Goal: Task Accomplishment & Management: Use online tool/utility

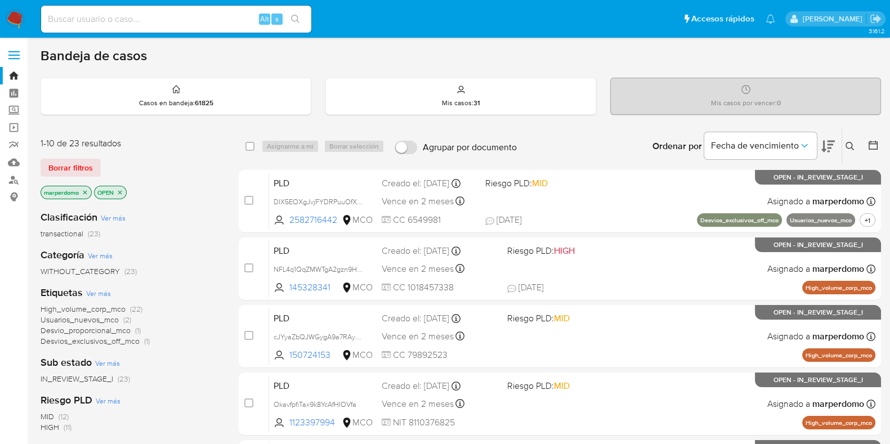
click at [176, 174] on div "1-10 de 23 resultados Borrar filtros marperdomo OPEN" at bounding box center [131, 169] width 180 height 64
click at [159, 301] on div "Etiquetas Ver más High_volume_corp_mco (22) Usuarios_nuevos_mco (2) Desvio_prop…" at bounding box center [131, 316] width 180 height 61
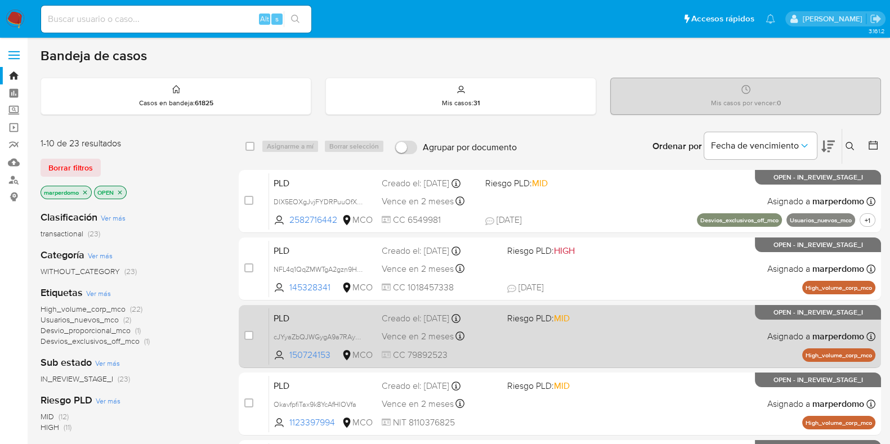
click at [665, 340] on div "PLD cJYyaZbQJWGygA9a7RAyAqCN 150724153 MCO Riesgo PLD: MID Creado el: 12/09/202…" at bounding box center [572, 336] width 607 height 57
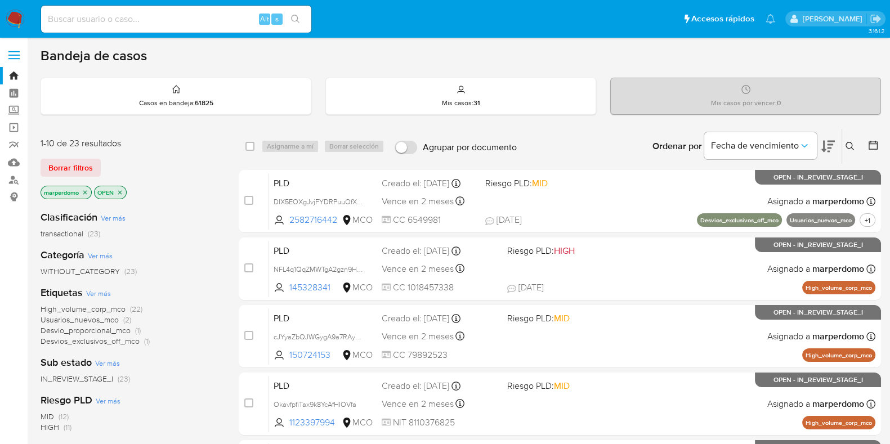
click at [139, 220] on div "Clasificación Ver más transactional (23)" at bounding box center [131, 225] width 180 height 29
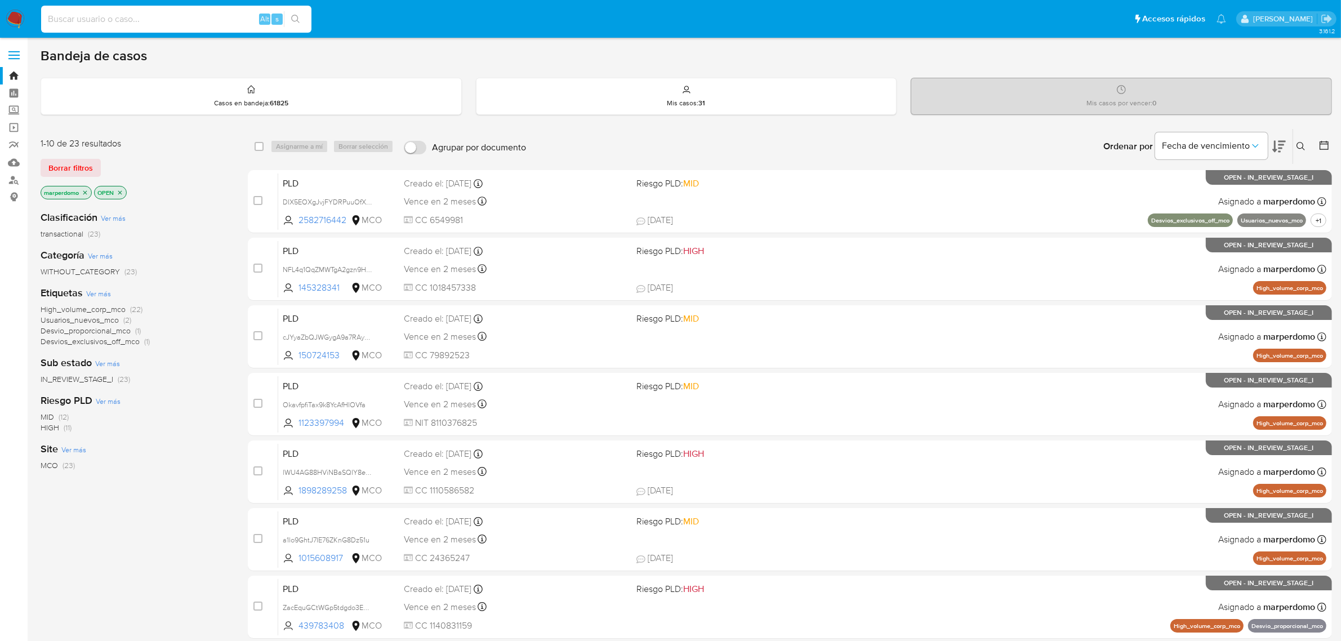
click at [194, 20] on input at bounding box center [176, 19] width 270 height 15
paste input "zCDbBStSXLP8A5EcCLxdOVja"
type input "zCDbBStSXLP8A5EcCLxdOVja"
click at [187, 15] on input "zCDbBStSXLP8A5EcCLxdOVja" at bounding box center [176, 19] width 270 height 15
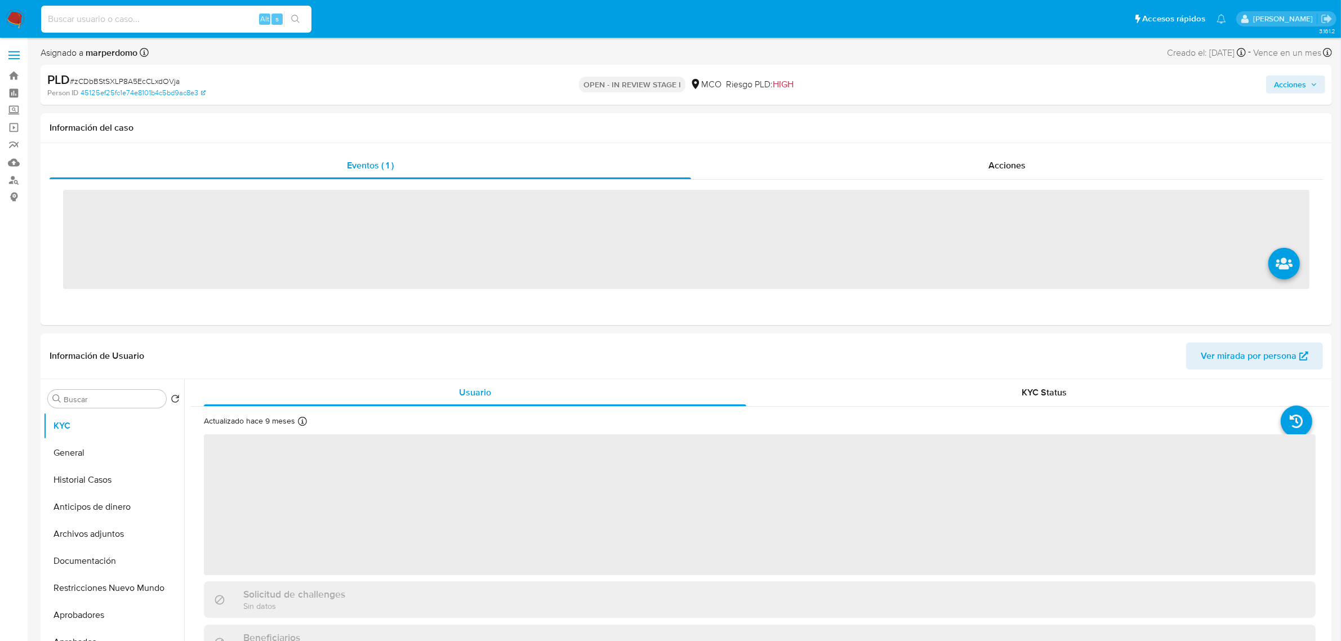
click at [147, 20] on input at bounding box center [176, 19] width 270 height 15
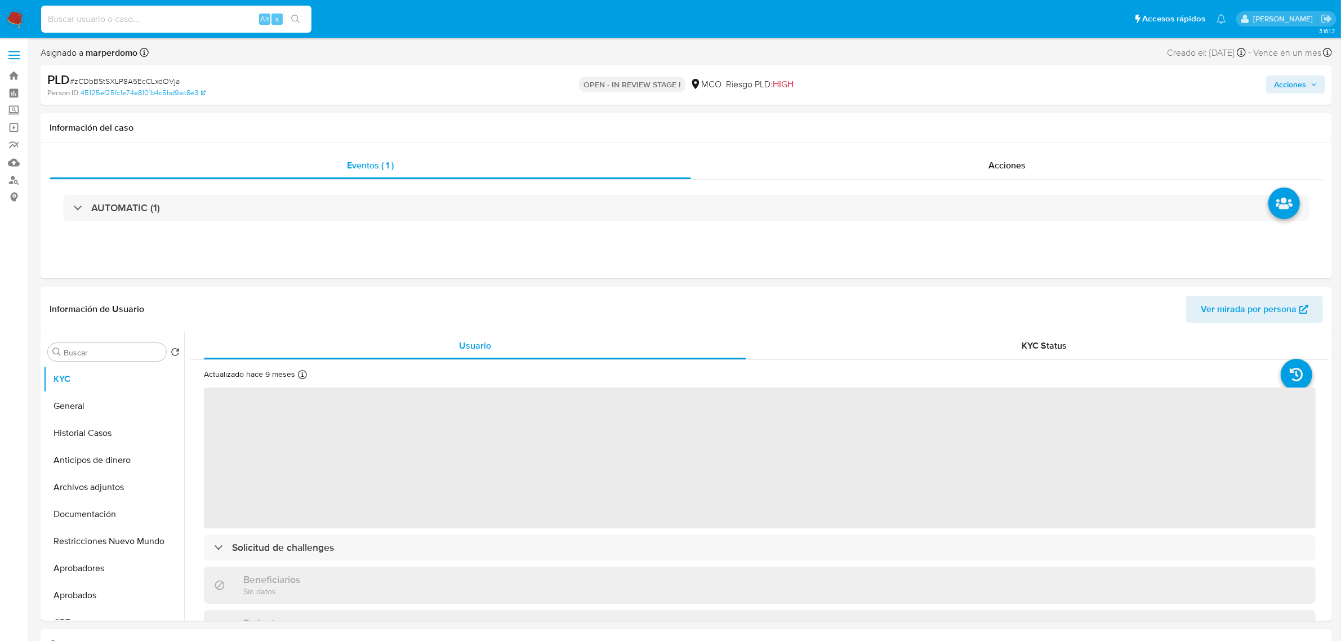
paste input "zCDbBStSXLP8A5EcCLxdOVja"
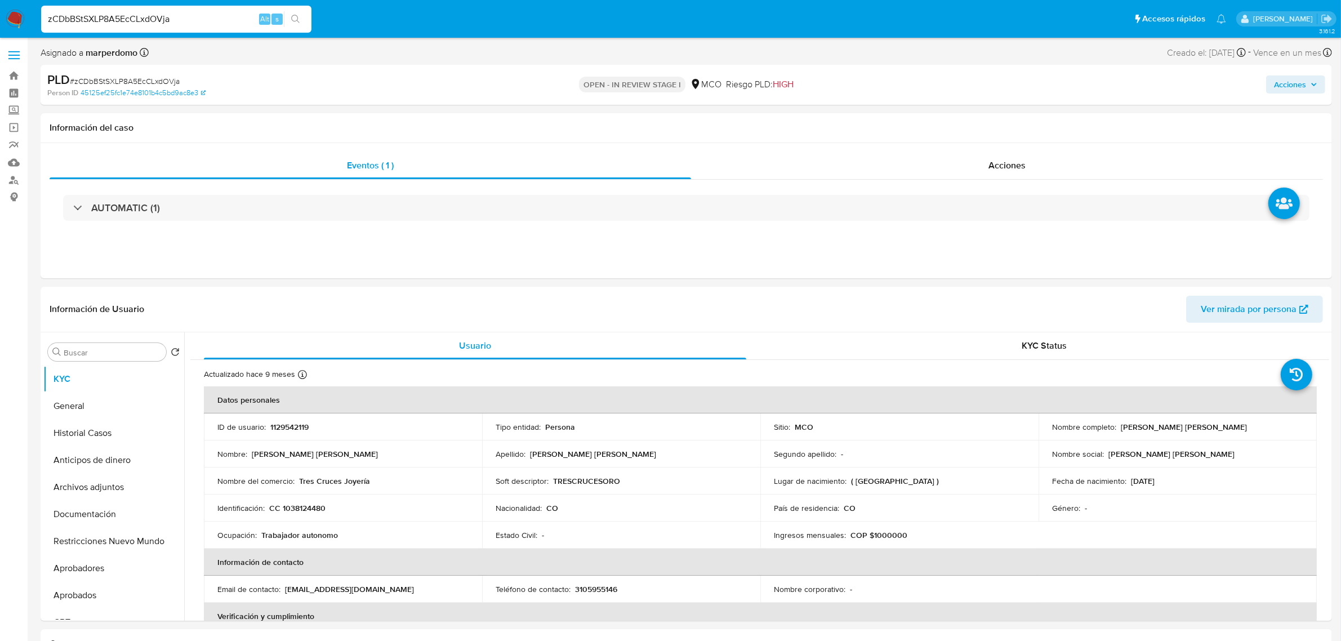
type input "zCDbBStSXLP8A5EcCLxdOVja"
select select "10"
click at [147, 23] on input "zCDbBStSXLP8A5EcCLxdOVja" at bounding box center [176, 19] width 270 height 15
click at [290, 434] on td "ID de usuario : 1129542119" at bounding box center [343, 426] width 278 height 27
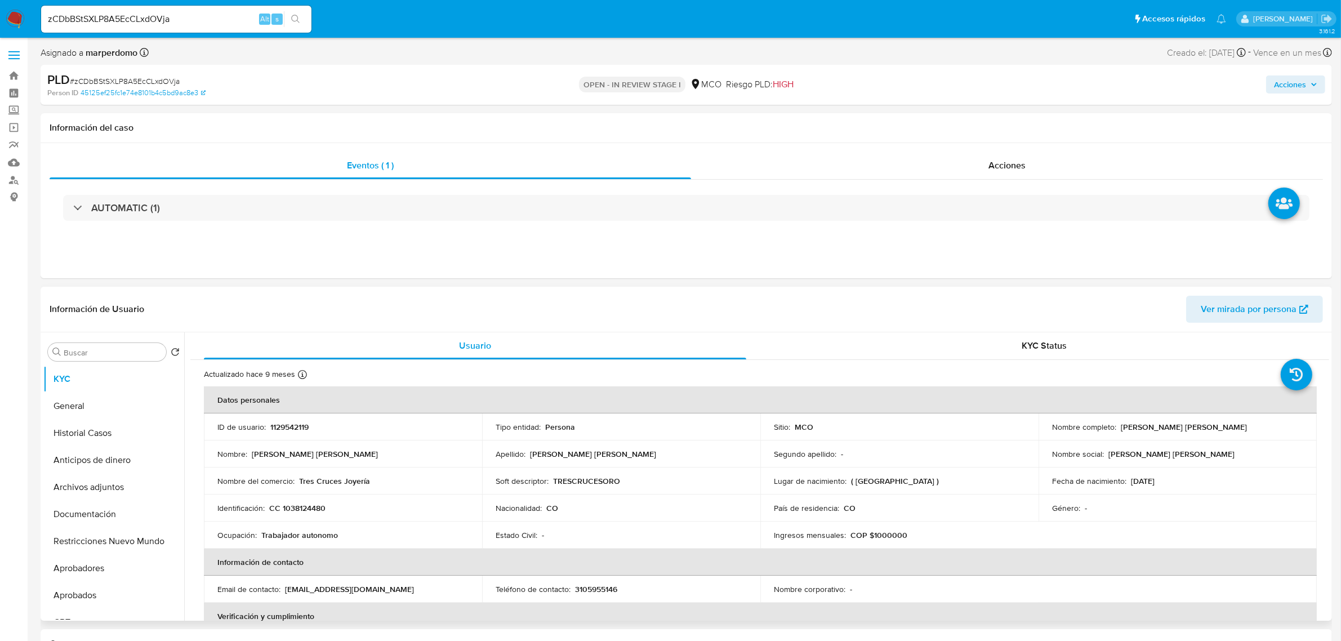
click at [289, 428] on p "1129542119" at bounding box center [289, 427] width 38 height 10
copy p "1129542119"
drag, startPoint x: 63, startPoint y: 541, endPoint x: 48, endPoint y: 505, distance: 38.9
click at [48, 505] on ul "KYC General Historial Casos Anticipos de dinero Archivos adjuntos Documentación…" at bounding box center [113, 493] width 141 height 254
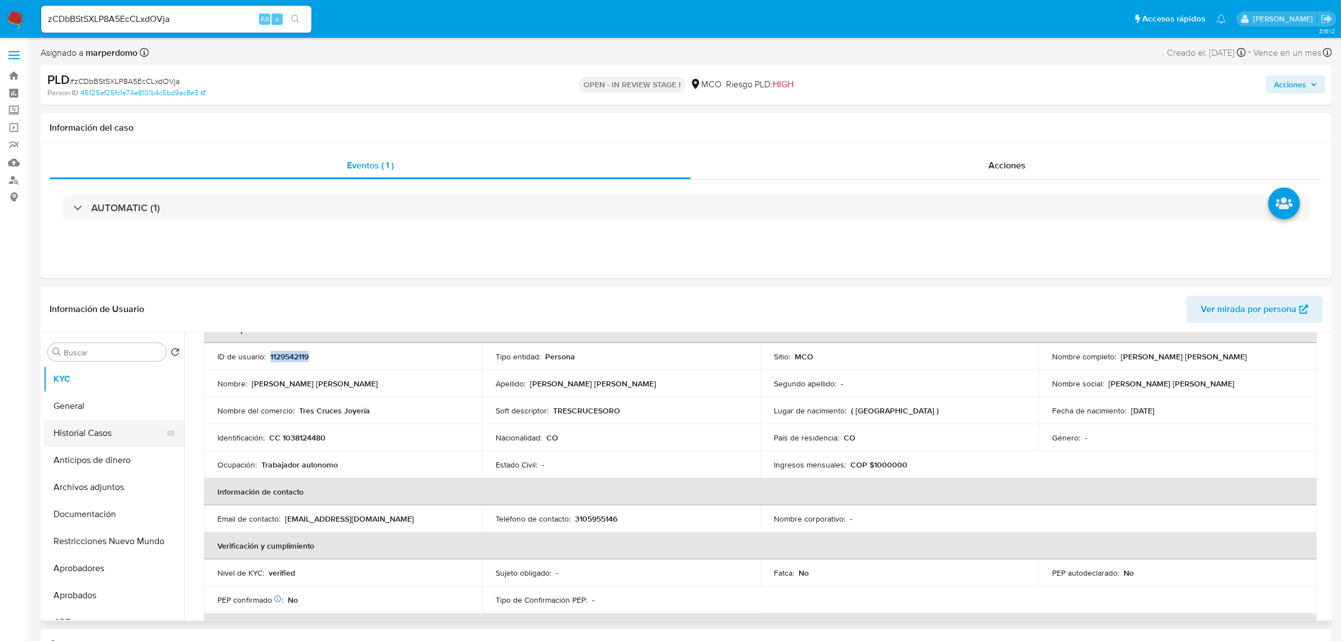
click at [88, 429] on button "Historial Casos" at bounding box center [109, 433] width 132 height 27
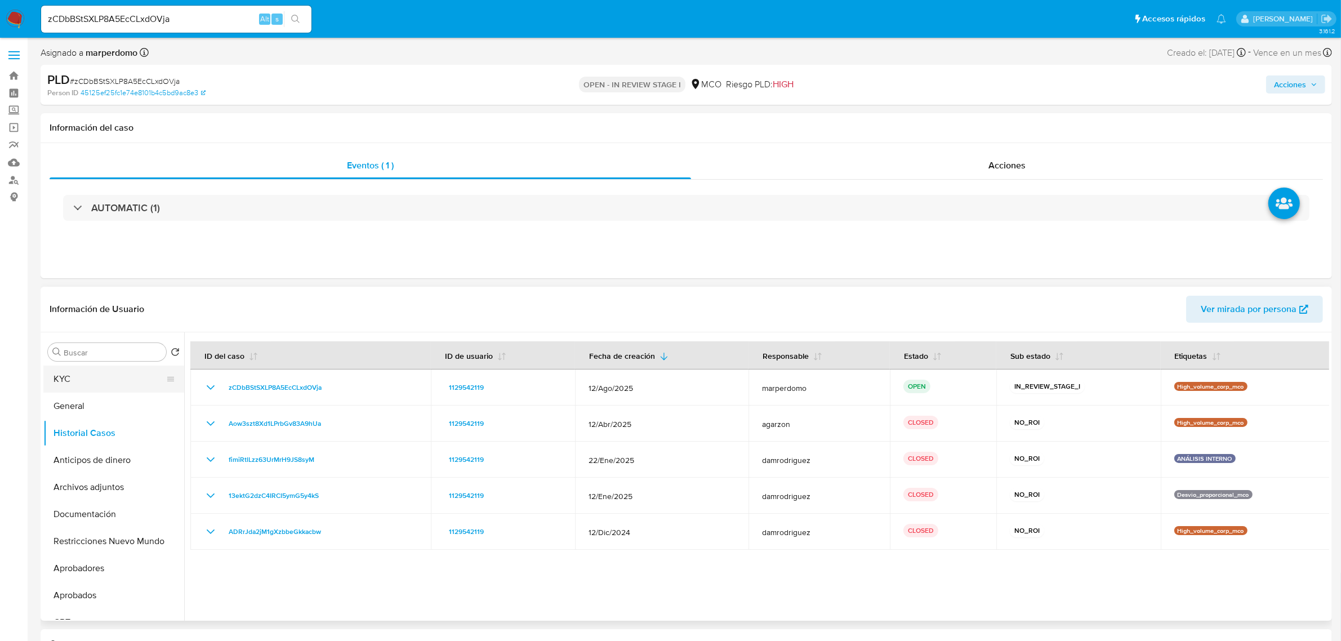
click at [74, 378] on button "KYC" at bounding box center [109, 379] width 132 height 27
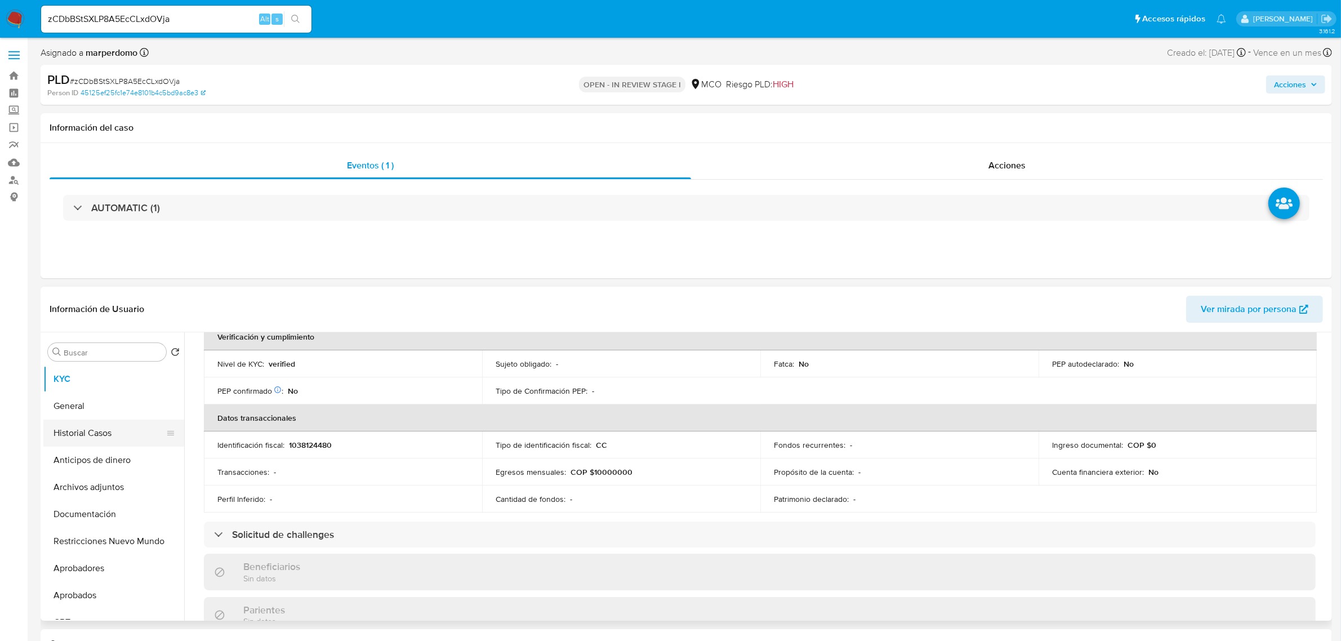
scroll to position [211, 0]
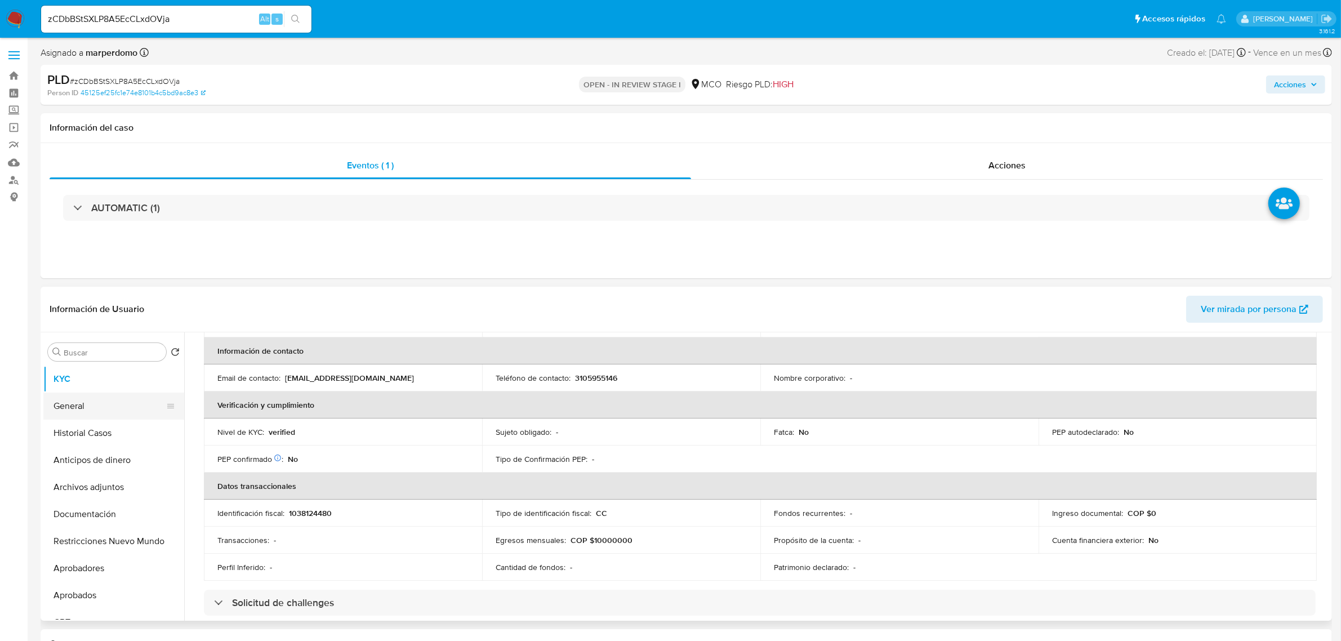
click at [81, 415] on button "General" at bounding box center [109, 406] width 132 height 27
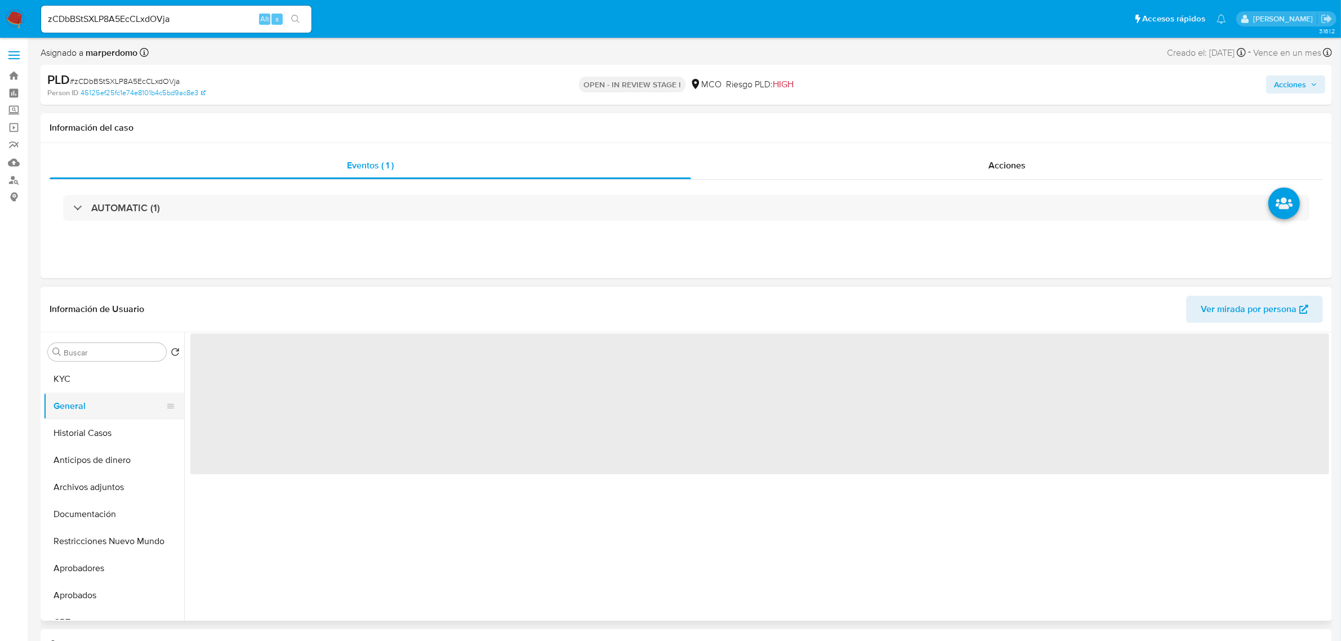
scroll to position [0, 0]
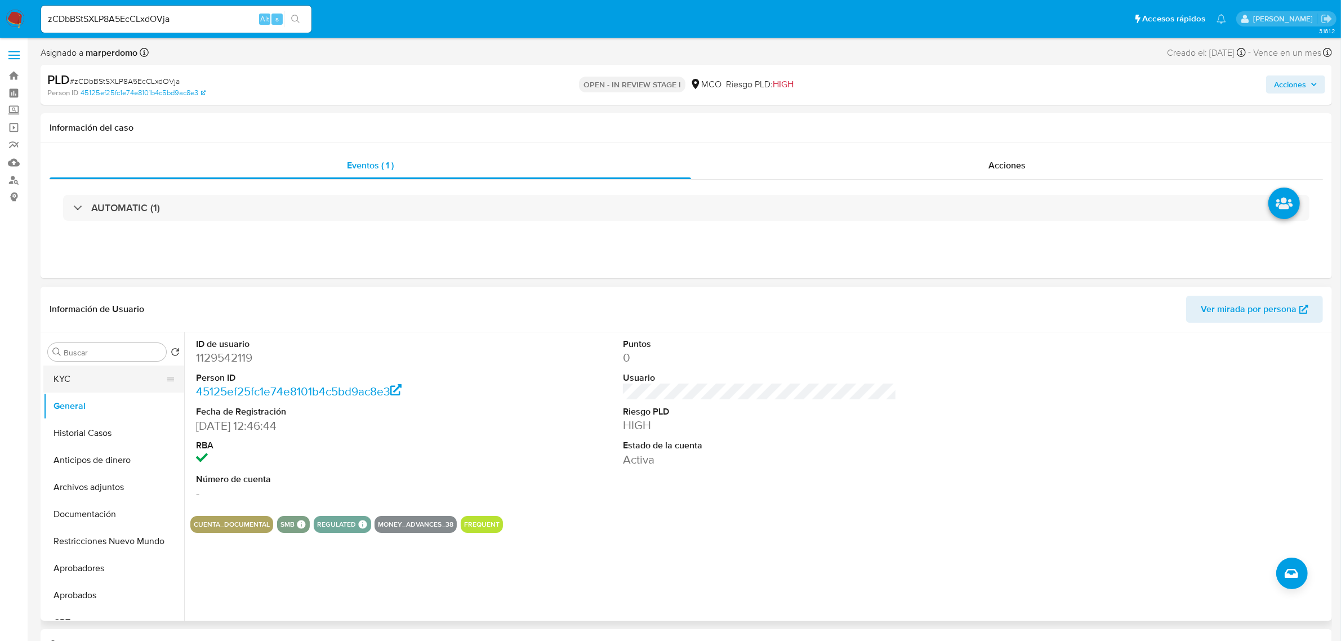
click at [59, 387] on button "KYC" at bounding box center [109, 379] width 132 height 27
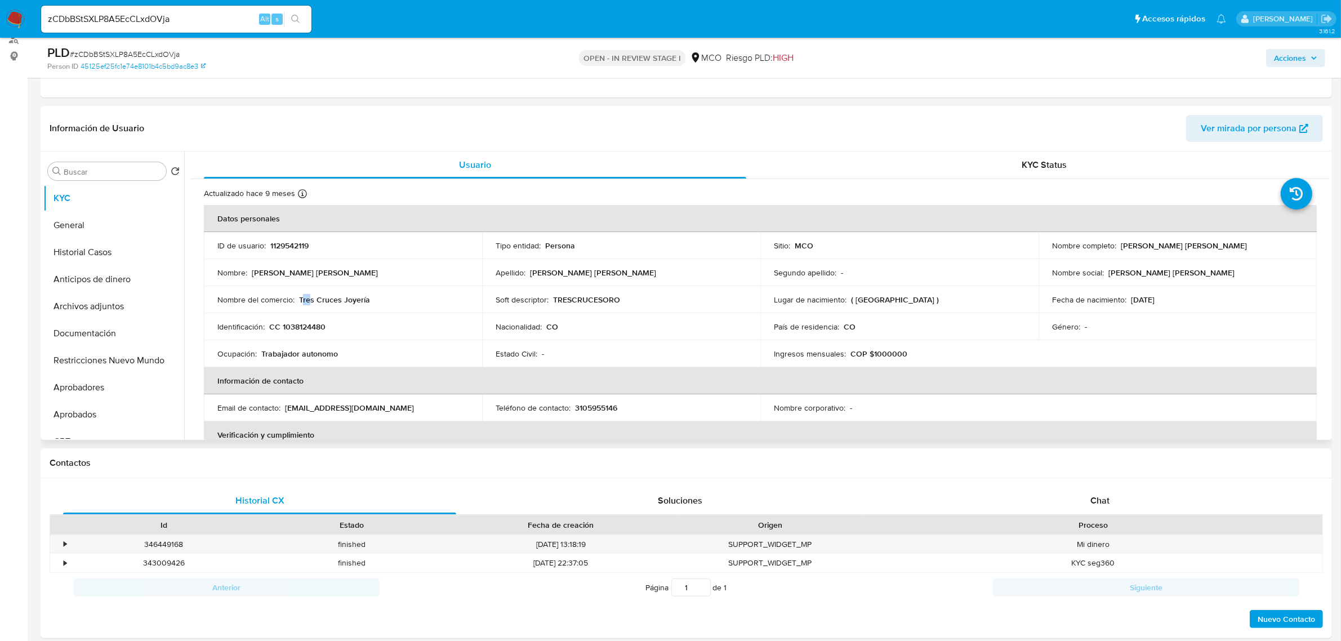
click at [310, 296] on p "Tres Cruces Joyería" at bounding box center [334, 300] width 71 height 10
click at [300, 300] on p "Tres Cruces Joyería" at bounding box center [334, 300] width 71 height 10
click at [355, 300] on p "Tres Cruces Joyería" at bounding box center [334, 300] width 71 height 10
click at [302, 303] on p "Tres Cruces Joyería" at bounding box center [334, 300] width 71 height 10
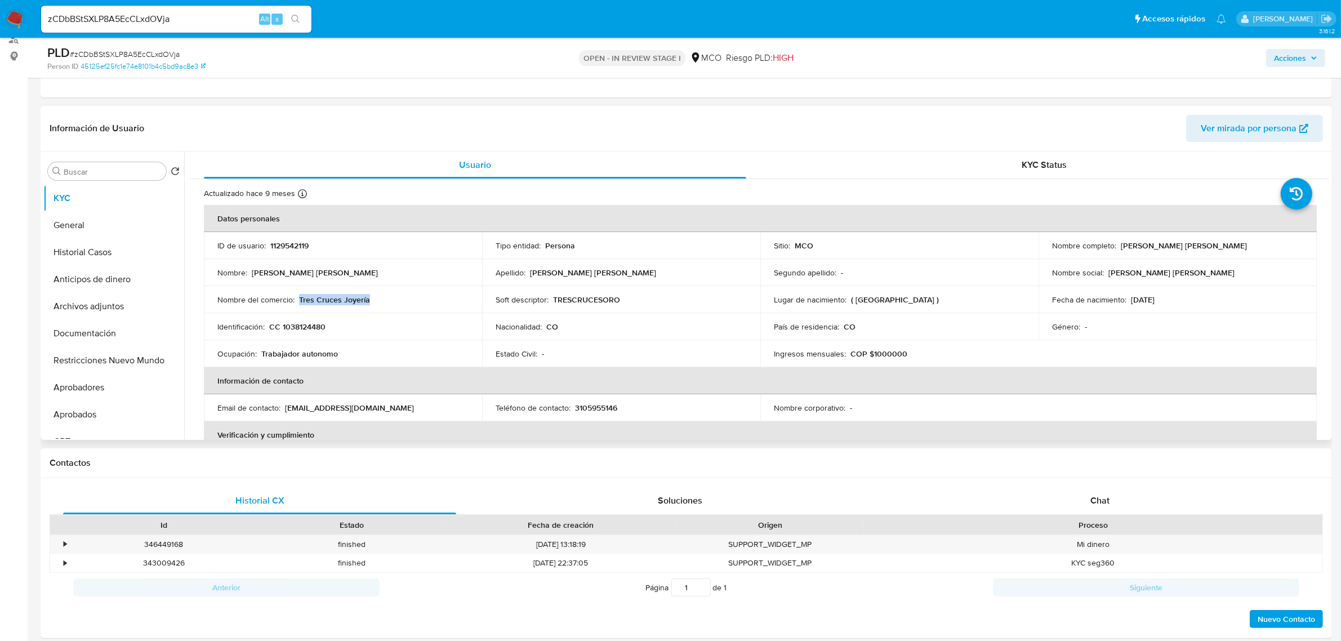
drag, startPoint x: 297, startPoint y: 299, endPoint x: 382, endPoint y: 300, distance: 84.5
click at [382, 300] on div "Nombre del comercio : Tres Cruces Joyería" at bounding box center [342, 300] width 251 height 10
copy p "Tres Cruces Joyería"
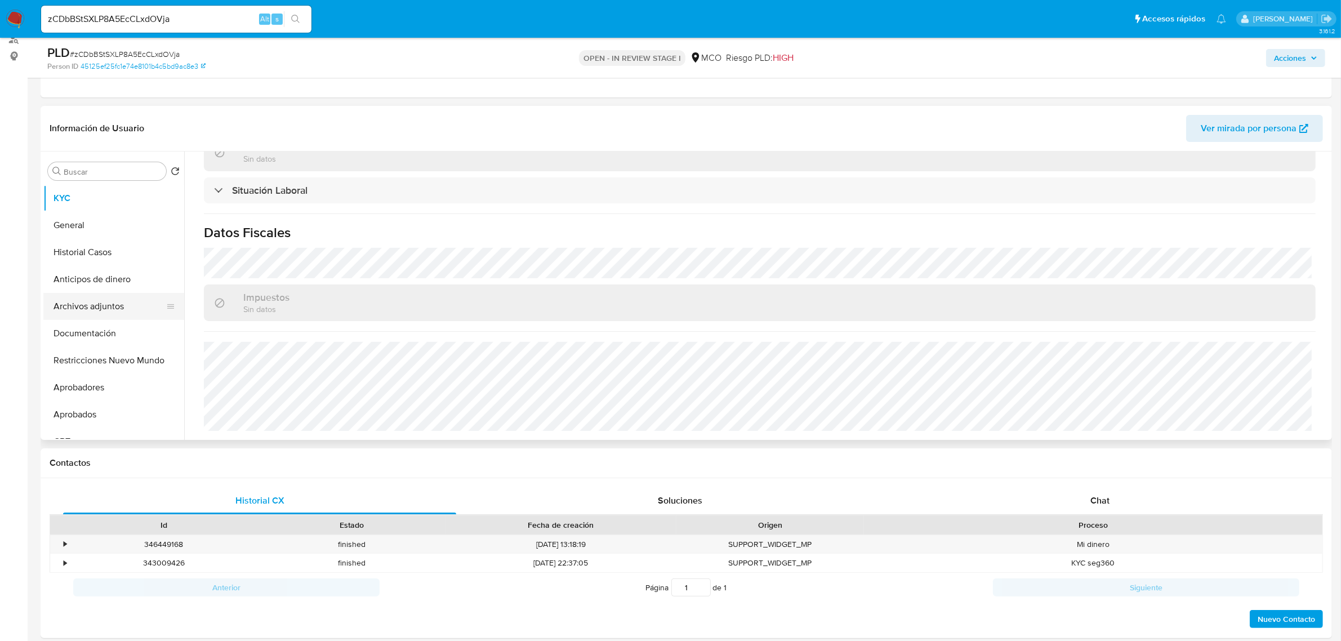
scroll to position [70, 0]
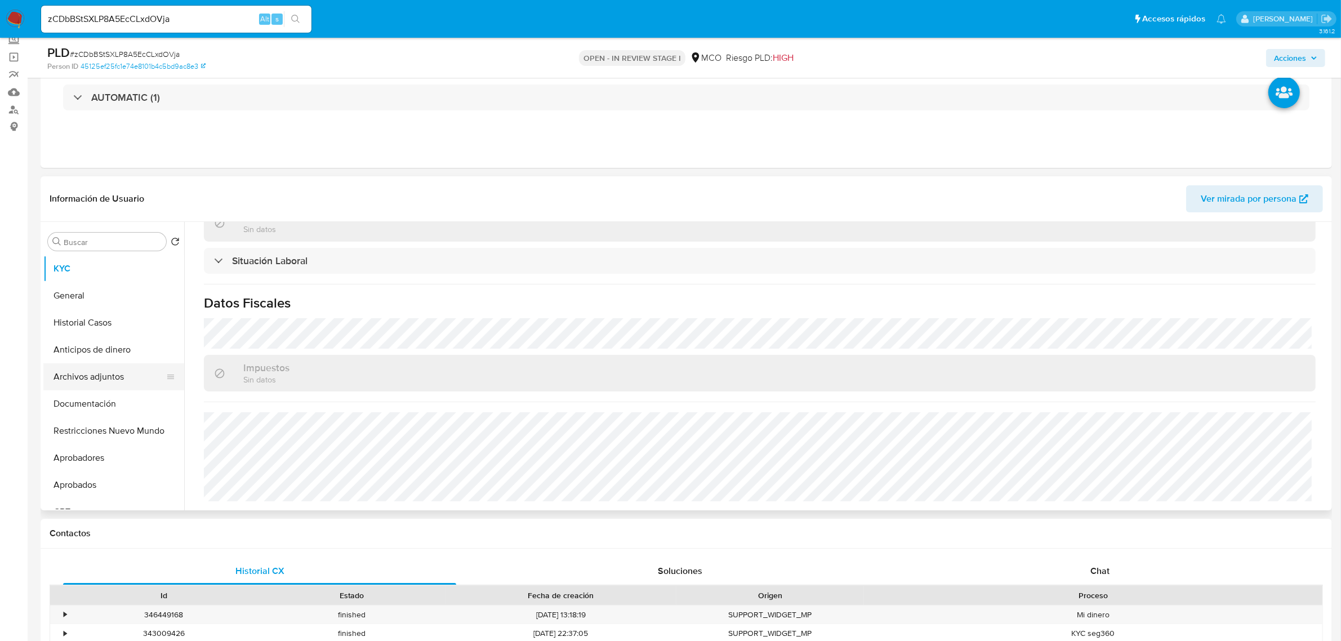
click at [99, 381] on button "Archivos adjuntos" at bounding box center [109, 376] width 132 height 27
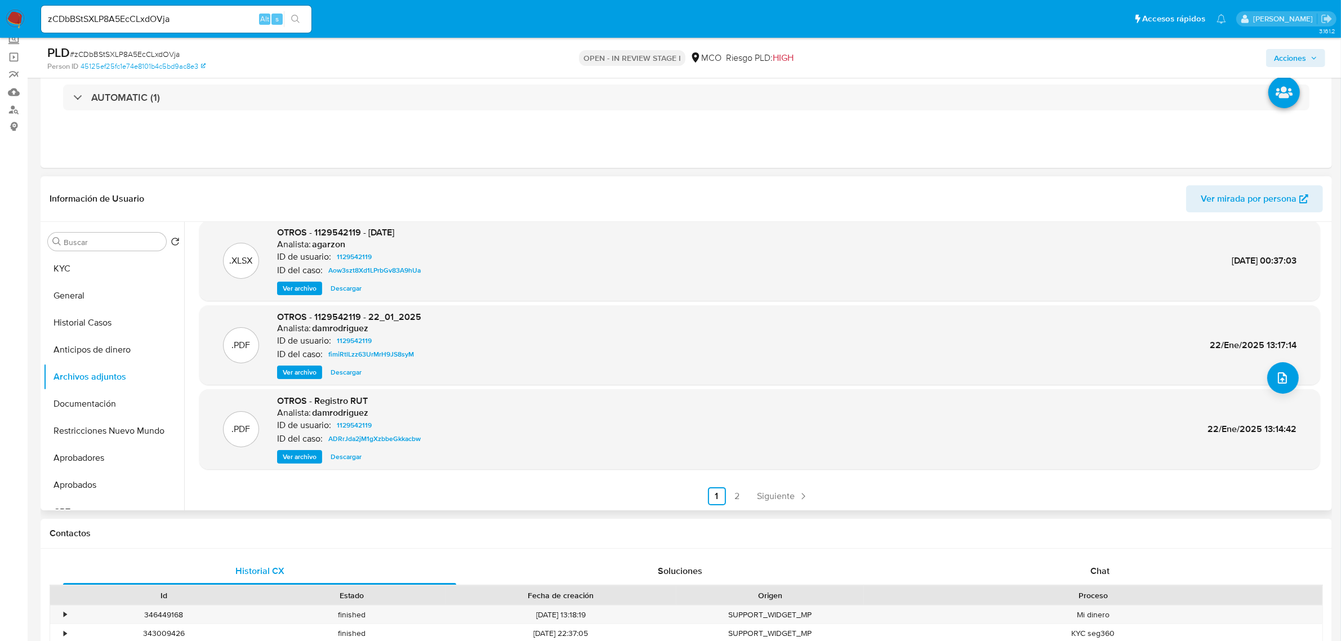
scroll to position [141, 0]
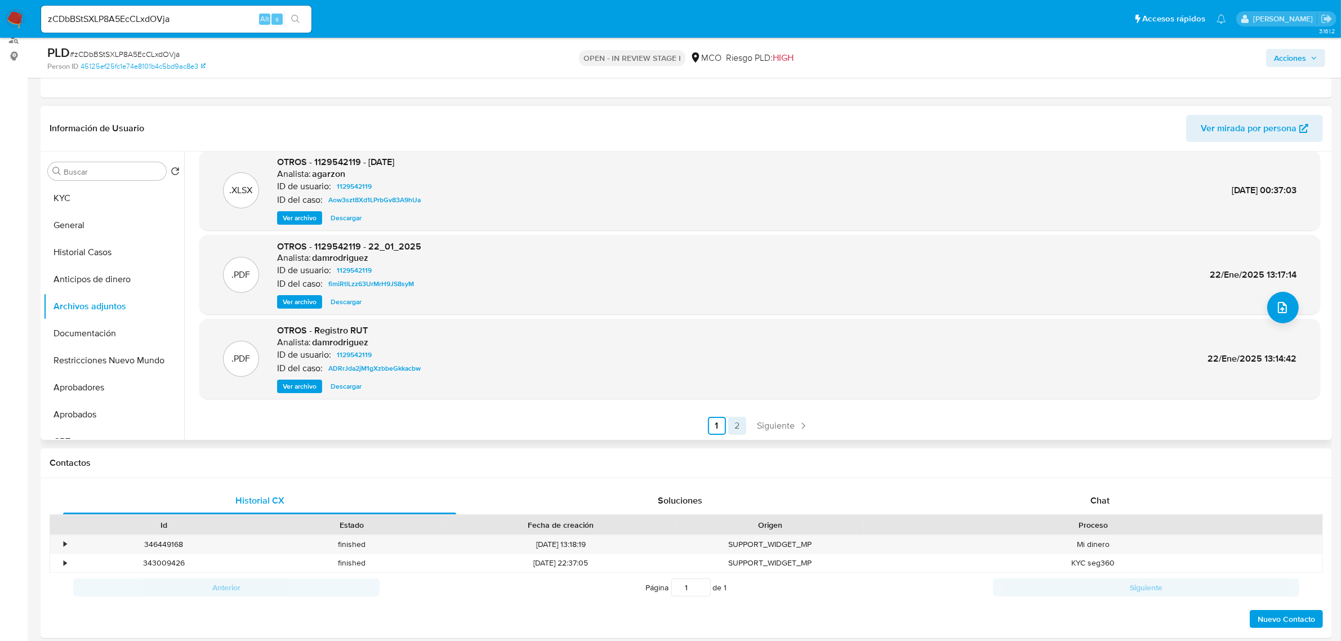
click at [733, 425] on link "2" at bounding box center [737, 426] width 18 height 18
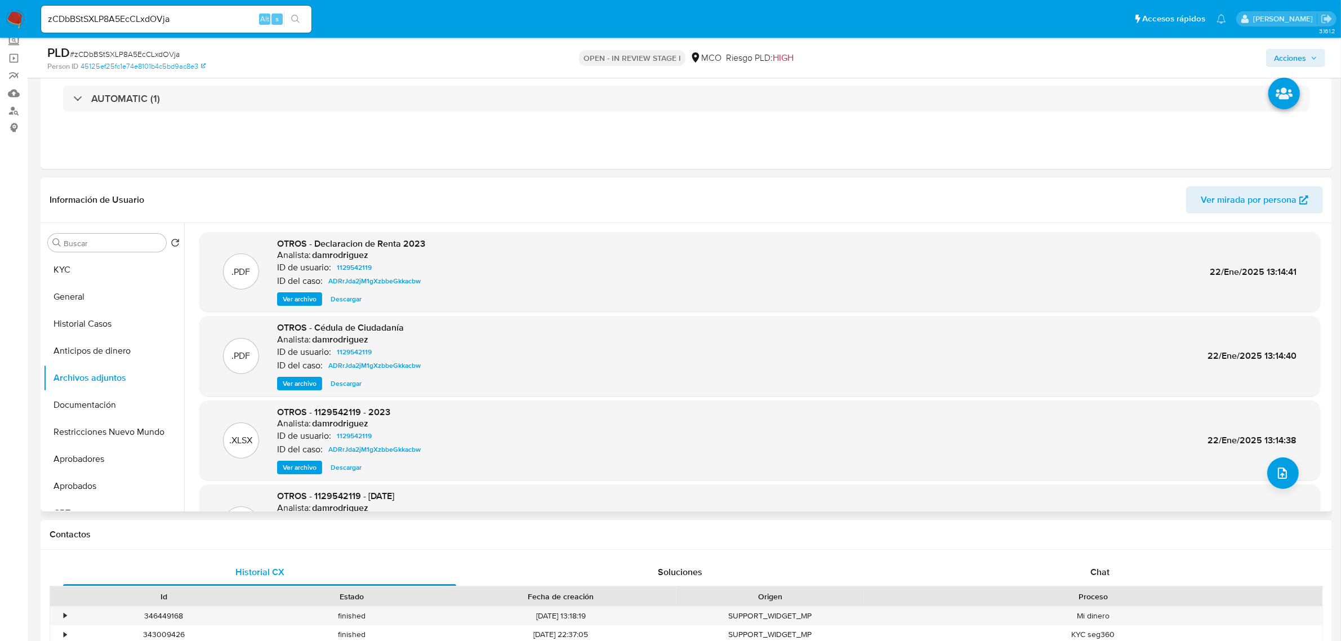
scroll to position [0, 0]
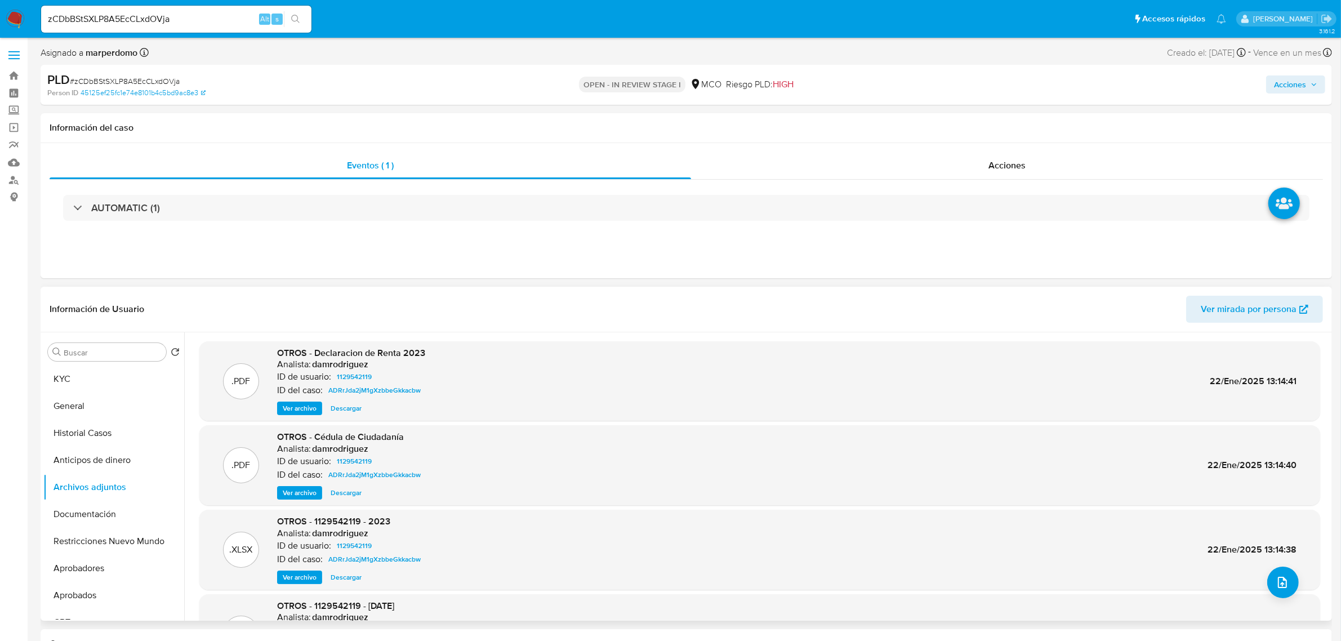
click at [296, 412] on span "Ver archivo" at bounding box center [300, 408] width 34 height 11
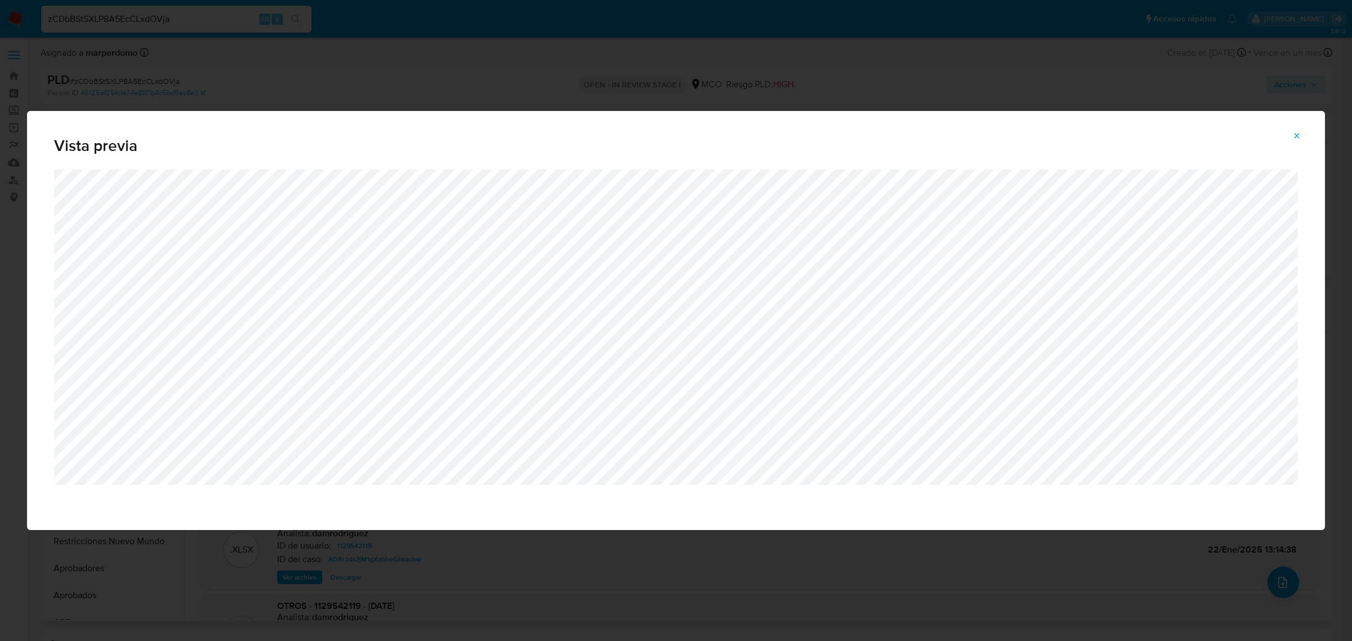
click at [1303, 132] on button "Attachment preview" at bounding box center [1296, 136] width 25 height 18
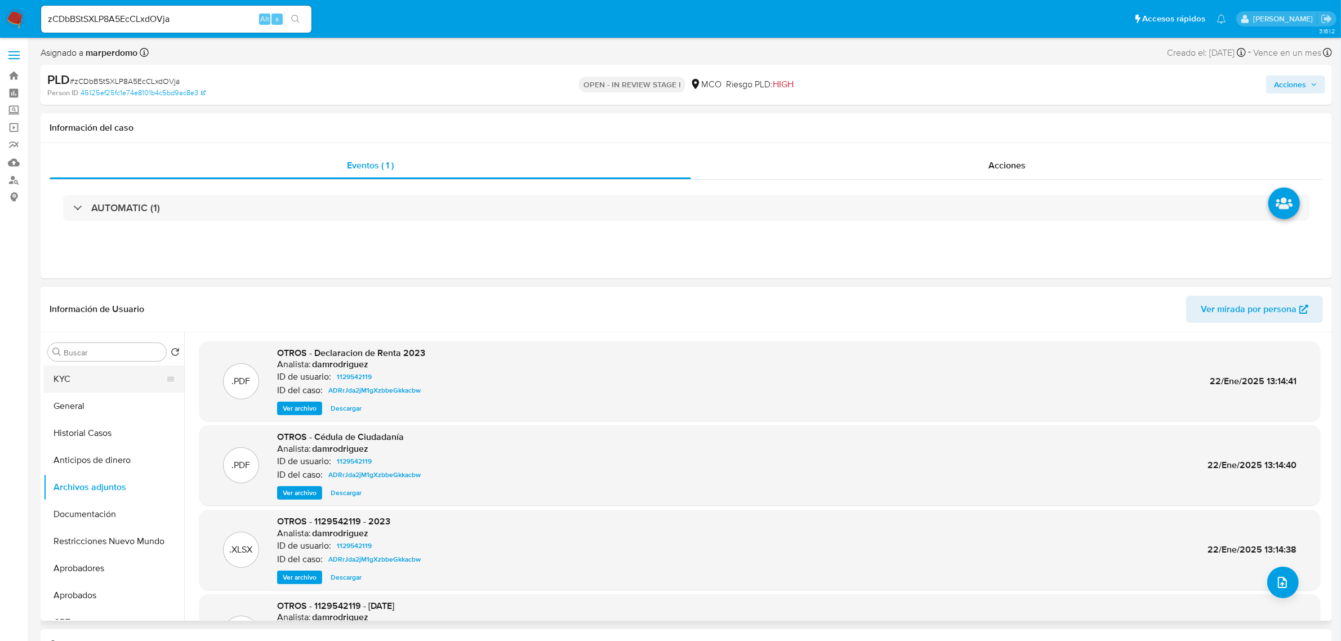
click at [84, 386] on button "KYC" at bounding box center [109, 379] width 132 height 27
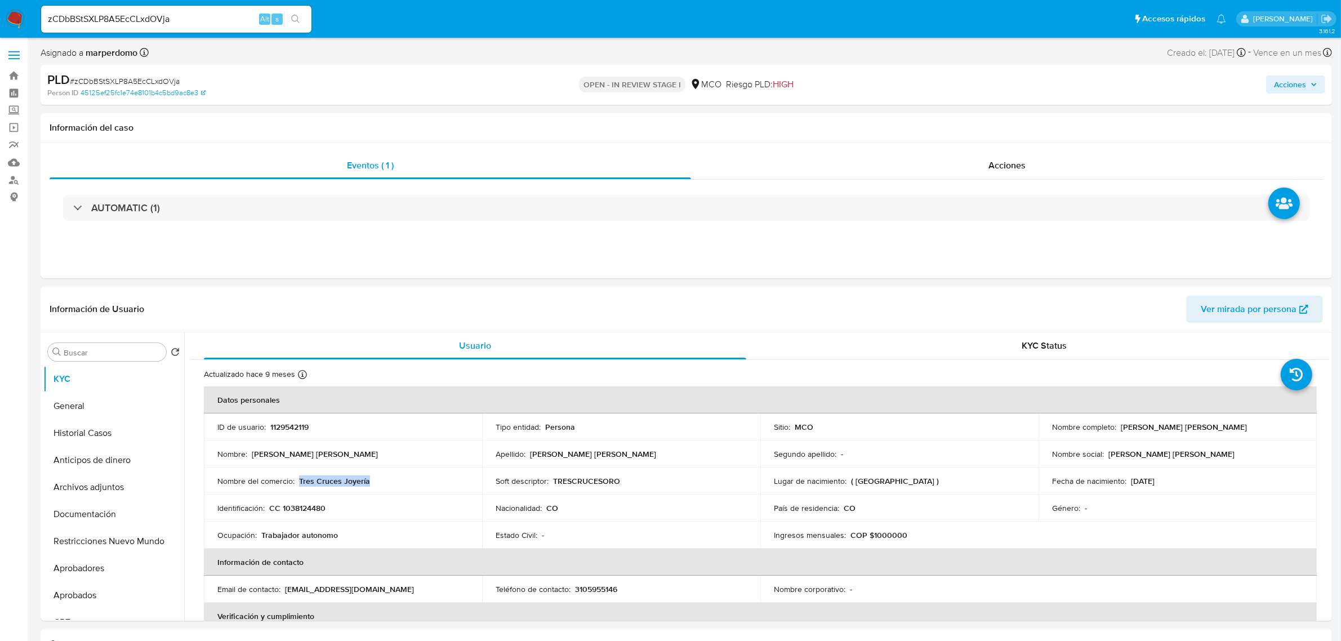
drag, startPoint x: 300, startPoint y: 480, endPoint x: 376, endPoint y: 480, distance: 76.6
click at [376, 480] on div "Nombre del comercio : Tres Cruces Joyería" at bounding box center [342, 481] width 251 height 10
copy p "Tres Cruces Joyería"
click at [171, 21] on input "zCDbBStSXLP8A5EcCLxdOVja" at bounding box center [176, 19] width 270 height 15
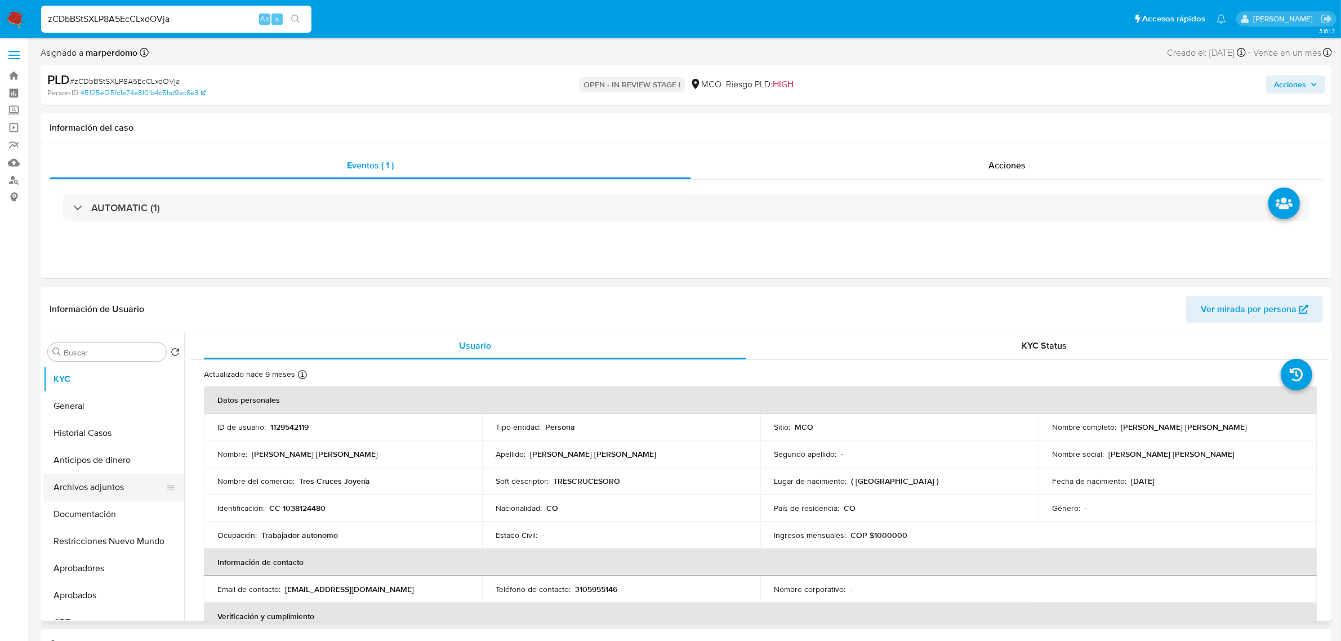
click at [105, 475] on button "Archivos adjuntos" at bounding box center [109, 487] width 132 height 27
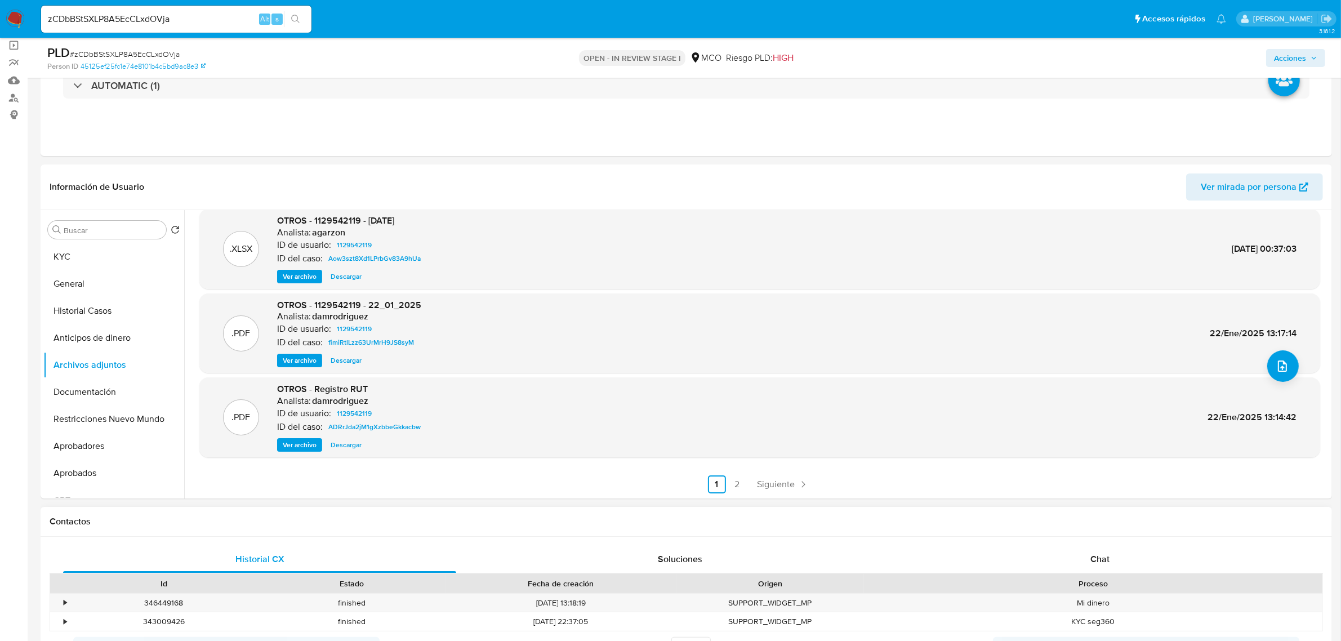
scroll to position [211, 0]
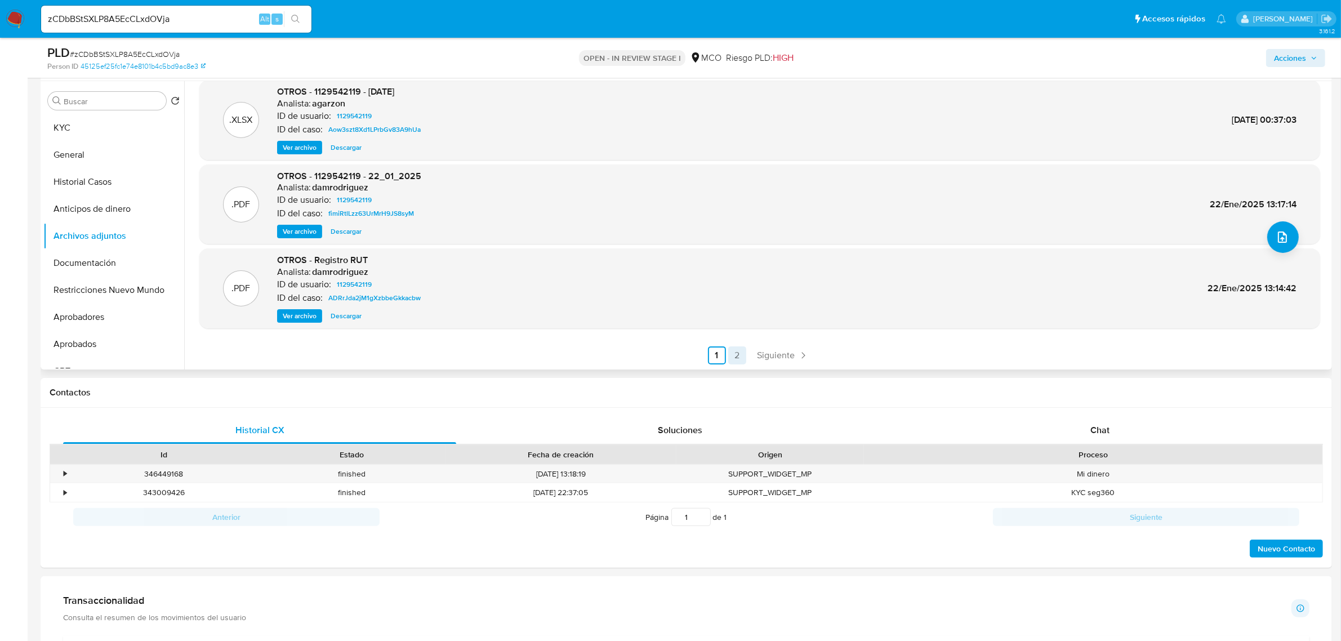
click at [729, 347] on link "2" at bounding box center [737, 355] width 18 height 18
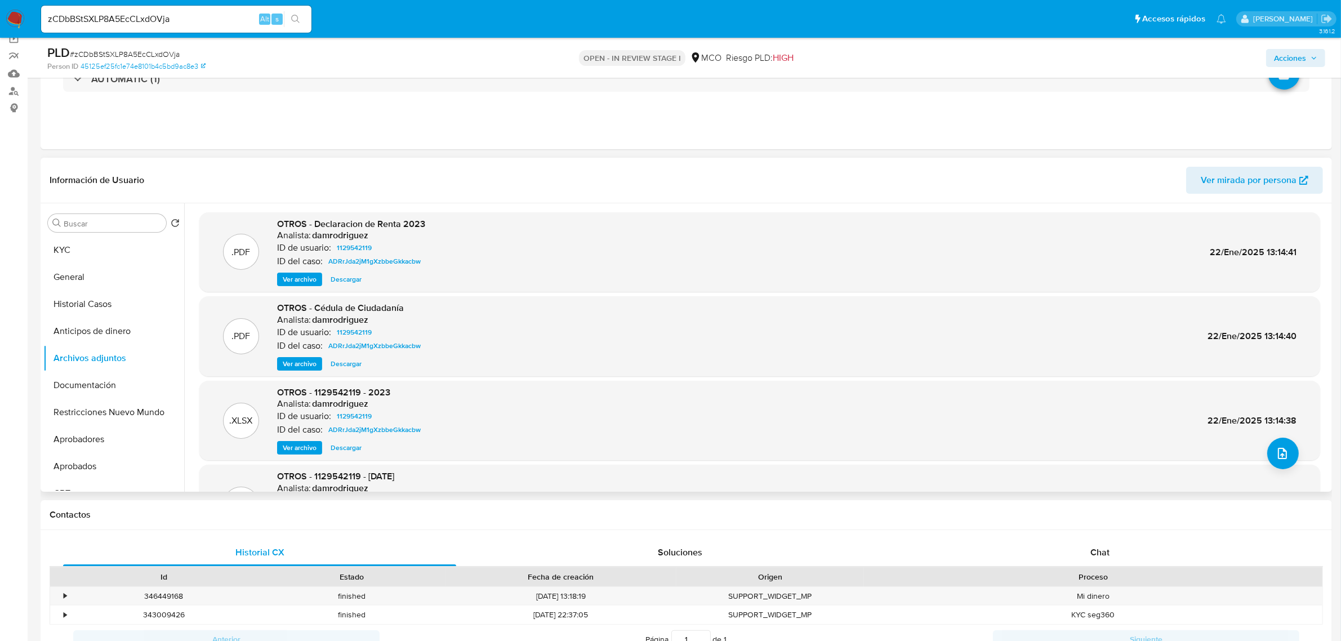
scroll to position [70, 0]
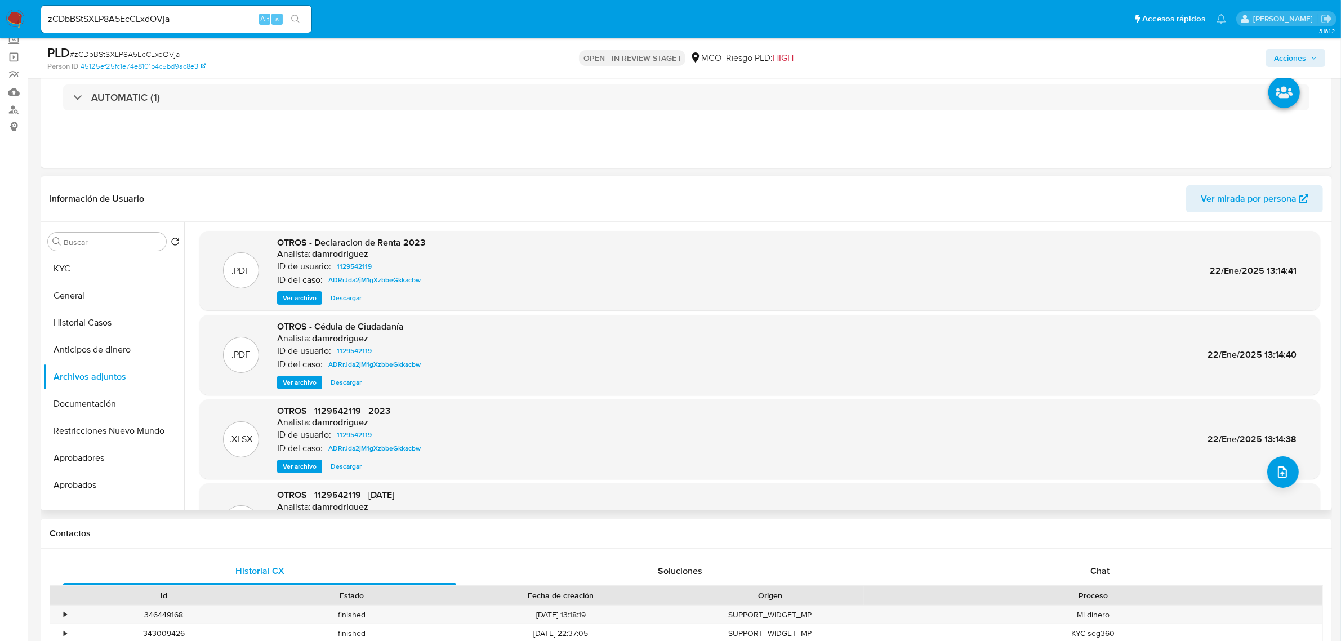
click at [302, 301] on span "Ver archivo" at bounding box center [300, 297] width 34 height 11
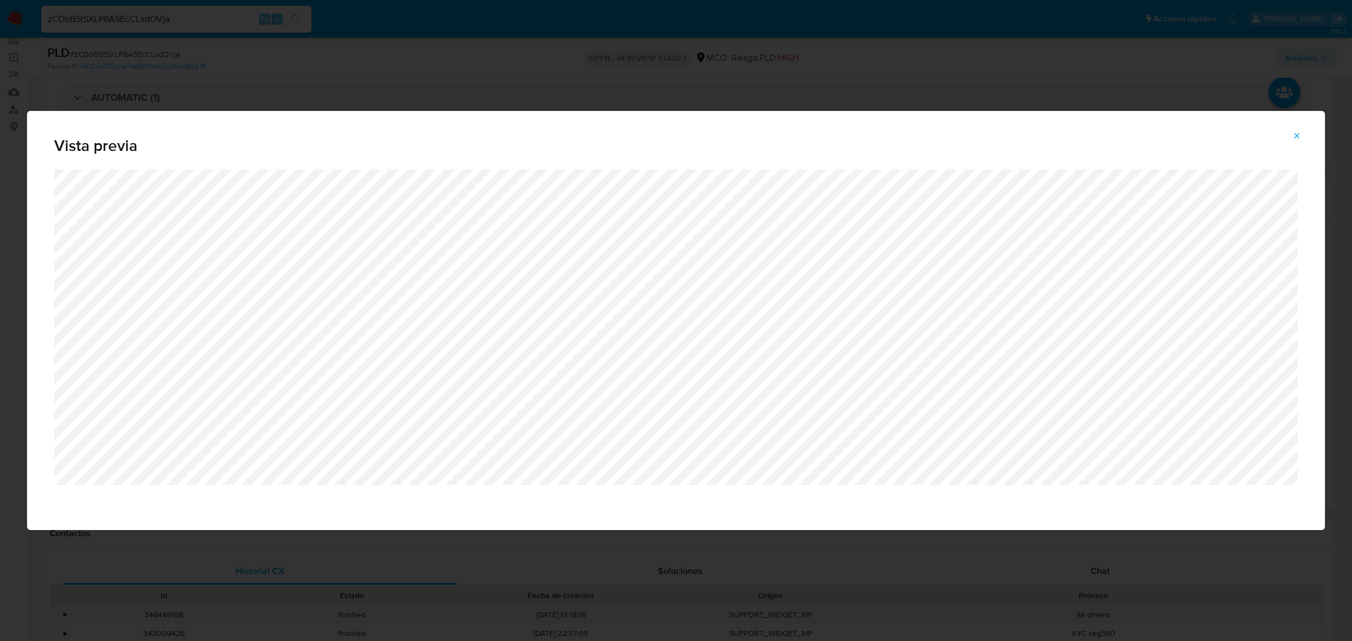
click at [1295, 135] on icon "Attachment preview" at bounding box center [1296, 135] width 9 height 9
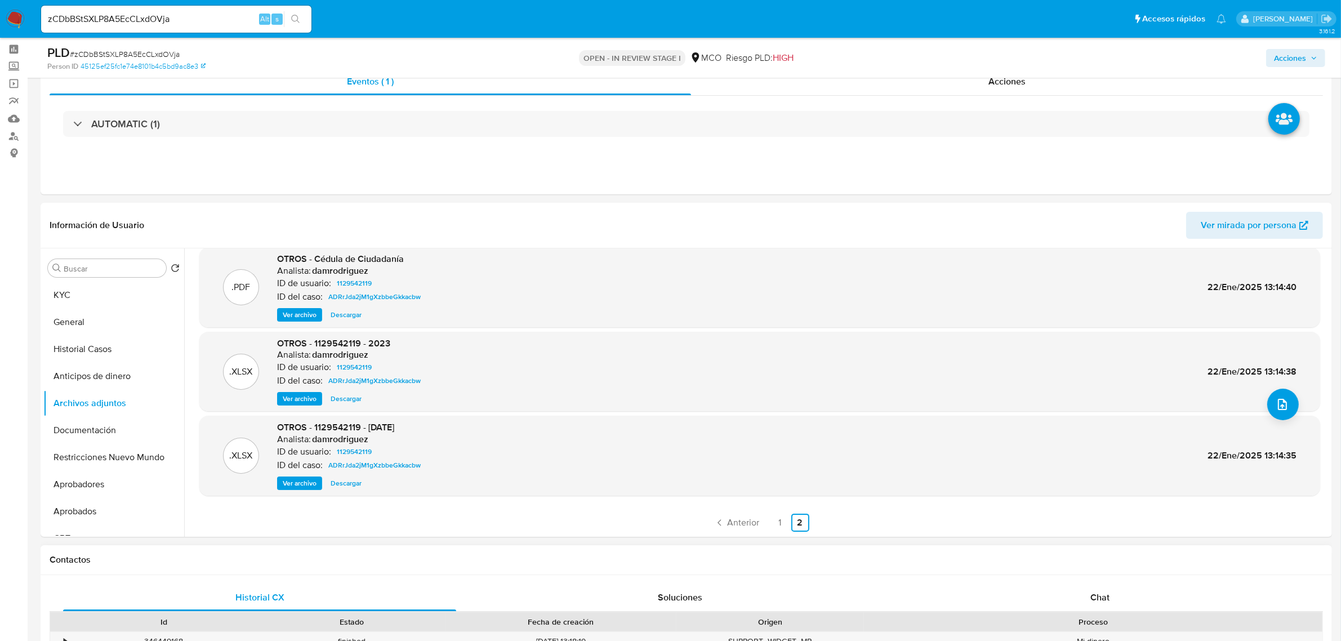
scroll to position [211, 0]
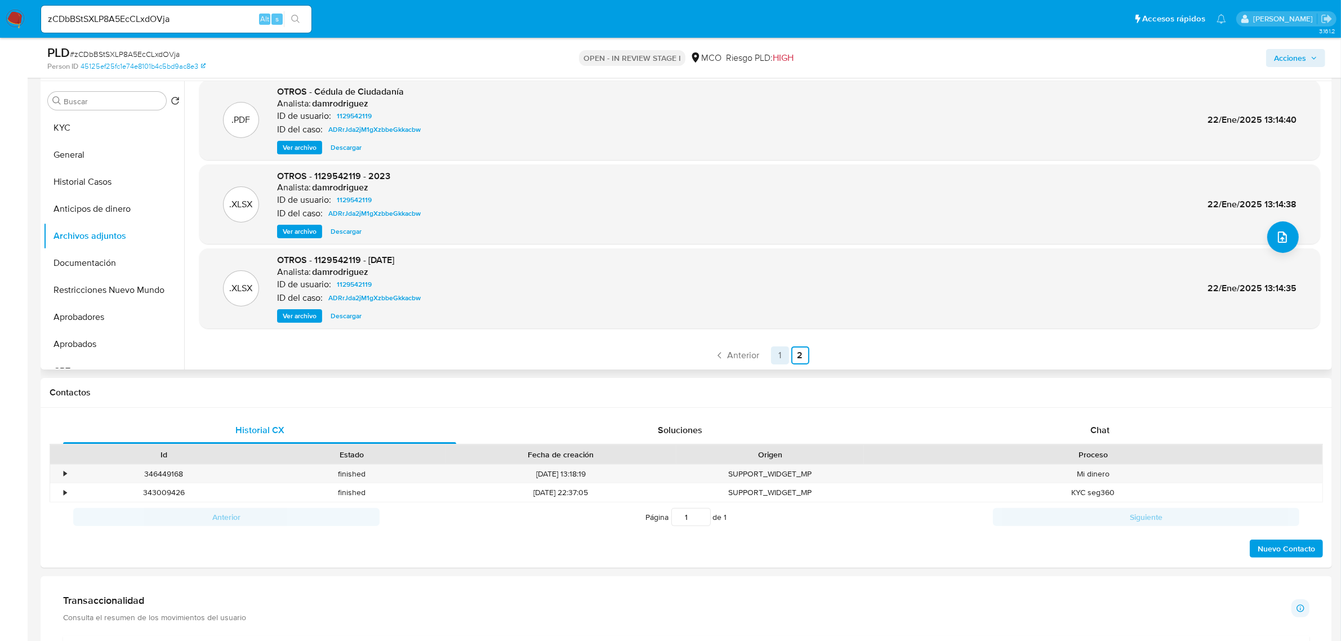
click at [778, 355] on link "1" at bounding box center [780, 355] width 18 height 18
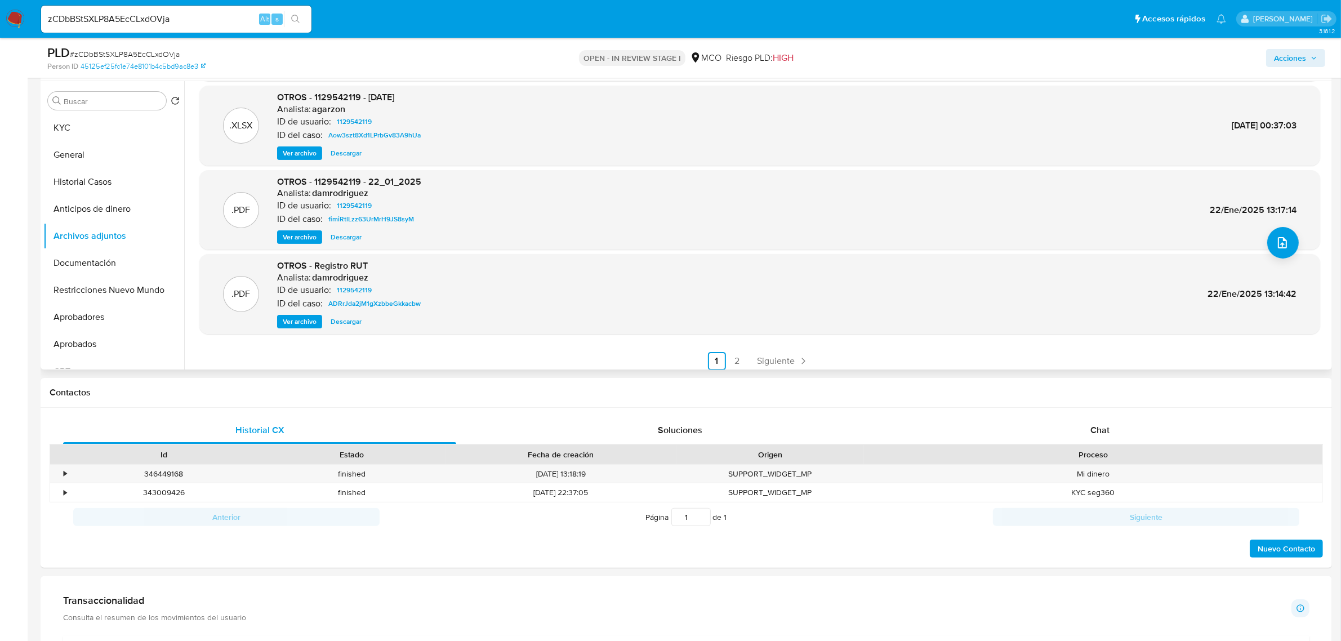
scroll to position [94, 0]
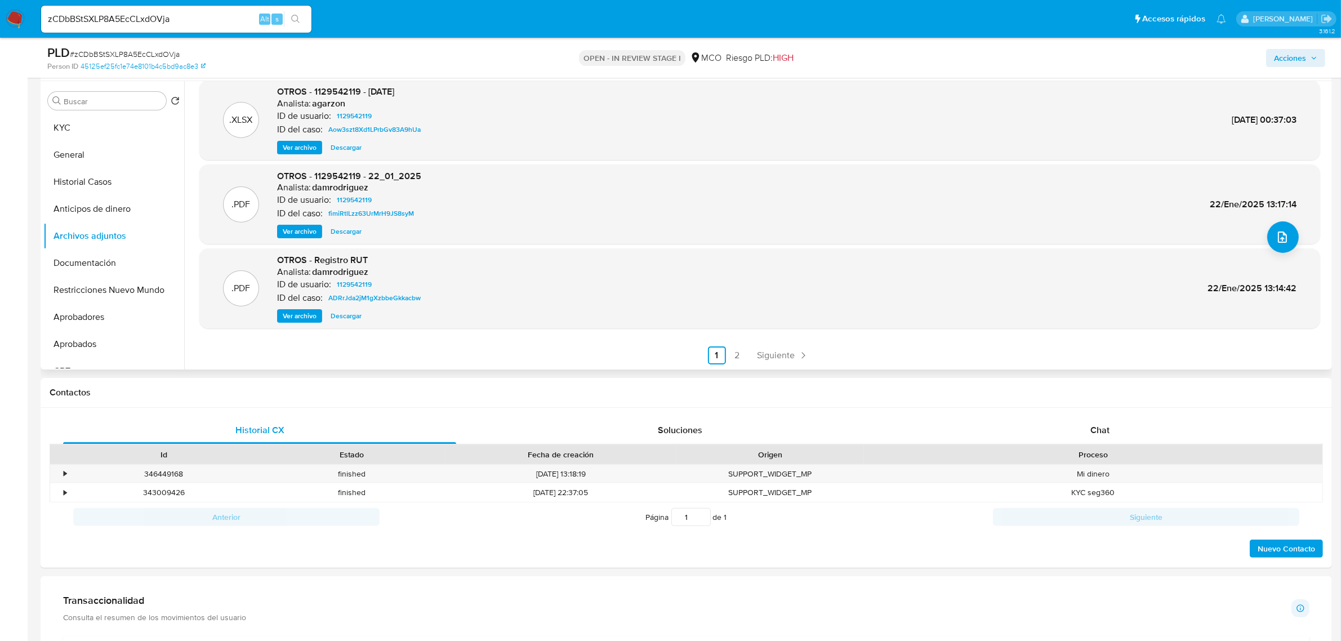
click at [308, 319] on span "Ver archivo" at bounding box center [300, 315] width 34 height 11
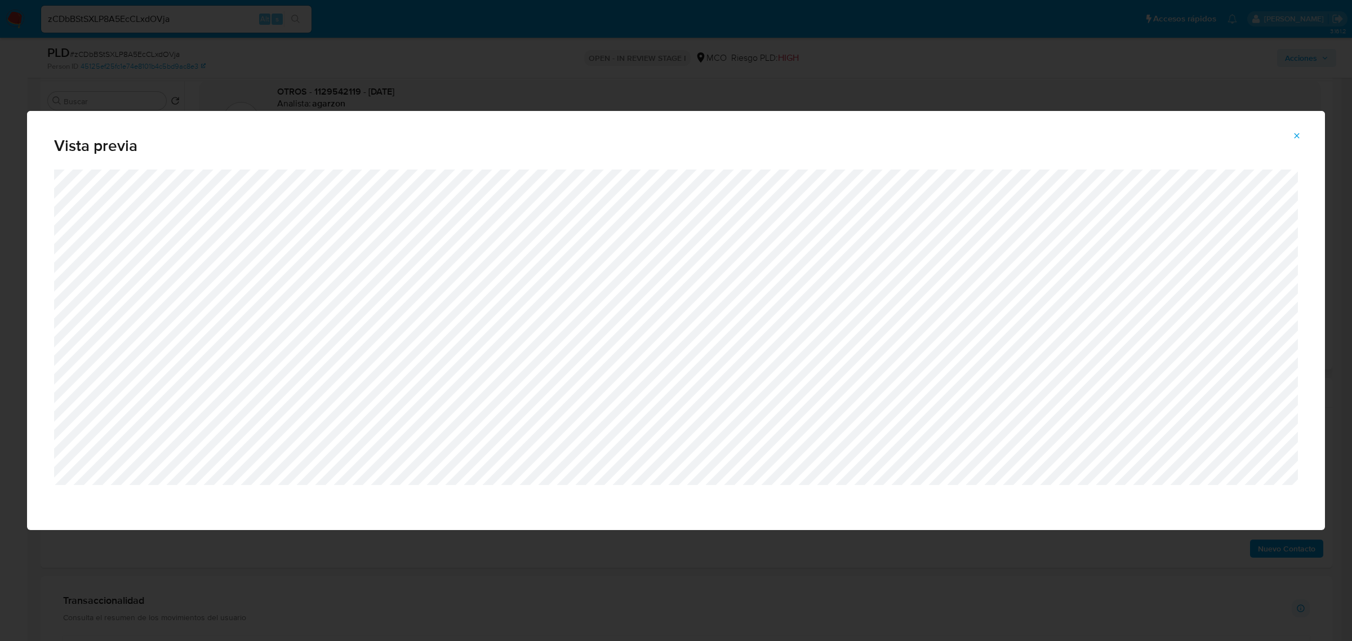
click at [1295, 131] on icon "Attachment preview" at bounding box center [1296, 135] width 9 height 9
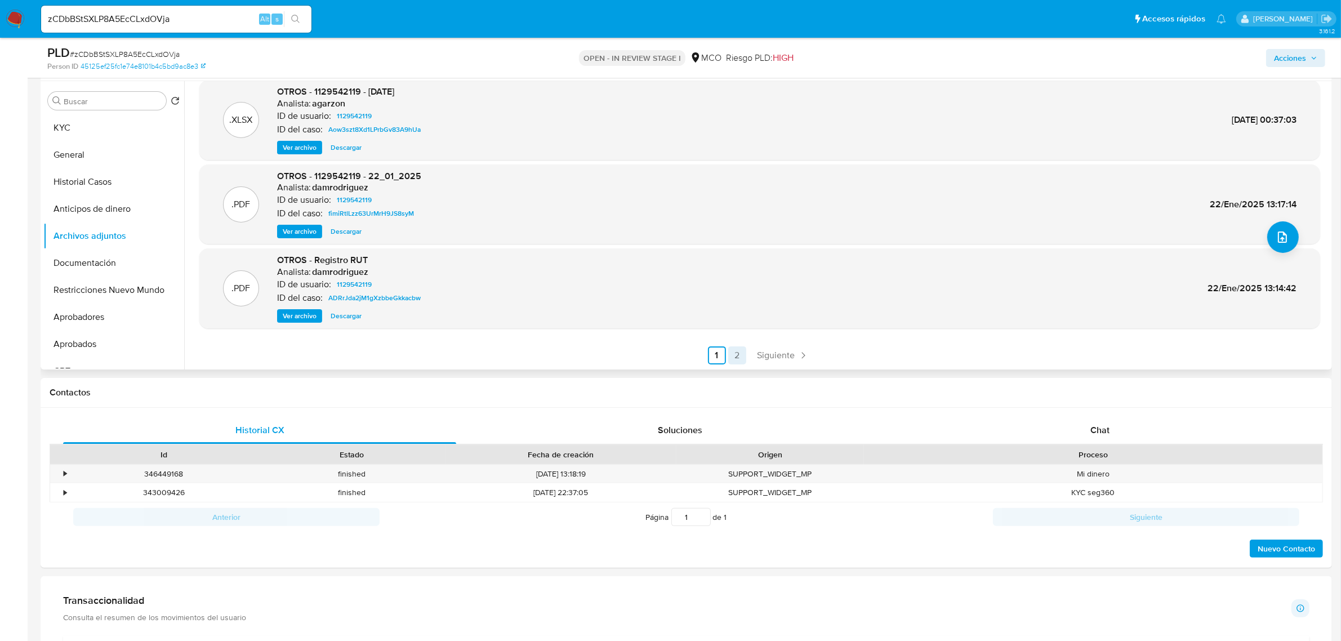
click at [736, 350] on link "2" at bounding box center [737, 355] width 18 height 18
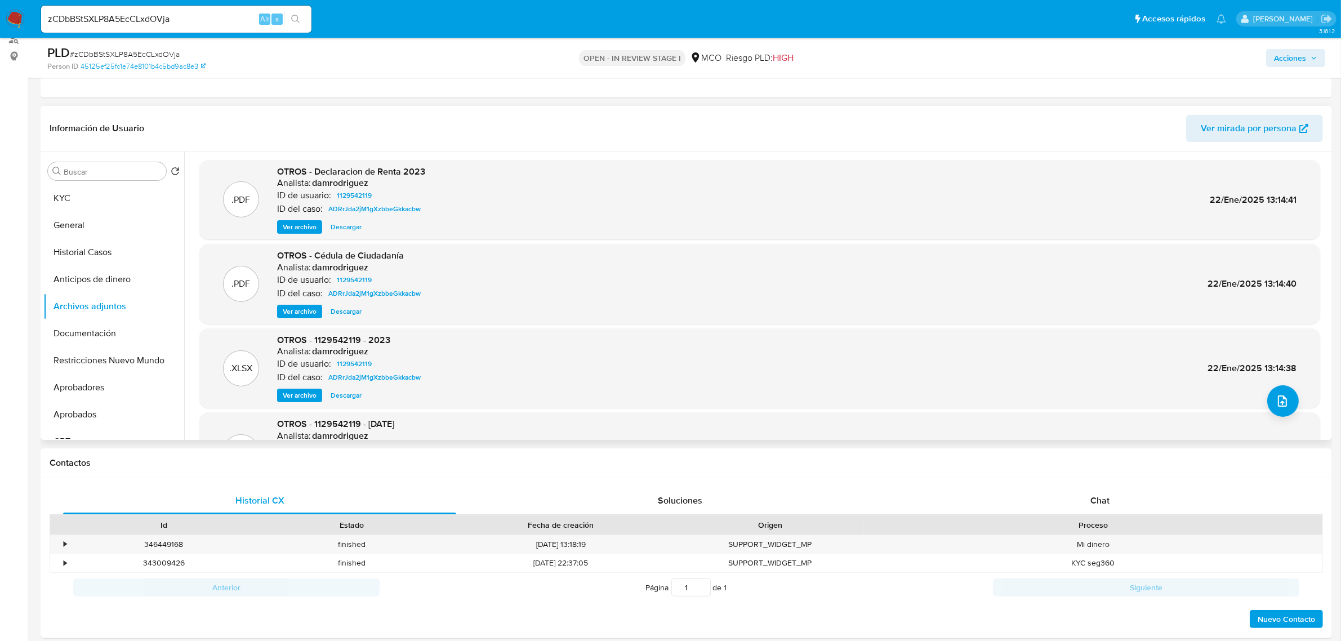
scroll to position [0, 0]
click at [297, 226] on span "Ver archivo" at bounding box center [300, 227] width 34 height 11
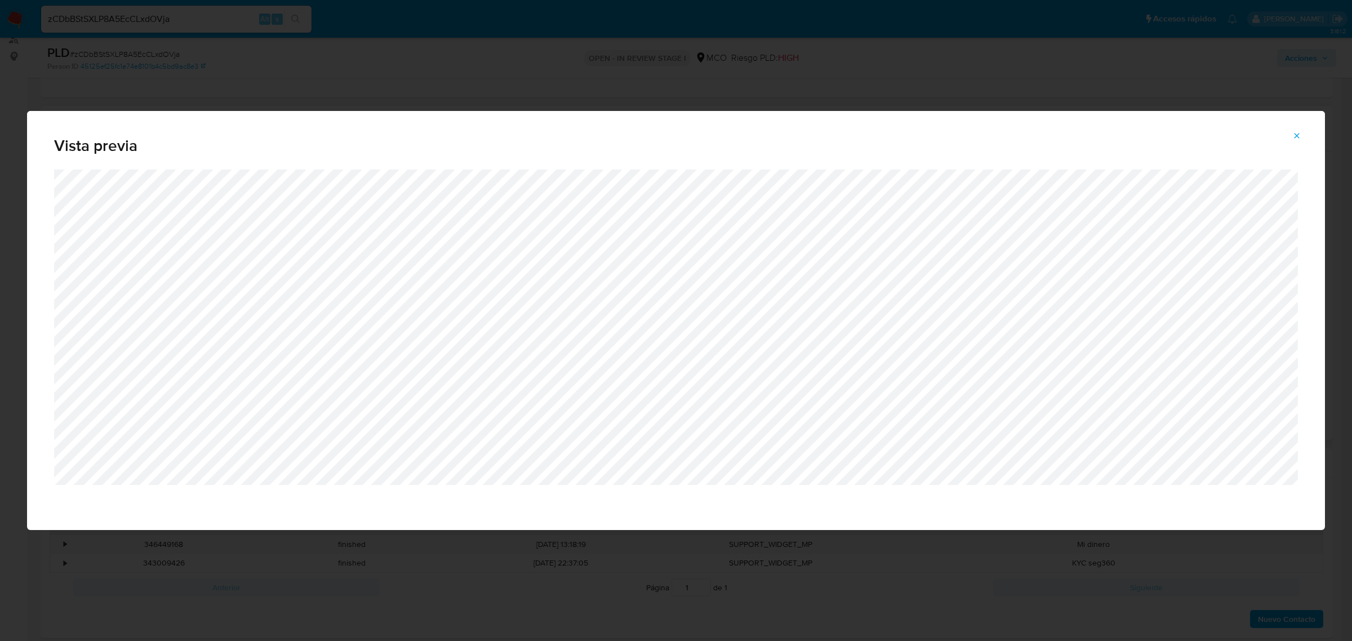
click at [1302, 135] on button "Attachment preview" at bounding box center [1296, 136] width 25 height 18
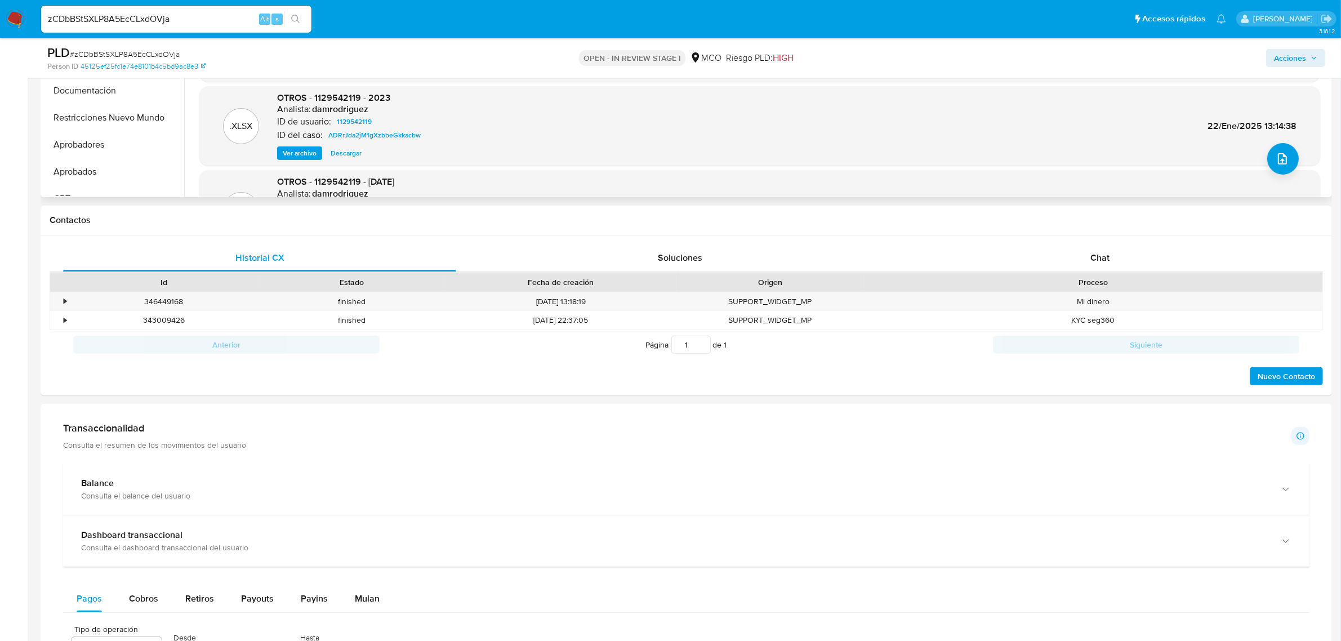
scroll to position [352, 0]
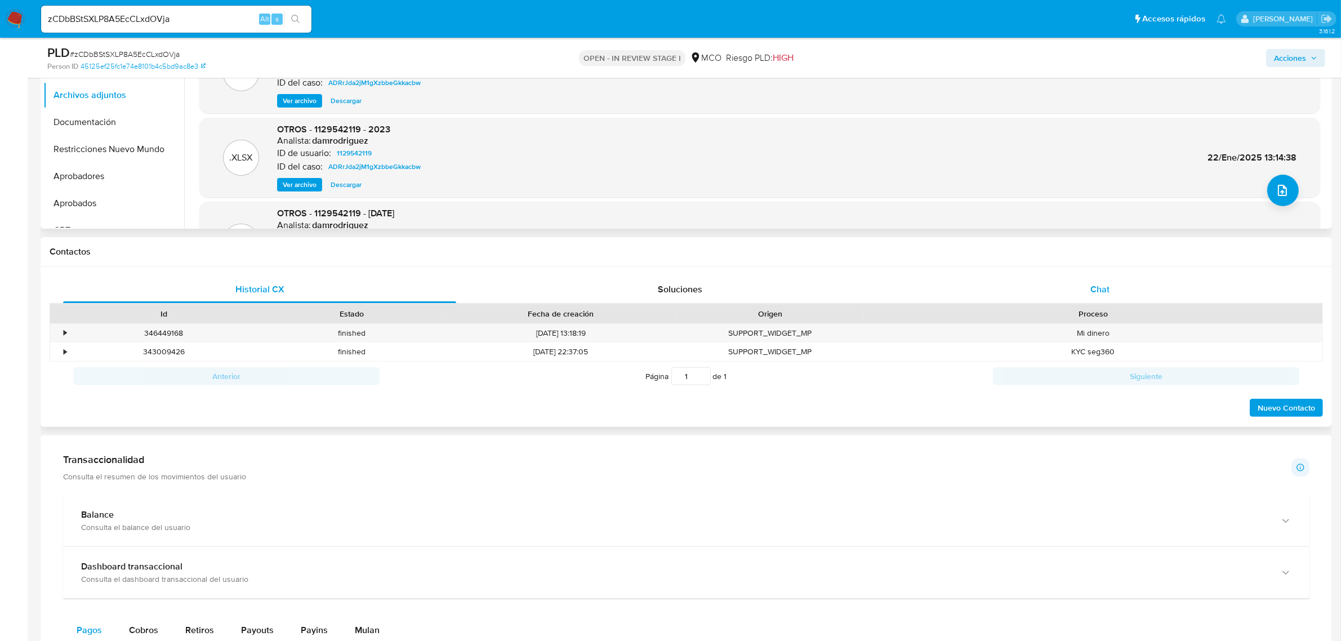
click at [1082, 275] on div "Historial CX Soluciones Chat Id Estado Fecha de creación Origen Proceso • 34644…" at bounding box center [686, 347] width 1291 height 161
click at [1094, 282] on div "Chat" at bounding box center [1099, 289] width 393 height 27
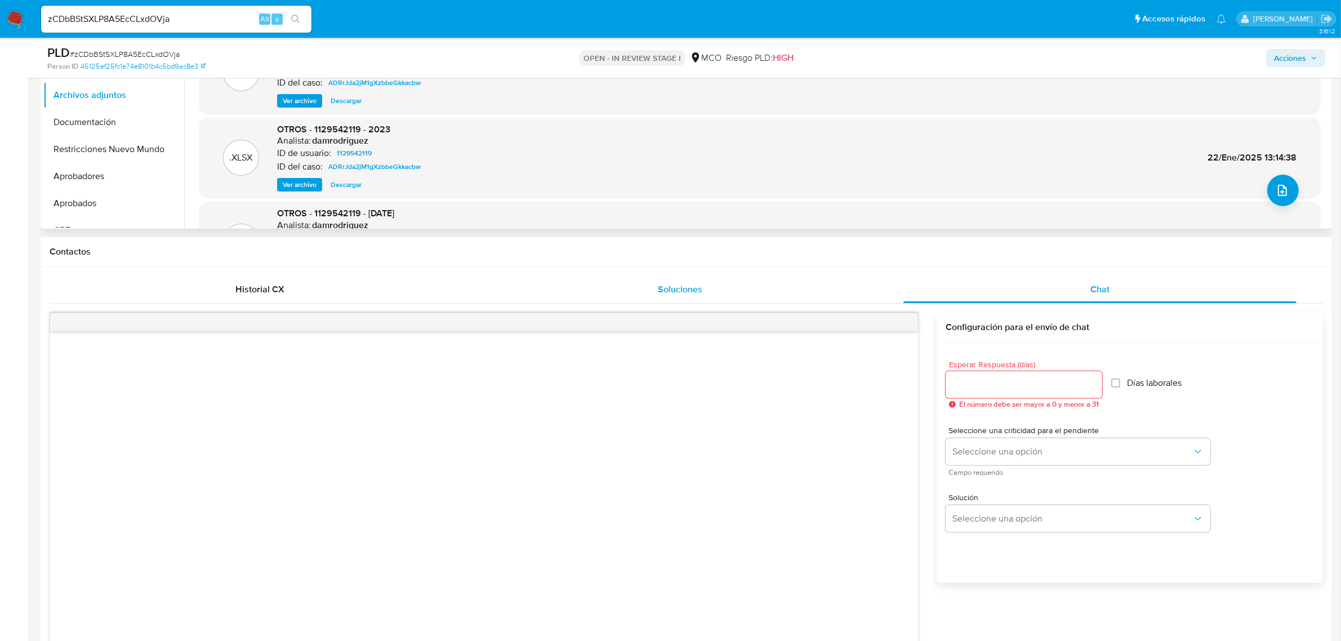
click at [659, 288] on span "Soluciones" at bounding box center [680, 289] width 44 height 13
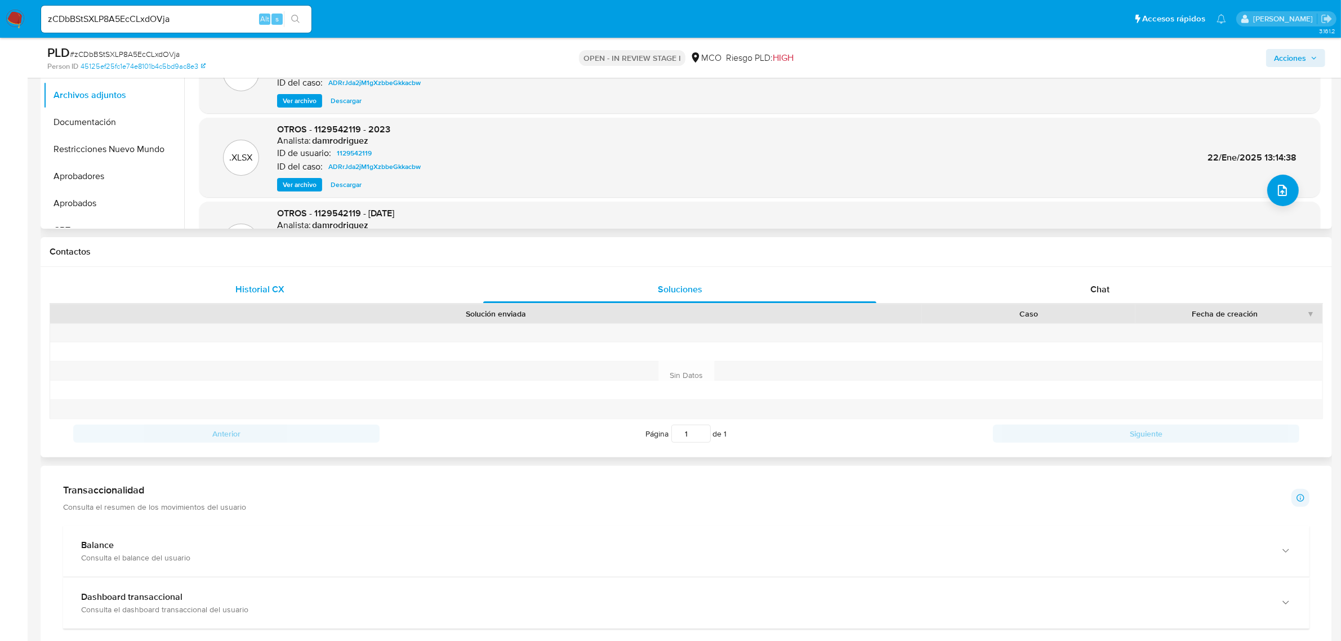
click at [254, 290] on span "Historial CX" at bounding box center [259, 289] width 49 height 13
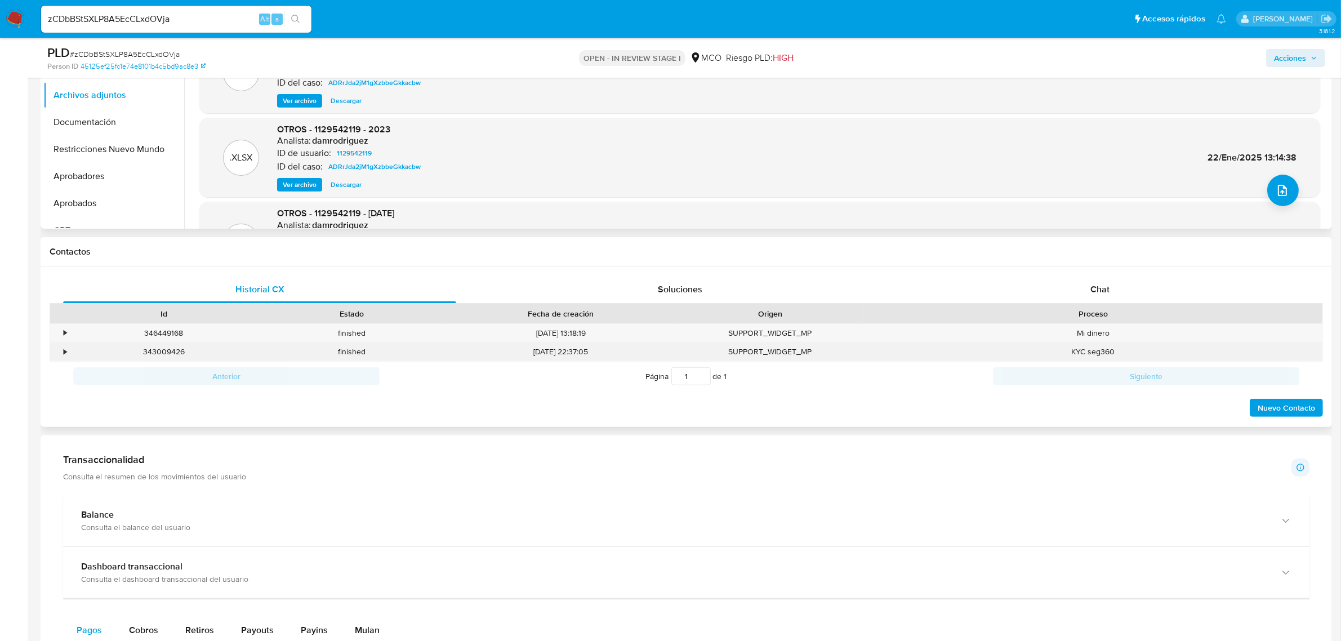
click at [65, 352] on div "•" at bounding box center [65, 351] width 3 height 11
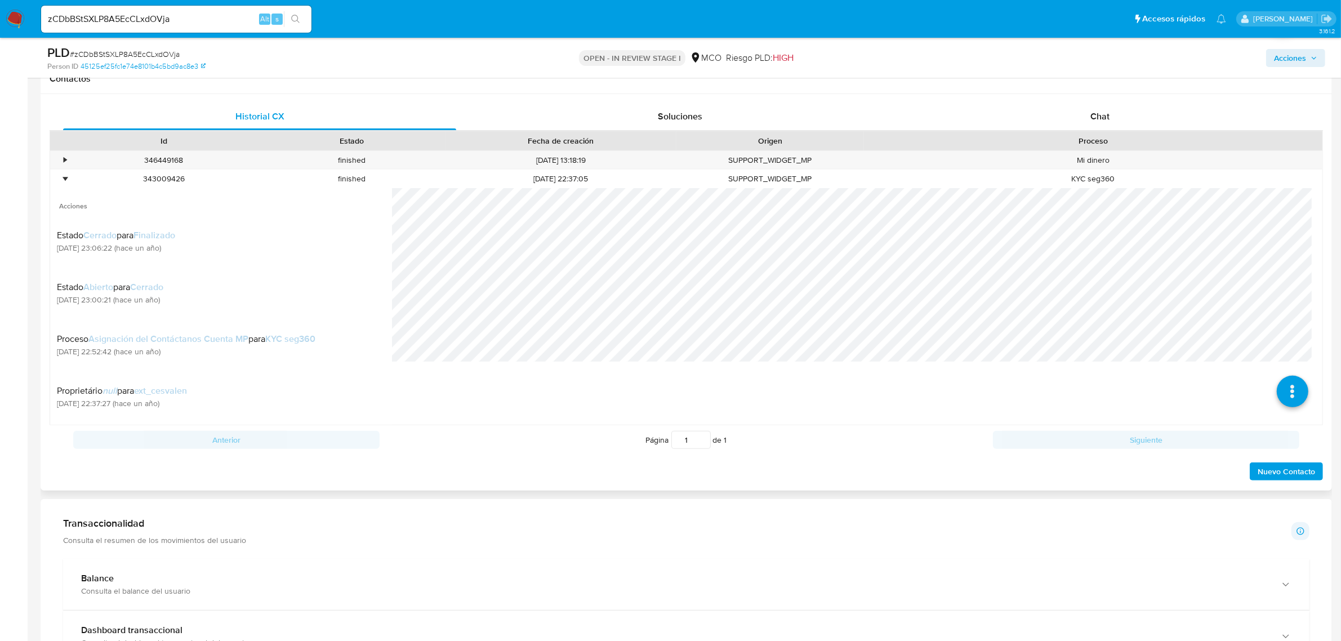
scroll to position [493, 0]
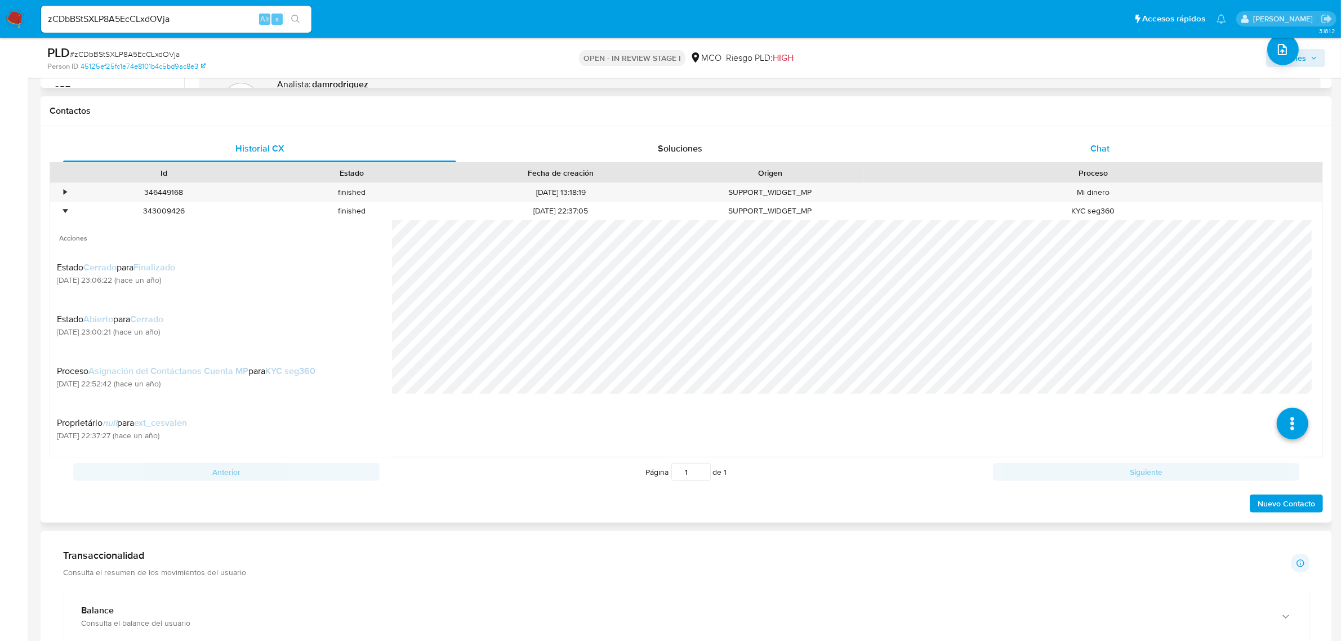
click at [1090, 144] on span "Chat" at bounding box center [1099, 148] width 19 height 13
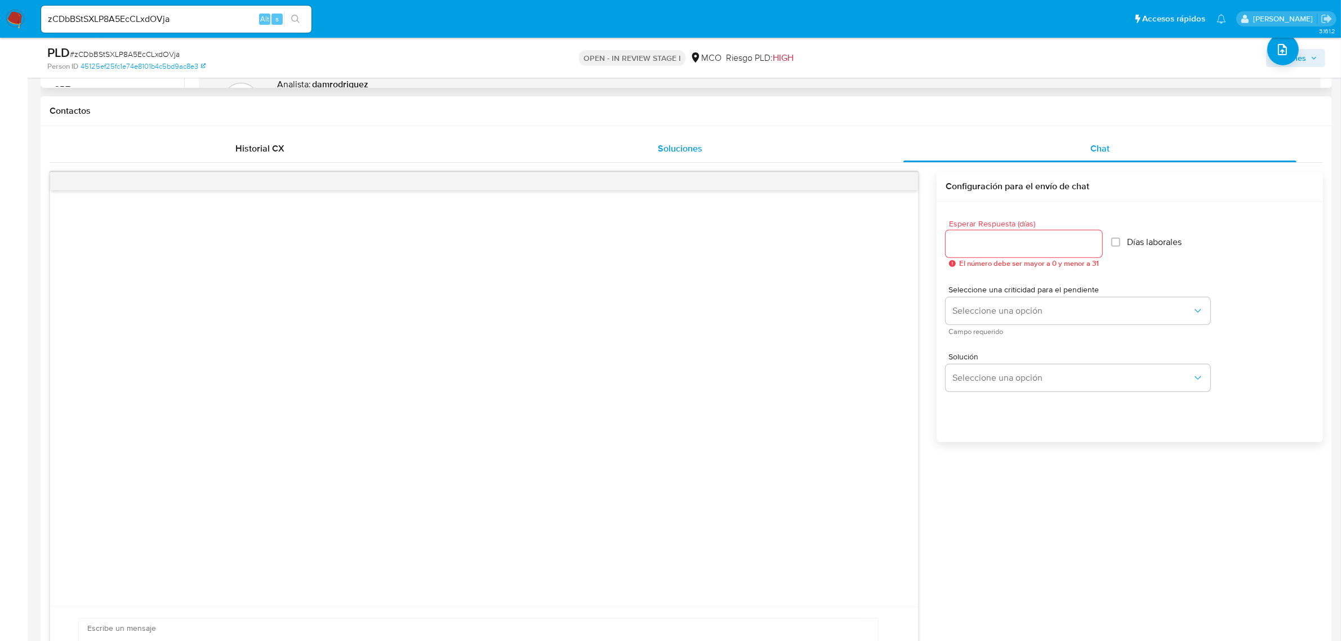
click at [690, 145] on span "Soluciones" at bounding box center [680, 148] width 44 height 13
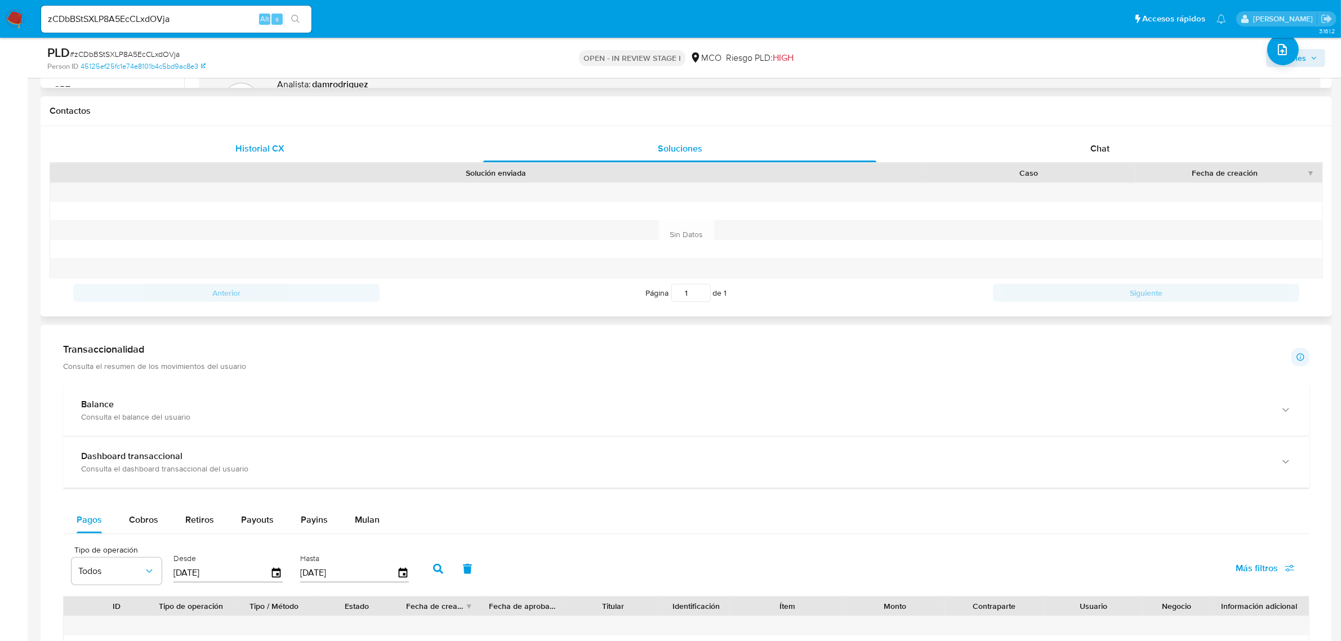
click at [291, 154] on div "Historial CX" at bounding box center [259, 148] width 393 height 27
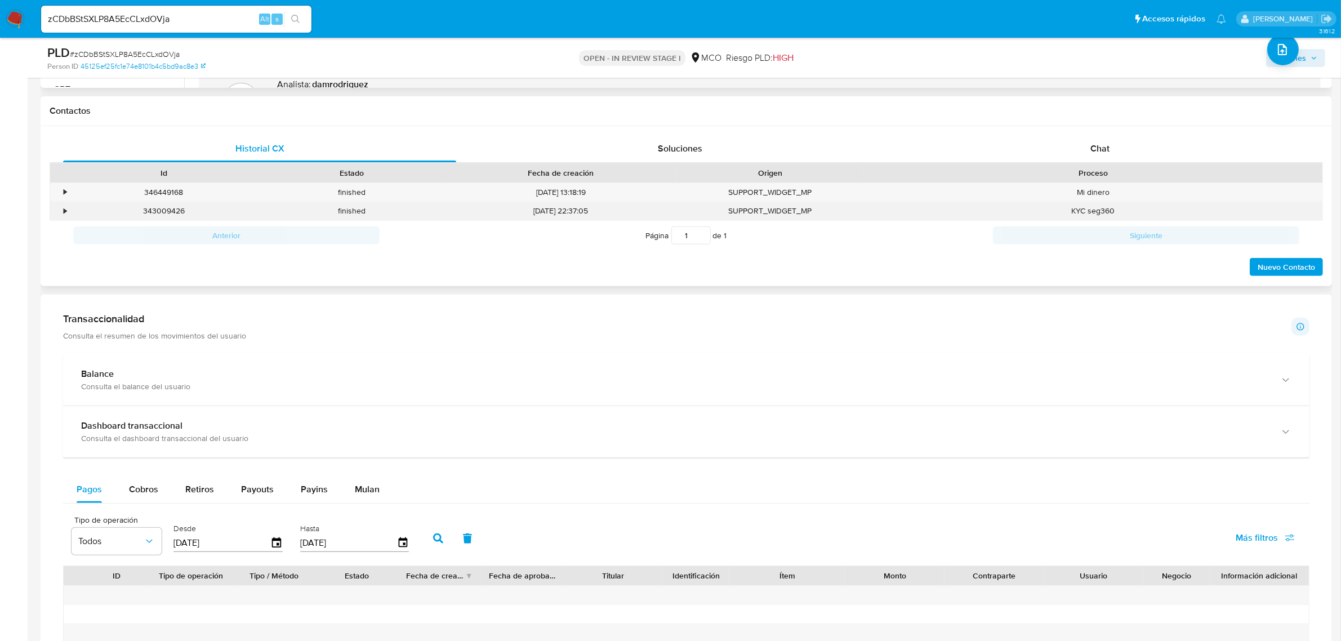
click at [63, 209] on div "•" at bounding box center [60, 211] width 20 height 19
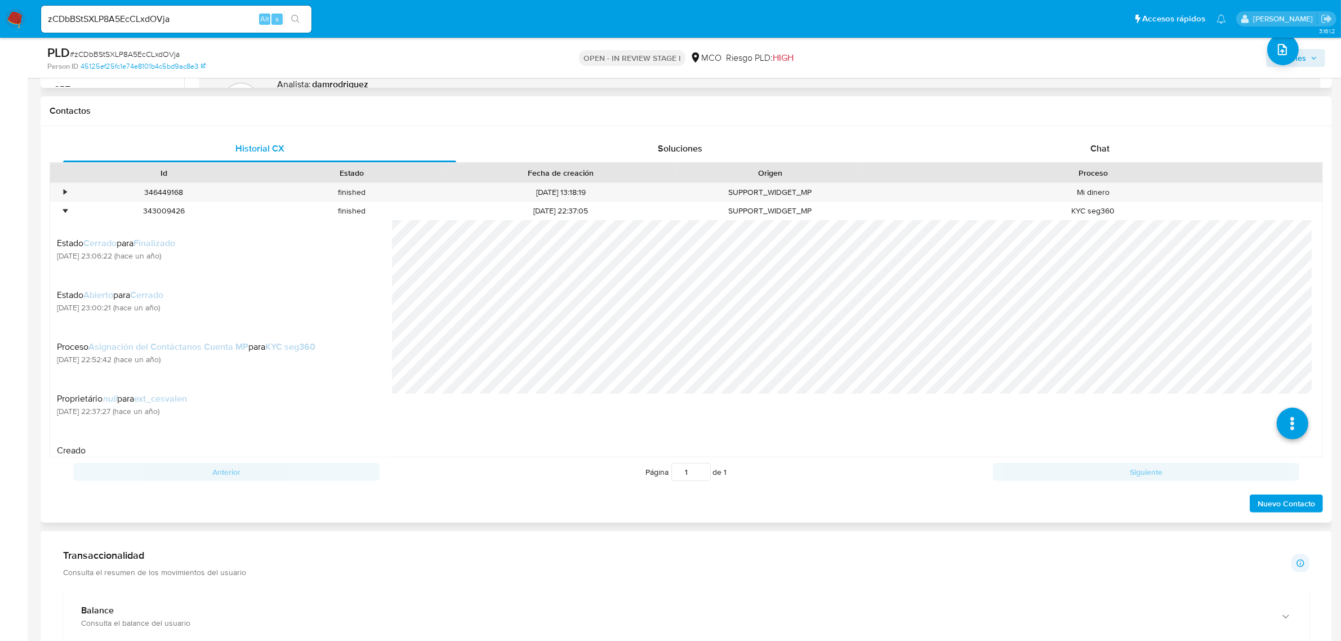
scroll to position [0, 0]
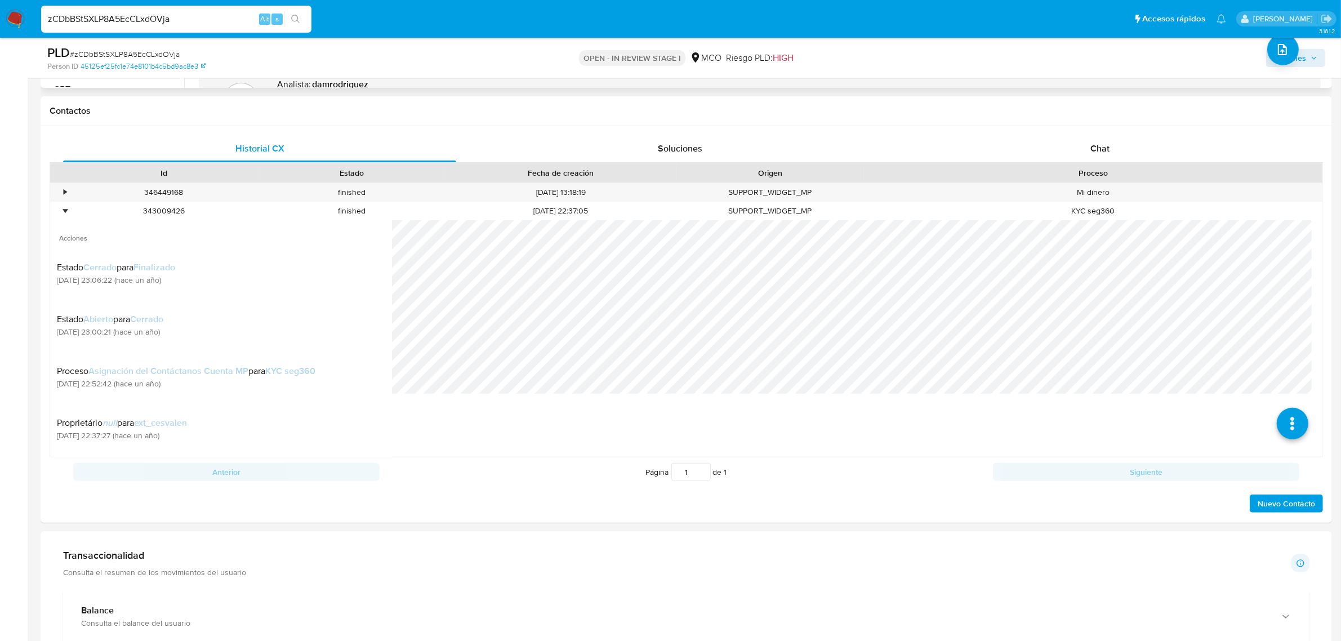
click at [128, 12] on input "zCDbBStSXLP8A5EcCLxdOVja" at bounding box center [176, 19] width 270 height 15
paste input "EBG9bioG16ik0qyjbGQsMTwm"
type input "EBG9bioG16ik0qyjbGQsMTwm"
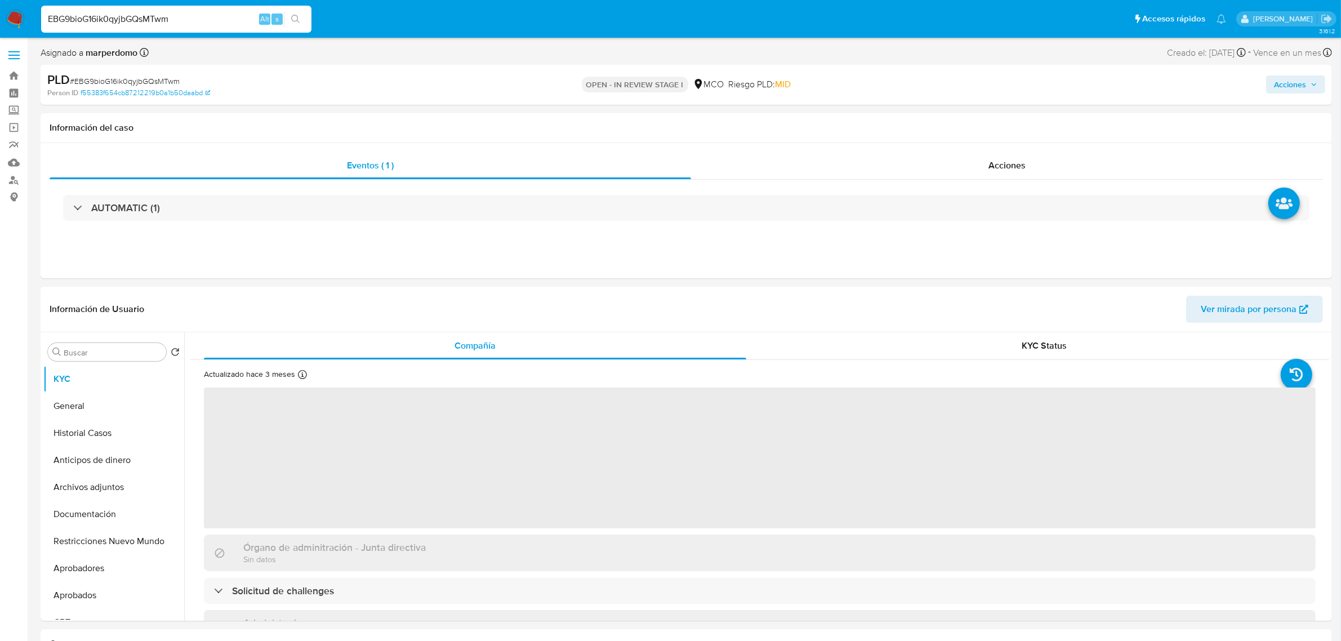
select select "10"
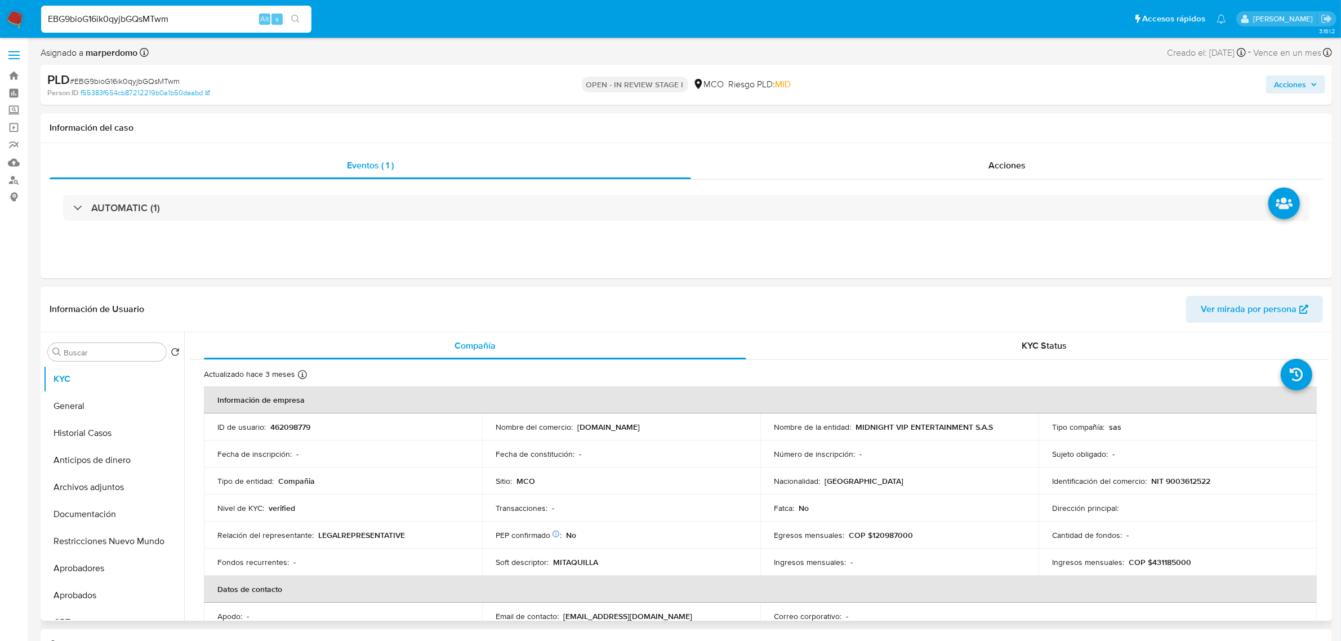
click at [296, 422] on p "462098779" at bounding box center [290, 427] width 40 height 10
click at [296, 426] on p "462098779" at bounding box center [290, 427] width 40 height 10
copy p "462098779"
click at [94, 7] on div "EBG9bioG16ik0qyjbGQsMTwm Alt s" at bounding box center [176, 19] width 270 height 27
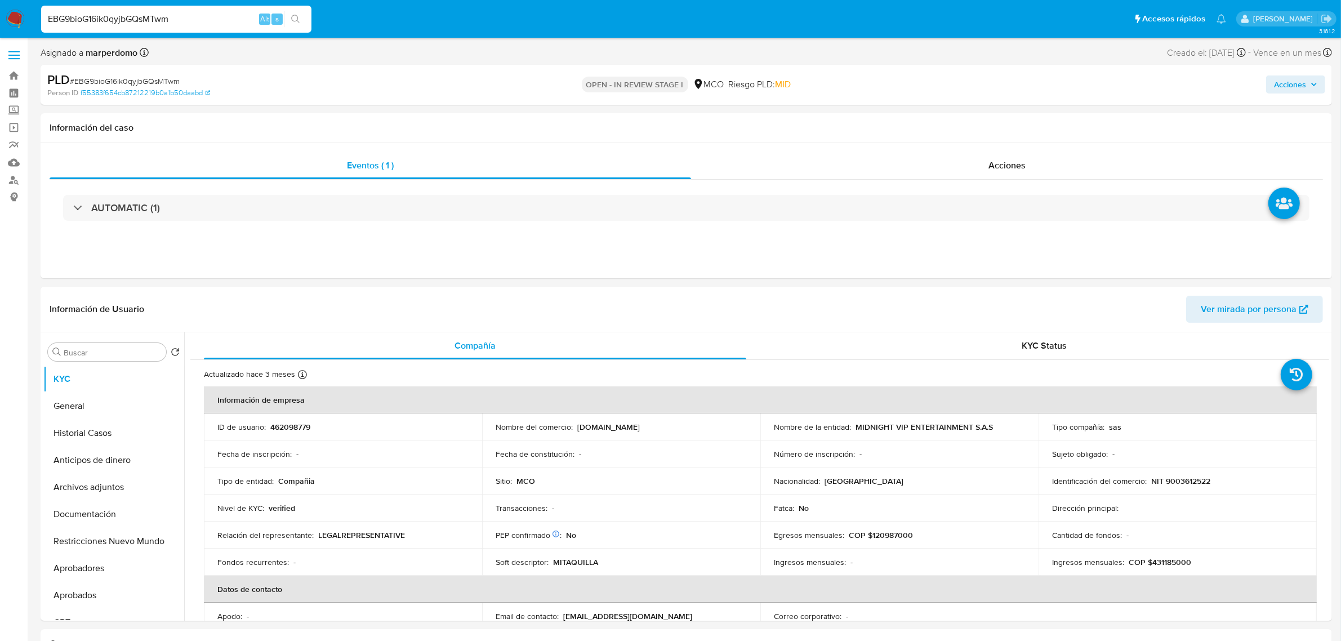
click at [92, 17] on input "EBG9bioG16ik0qyjbGQsMTwm" at bounding box center [176, 19] width 270 height 15
click at [181, 16] on input "EBG9bioG16ik0qyjbGQsMTwm" at bounding box center [176, 19] width 270 height 15
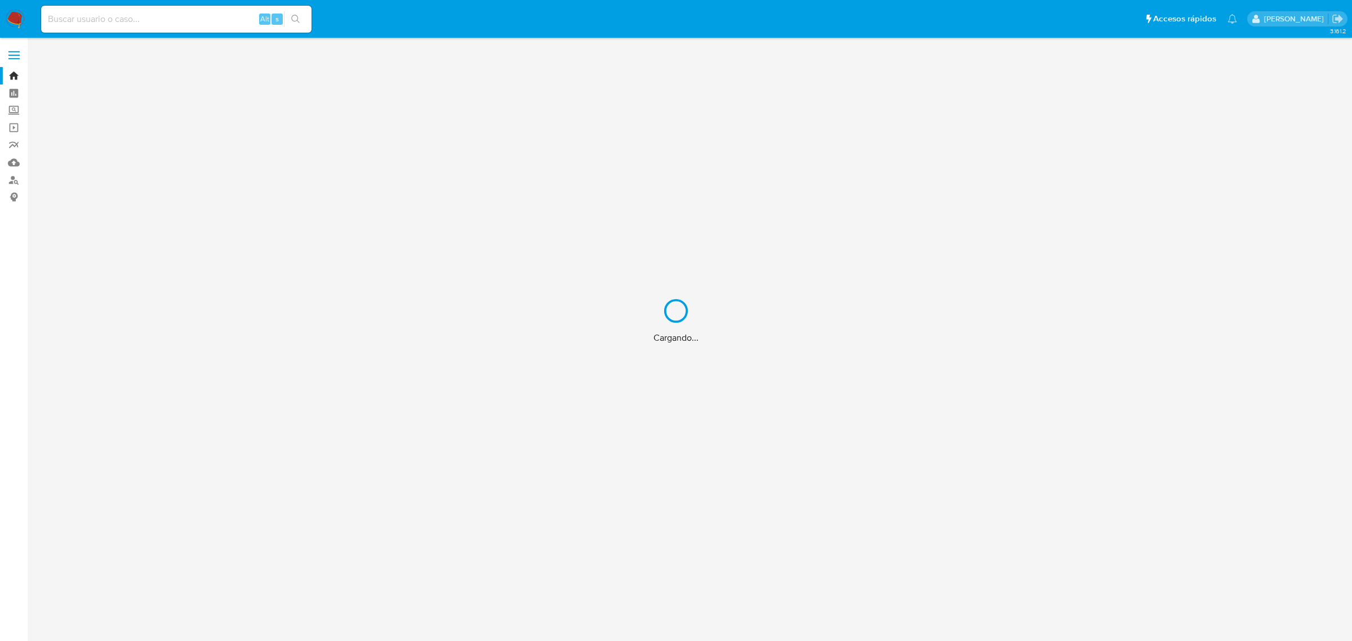
click at [166, 11] on div "Cargando..." at bounding box center [676, 320] width 1352 height 641
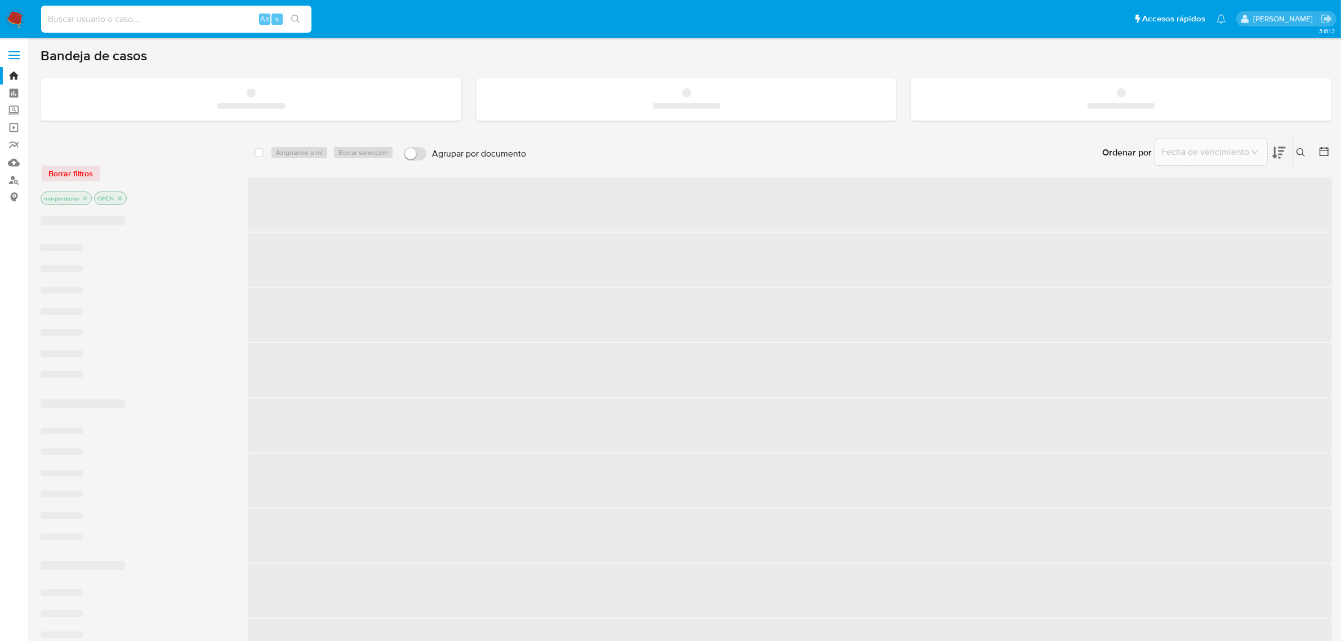
click at [158, 21] on input at bounding box center [176, 19] width 270 height 15
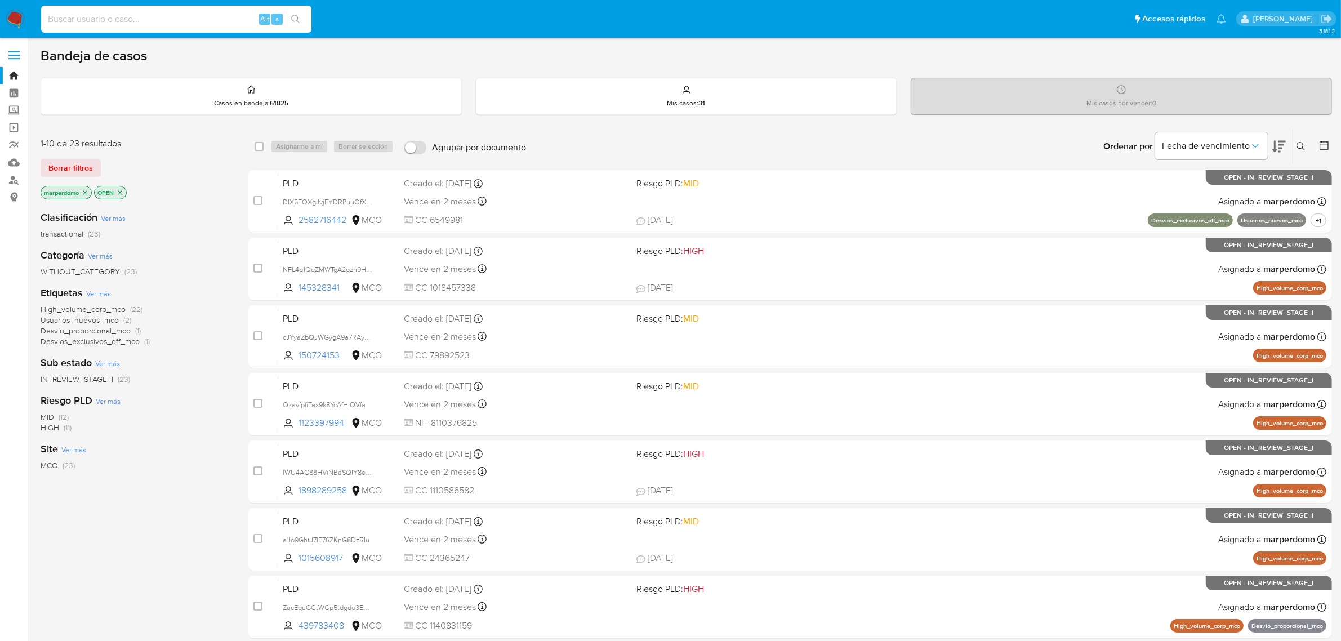
paste input "1774667065"
type input "1774667065"
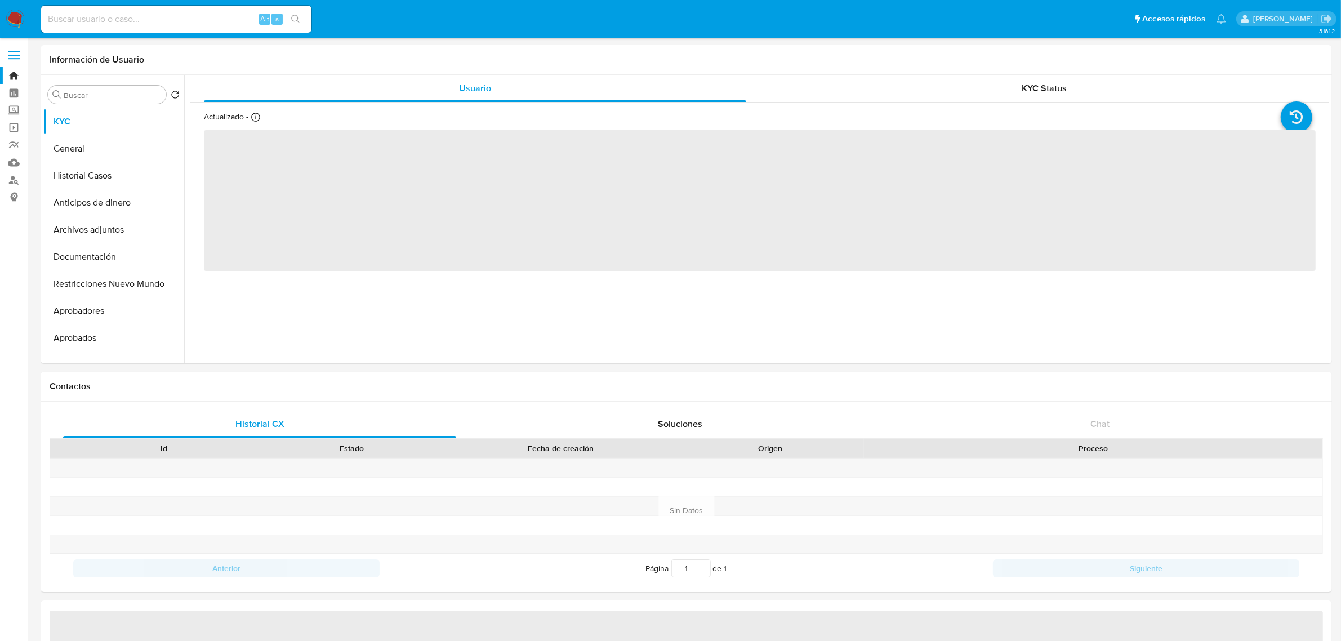
select select "10"
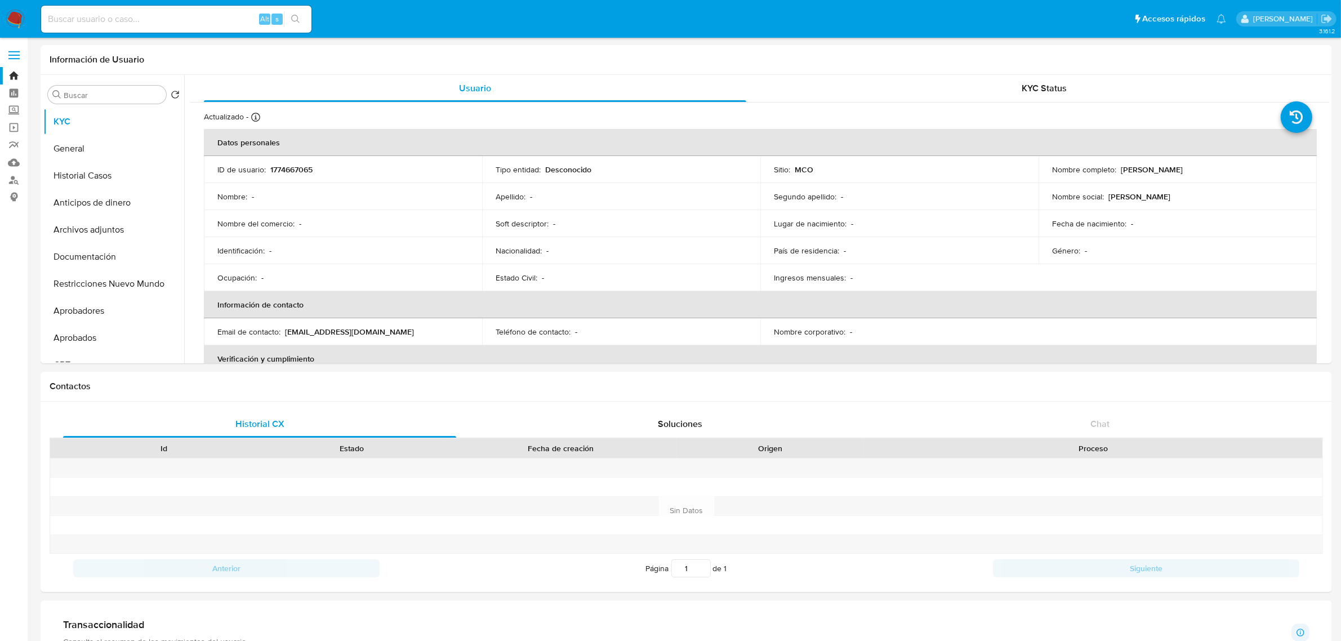
click at [161, 13] on input at bounding box center [176, 19] width 270 height 15
click at [163, 24] on input at bounding box center [176, 19] width 270 height 15
paste input "1774667065"
type input "1774667065"
click at [99, 289] on button "Restricciones Nuevo Mundo" at bounding box center [109, 283] width 132 height 27
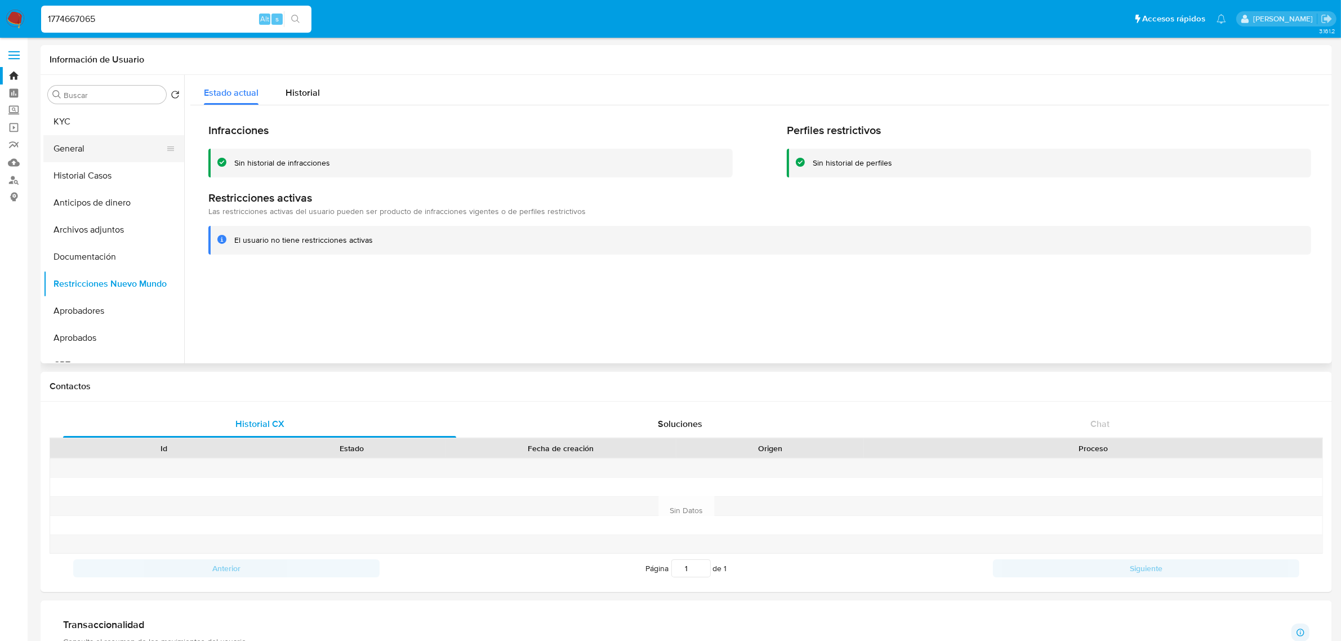
click at [71, 158] on button "General" at bounding box center [109, 148] width 132 height 27
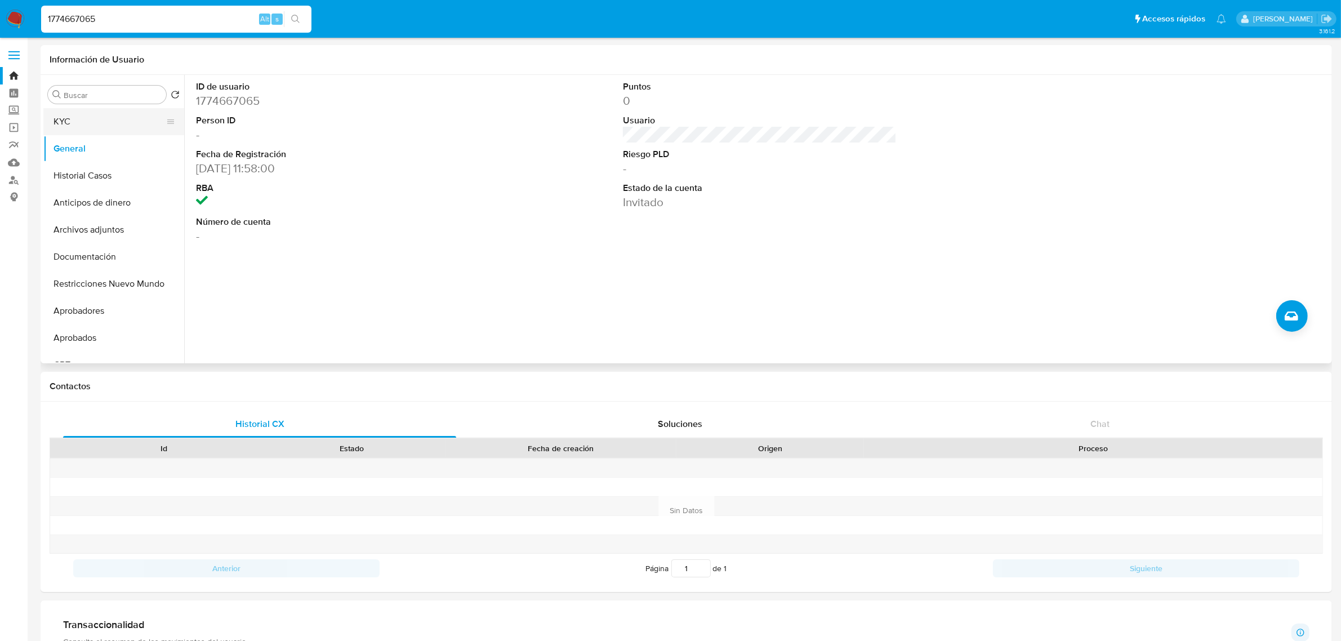
click at [76, 122] on button "KYC" at bounding box center [109, 121] width 132 height 27
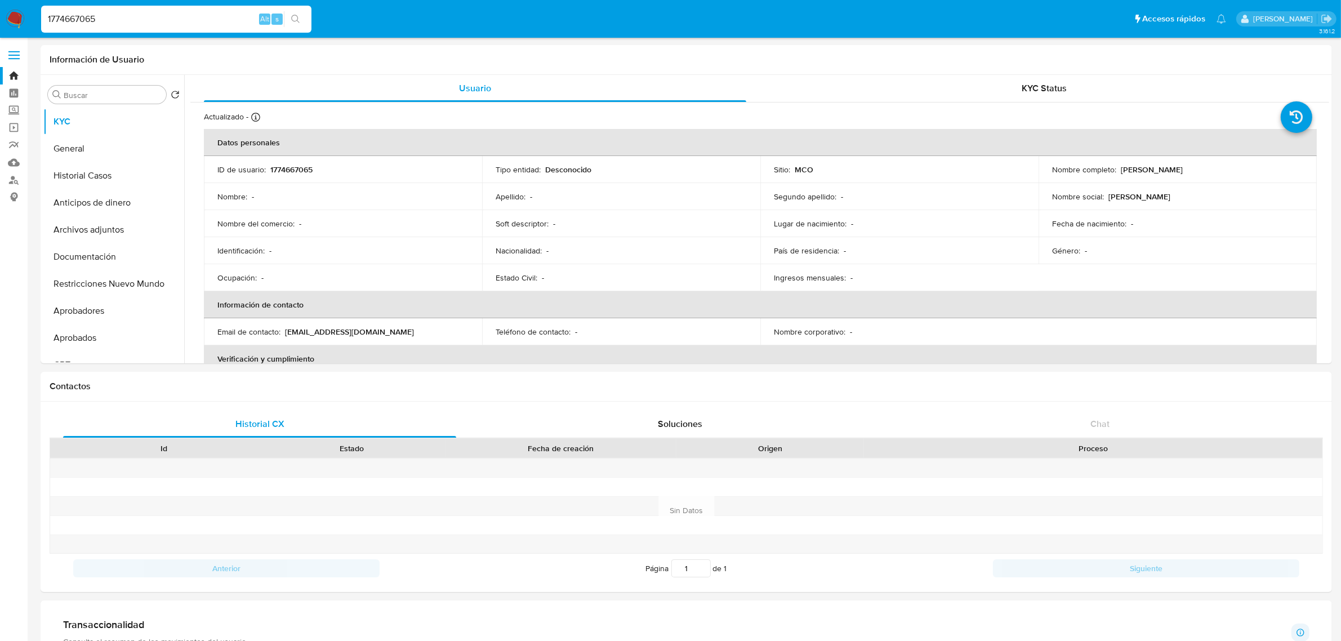
click at [189, 20] on input "1774667065" at bounding box center [176, 19] width 270 height 15
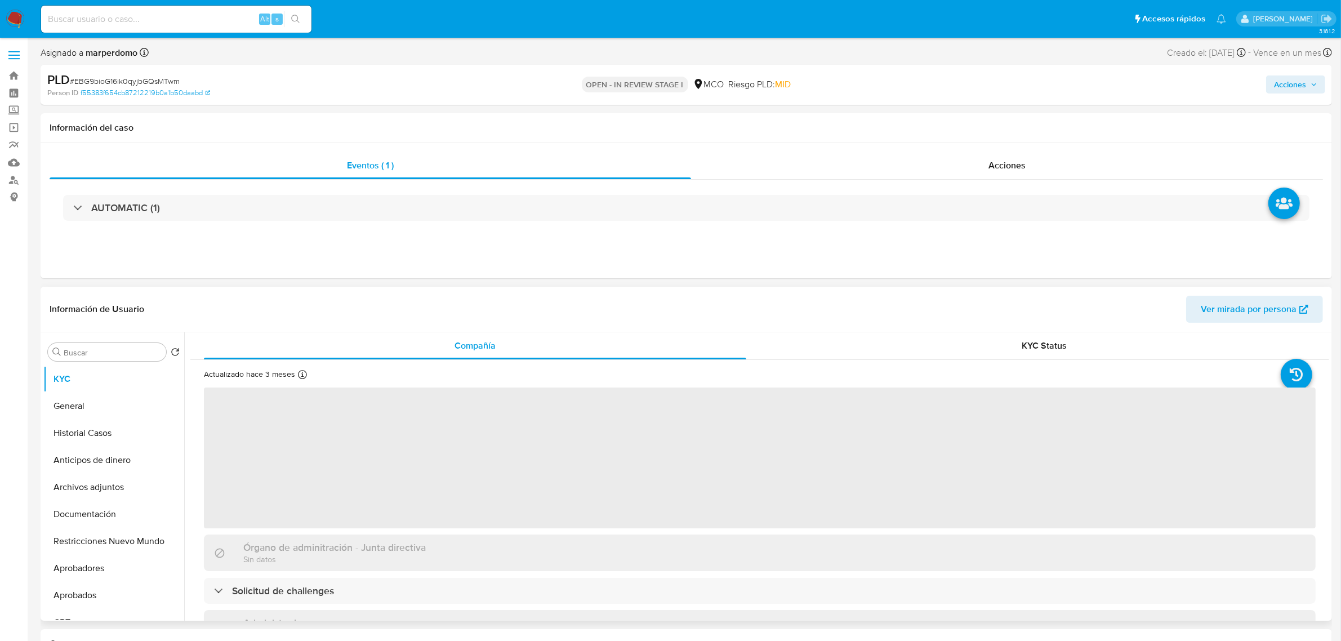
select select "10"
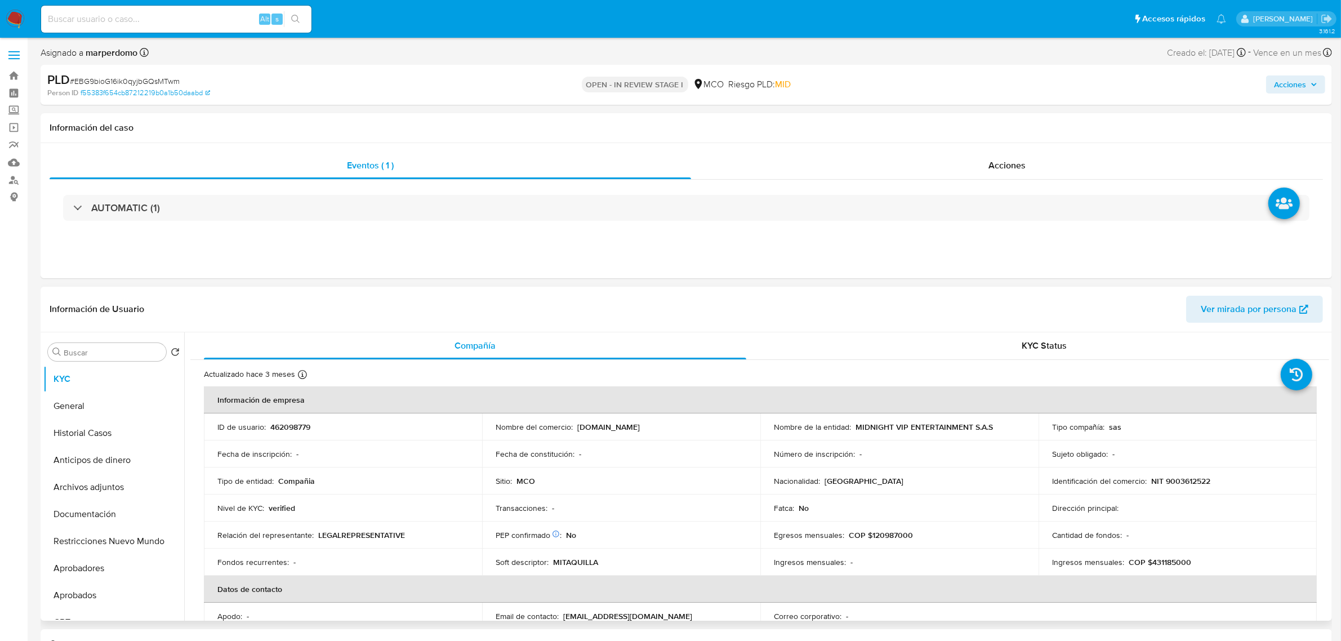
click at [167, 10] on div "Alt s" at bounding box center [176, 19] width 270 height 27
click at [149, 23] on input at bounding box center [176, 19] width 270 height 15
paste input "EBG9bioG16ik0qyjbGQsMTwm"
type input "EBG9bioG16ik0qyjbGQsMTwm"
click at [75, 407] on button "General" at bounding box center [109, 406] width 132 height 27
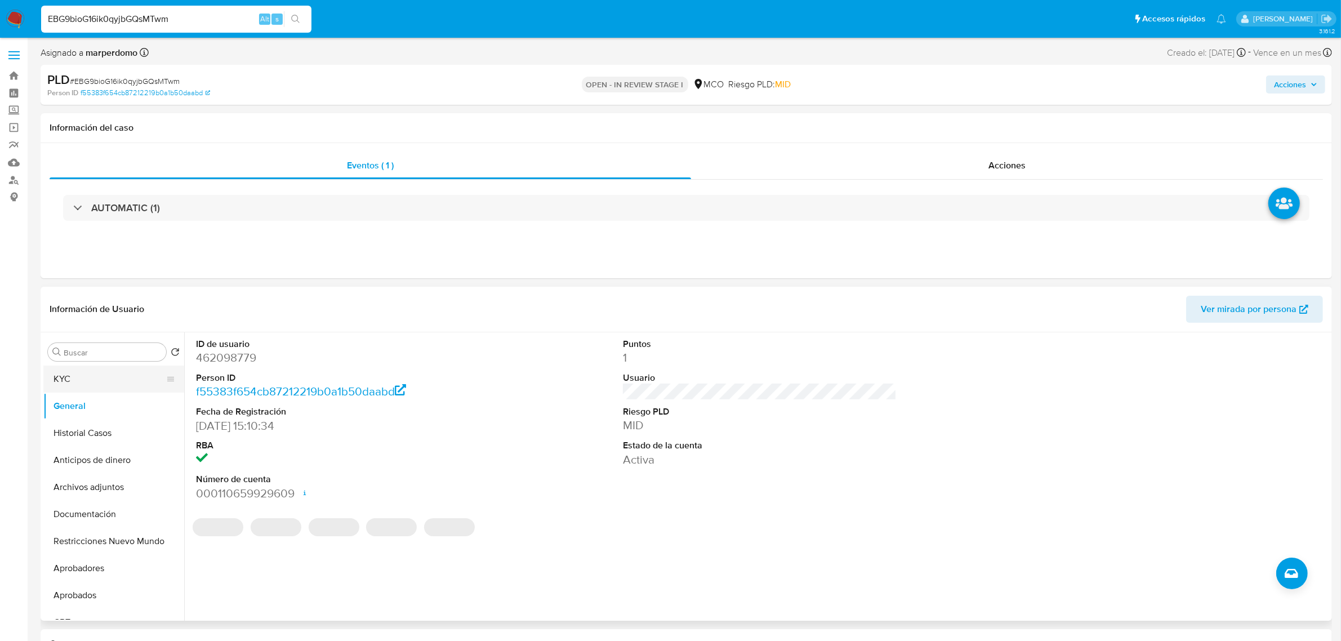
click at [81, 385] on button "KYC" at bounding box center [109, 379] width 132 height 27
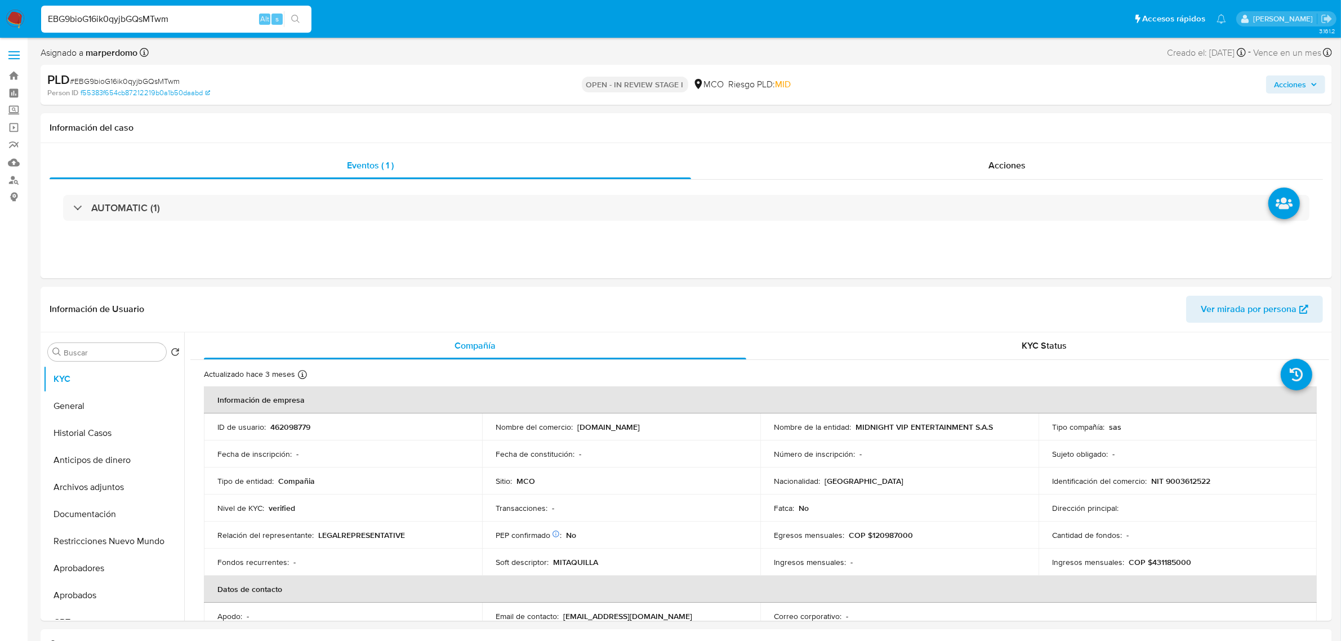
click at [286, 426] on p "462098779" at bounding box center [290, 427] width 40 height 10
copy p "462098779"
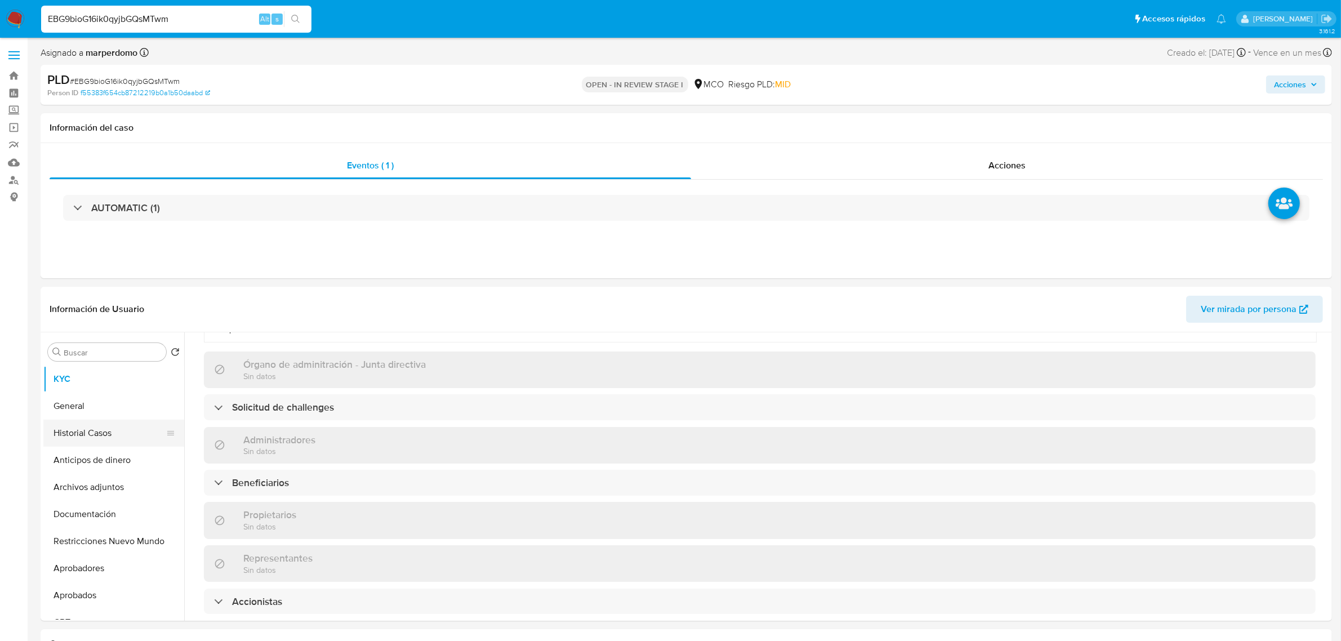
click at [83, 437] on button "Historial Casos" at bounding box center [109, 433] width 132 height 27
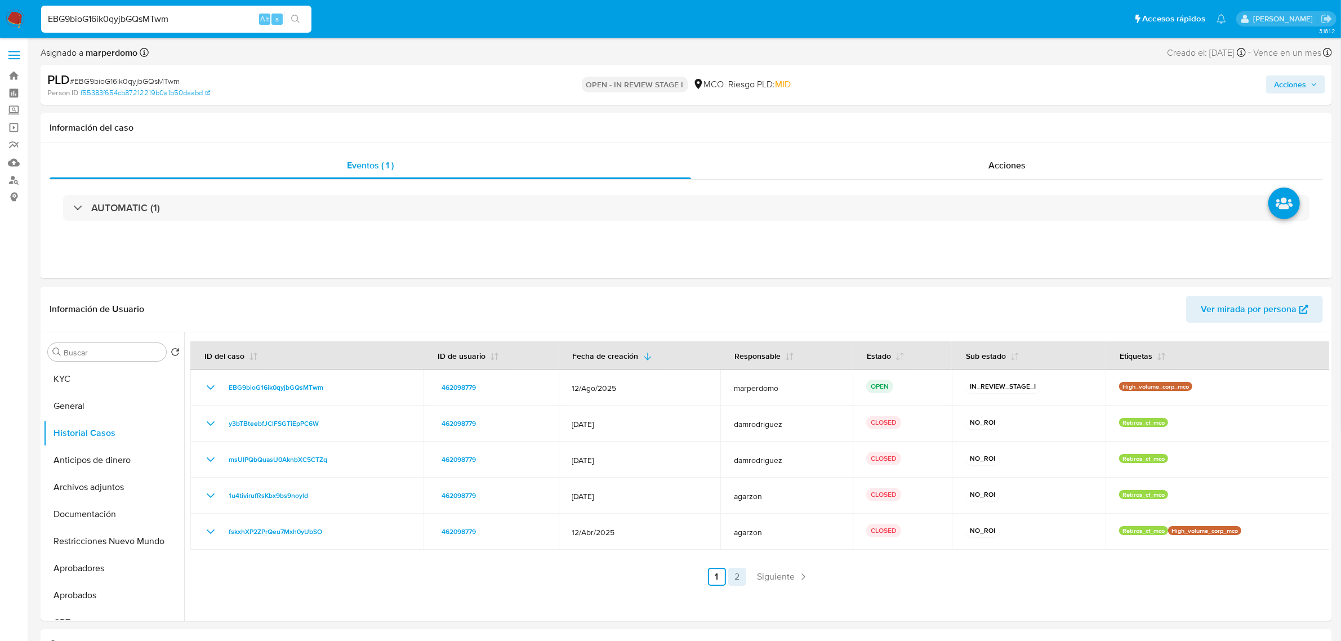
click at [730, 572] on link "2" at bounding box center [737, 577] width 18 height 18
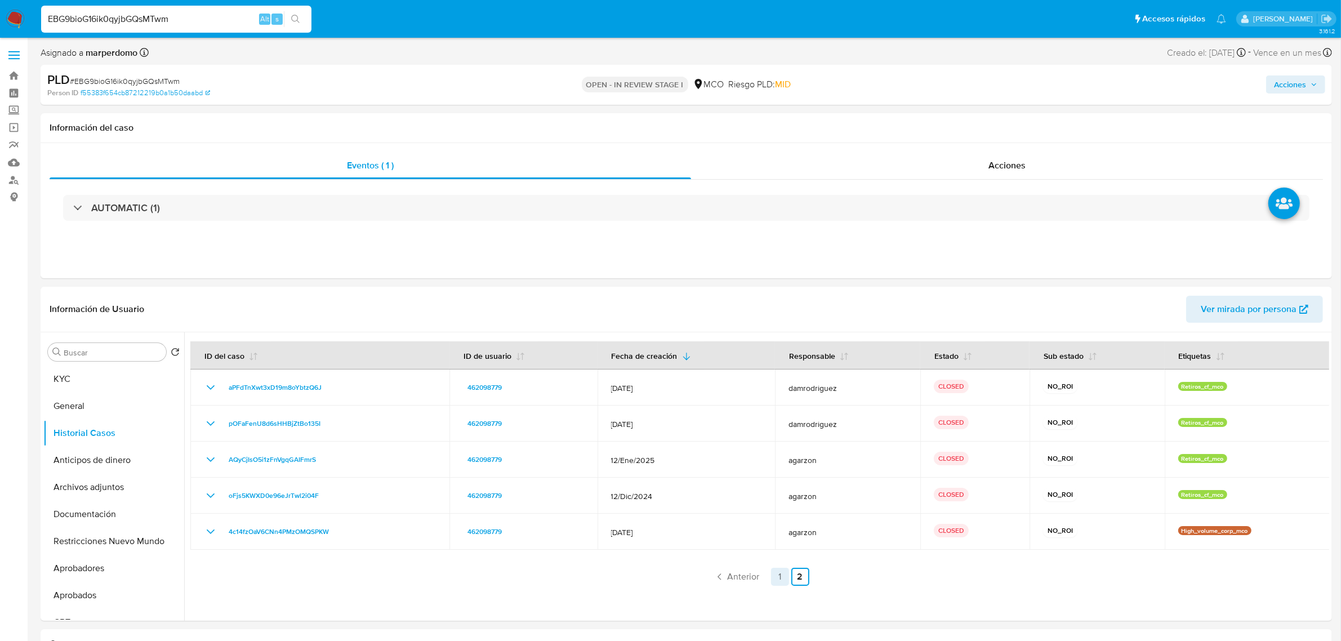
click at [780, 574] on link "1" at bounding box center [780, 577] width 18 height 18
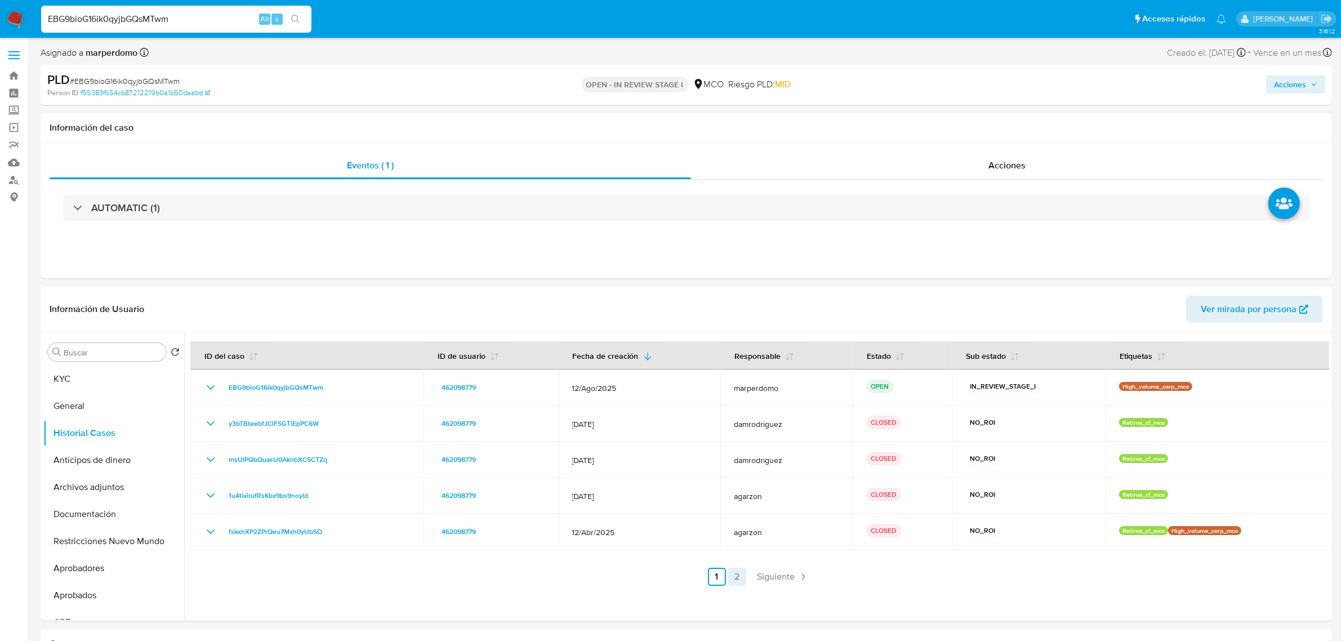
click at [731, 573] on link "2" at bounding box center [737, 577] width 18 height 18
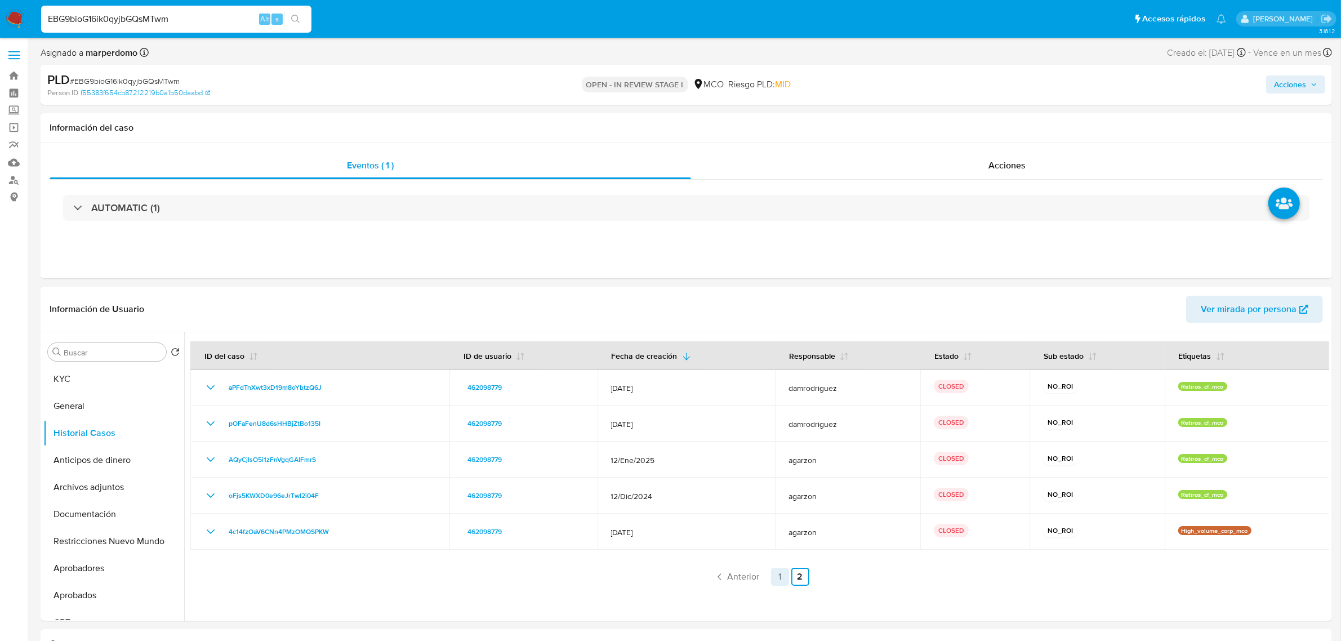
click at [771, 571] on link "1" at bounding box center [780, 577] width 18 height 18
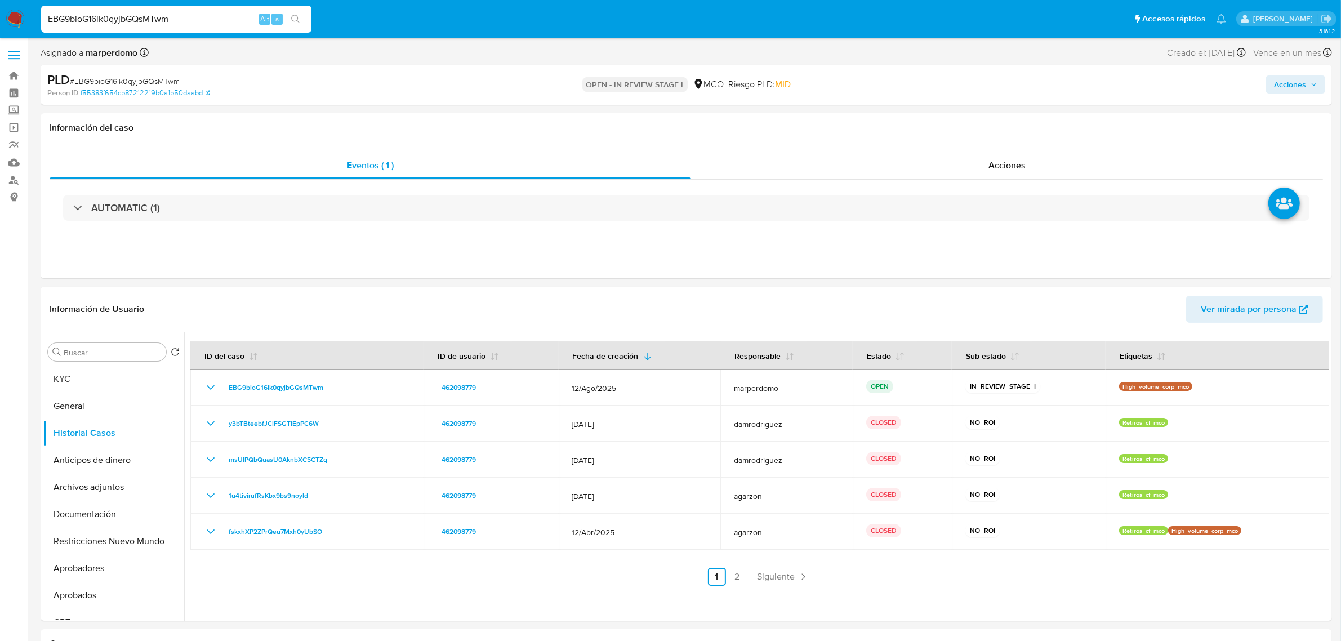
click at [728, 575] on link "2" at bounding box center [737, 577] width 18 height 18
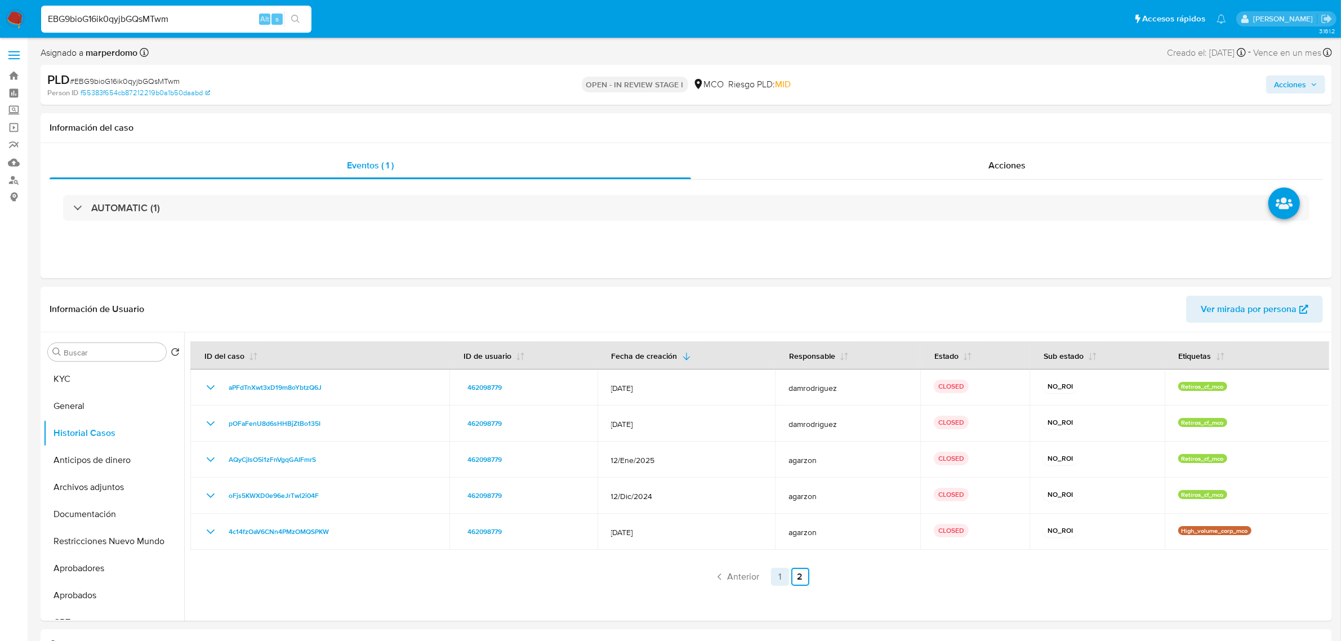
click at [775, 576] on link "1" at bounding box center [780, 577] width 18 height 18
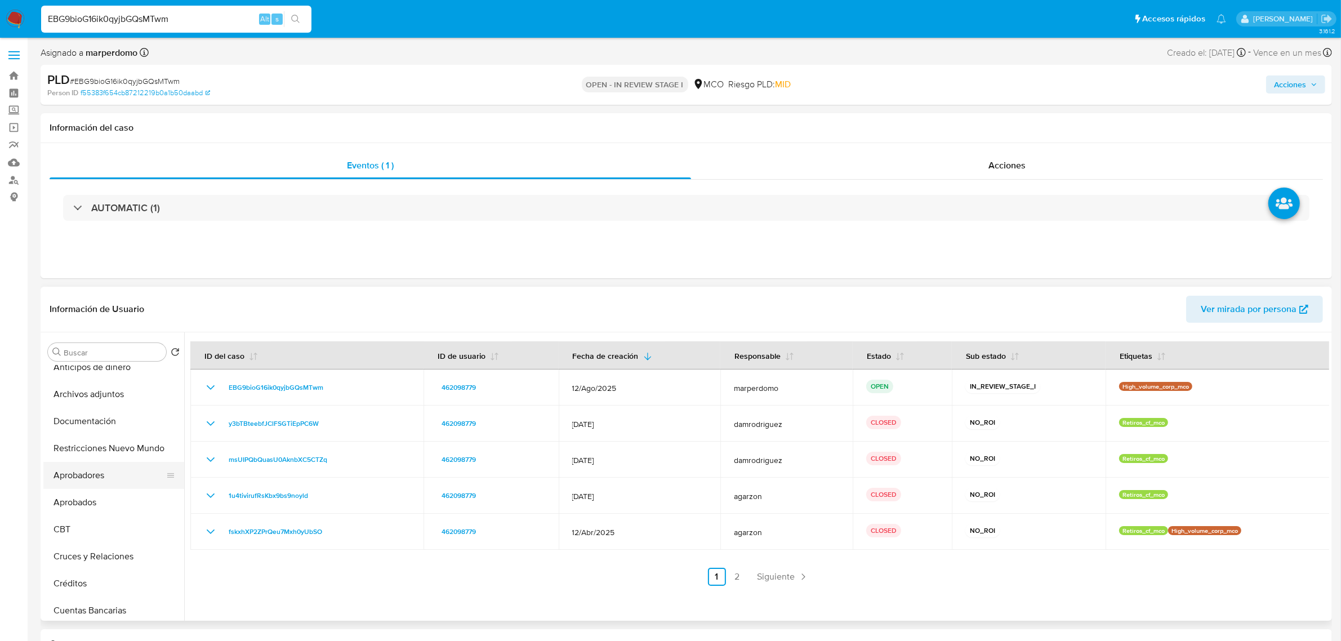
scroll to position [70, 0]
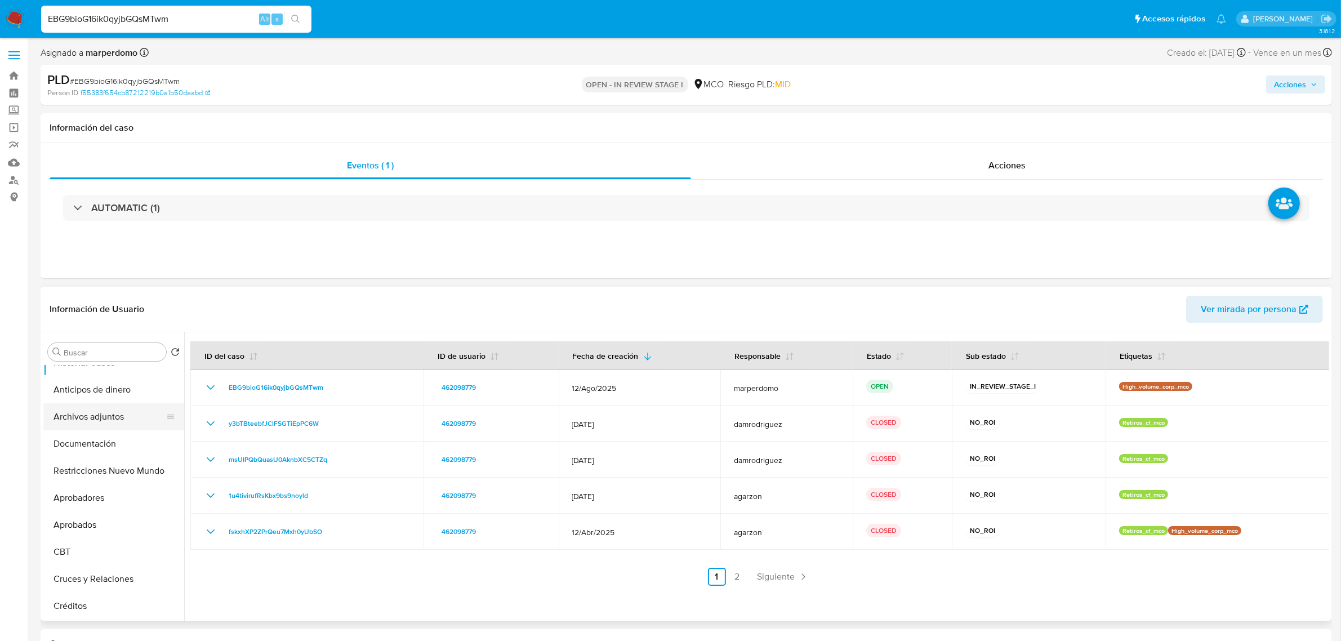
click at [106, 417] on button "Archivos adjuntos" at bounding box center [109, 416] width 132 height 27
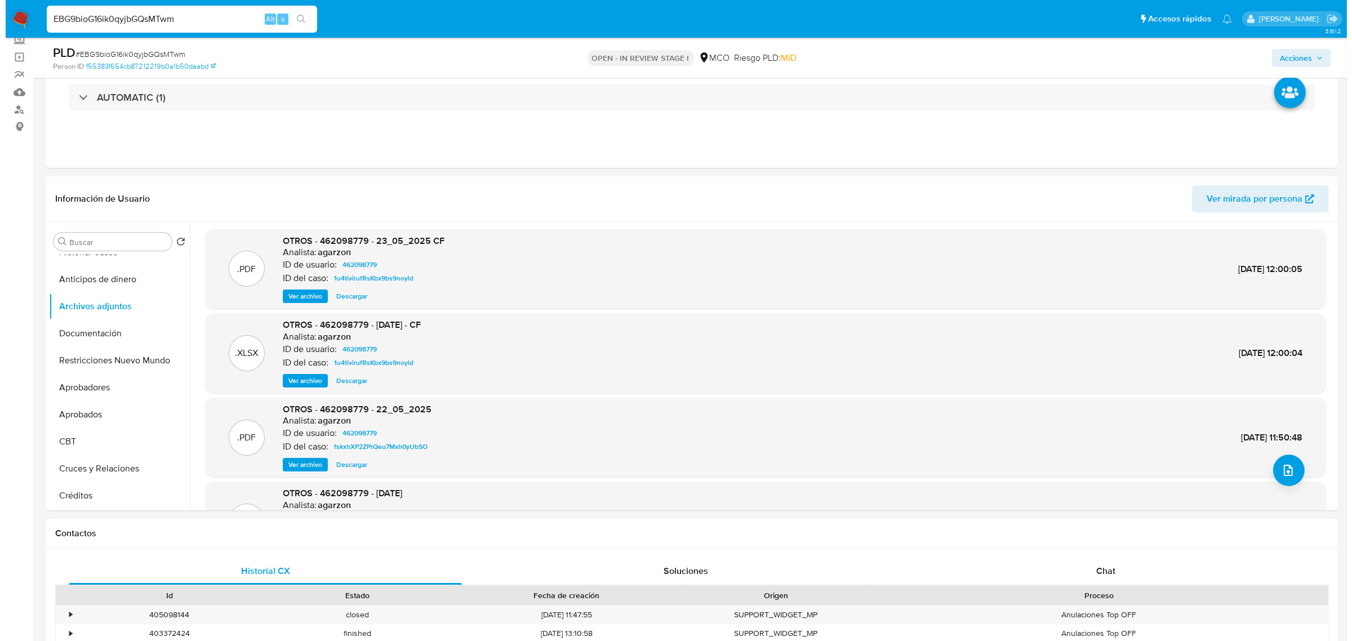
scroll to position [0, 0]
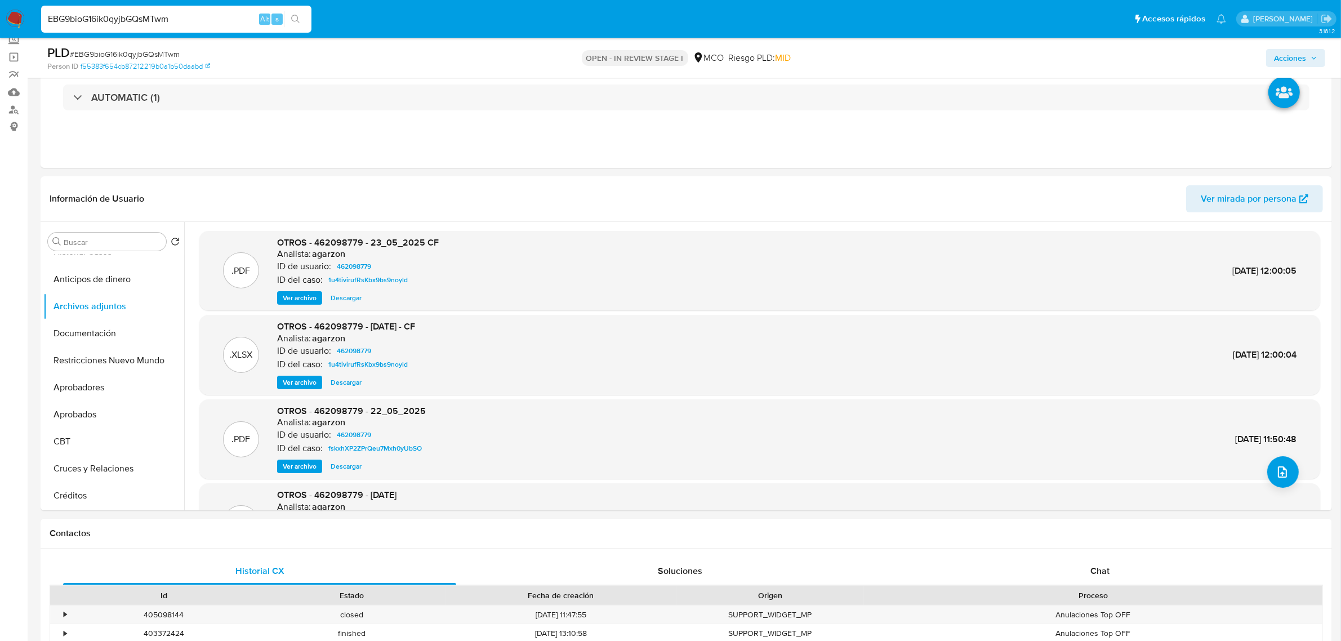
click at [299, 300] on span "Ver archivo" at bounding box center [300, 297] width 34 height 11
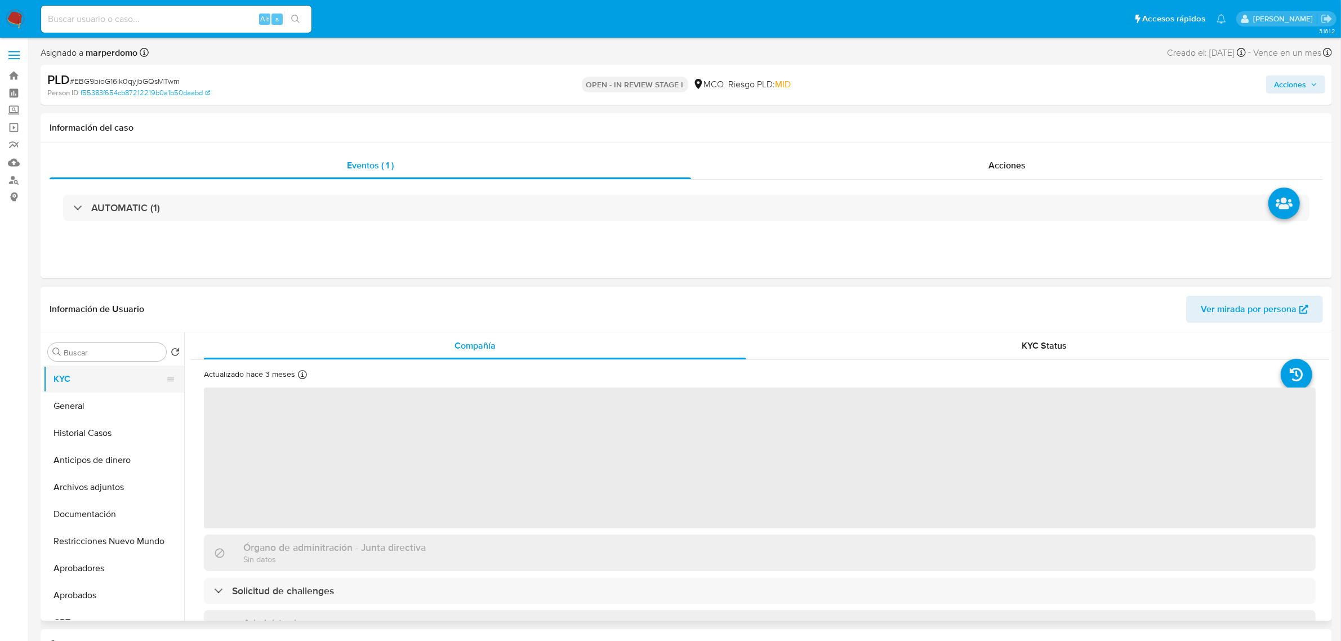
select select "10"
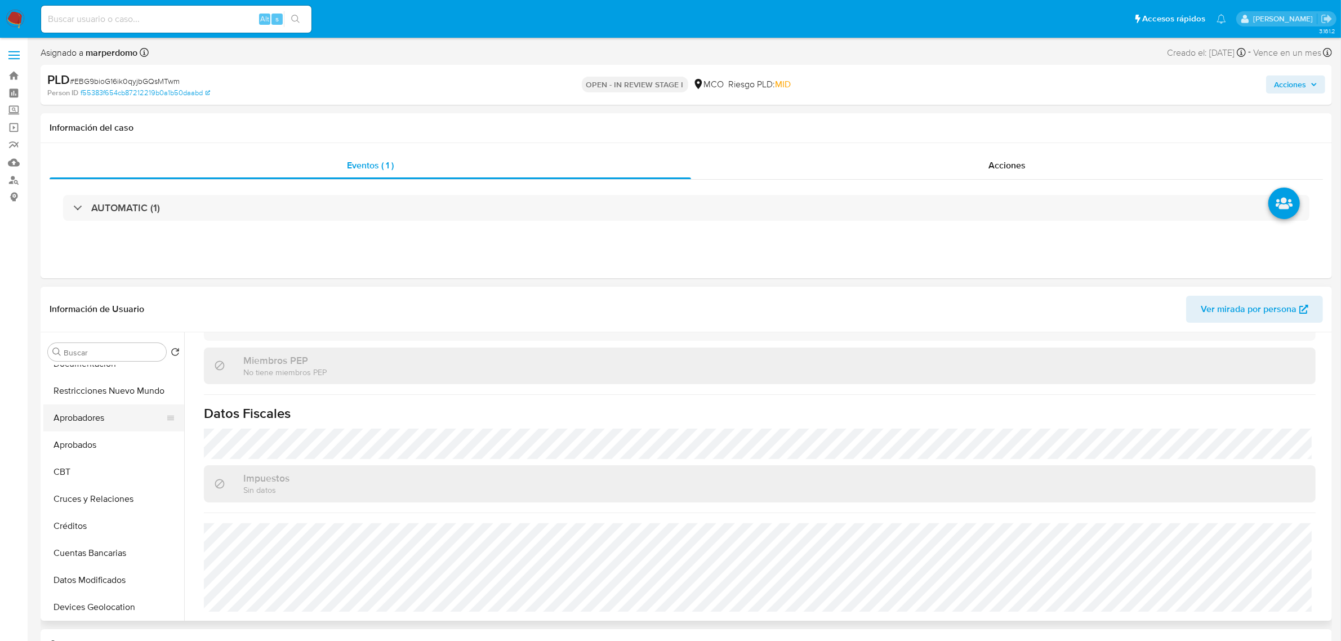
scroll to position [141, 0]
click at [121, 400] on button "Restricciones Nuevo Mundo" at bounding box center [109, 400] width 132 height 27
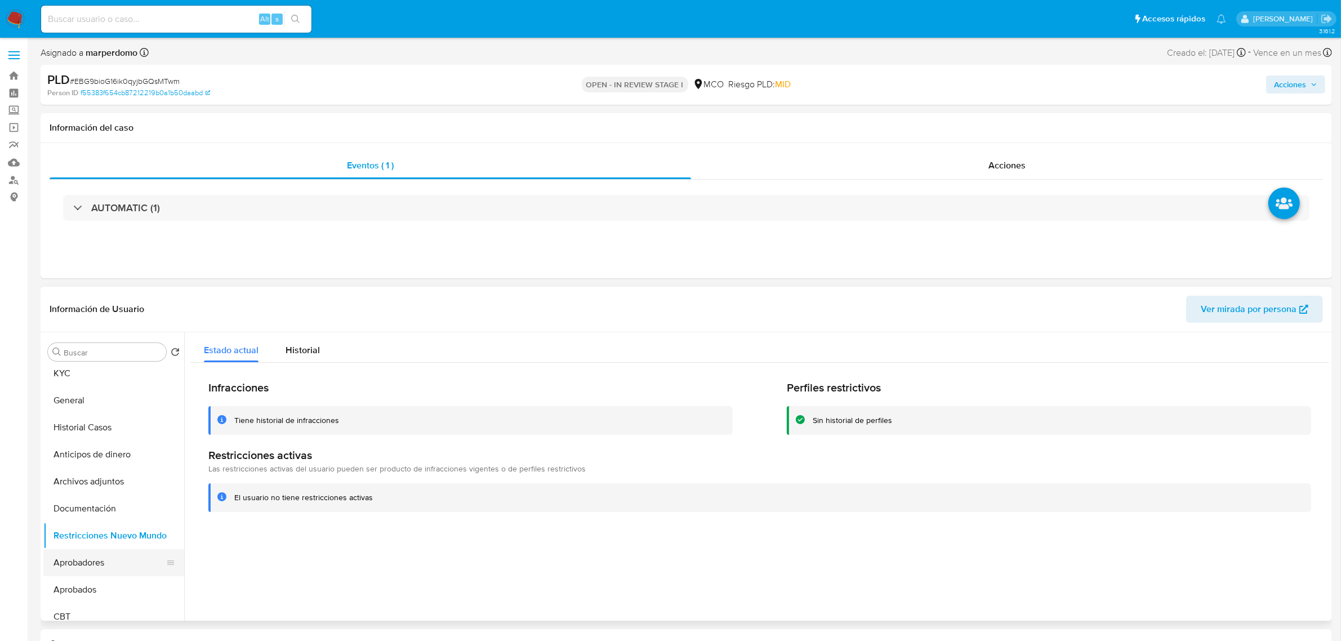
scroll to position [0, 0]
click at [91, 432] on button "Historial Casos" at bounding box center [109, 433] width 132 height 27
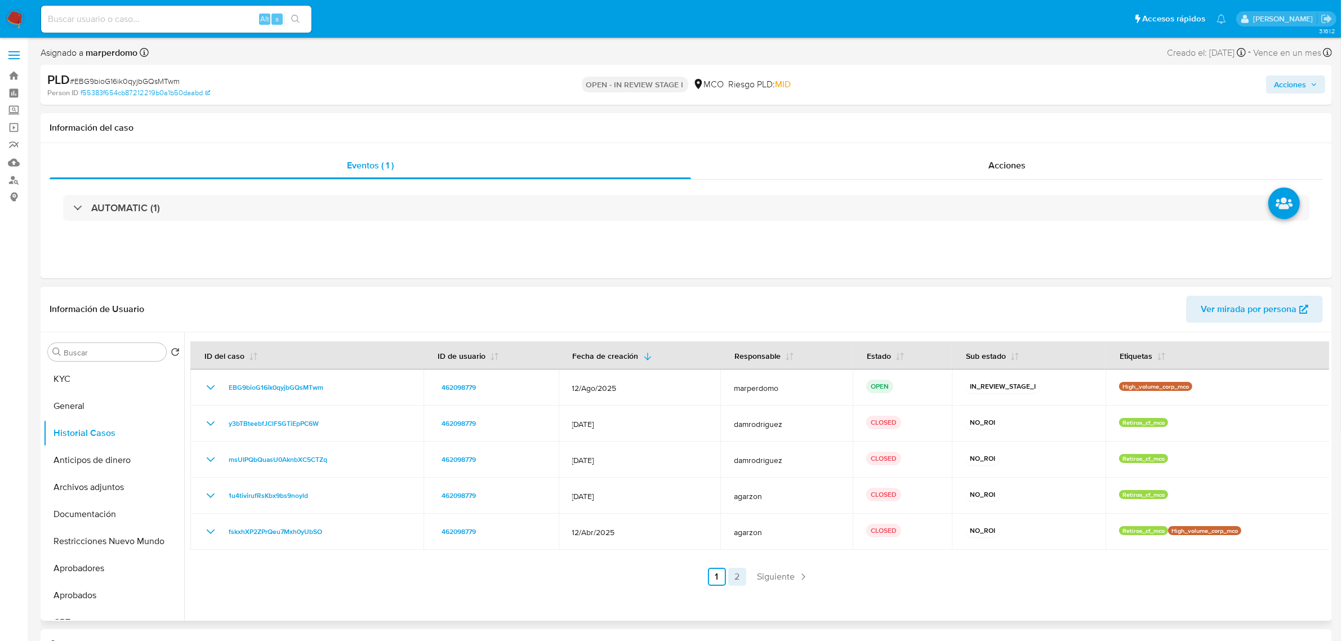
click at [733, 580] on link "2" at bounding box center [737, 577] width 18 height 18
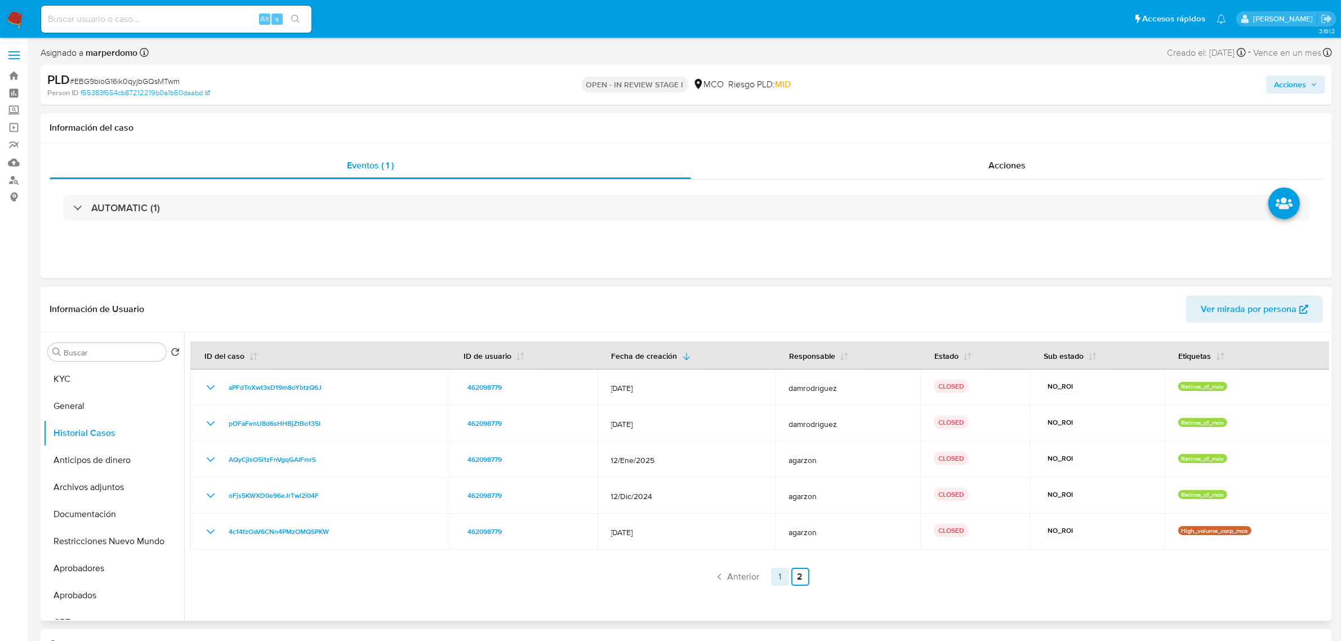
click at [775, 581] on link "1" at bounding box center [780, 577] width 18 height 18
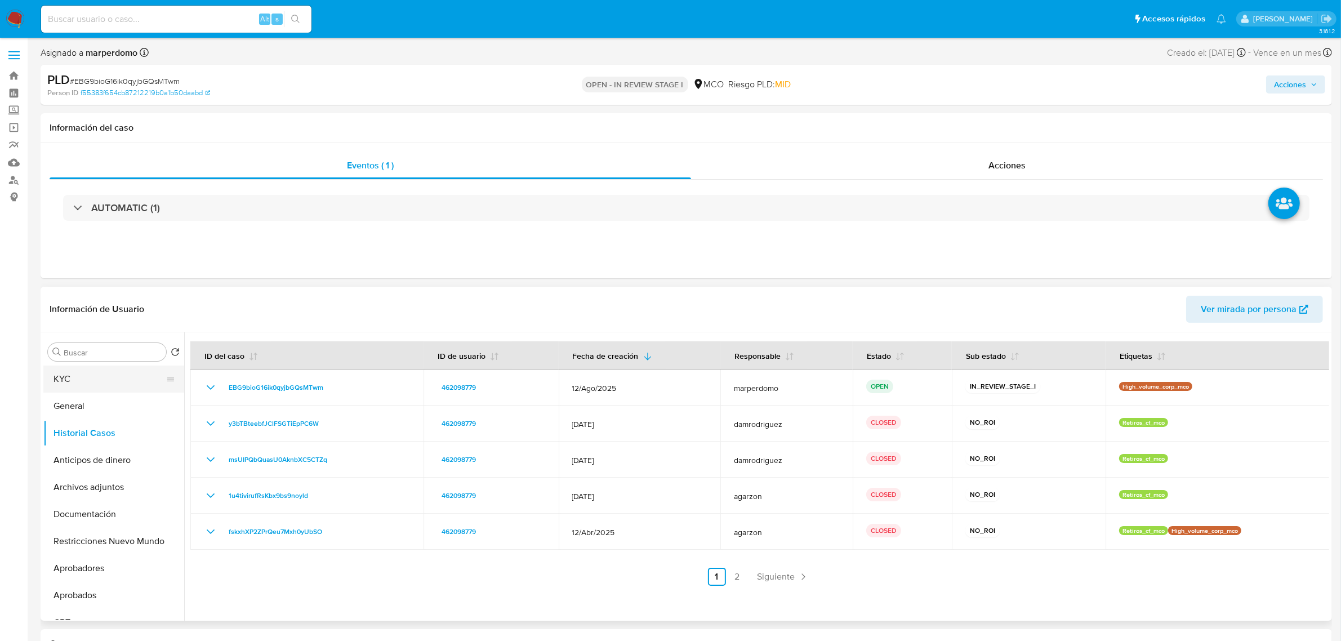
click at [110, 378] on button "KYC" at bounding box center [109, 379] width 132 height 27
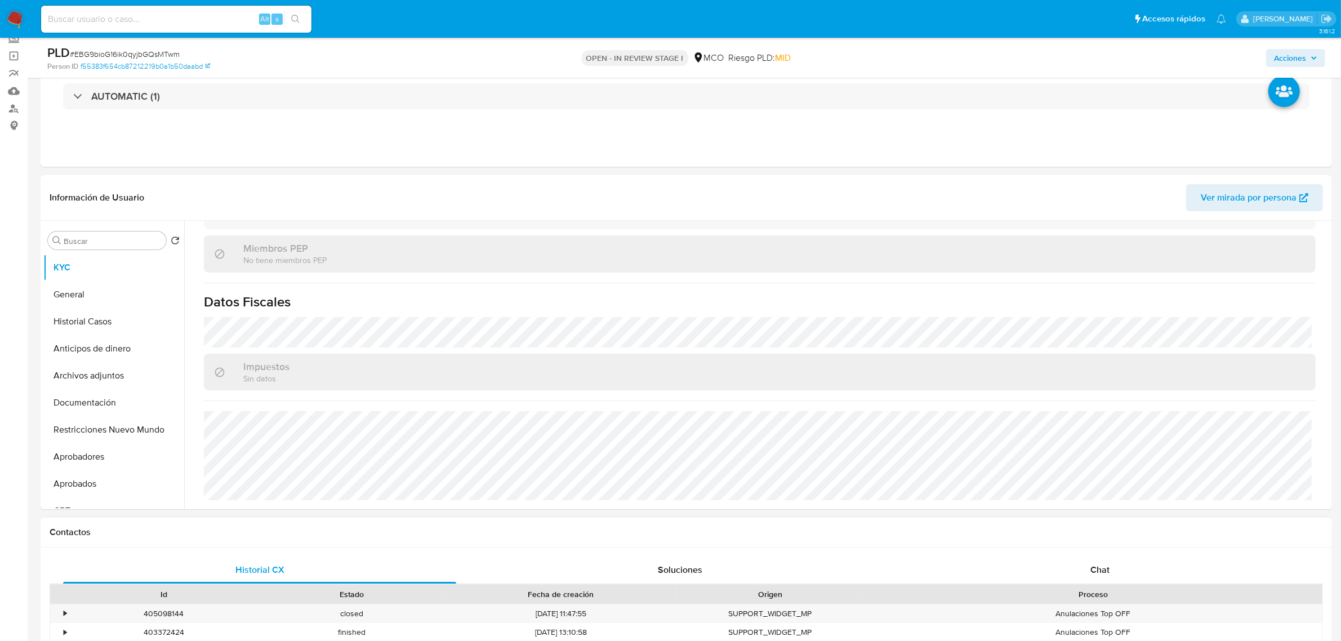
scroll to position [70, 0]
drag, startPoint x: 52, startPoint y: 427, endPoint x: 50, endPoint y: 351, distance: 76.1
click at [50, 351] on ul "KYC General Historial Casos Anticipos de dinero Archivos adjuntos Documentación…" at bounding box center [113, 382] width 141 height 254
click at [100, 279] on button "KYC" at bounding box center [109, 268] width 132 height 27
click at [83, 268] on button "KYC" at bounding box center [109, 268] width 132 height 27
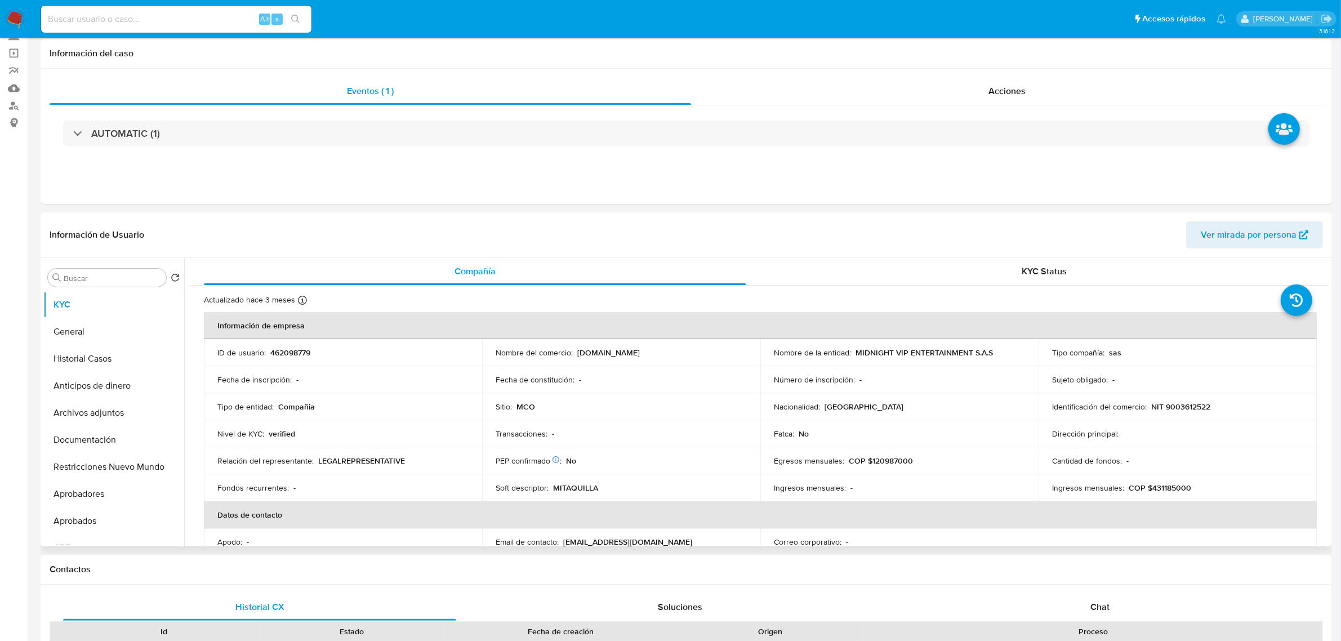
scroll to position [6, 0]
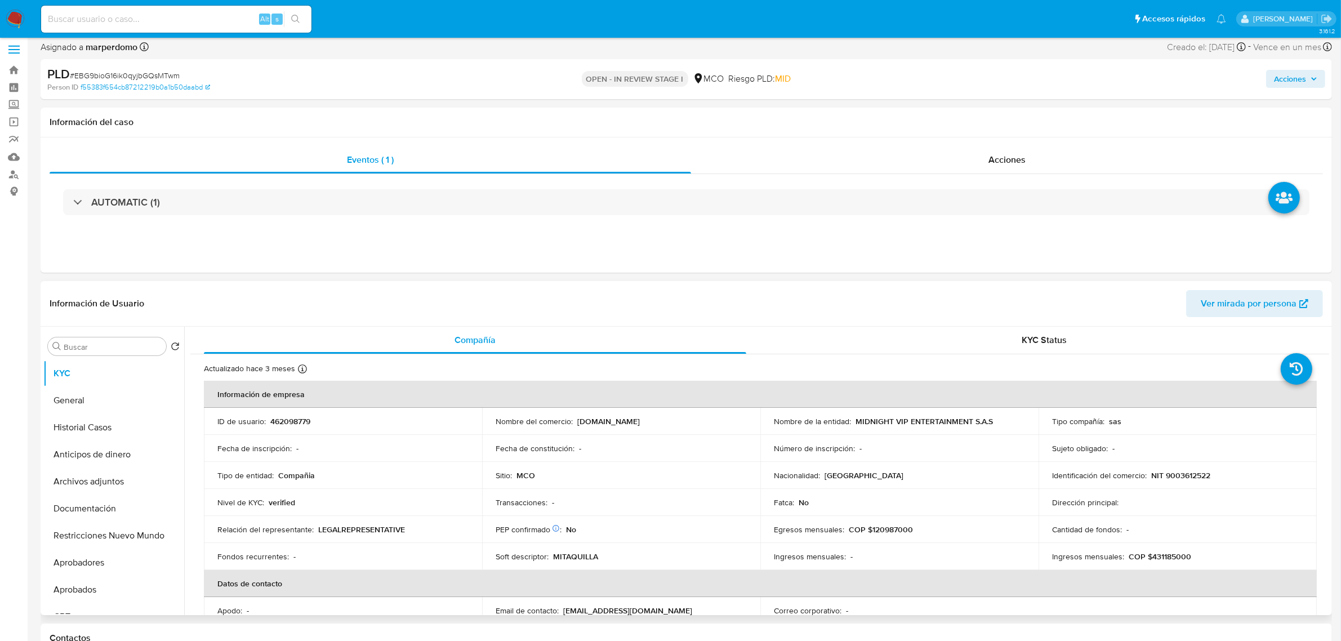
drag, startPoint x: 1326, startPoint y: 364, endPoint x: 1330, endPoint y: 400, distance: 35.6
click at [1330, 400] on div "Buscar Volver al orden por defecto KYC General Historial Casos Anticipos de din…" at bounding box center [686, 471] width 1291 height 288
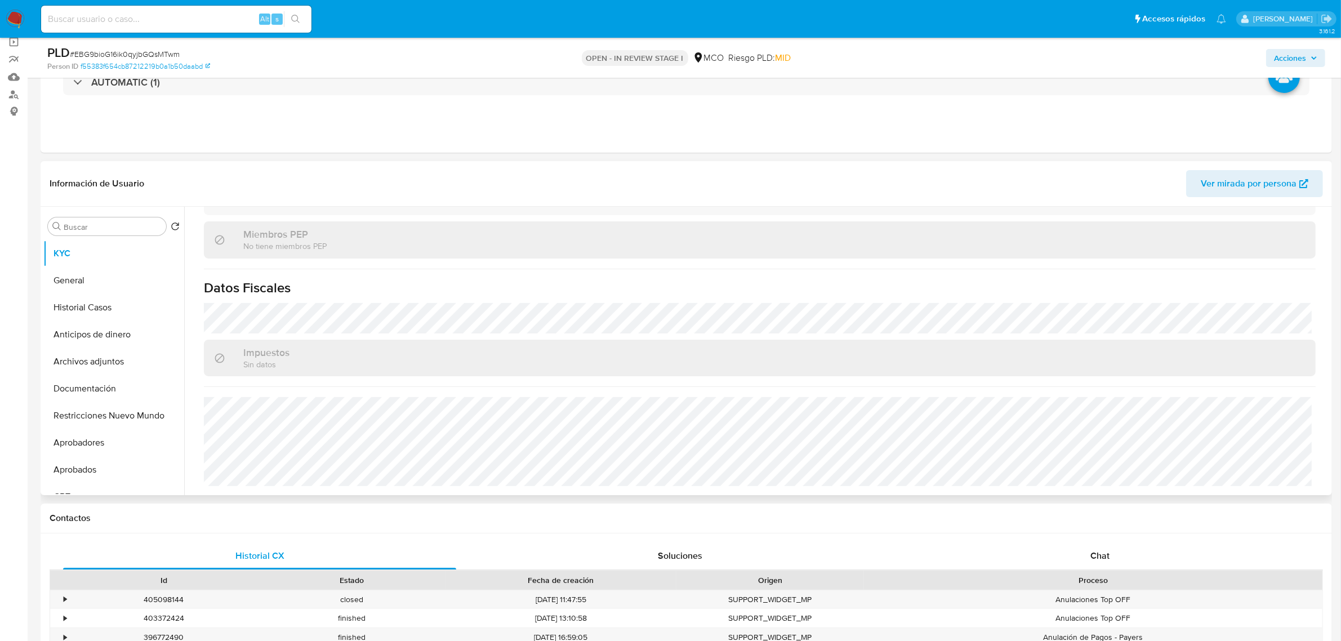
scroll to position [141, 0]
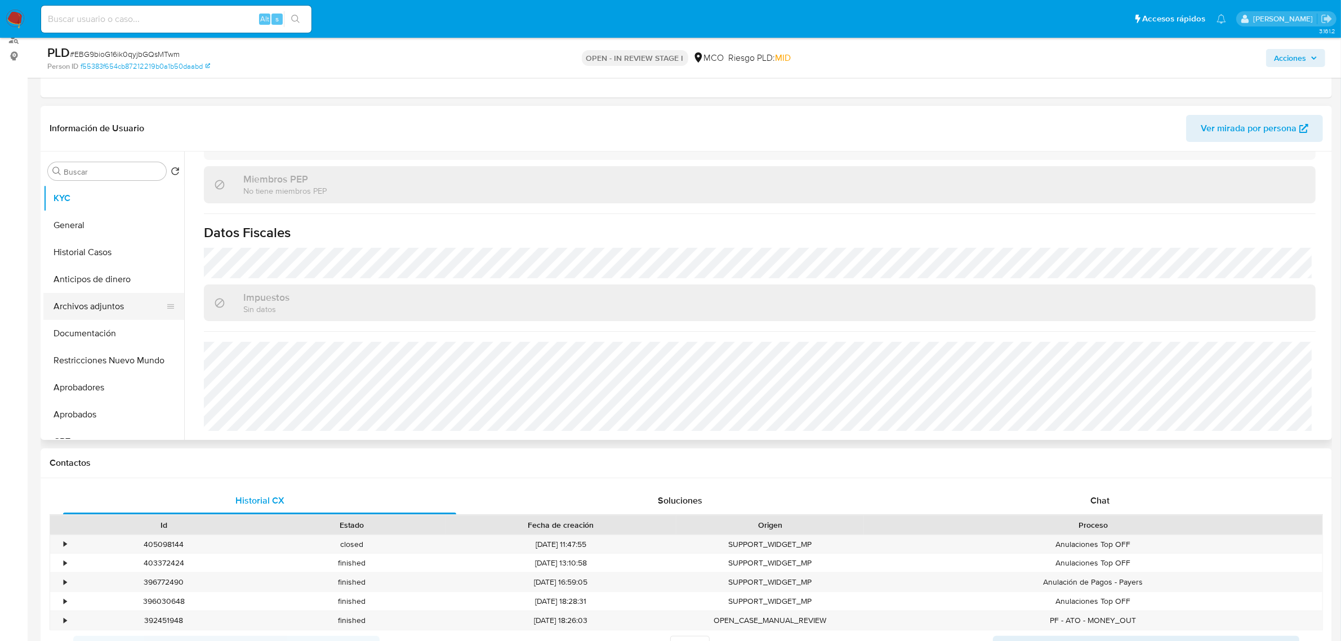
click at [119, 307] on button "Archivos adjuntos" at bounding box center [109, 306] width 132 height 27
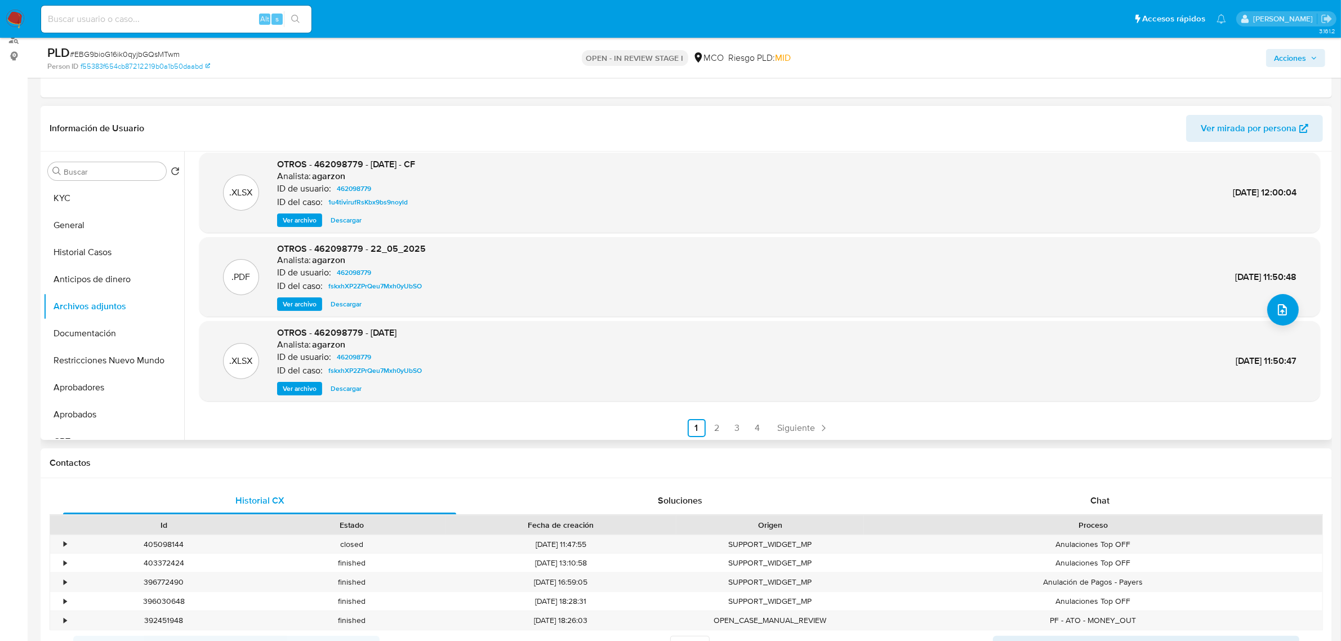
scroll to position [94, 0]
click at [719, 426] on link "2" at bounding box center [717, 426] width 18 height 18
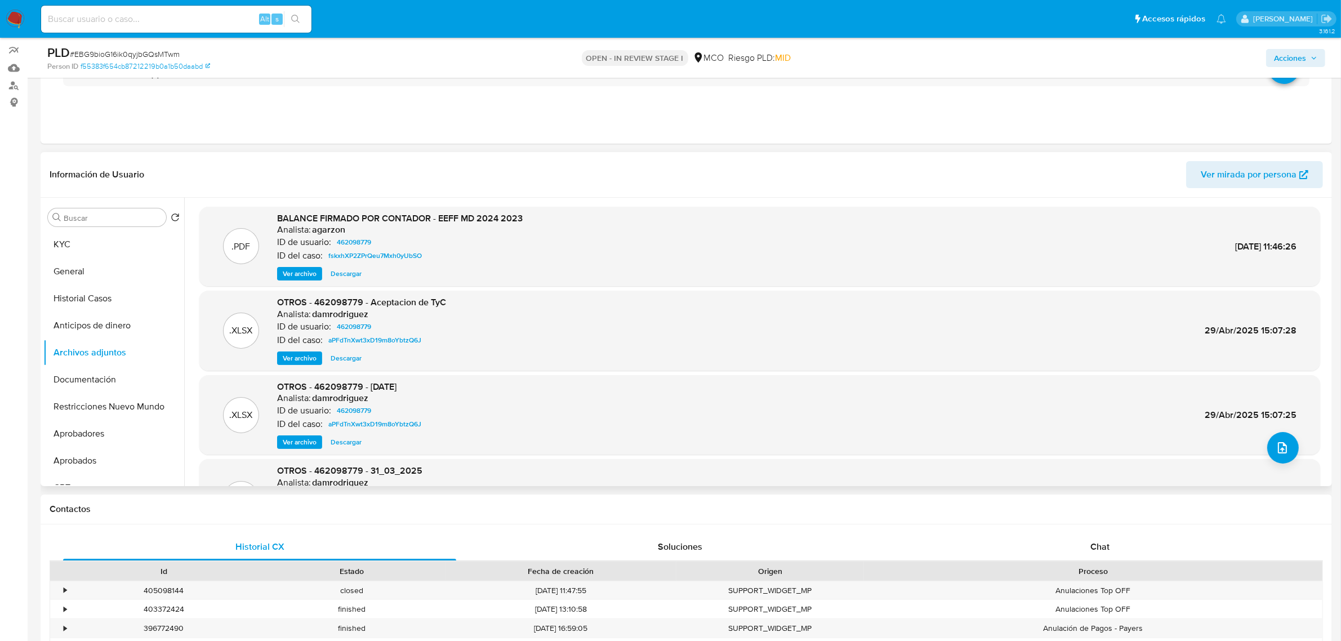
scroll to position [70, 0]
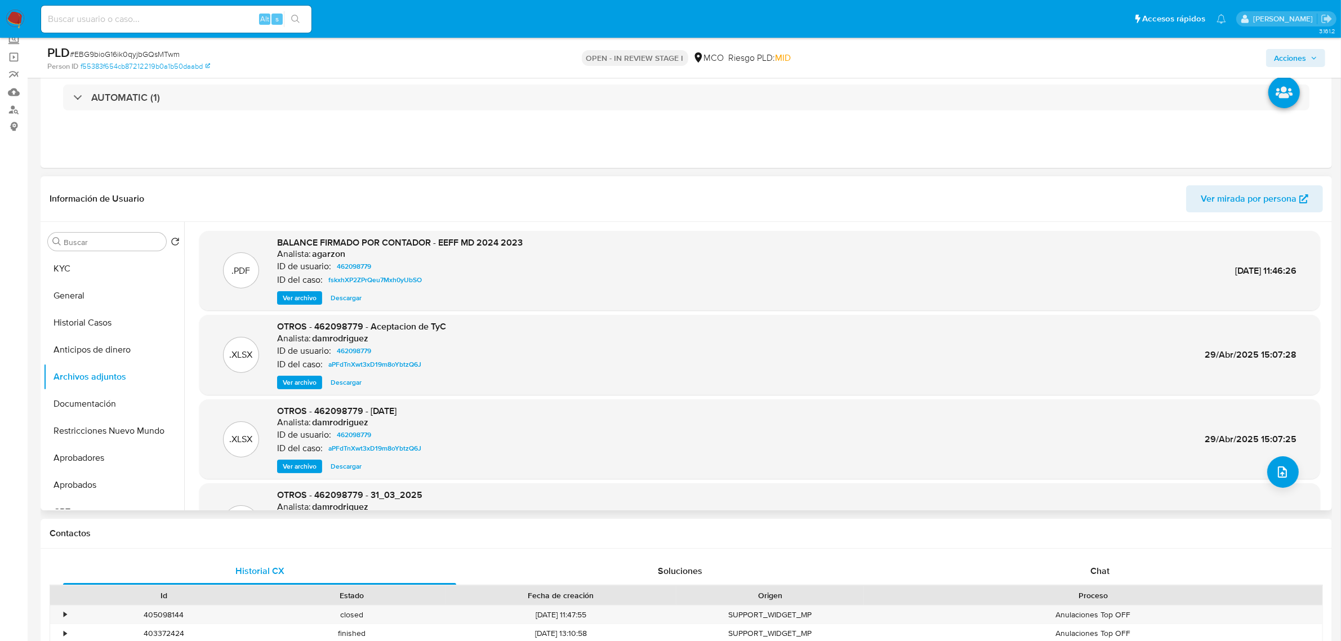
click at [292, 298] on span "Ver archivo" at bounding box center [300, 297] width 34 height 11
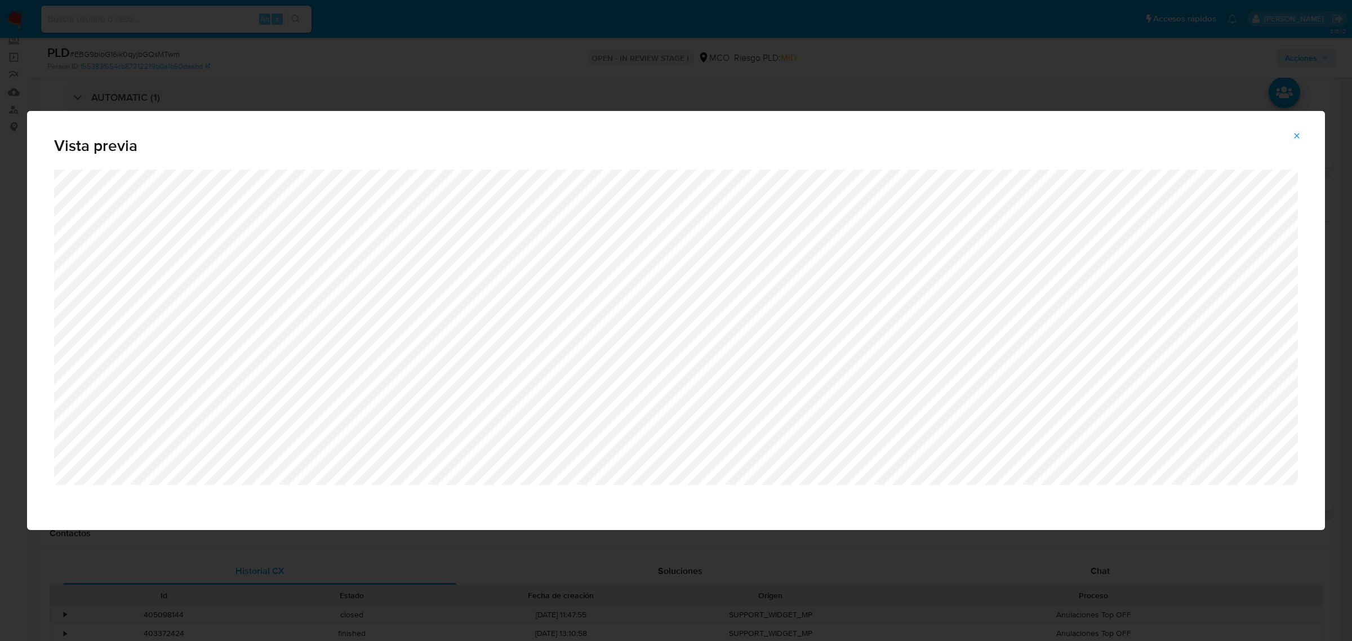
click at [1300, 133] on button "Attachment preview" at bounding box center [1296, 136] width 25 height 18
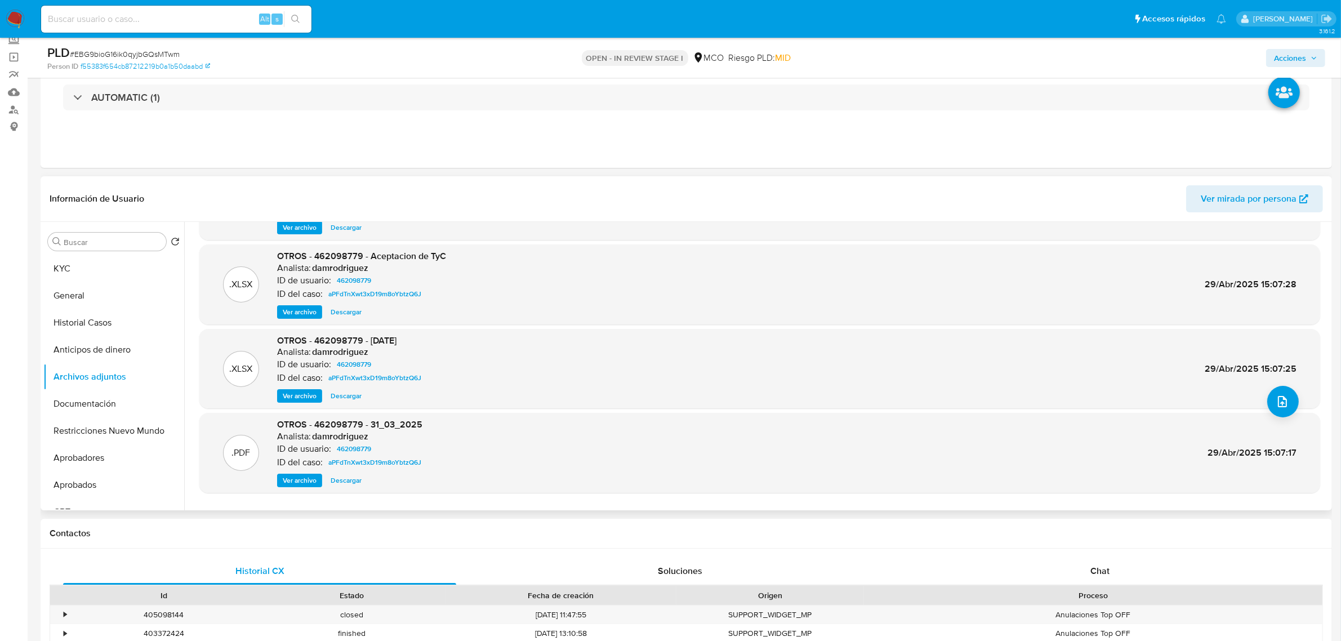
scroll to position [94, 0]
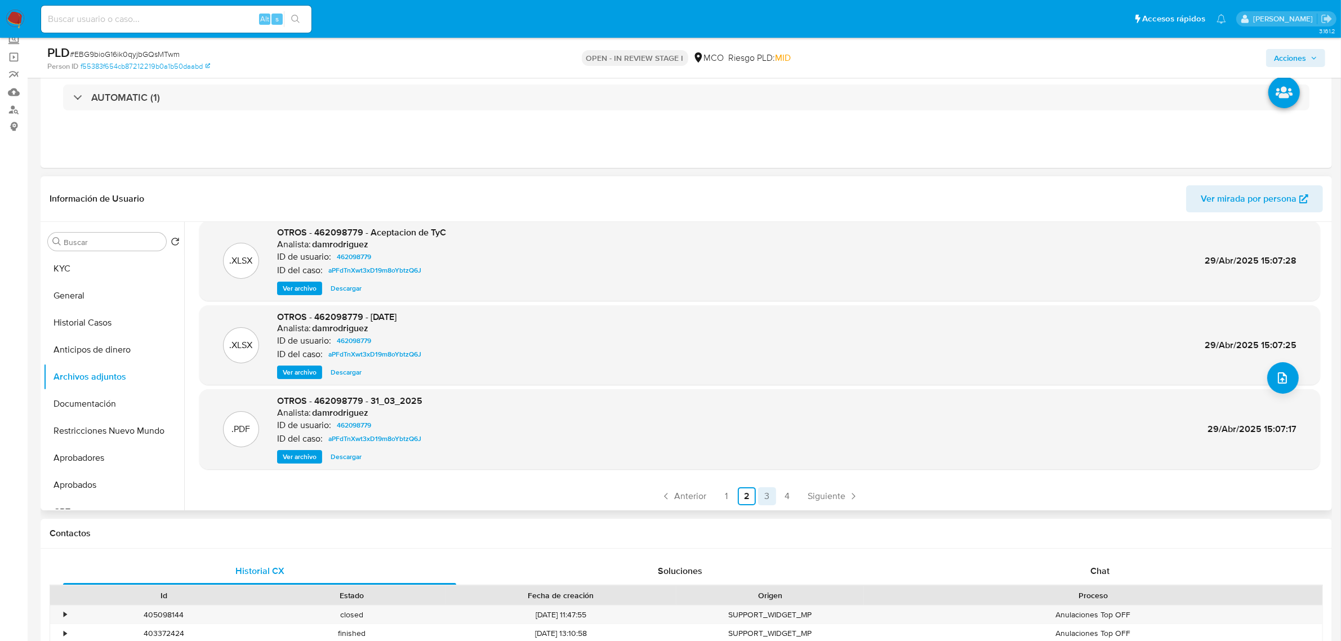
click at [766, 496] on link "3" at bounding box center [767, 496] width 18 height 18
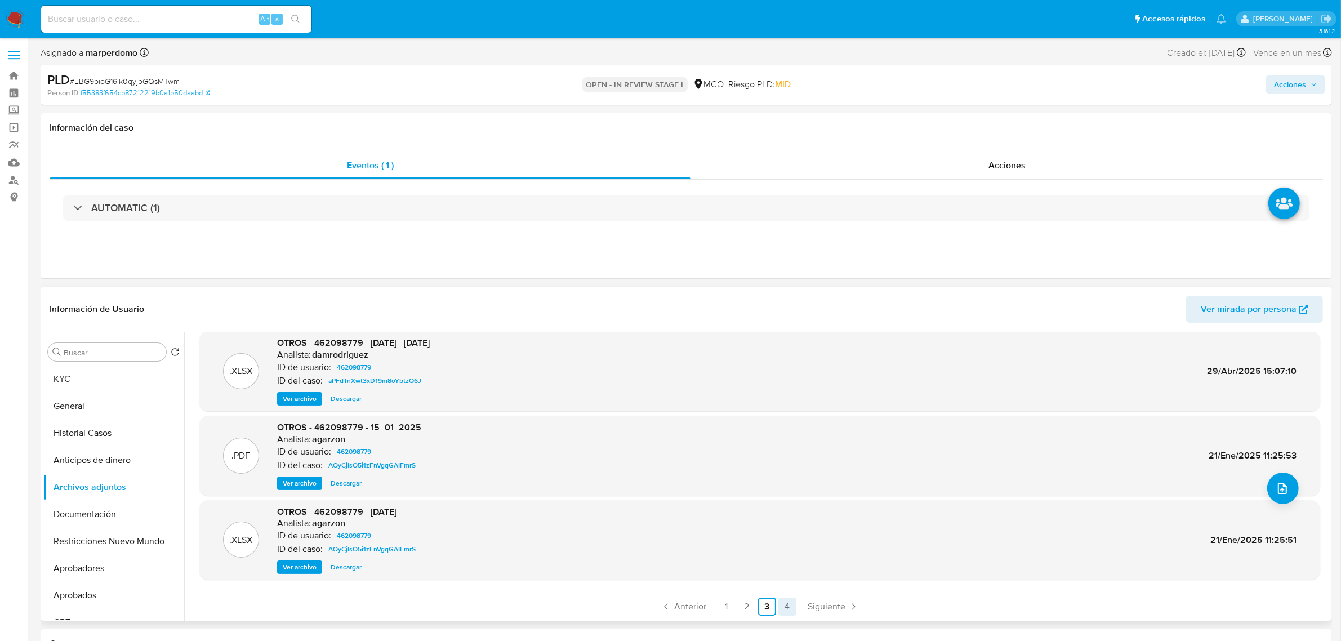
click at [789, 604] on link "4" at bounding box center [787, 607] width 18 height 18
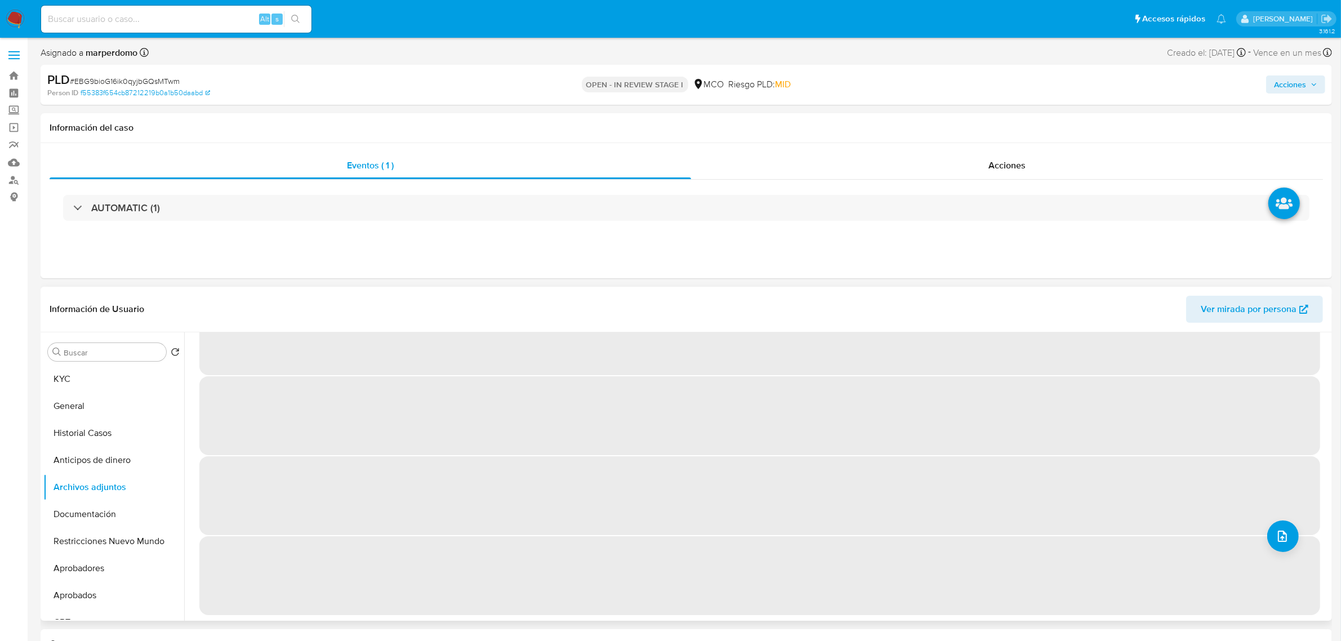
scroll to position [0, 0]
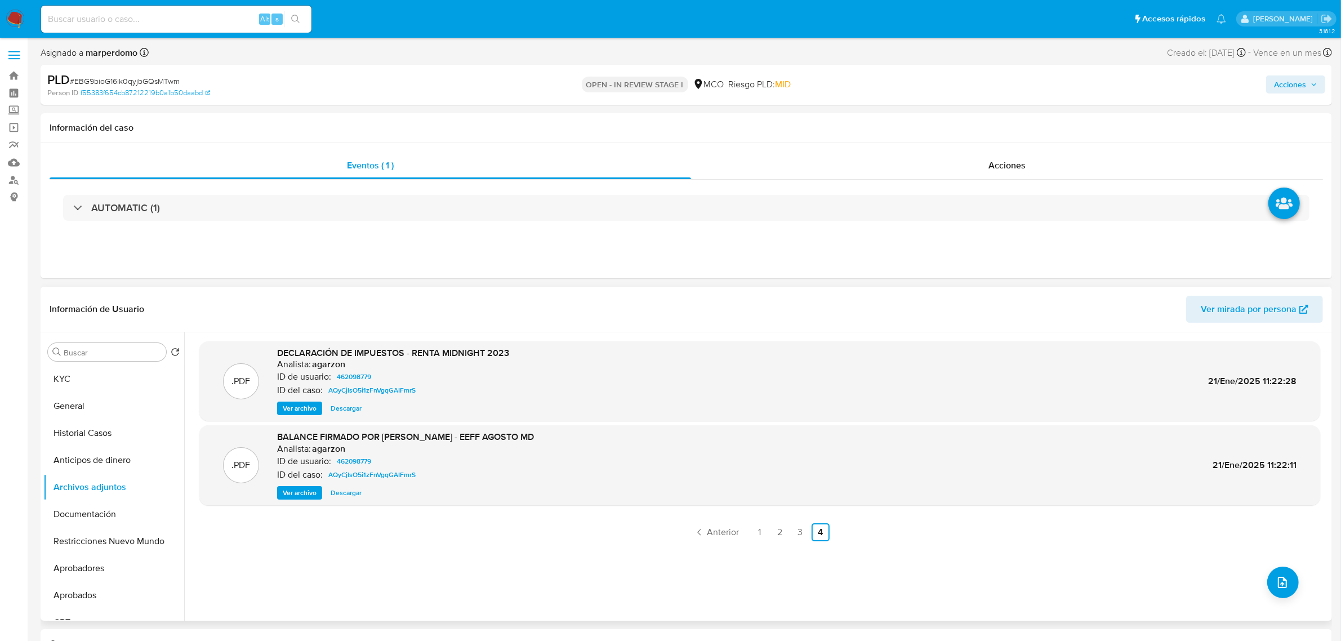
click at [291, 403] on span "Ver archivo" at bounding box center [300, 408] width 34 height 11
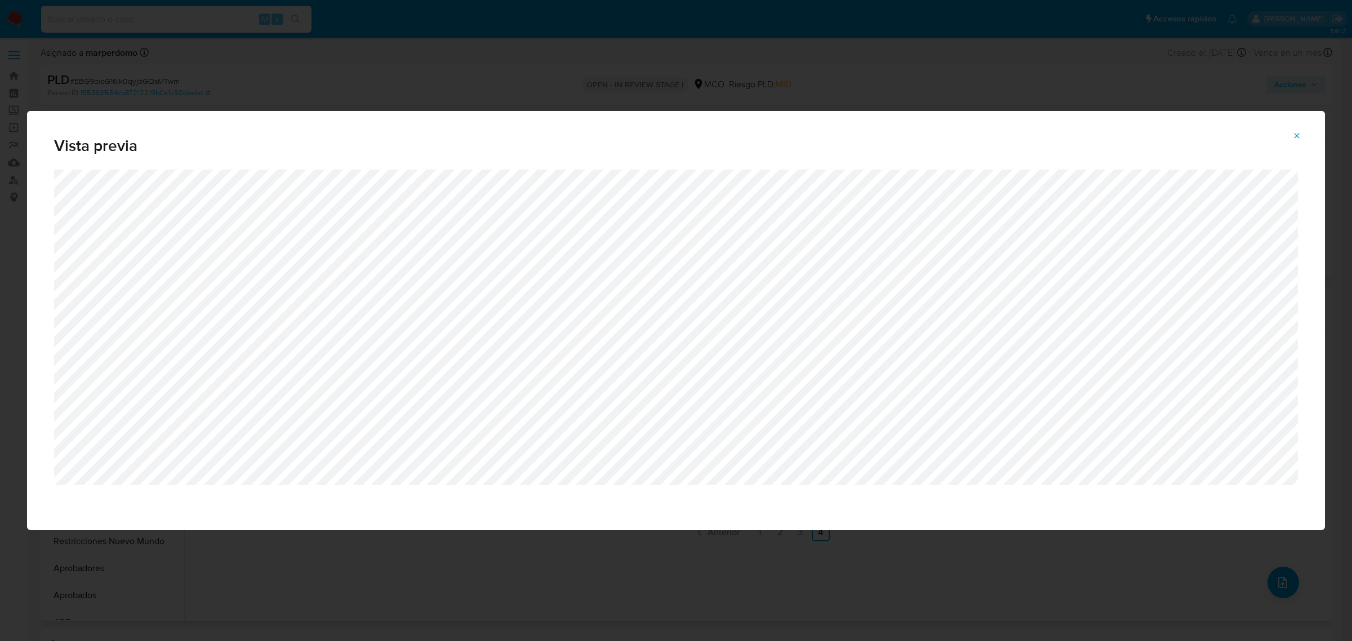
click at [1296, 137] on icon "Attachment preview" at bounding box center [1296, 135] width 9 height 9
select select "10"
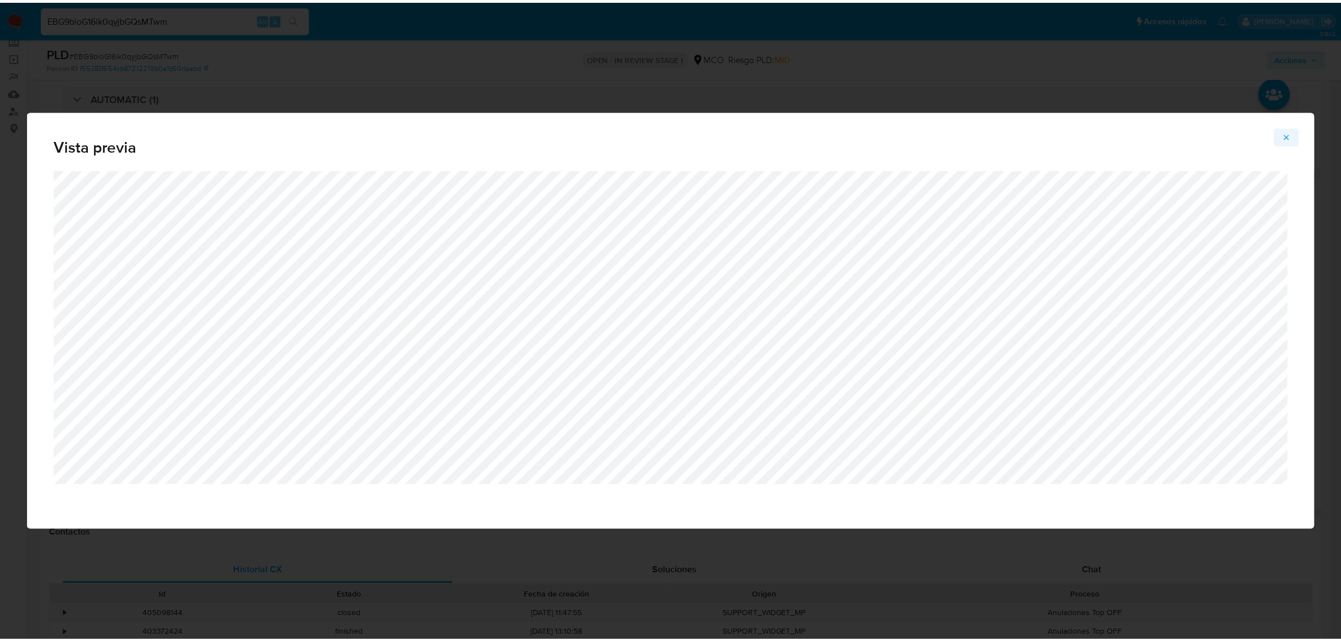
scroll to position [70, 0]
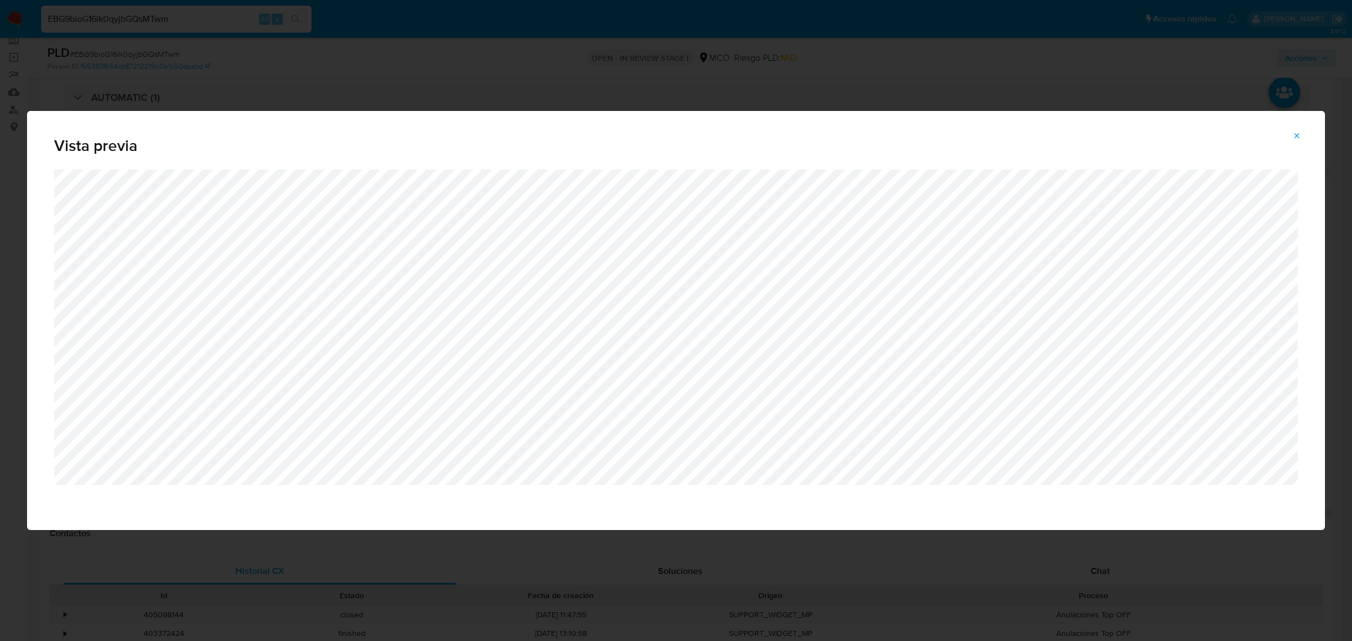
click at [1294, 137] on icon "Attachment preview" at bounding box center [1296, 135] width 9 height 9
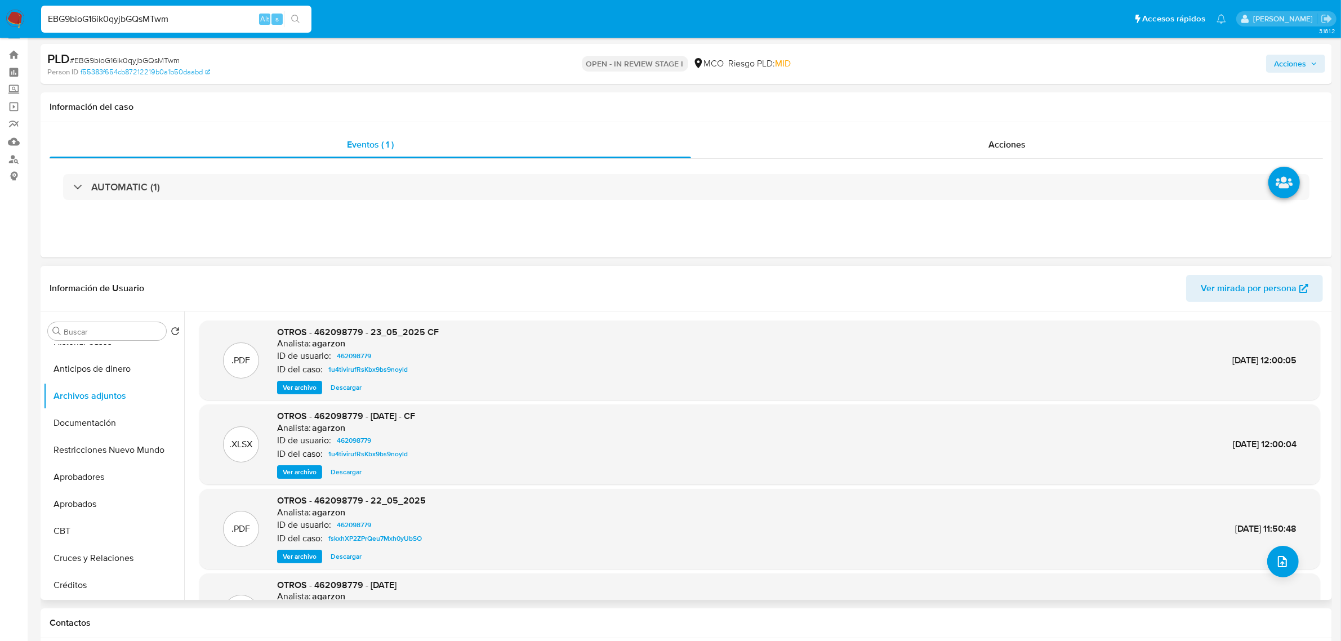
scroll to position [0, 0]
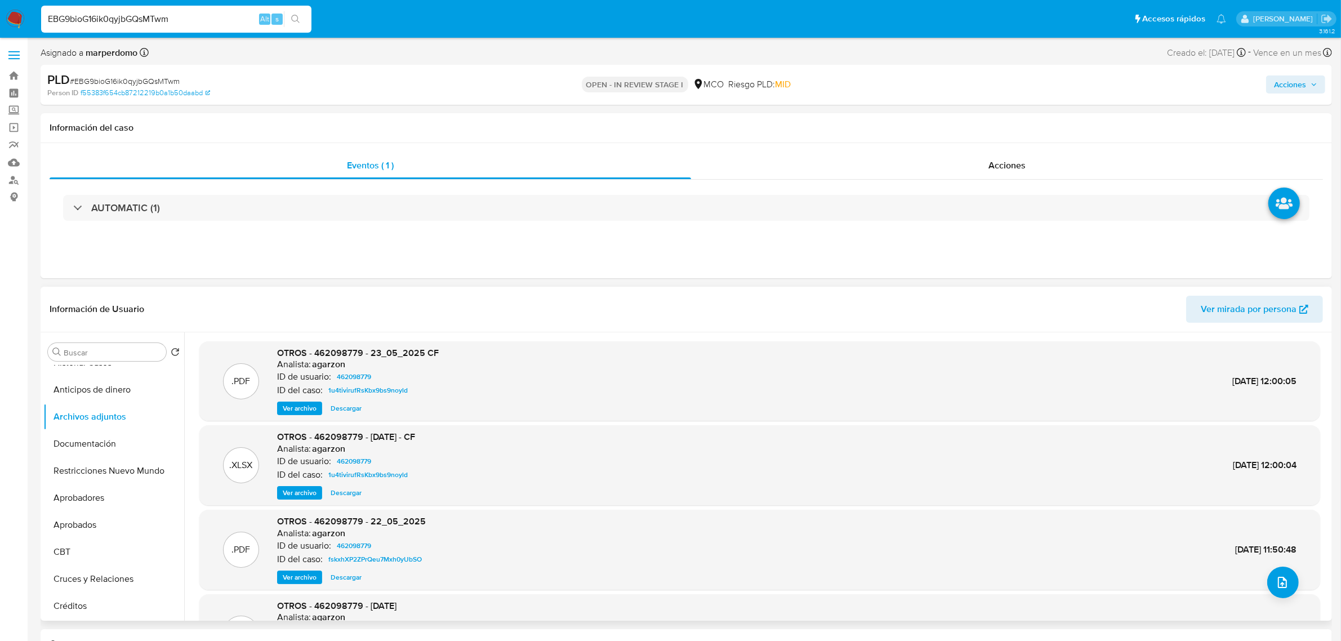
click at [146, 27] on div "EBG9bioG16ik0qyjbGQsMTwm Alt s" at bounding box center [176, 19] width 270 height 27
click at [148, 23] on input "EBG9bioG16ik0qyjbGQsMTwm" at bounding box center [176, 19] width 270 height 15
paste input "CrxQKgL9Q3D0hm1Kecek7jZa"
type input "CrxQKgL9Q3D0hm1Kecek7jZa"
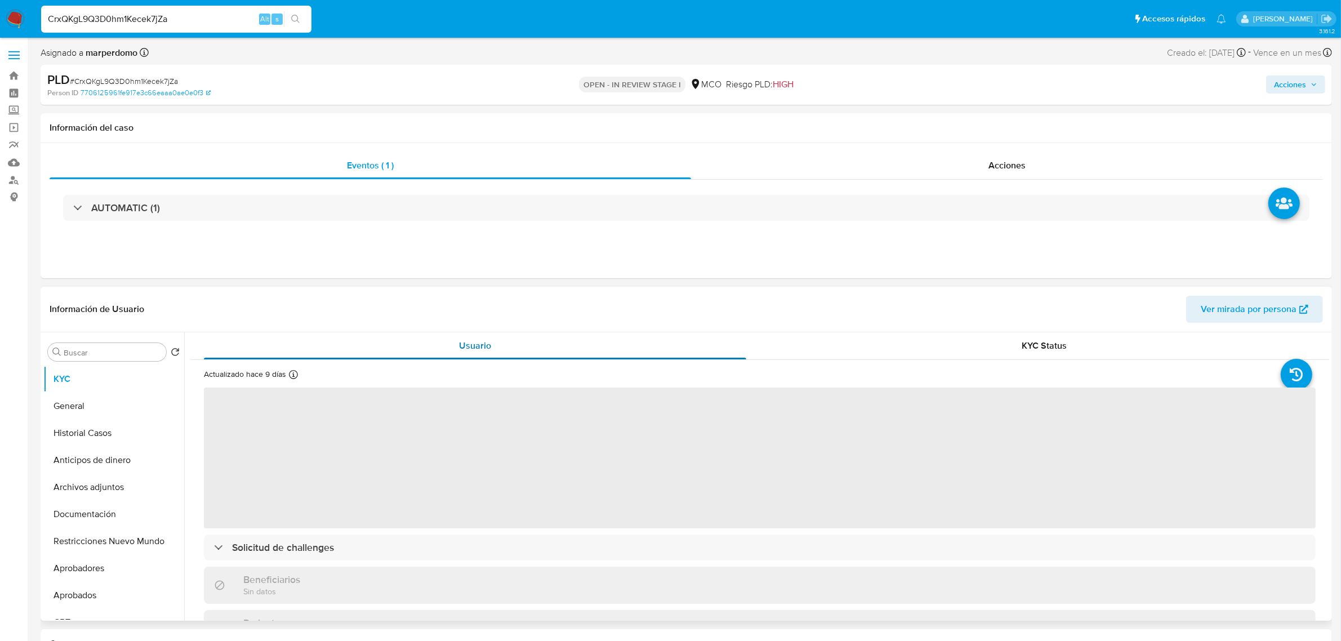
select select "10"
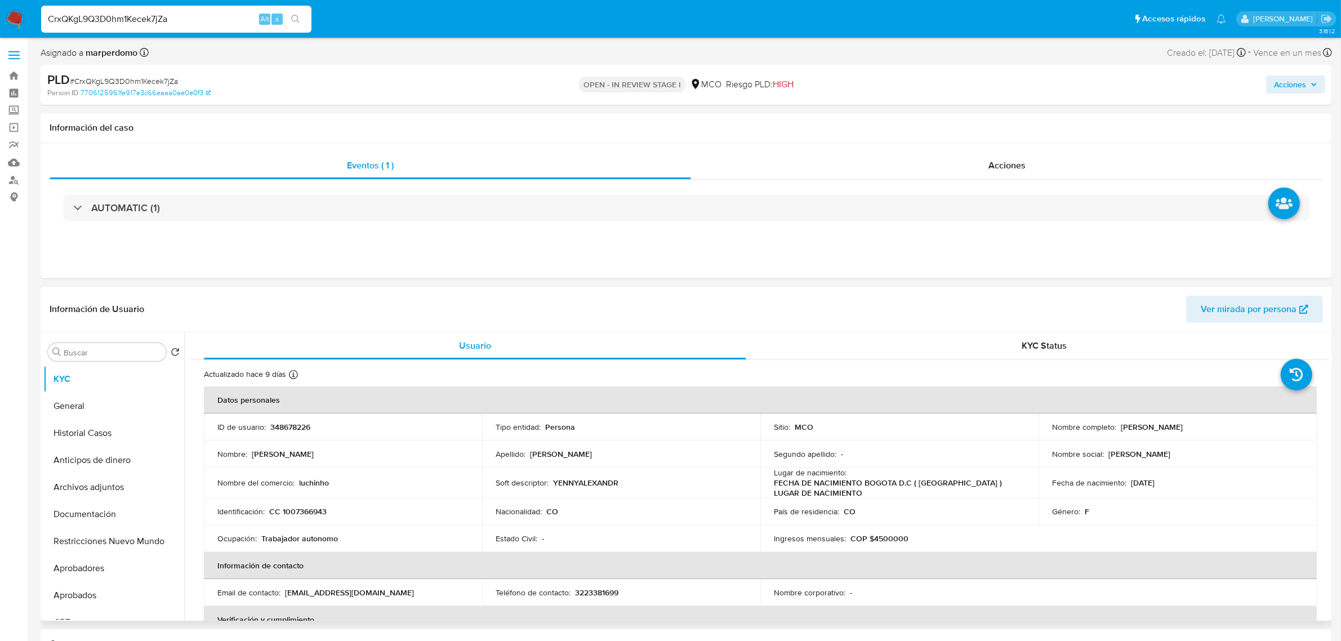
click at [286, 425] on p "348678226" at bounding box center [290, 427] width 40 height 10
copy p "348678226"
click at [99, 425] on button "Historial Casos" at bounding box center [109, 433] width 132 height 27
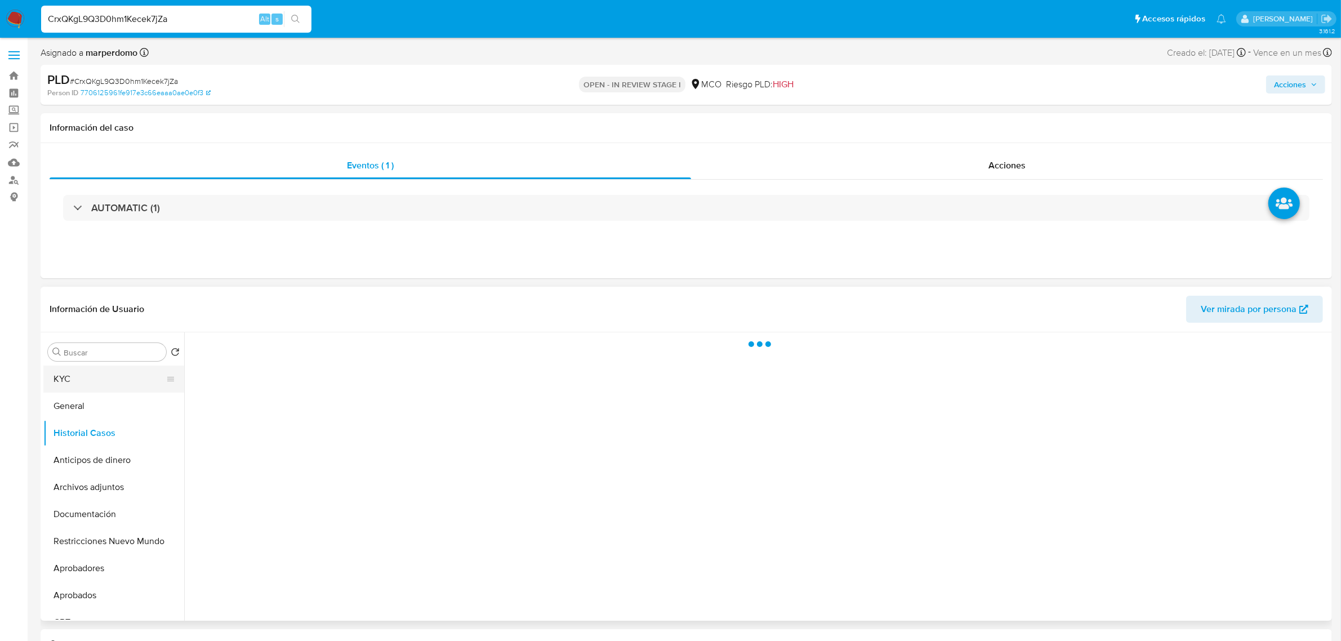
click at [77, 392] on button "KYC" at bounding box center [109, 379] width 132 height 27
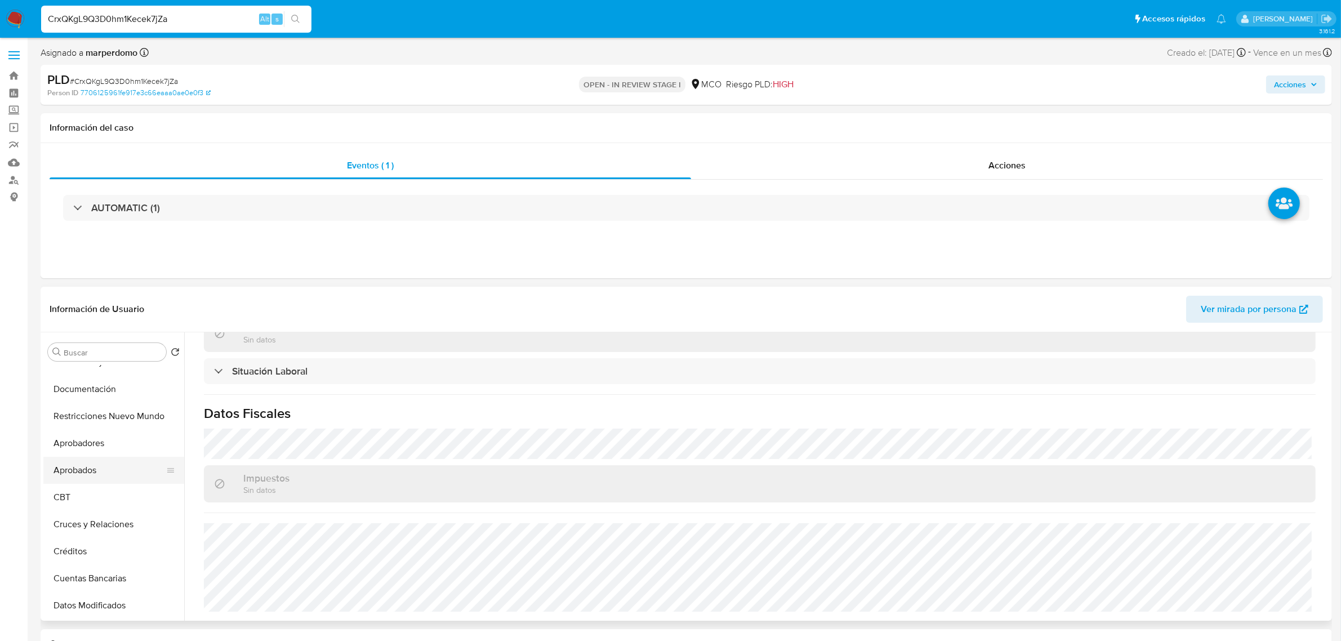
scroll to position [141, 0]
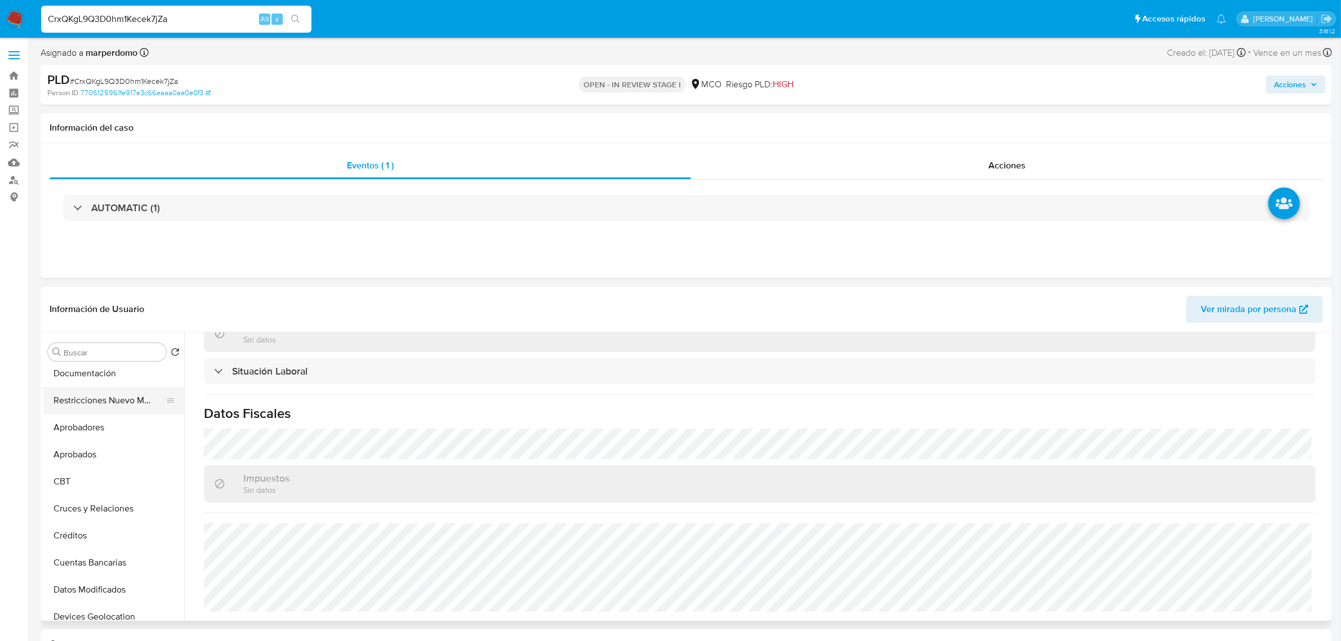
click at [107, 401] on button "Restricciones Nuevo Mundo" at bounding box center [109, 400] width 132 height 27
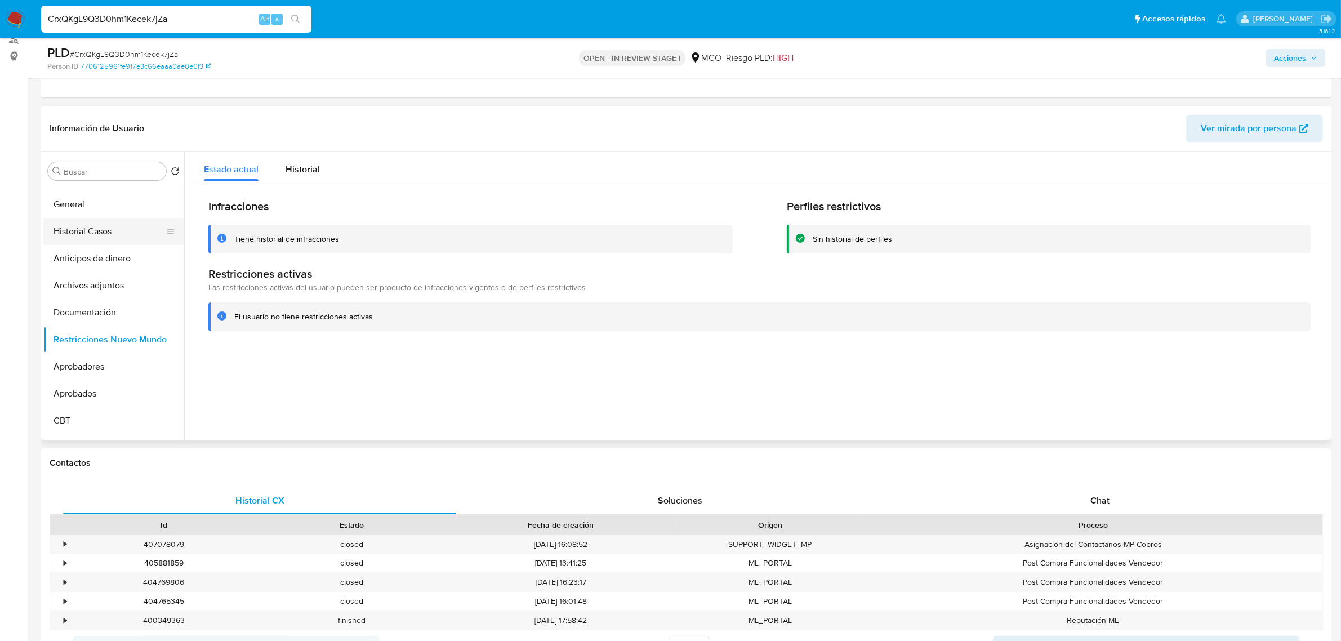
scroll to position [0, 0]
click at [106, 257] on button "Historial Casos" at bounding box center [109, 252] width 132 height 27
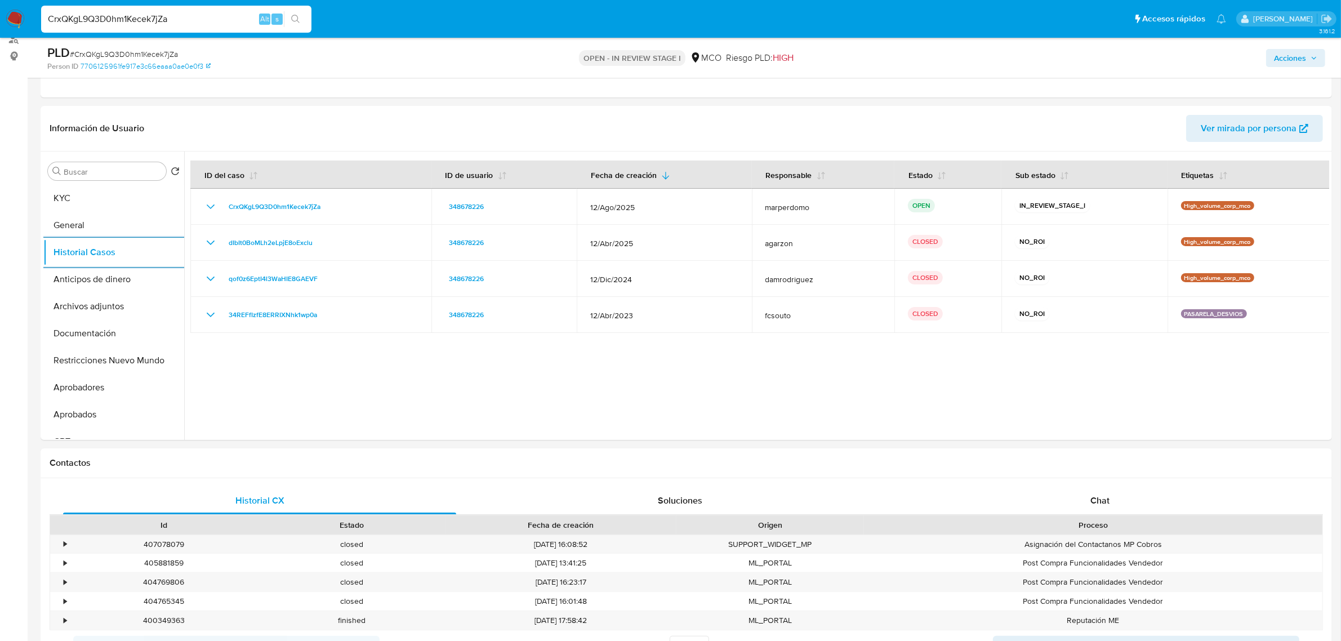
click at [63, 527] on div at bounding box center [60, 524] width 20 height 19
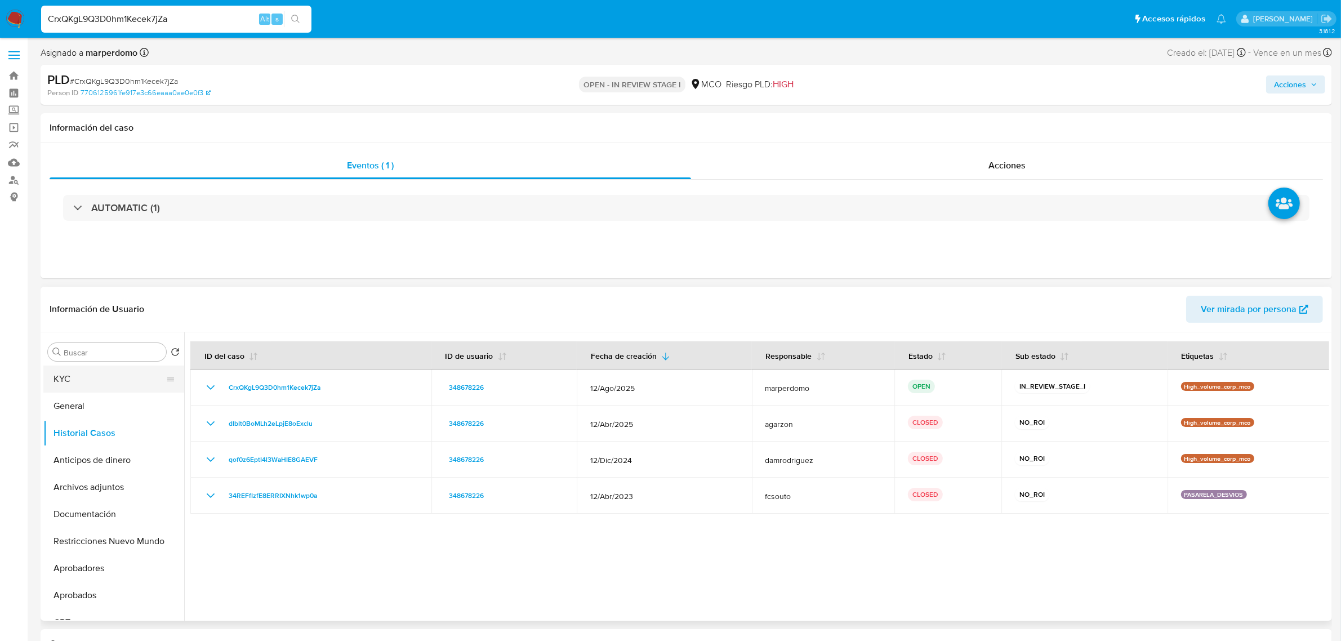
click at [101, 384] on button "KYC" at bounding box center [109, 379] width 132 height 27
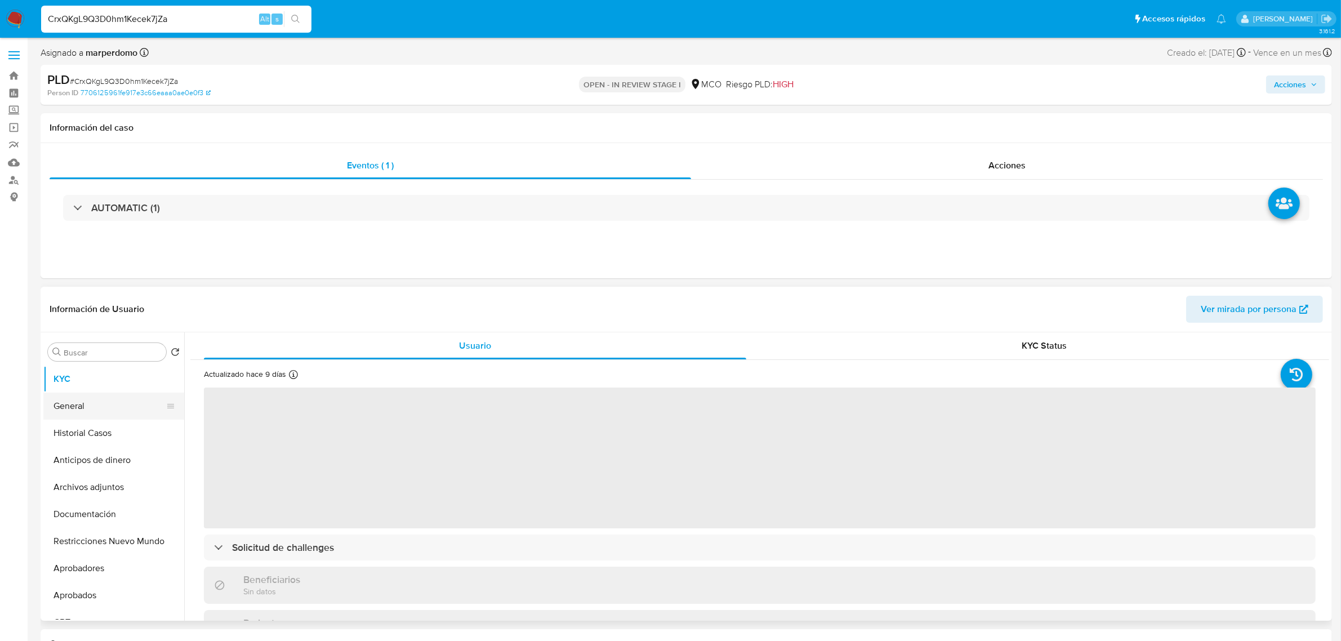
click at [89, 404] on button "General" at bounding box center [109, 406] width 132 height 27
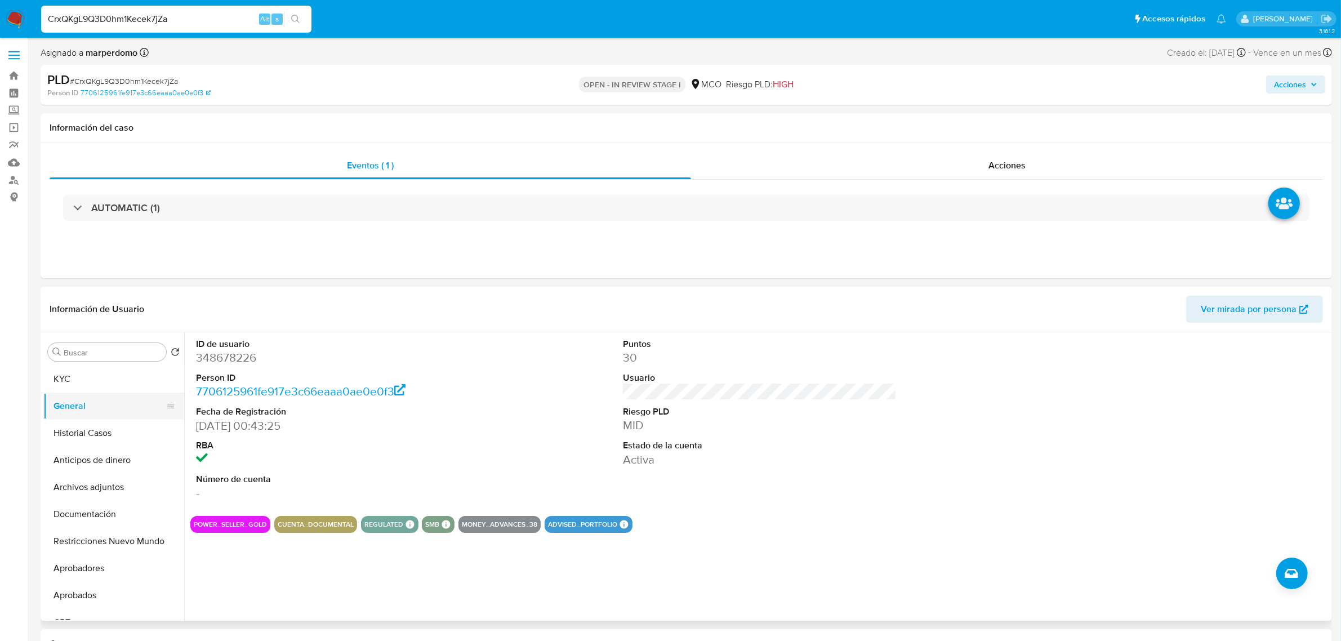
click at [96, 393] on button "General" at bounding box center [109, 406] width 132 height 27
click at [93, 378] on button "KYC" at bounding box center [109, 379] width 132 height 27
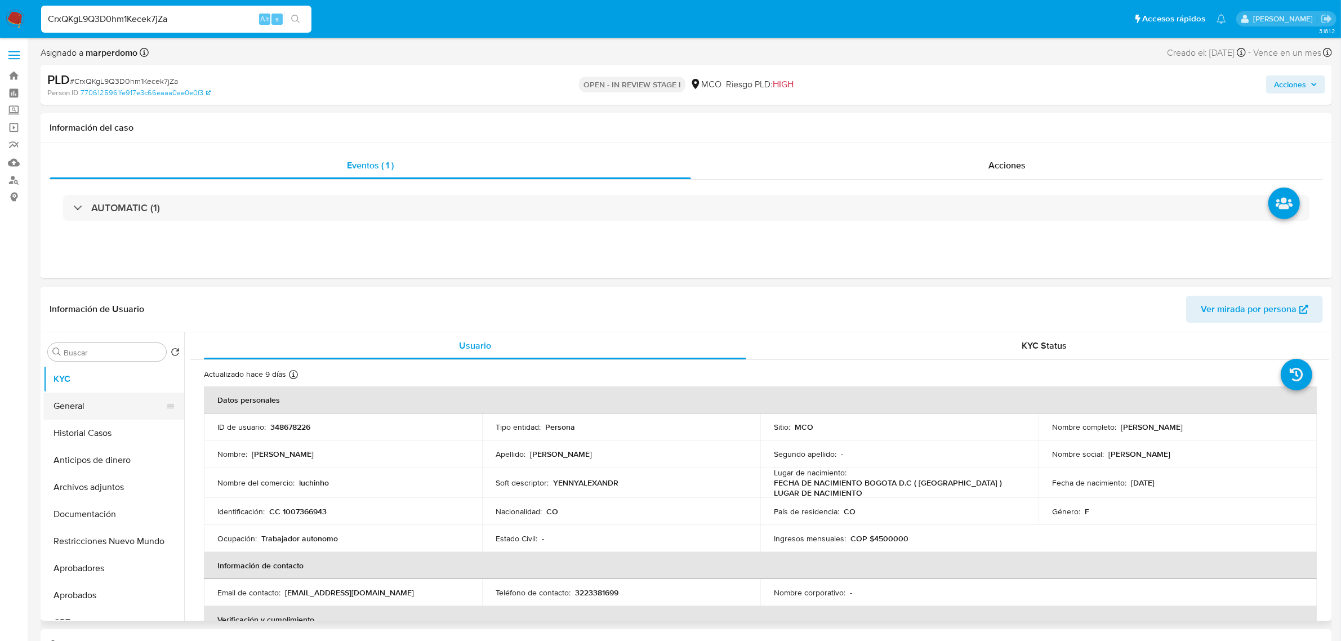
click at [79, 403] on button "General" at bounding box center [109, 406] width 132 height 27
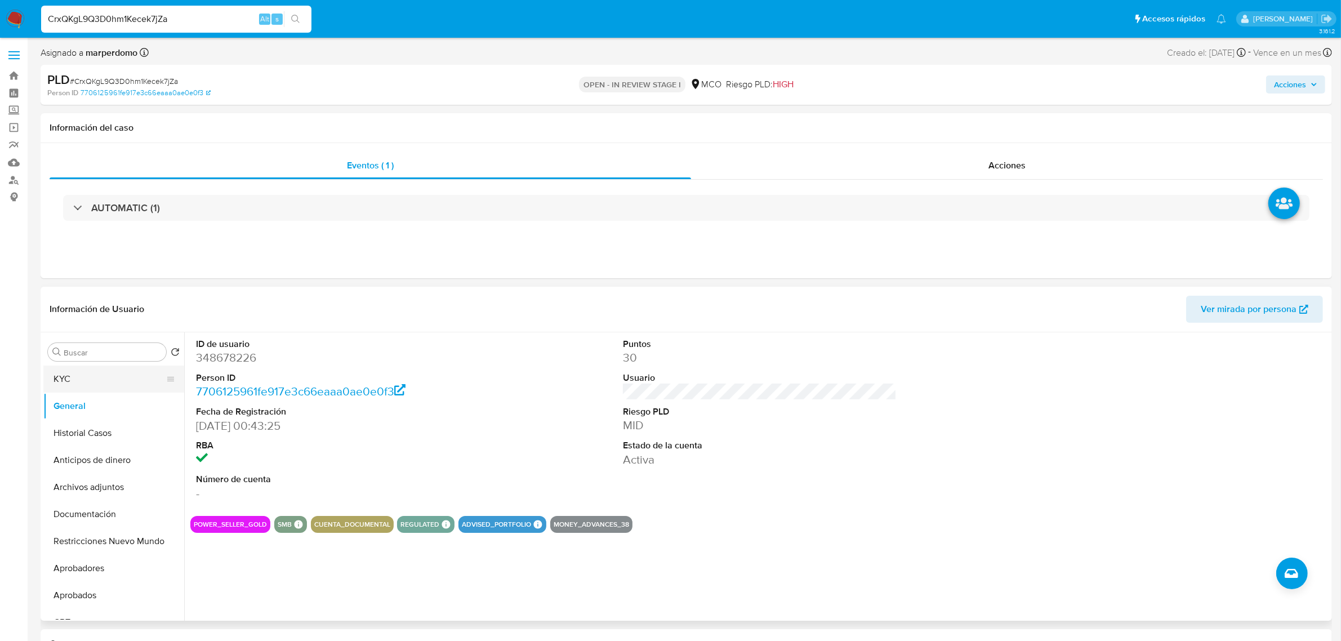
click at [65, 373] on button "KYC" at bounding box center [109, 379] width 132 height 27
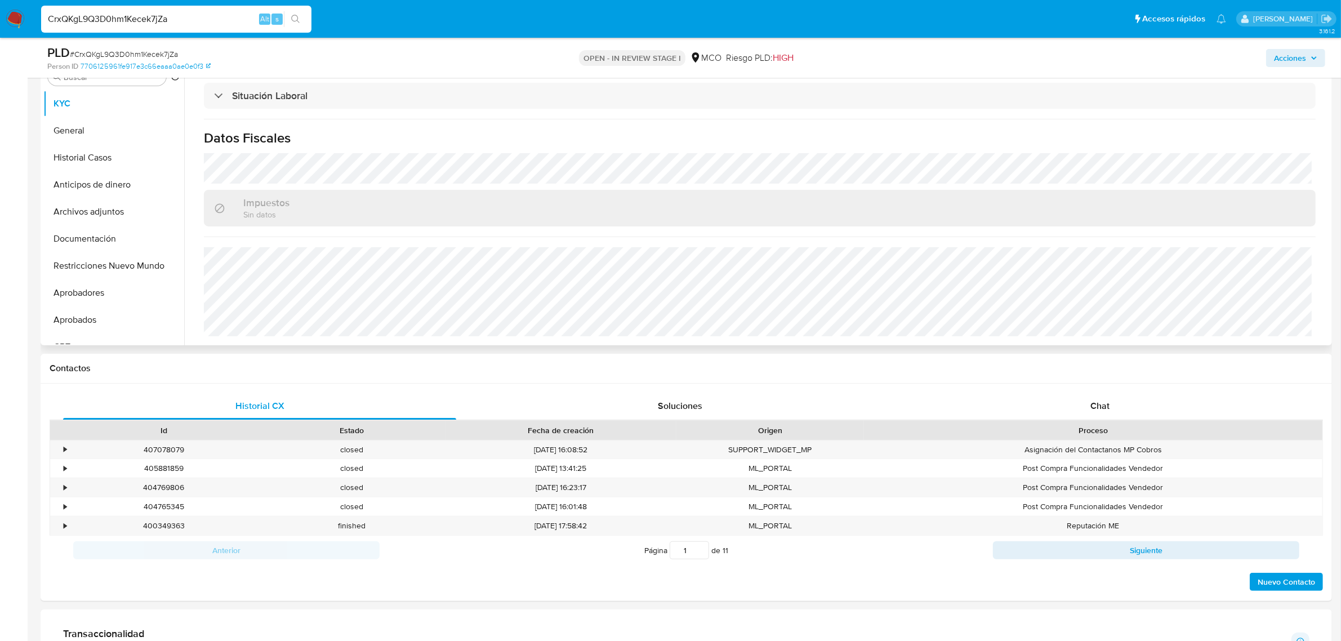
scroll to position [211, 0]
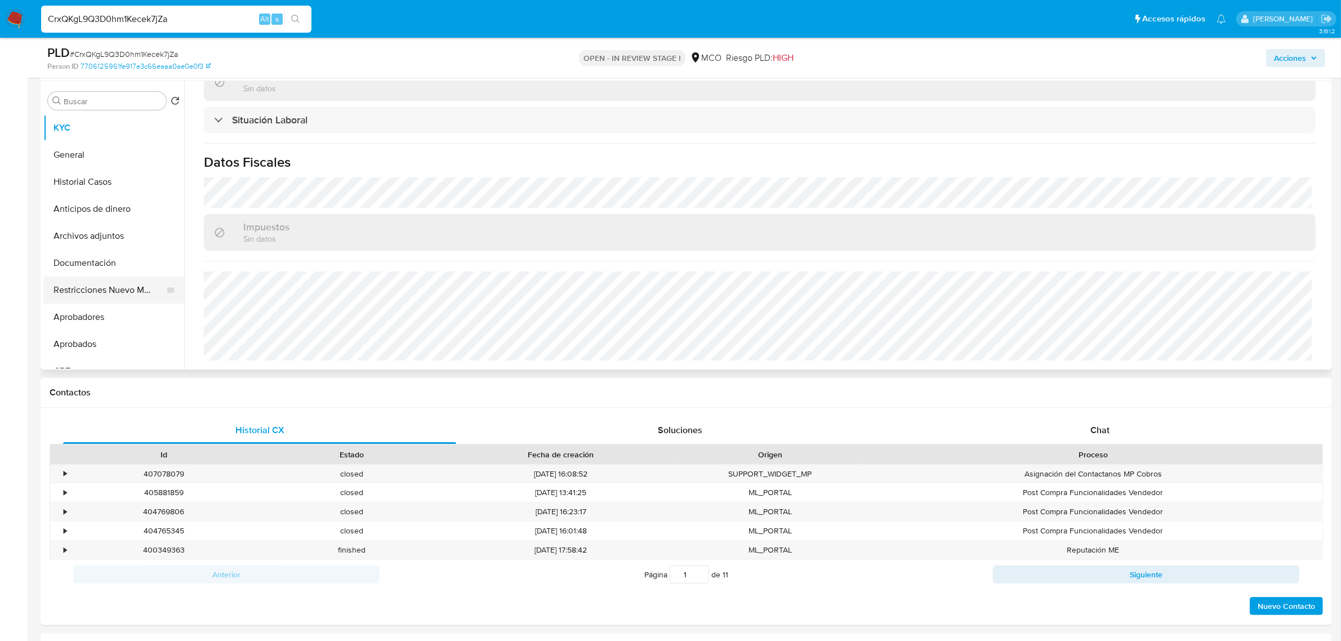
click at [117, 293] on button "Restricciones Nuevo Mundo" at bounding box center [109, 290] width 132 height 27
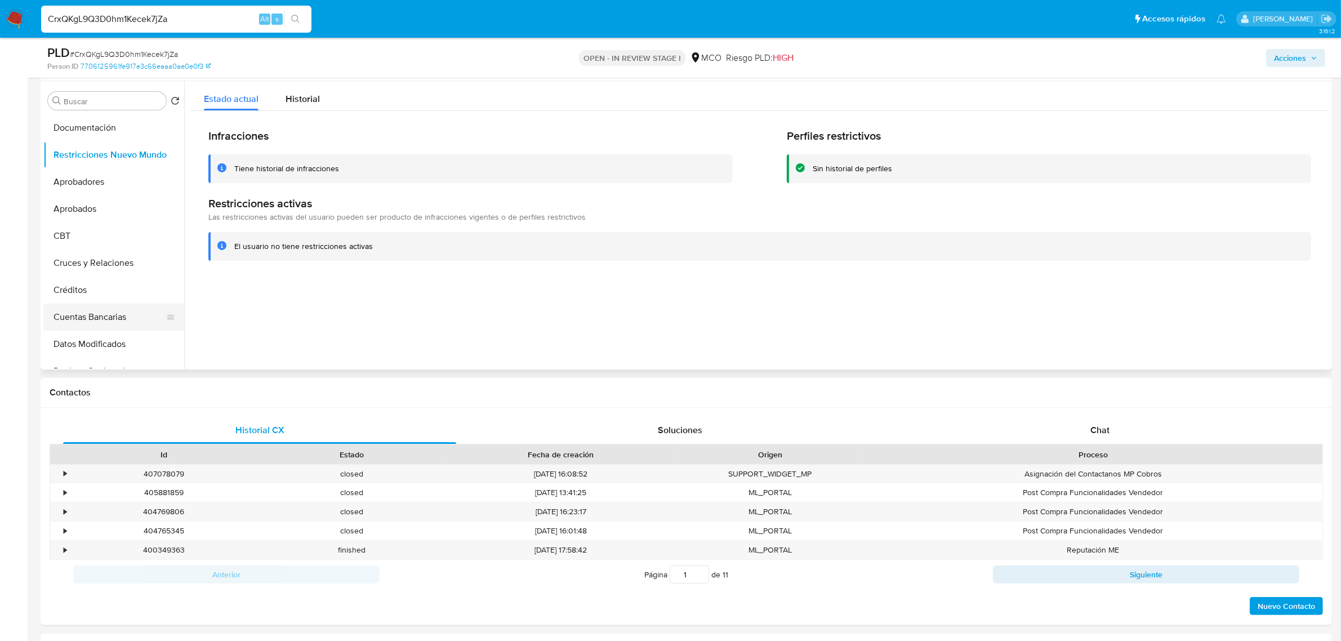
scroll to position [141, 0]
click at [107, 260] on button "Cruces y Relaciones" at bounding box center [109, 257] width 132 height 27
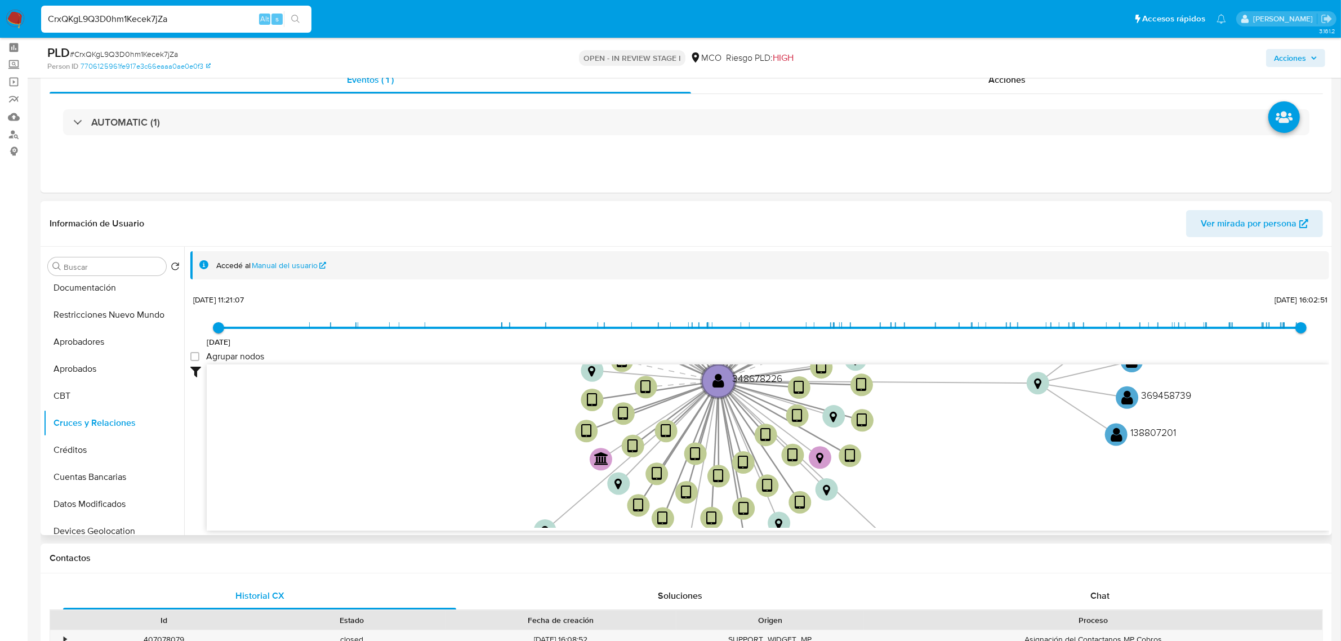
scroll to position [70, 0]
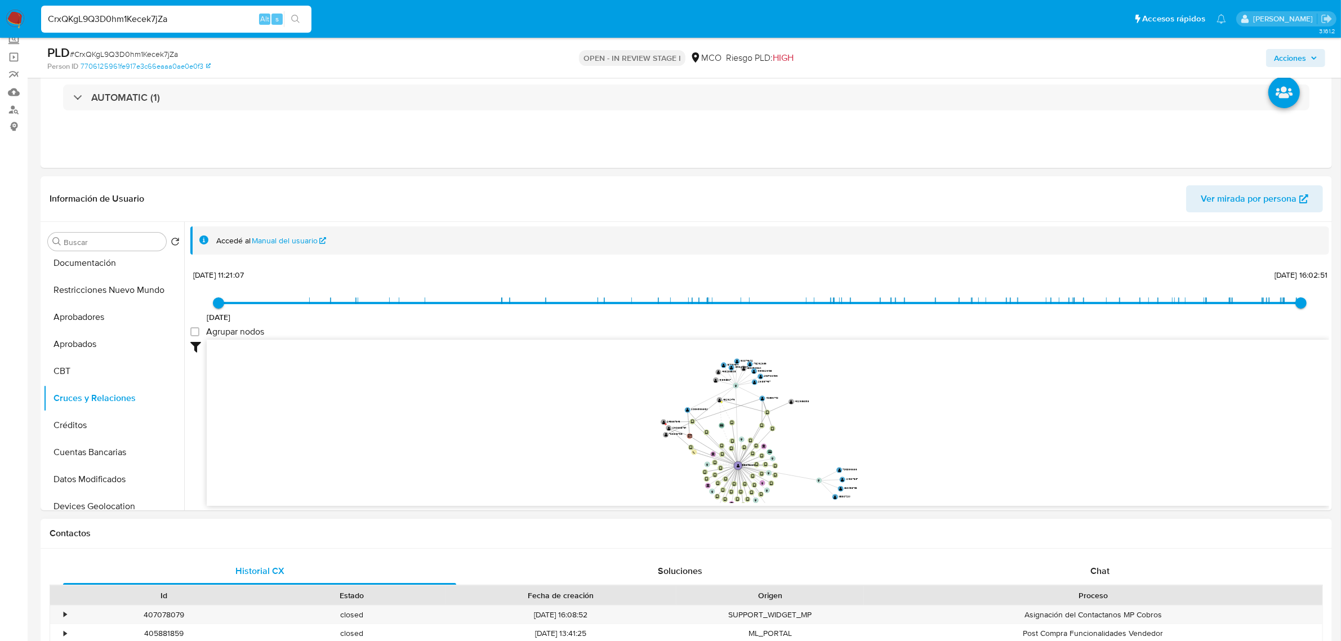
drag, startPoint x: 928, startPoint y: 452, endPoint x: 828, endPoint y: 522, distance: 121.7
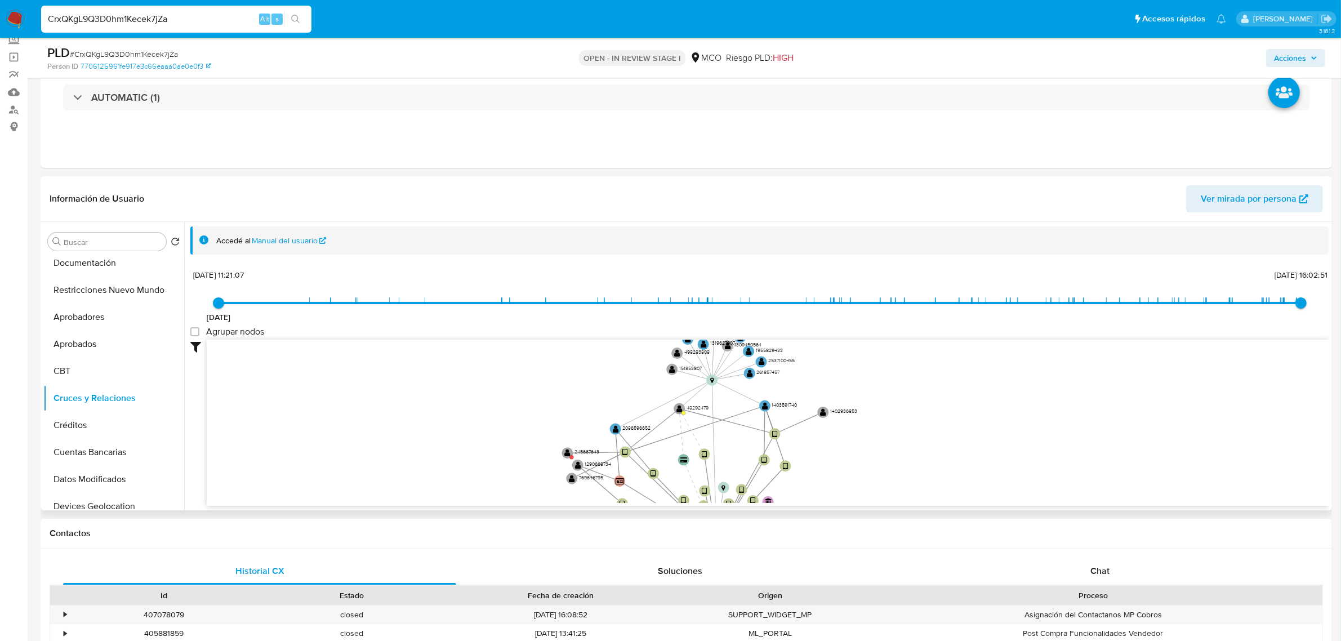
drag, startPoint x: 786, startPoint y: 440, endPoint x: 851, endPoint y: 482, distance: 76.7
click at [851, 482] on icon "device-678198eea02e5cf332f7875c  user-348678226  348678226 device-6841ce52fc3…" at bounding box center [768, 421] width 1122 height 163
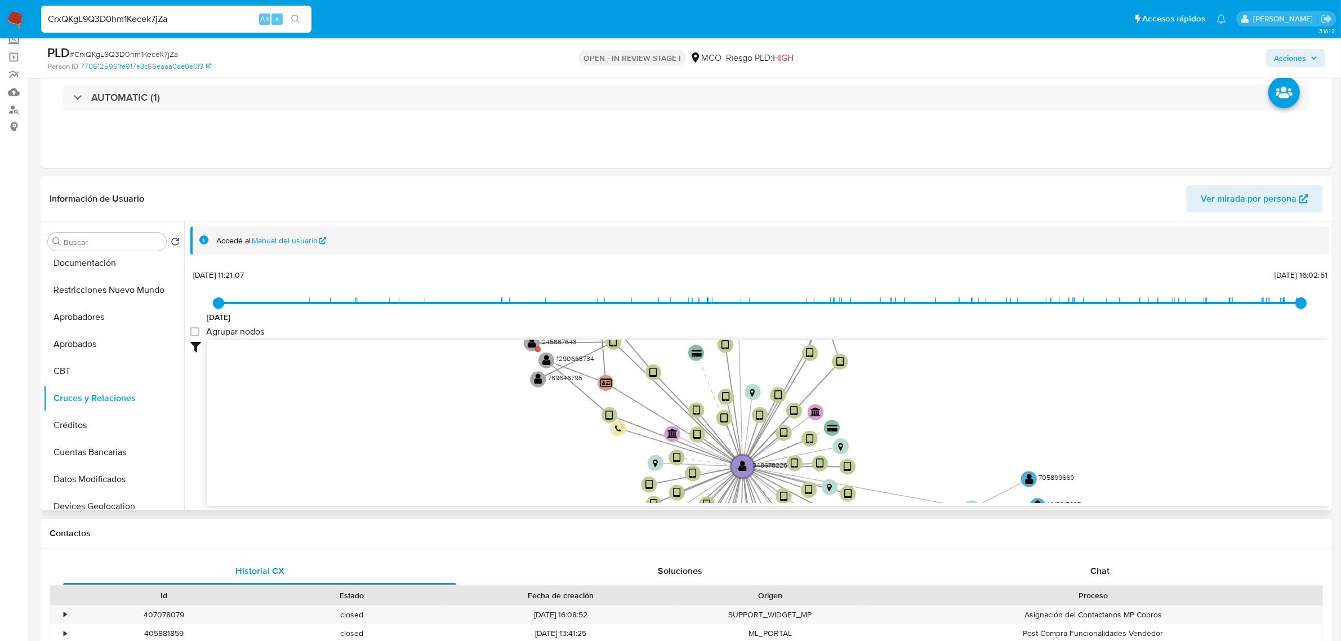
drag, startPoint x: 823, startPoint y: 462, endPoint x: 904, endPoint y: 359, distance: 130.7
click at [904, 359] on icon "device-678198eea02e5cf332f7875c  user-348678226  348678226 device-6841ce52fc3…" at bounding box center [768, 421] width 1122 height 163
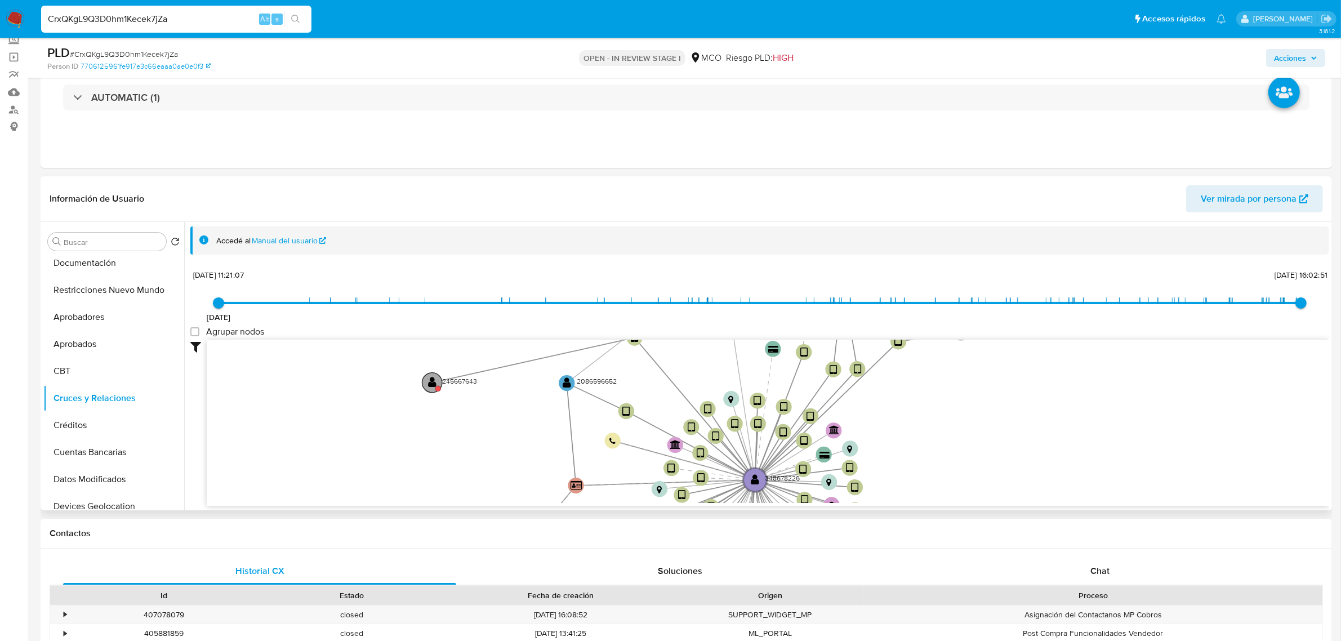
drag, startPoint x: 533, startPoint y: 345, endPoint x: 434, endPoint y: 384, distance: 106.7
click at [434, 384] on text "" at bounding box center [432, 382] width 8 height 11
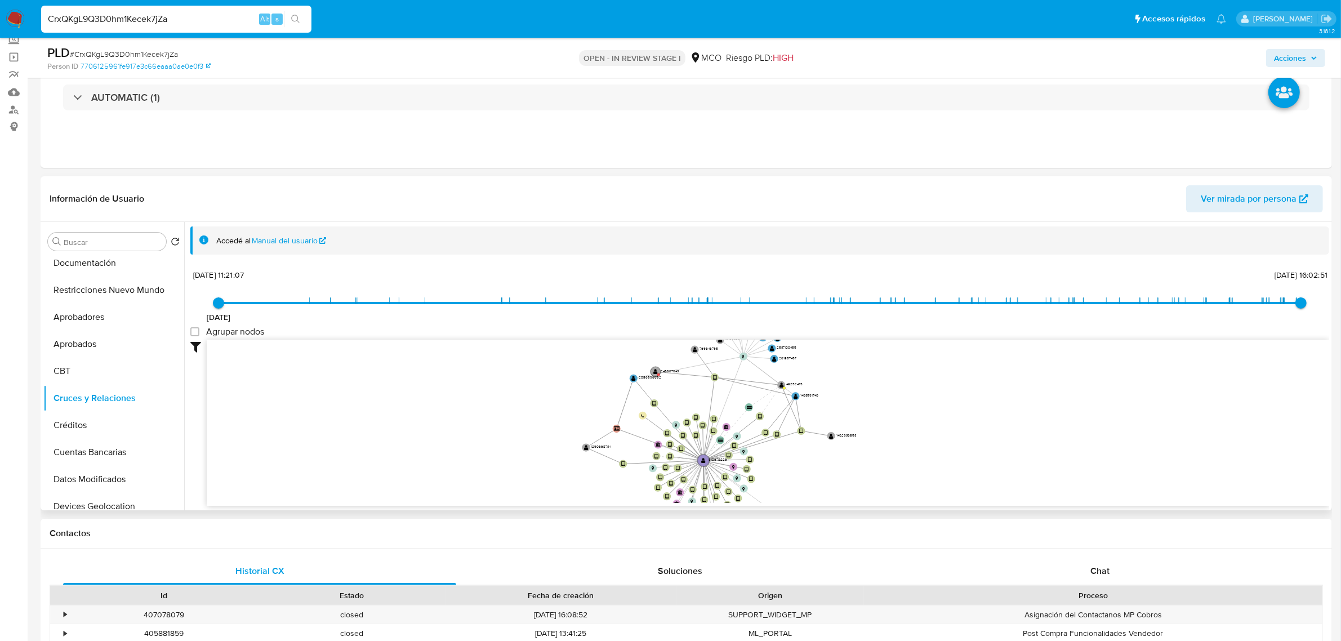
drag, startPoint x: 665, startPoint y: 375, endPoint x: 654, endPoint y: 373, distance: 10.8
click at [654, 373] on text "" at bounding box center [656, 371] width 5 height 6
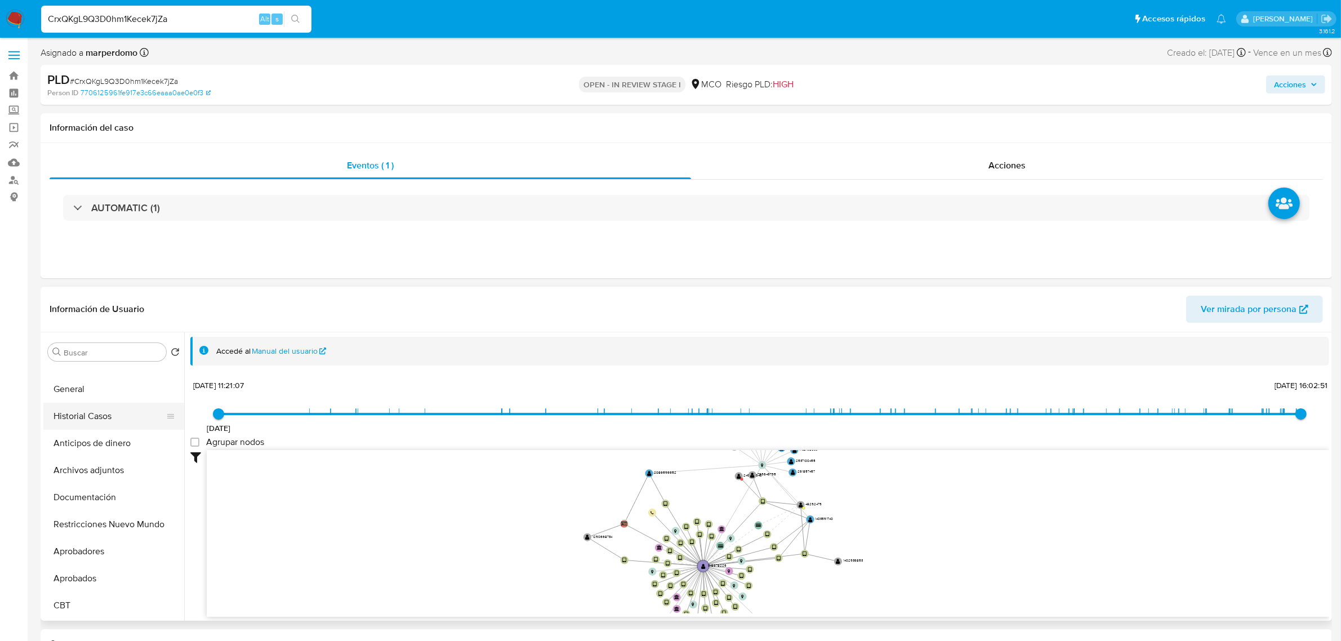
scroll to position [0, 0]
click at [72, 378] on button "KYC" at bounding box center [109, 379] width 132 height 27
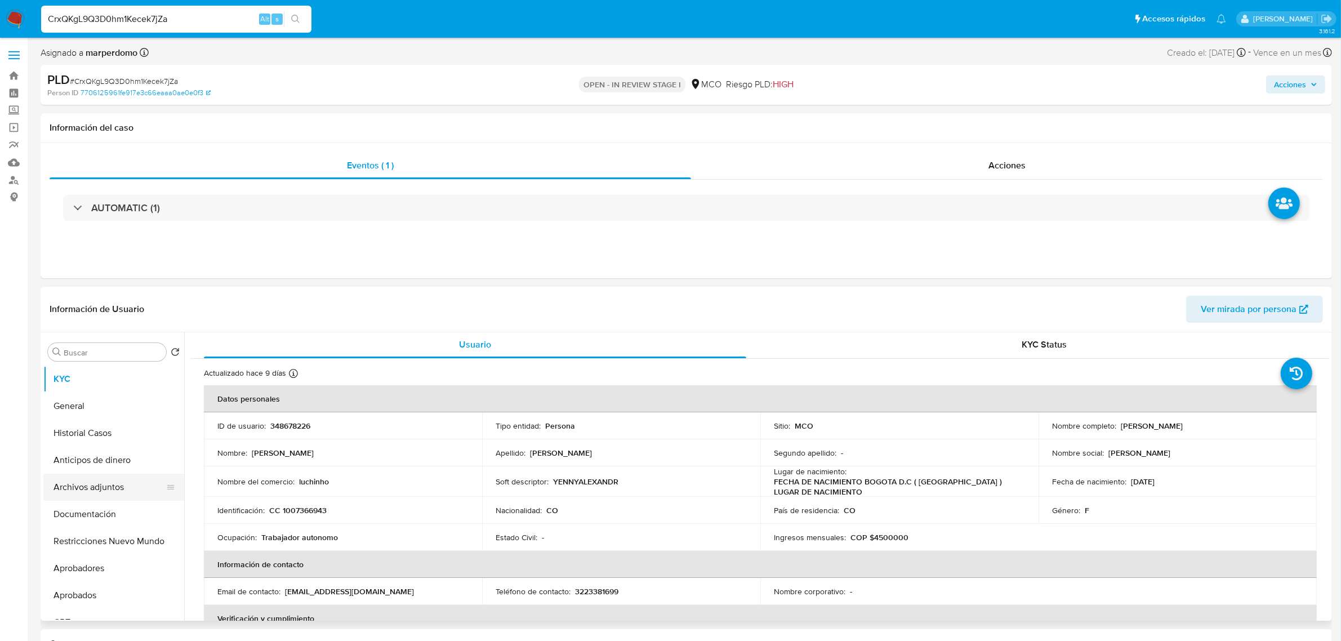
click at [97, 484] on button "Archivos adjuntos" at bounding box center [109, 487] width 132 height 27
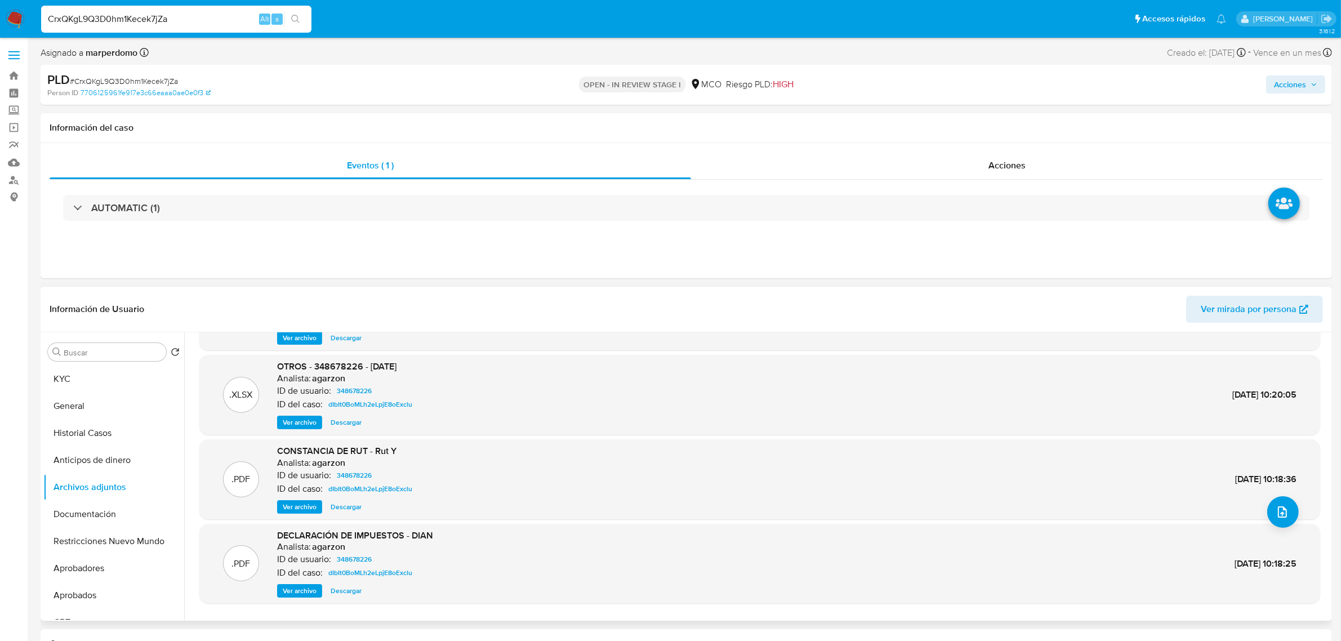
scroll to position [94, 0]
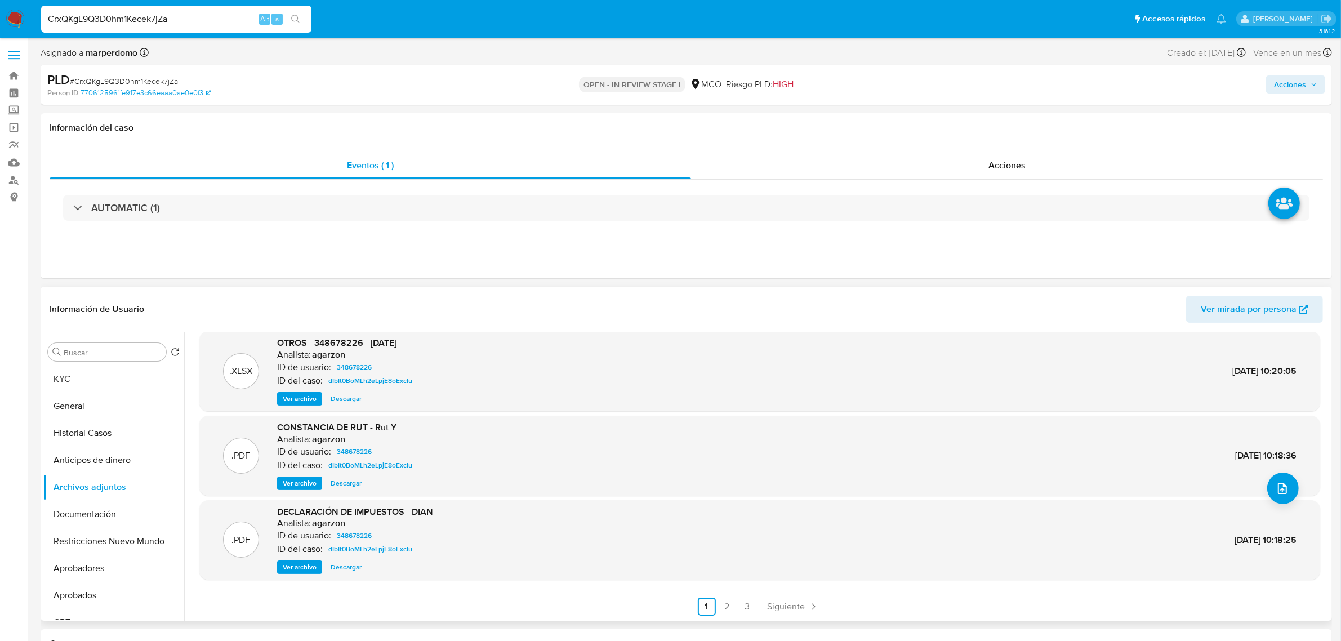
click at [307, 564] on span "Ver archivo" at bounding box center [300, 567] width 34 height 11
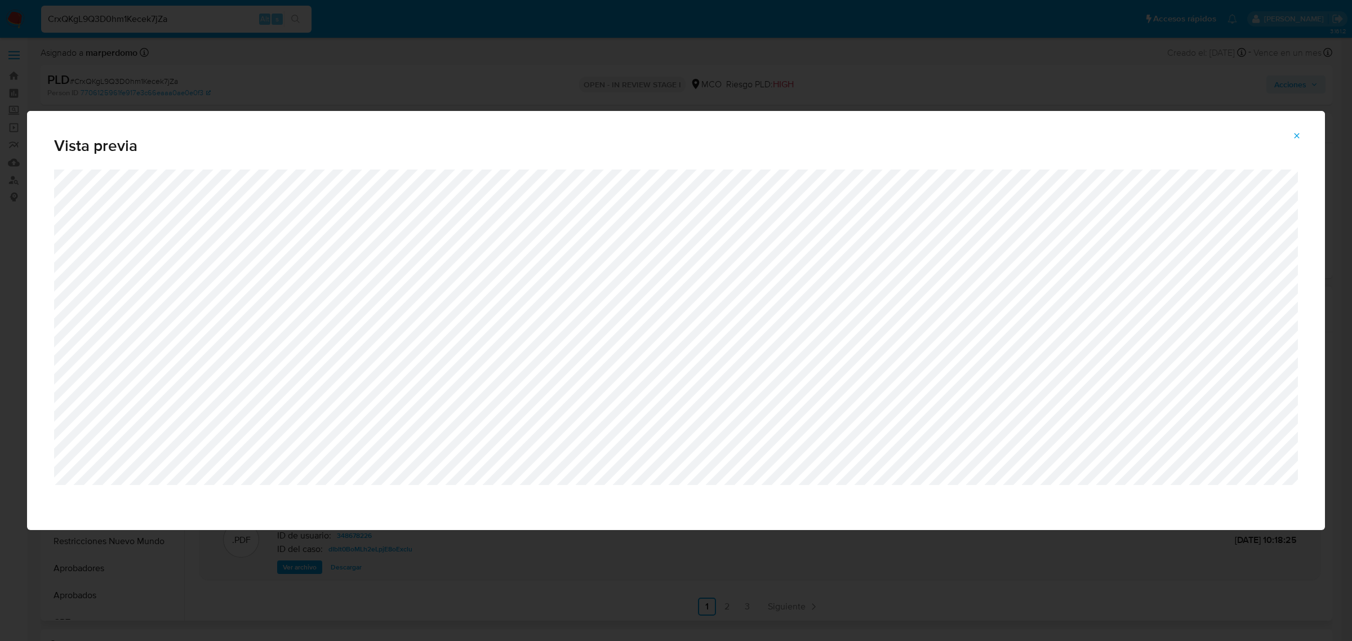
click at [1302, 136] on button "Attachment preview" at bounding box center [1296, 136] width 25 height 18
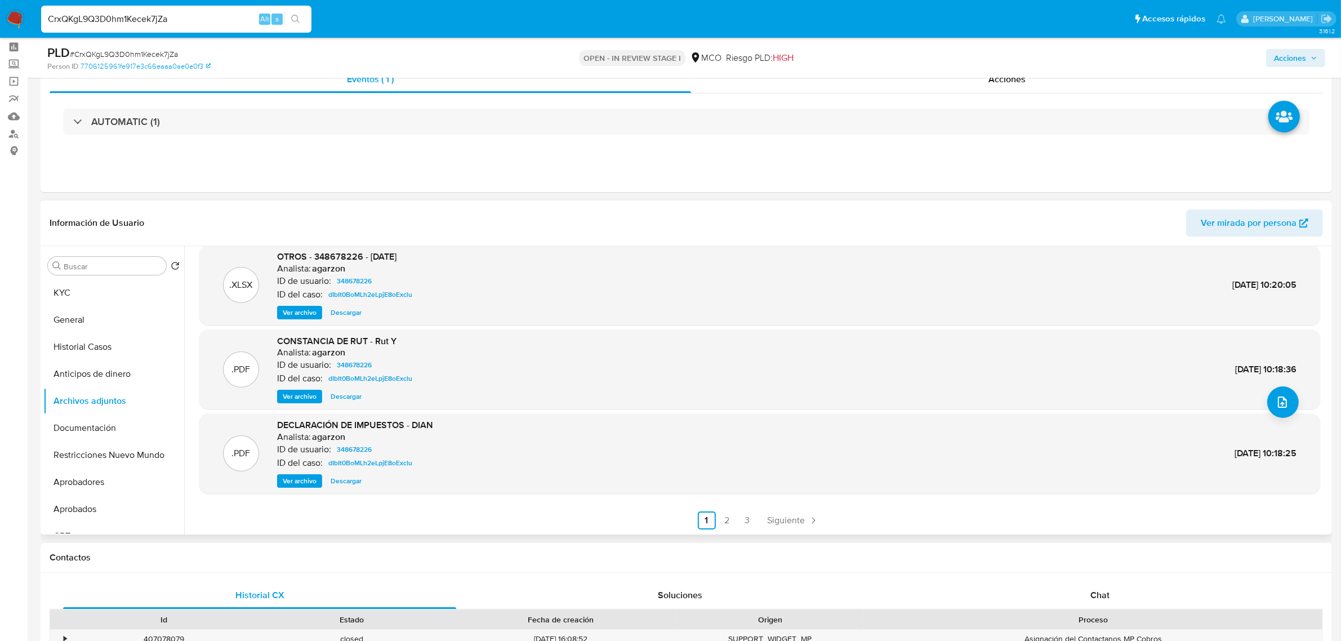
scroll to position [70, 0]
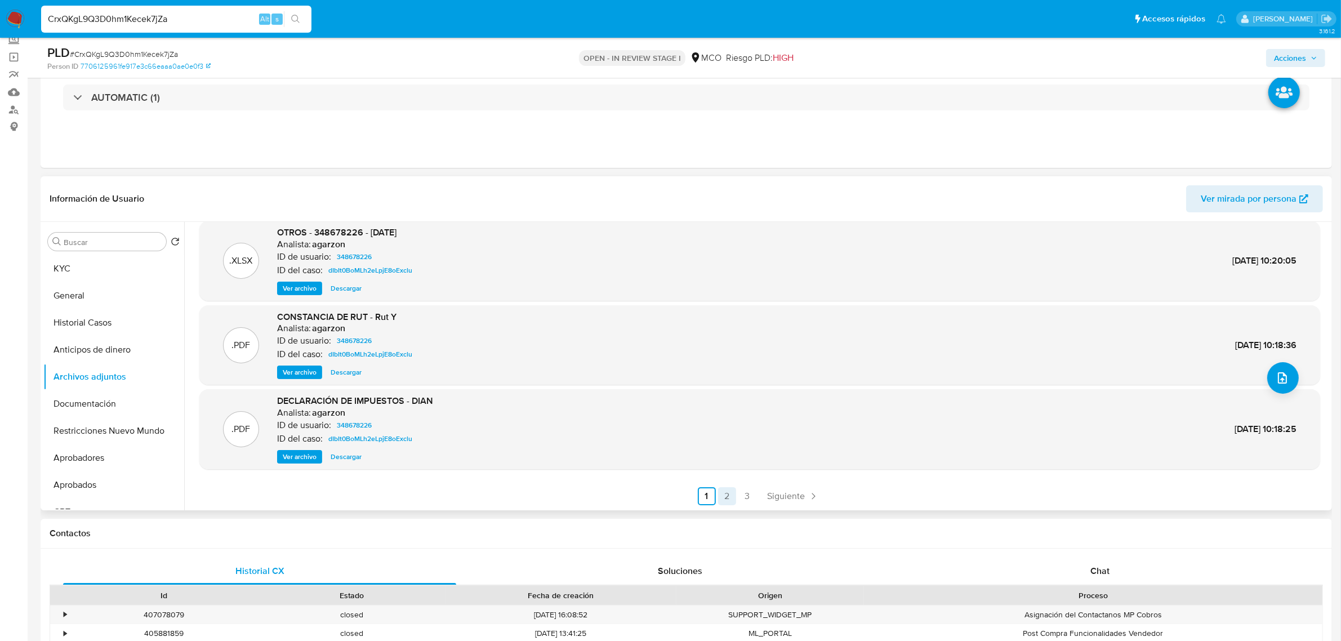
click at [725, 496] on link "2" at bounding box center [727, 496] width 18 height 18
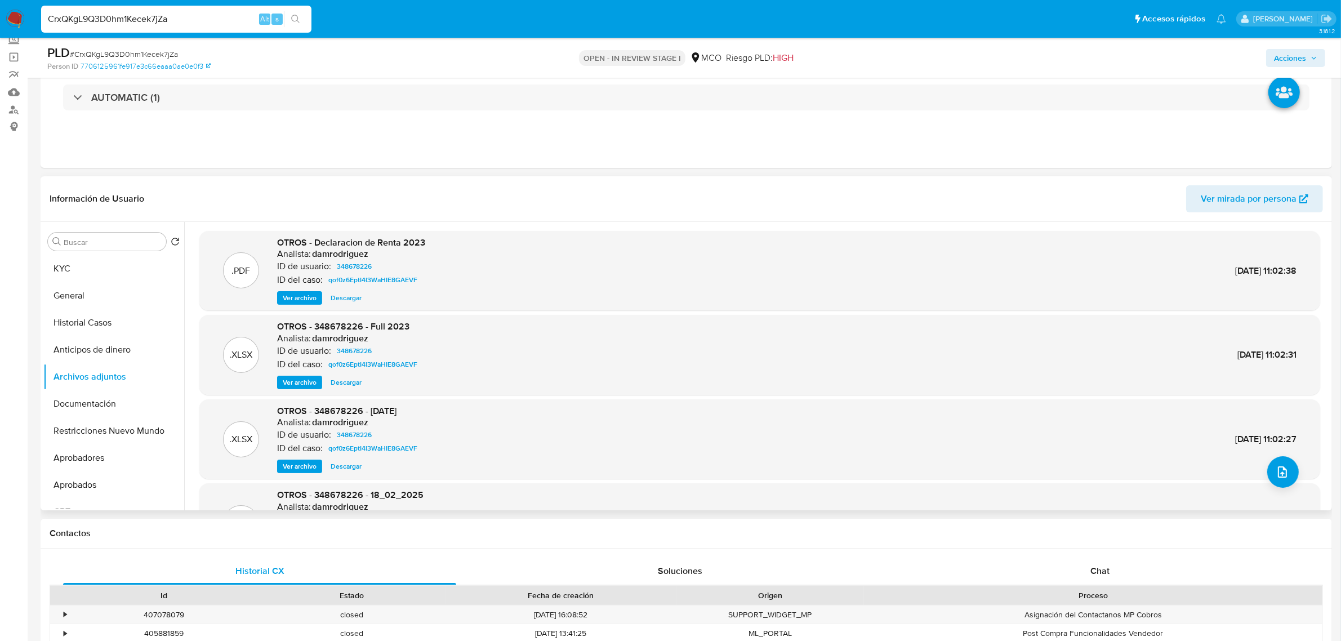
click at [289, 293] on span "Ver archivo" at bounding box center [300, 297] width 34 height 11
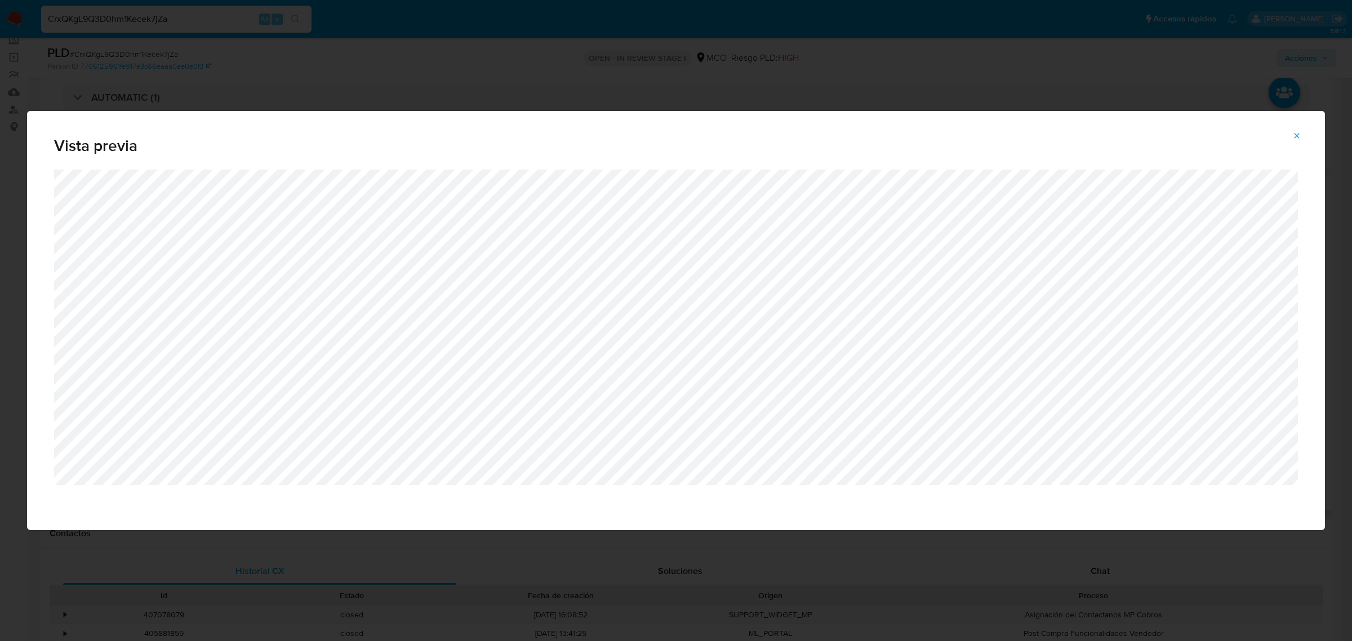
click at [1288, 138] on button "Attachment preview" at bounding box center [1296, 136] width 25 height 18
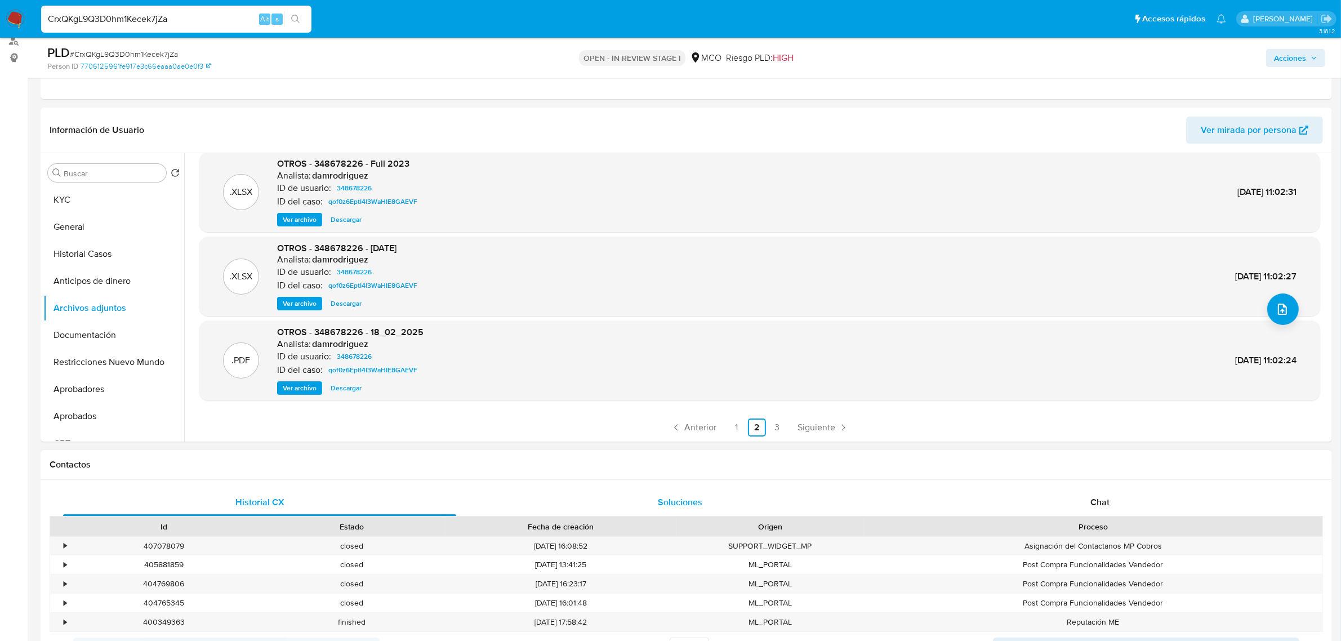
scroll to position [141, 0]
click at [775, 423] on link "3" at bounding box center [777, 426] width 18 height 18
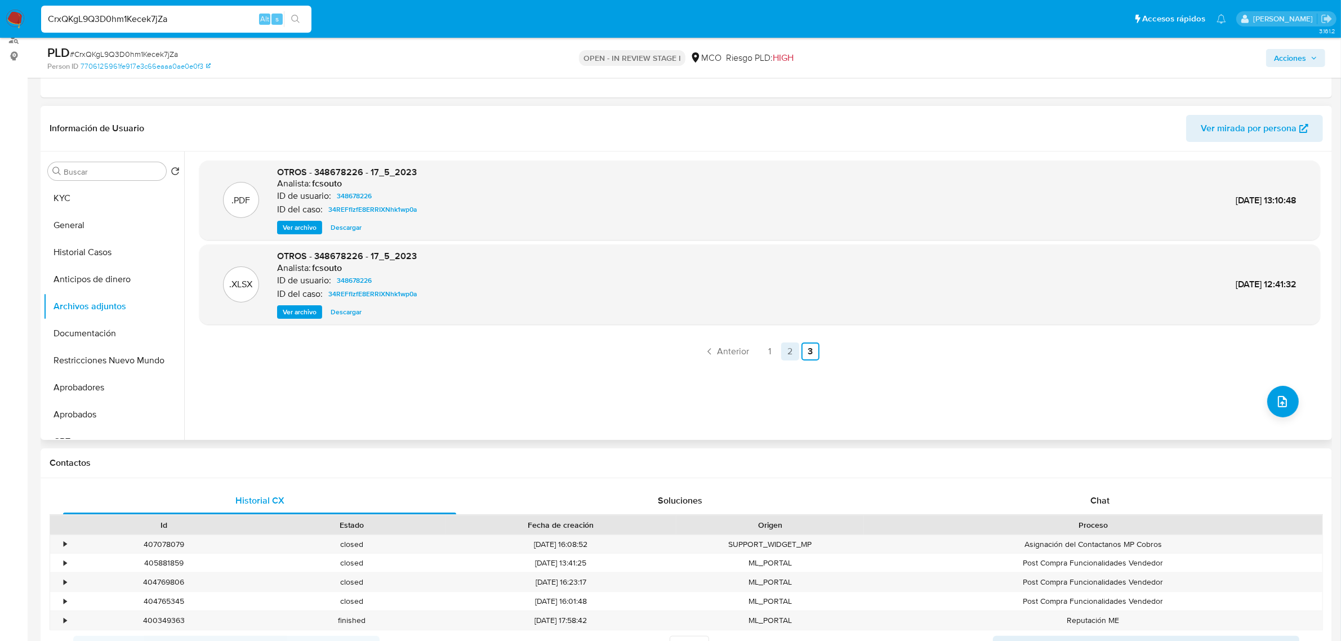
click at [785, 358] on link "2" at bounding box center [790, 351] width 18 height 18
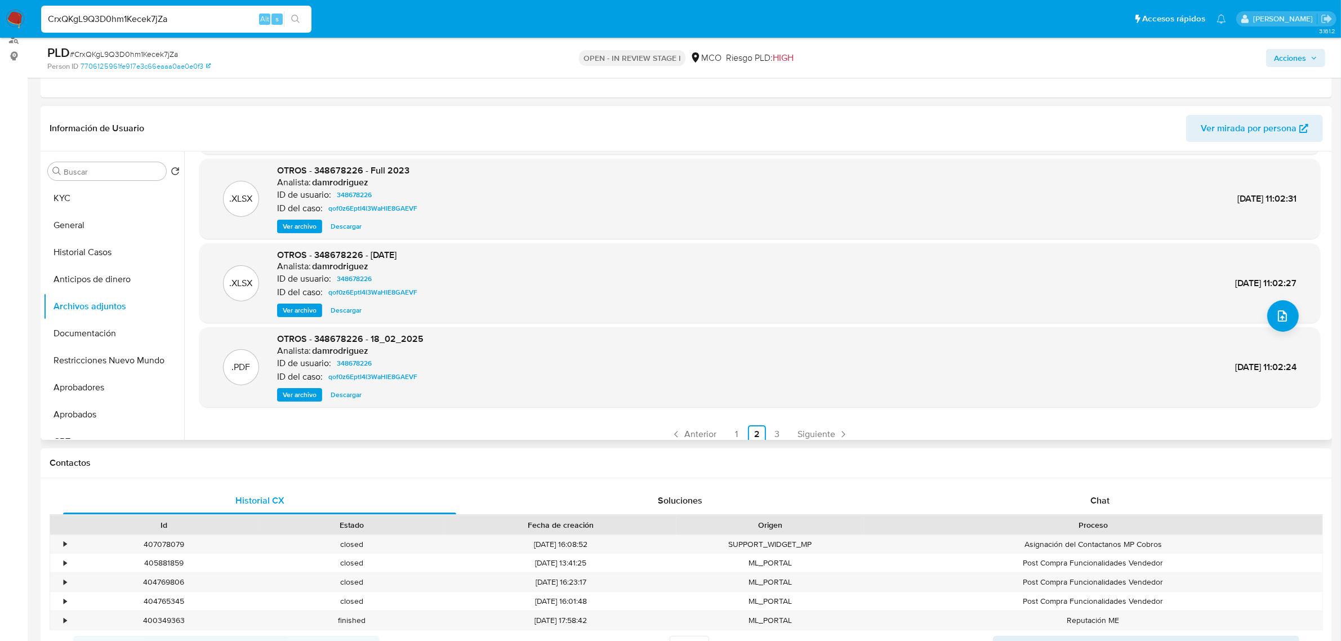
scroll to position [94, 0]
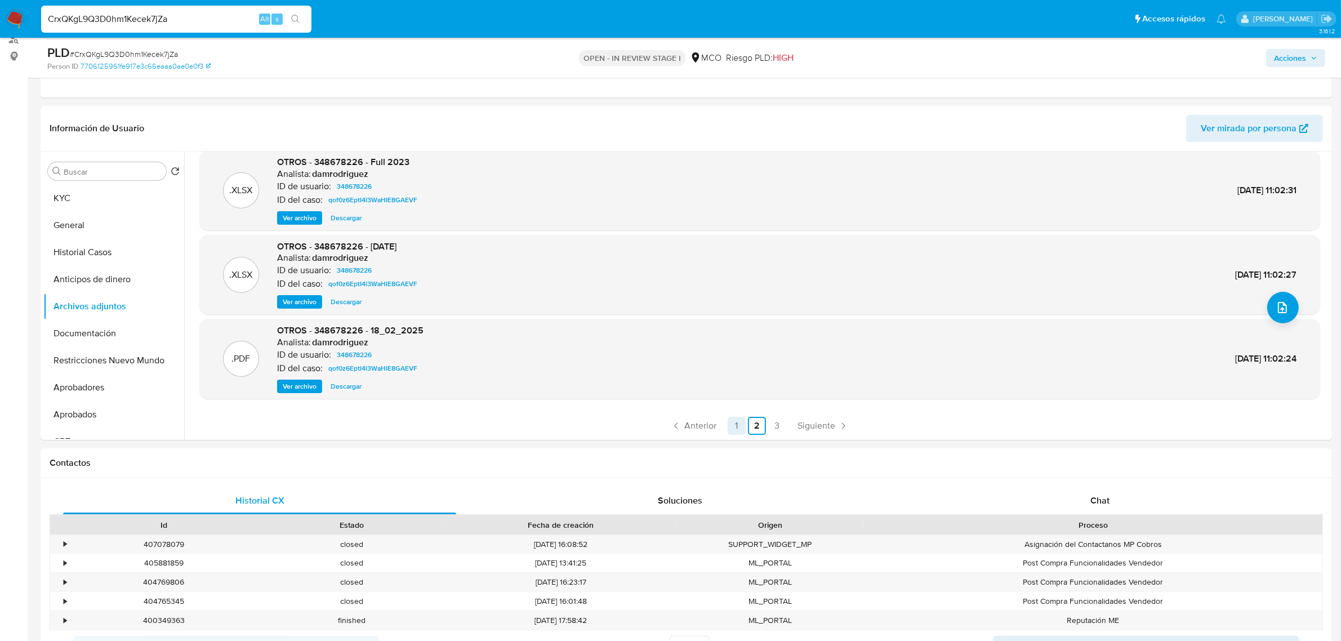
click at [742, 424] on link "1" at bounding box center [737, 426] width 18 height 18
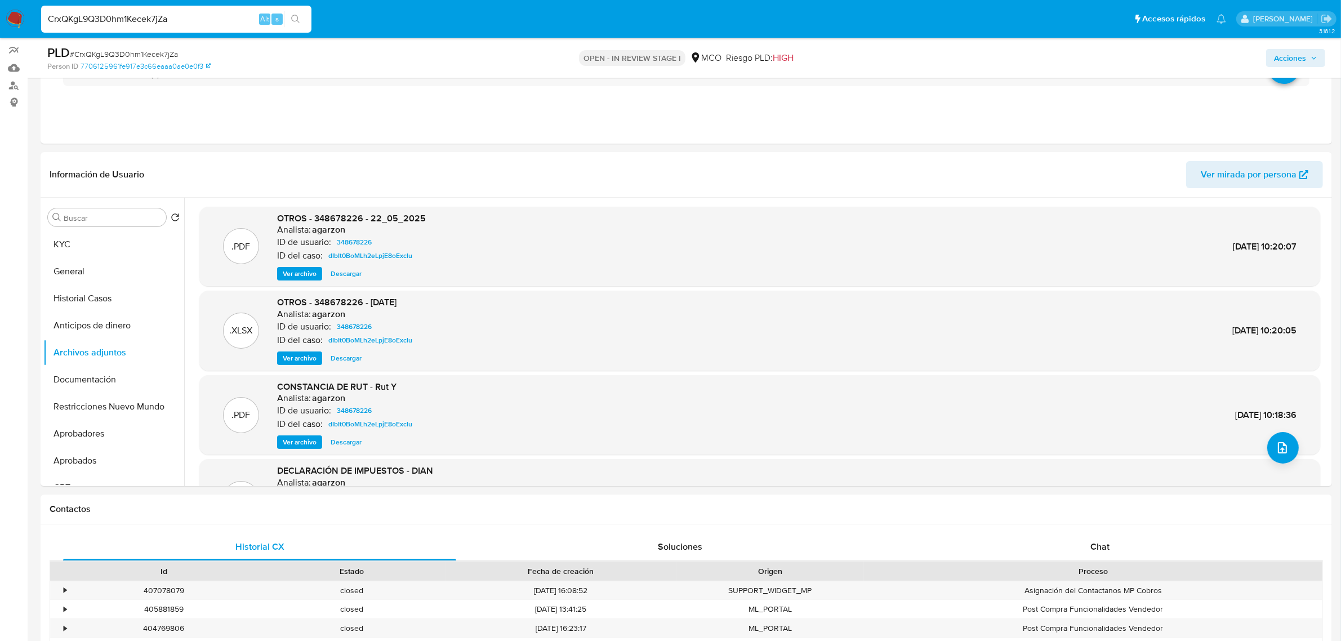
scroll to position [70, 0]
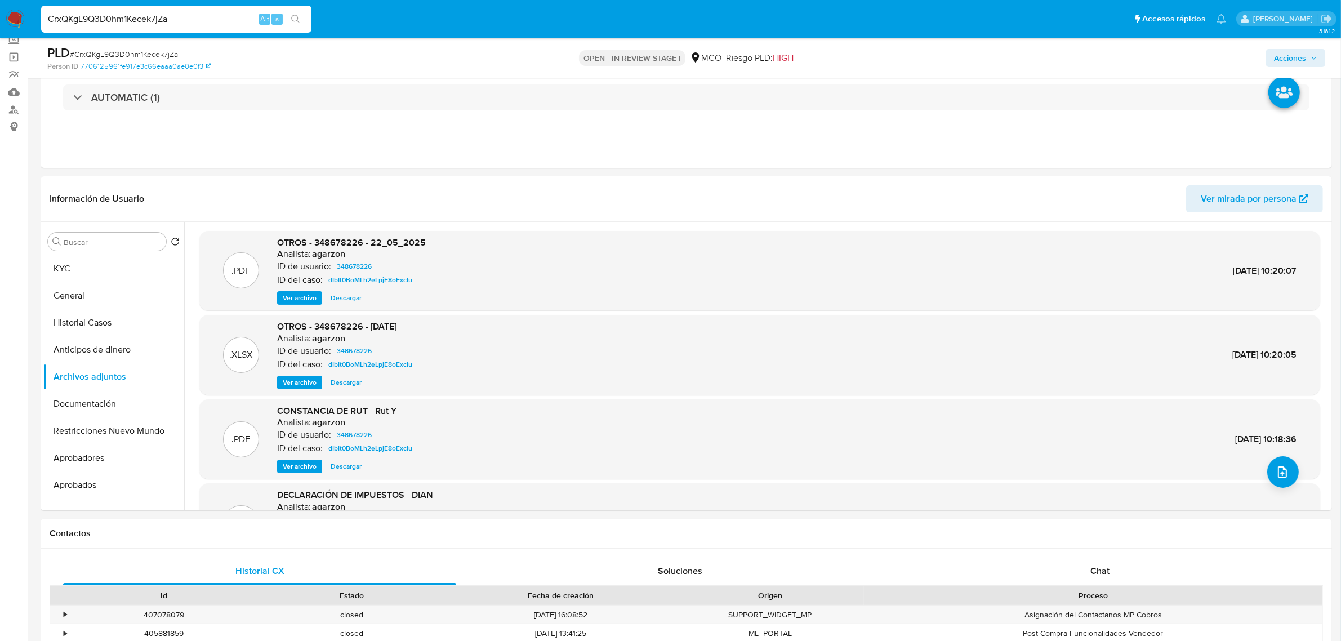
click at [306, 299] on span "Ver archivo" at bounding box center [300, 297] width 34 height 11
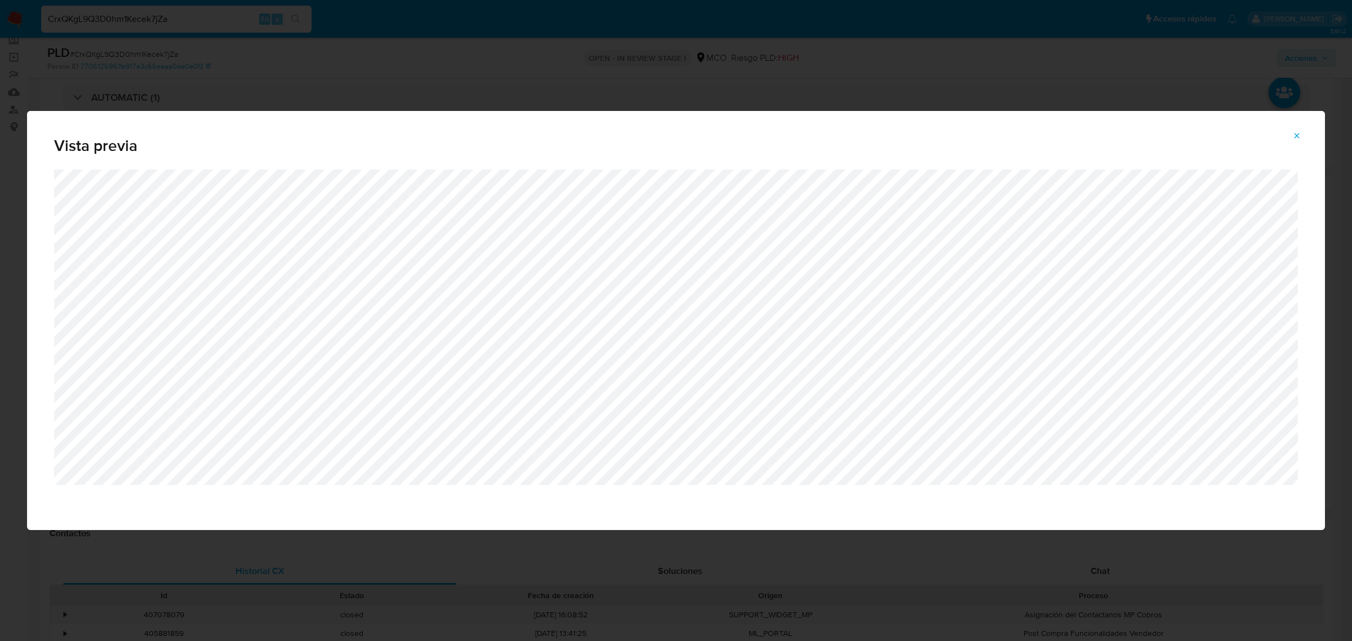
click at [1302, 137] on button "Attachment preview" at bounding box center [1296, 136] width 25 height 18
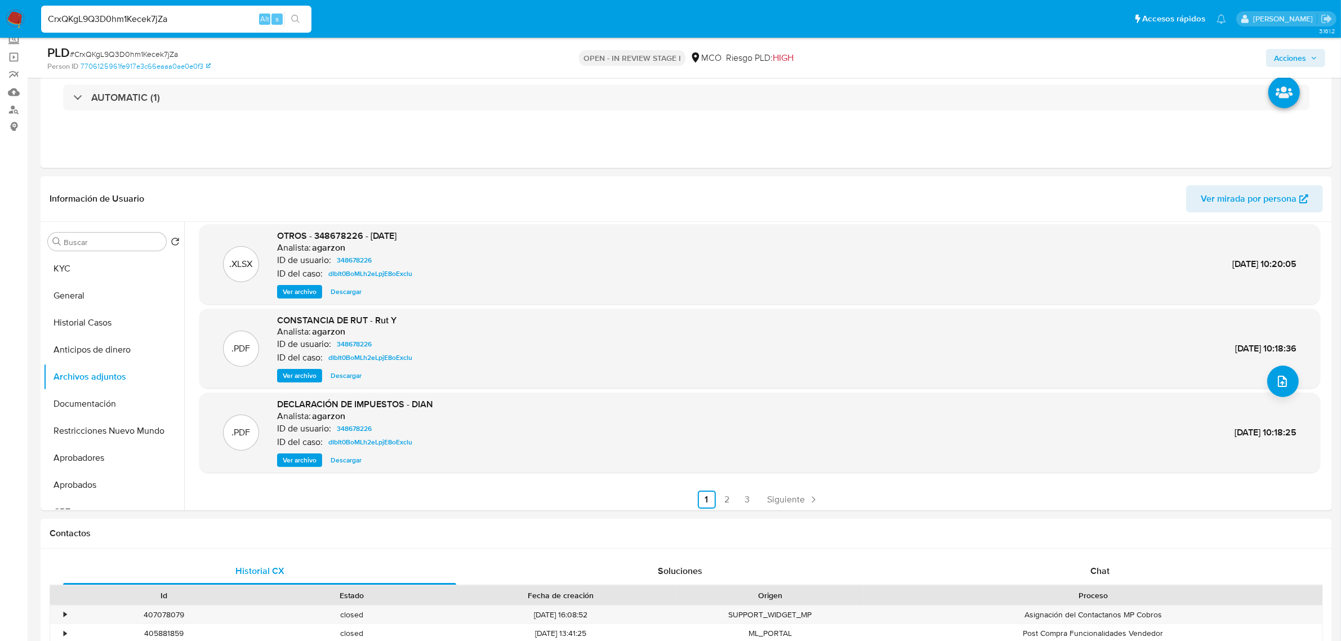
scroll to position [94, 0]
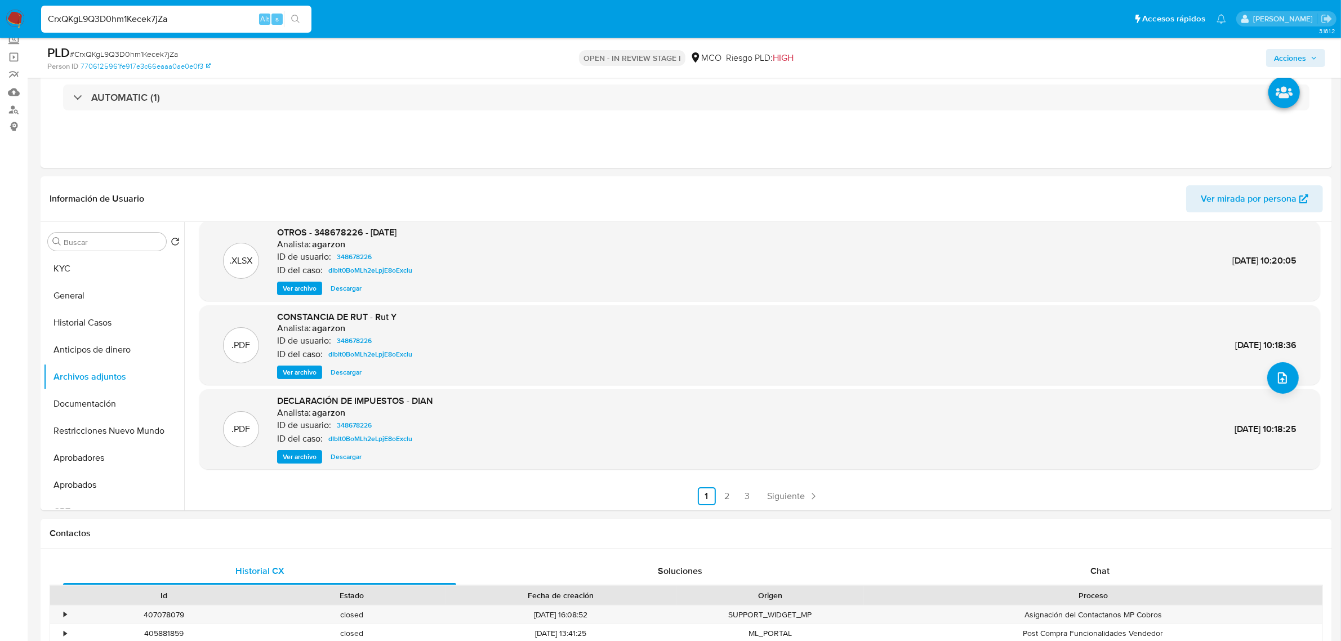
click at [297, 452] on span "Ver archivo" at bounding box center [300, 456] width 34 height 11
click at [300, 369] on span "Ver archivo" at bounding box center [300, 372] width 34 height 11
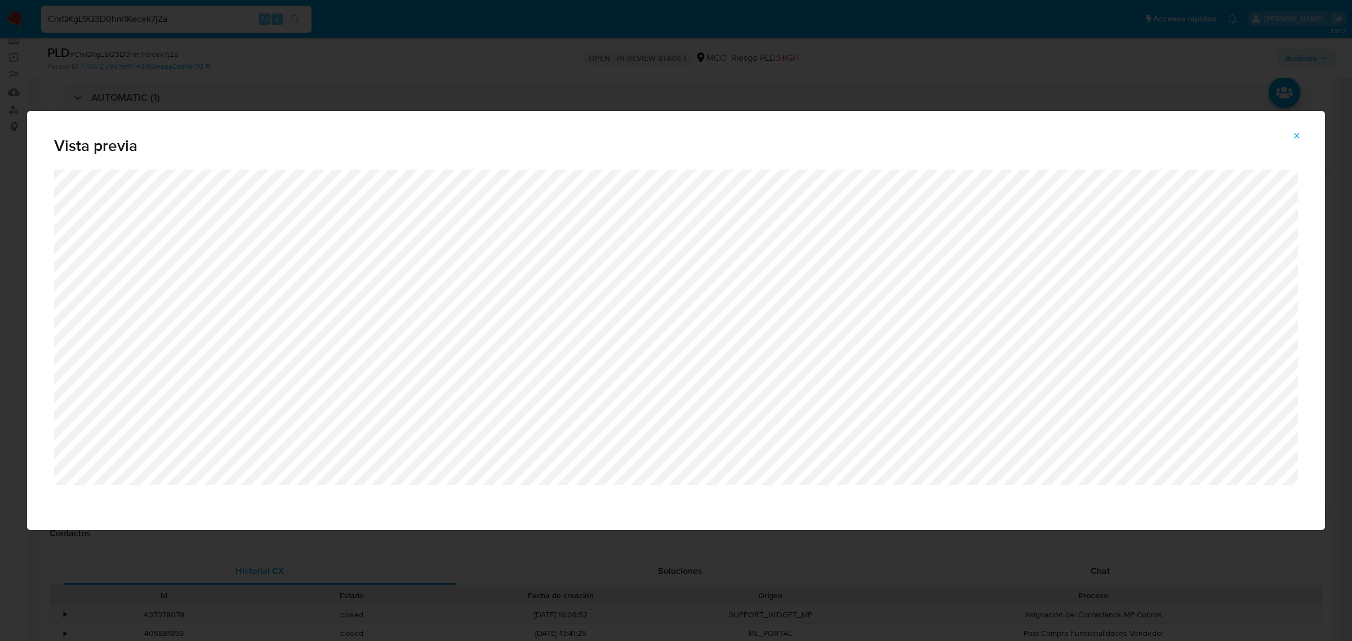
click at [1301, 134] on icon "Attachment preview" at bounding box center [1296, 135] width 9 height 9
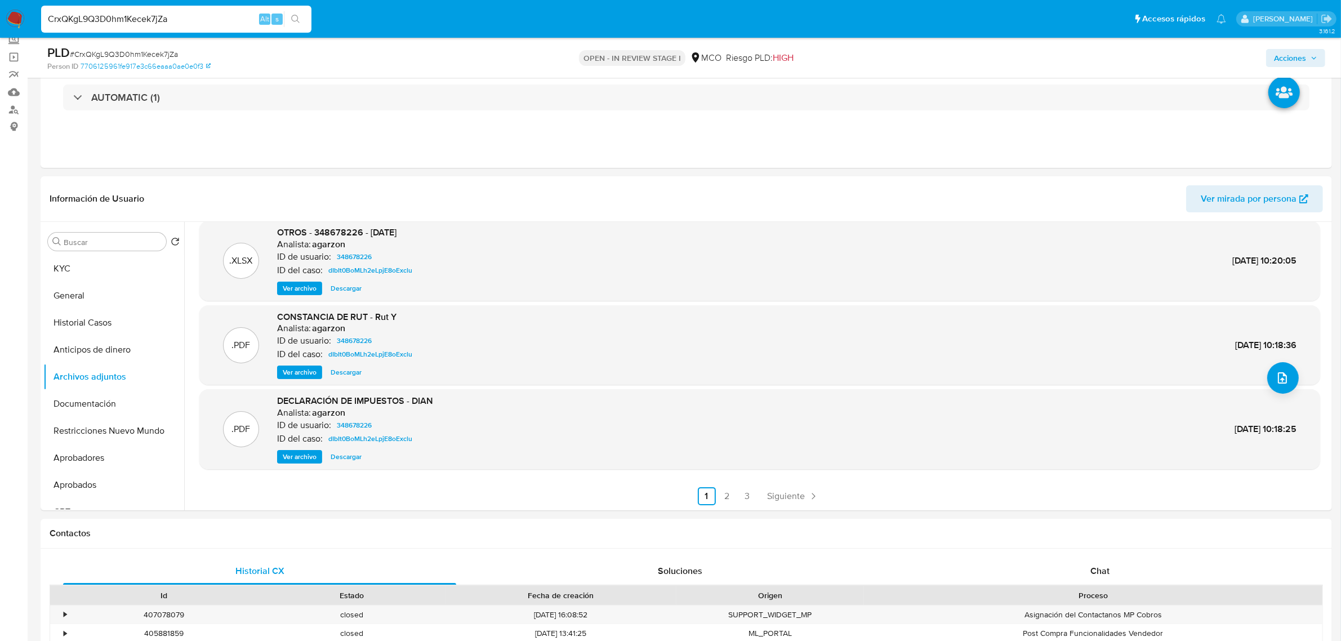
click at [307, 452] on span "Ver archivo" at bounding box center [300, 456] width 34 height 11
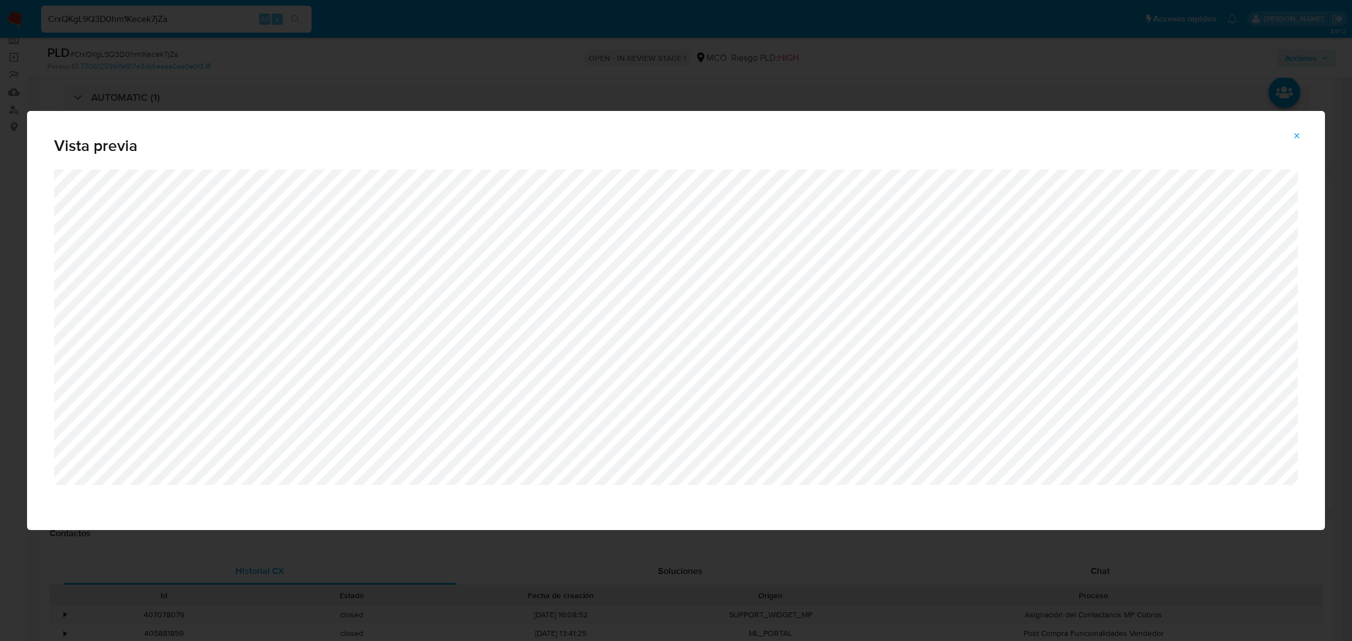
click at [1288, 79] on div "Vista previa" at bounding box center [676, 320] width 1352 height 641
click at [708, 60] on div "Vista previa" at bounding box center [676, 320] width 1352 height 641
click at [1296, 132] on icon "Attachment preview" at bounding box center [1296, 135] width 9 height 9
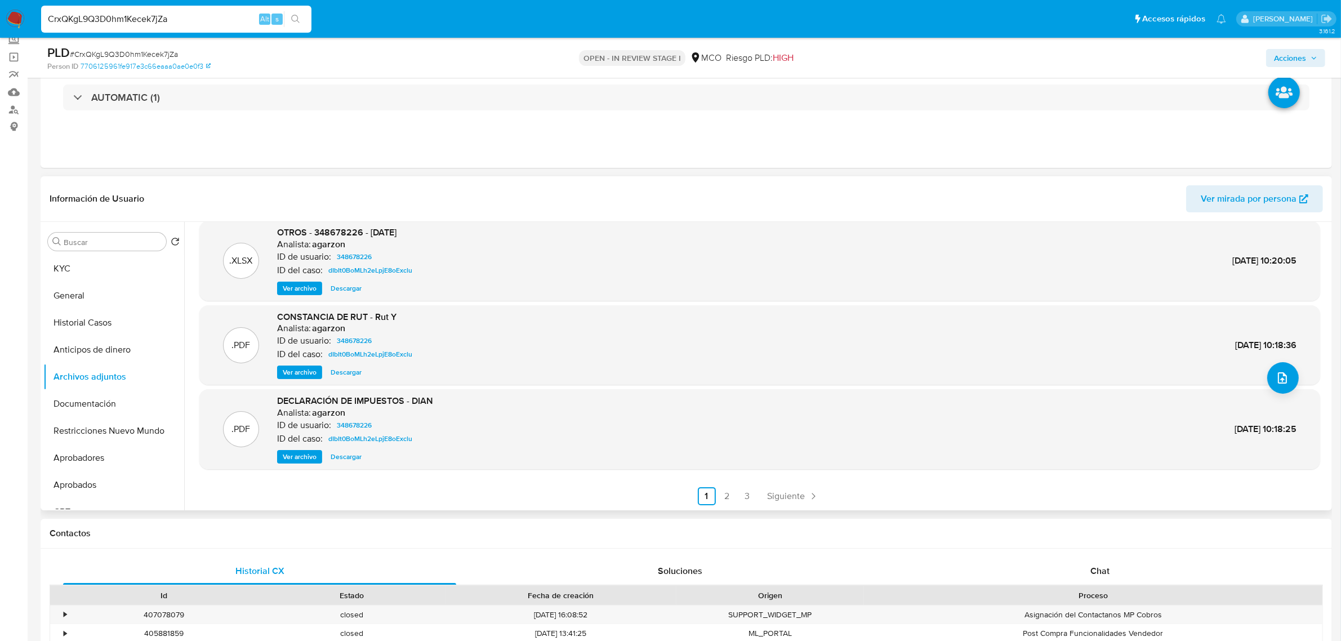
scroll to position [0, 0]
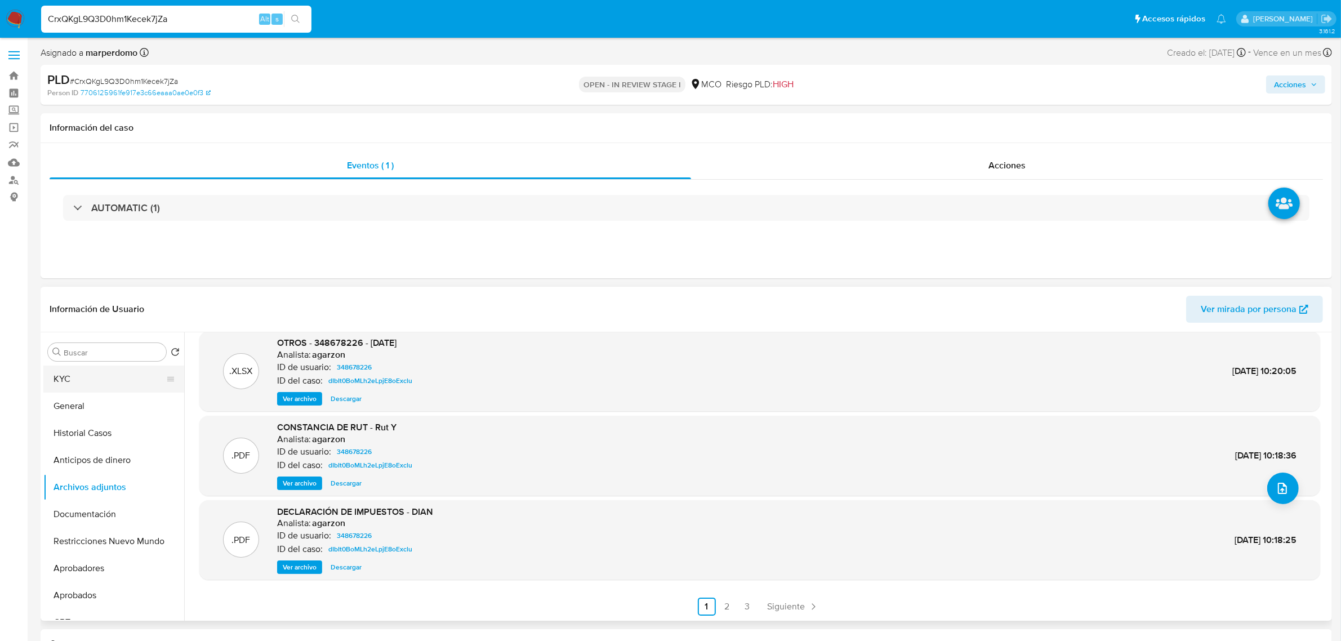
click at [73, 375] on button "KYC" at bounding box center [109, 379] width 132 height 27
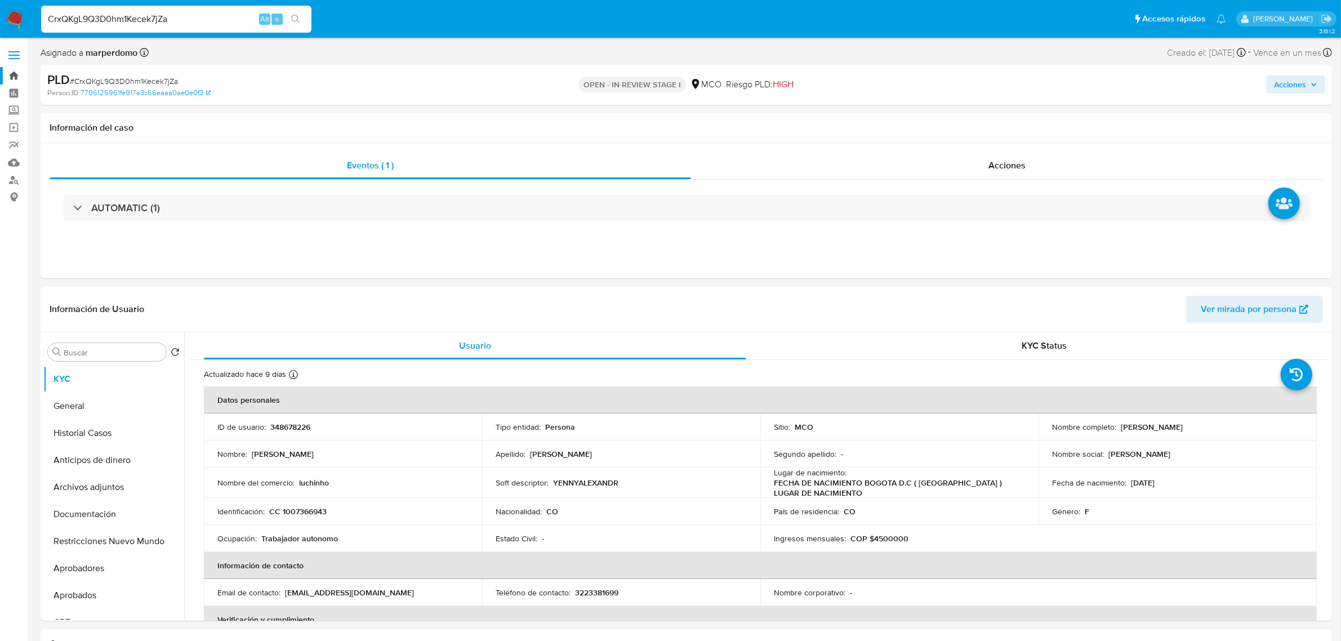
click at [13, 70] on link "Bandeja" at bounding box center [67, 75] width 134 height 17
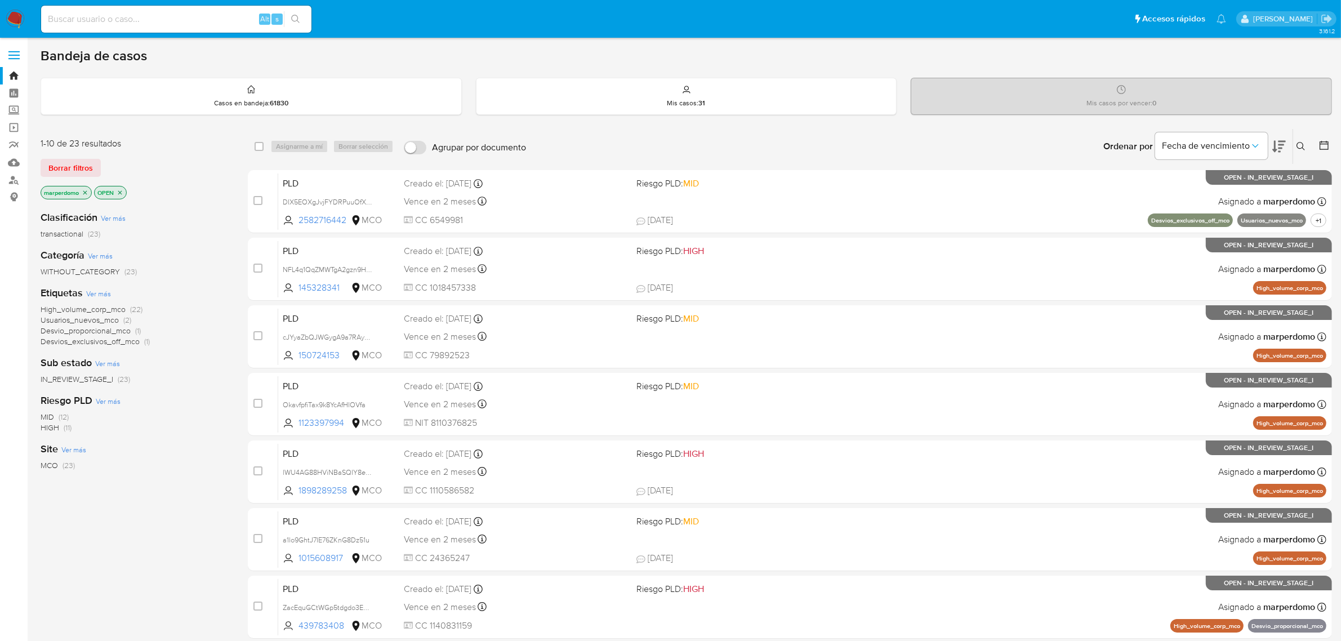
click at [84, 191] on icon "close-filter" at bounding box center [85, 192] width 7 height 7
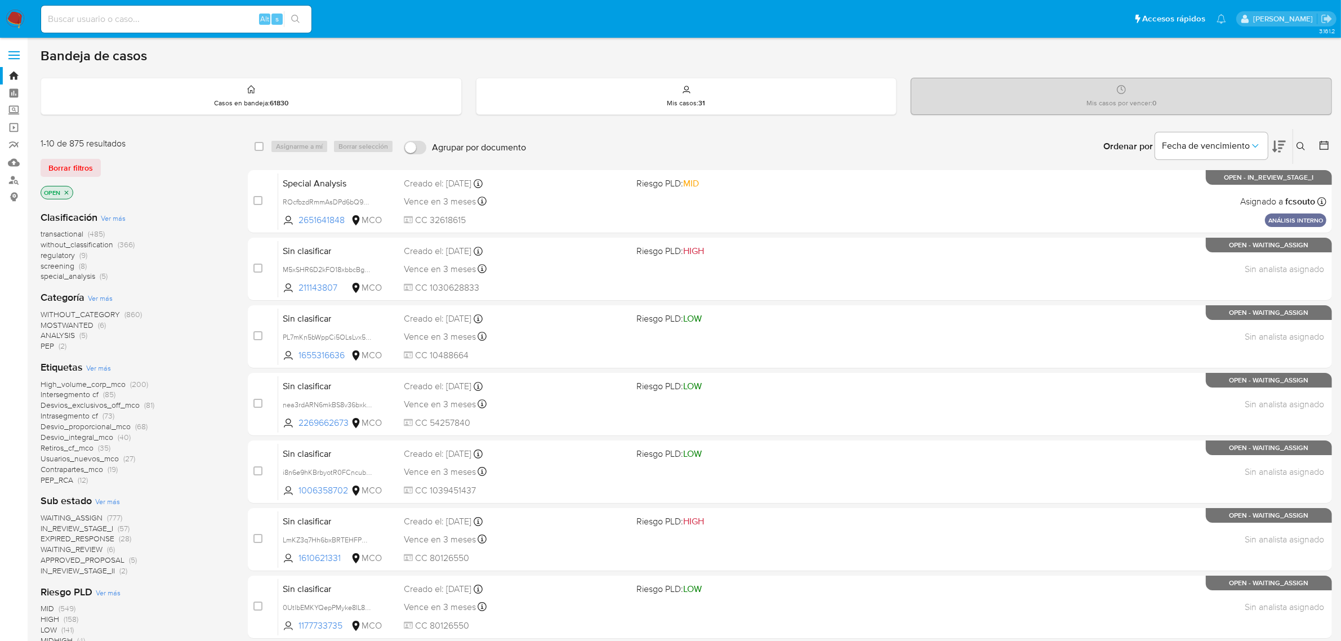
click at [91, 513] on span "WAITING_ASSIGN" at bounding box center [72, 517] width 62 height 11
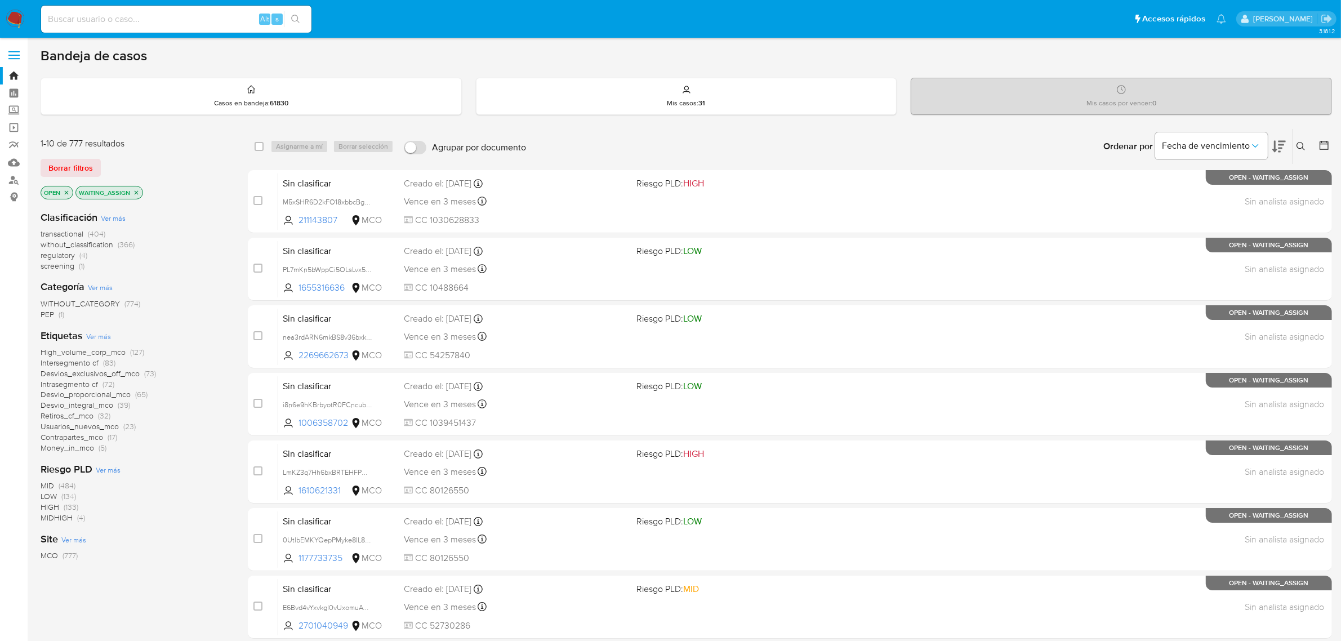
click at [72, 231] on span "transactional" at bounding box center [62, 233] width 43 height 11
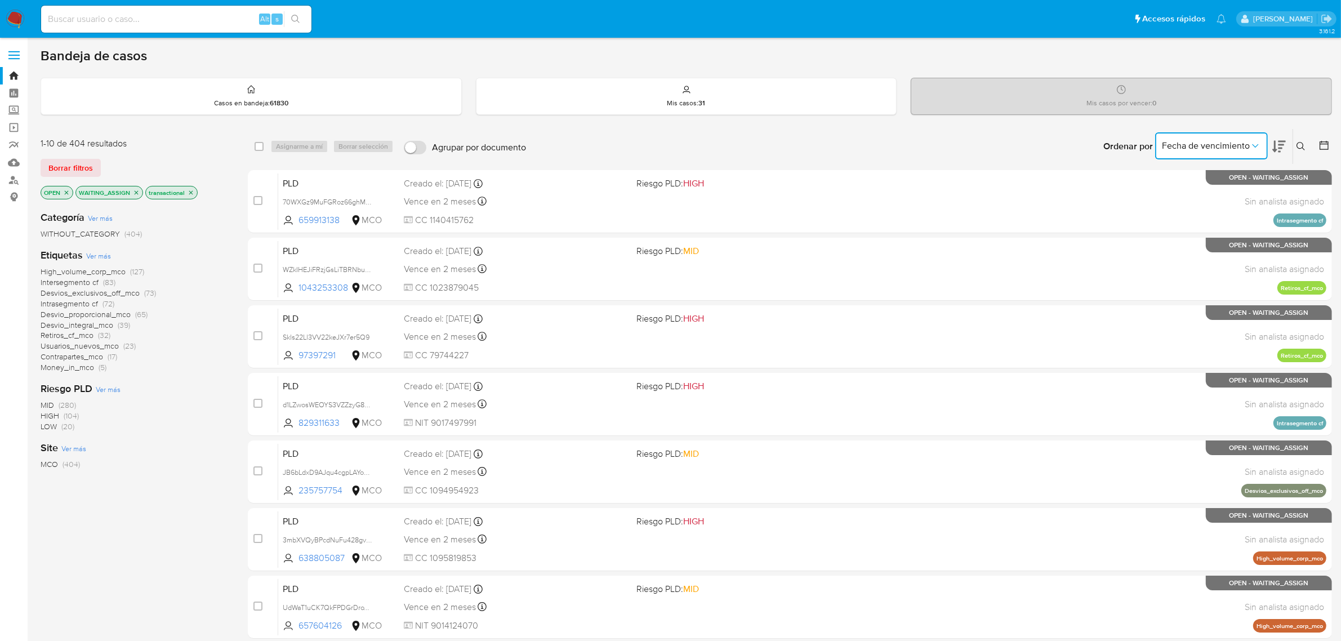
click at [1252, 139] on button "Fecha de vencimiento" at bounding box center [1211, 145] width 113 height 27
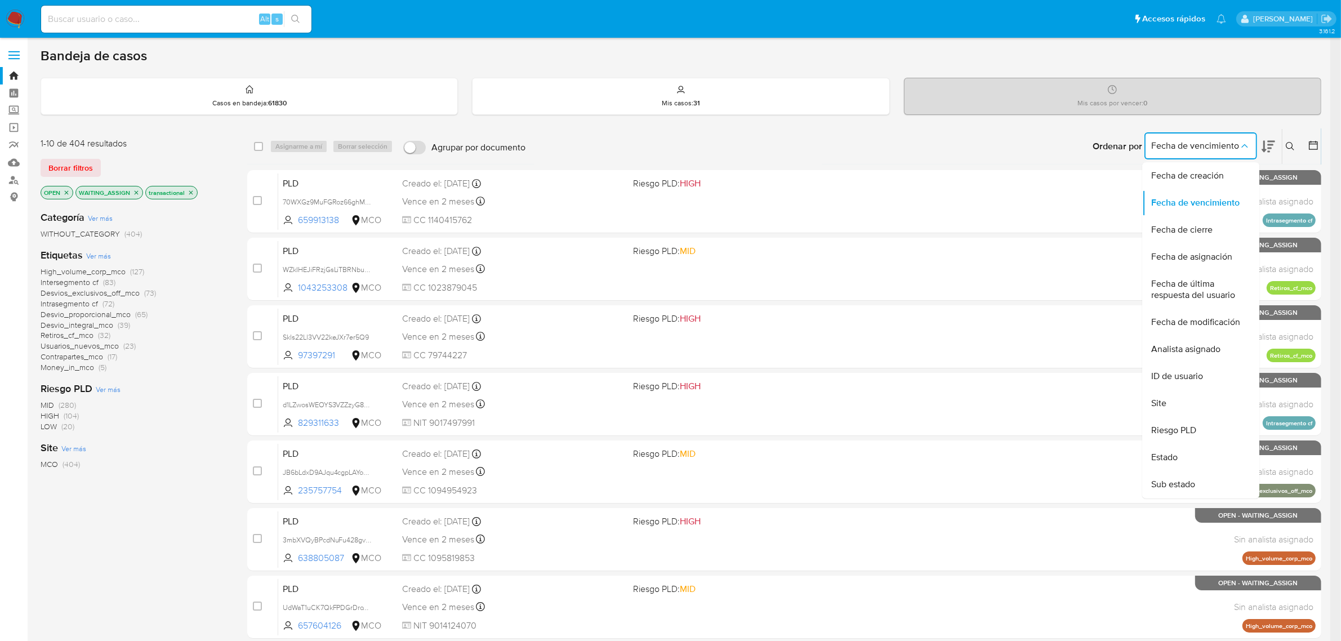
click at [1275, 146] on icon at bounding box center [1269, 147] width 14 height 14
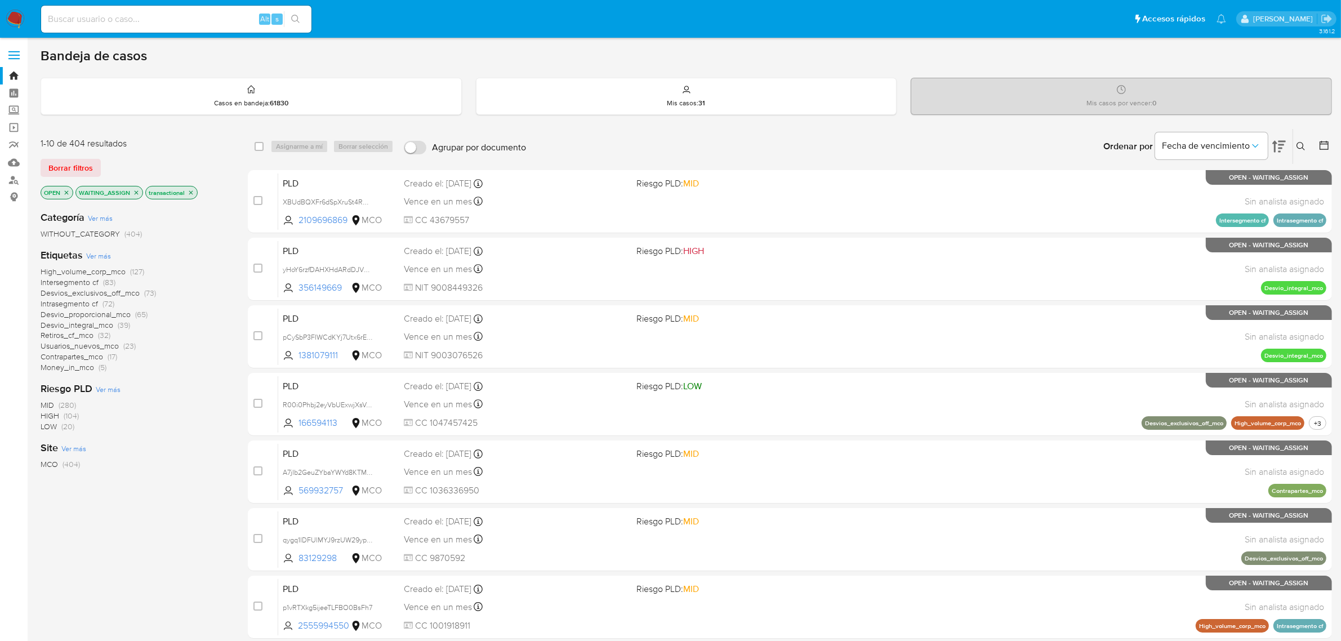
click at [1325, 141] on icon at bounding box center [1324, 145] width 9 height 9
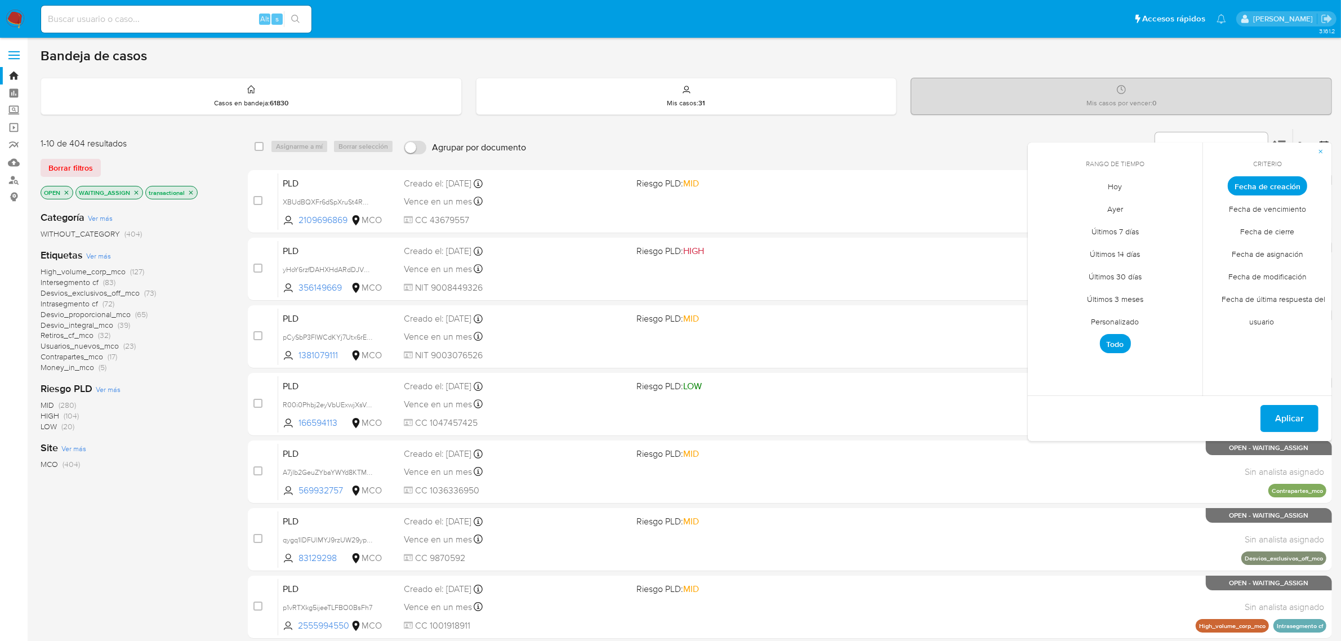
click at [1119, 322] on span "Personalizado" at bounding box center [1116, 321] width 72 height 23
click at [1046, 203] on icon "Mes anterior" at bounding box center [1046, 207] width 14 height 14
click at [1046, 203] on icon "Mes anterior" at bounding box center [1044, 207] width 5 height 8
drag, startPoint x: 1049, startPoint y: 291, endPoint x: 1081, endPoint y: 291, distance: 32.7
click at [1081, 291] on tr "11 12 13 14 15 16 17" at bounding box center [1115, 293] width 153 height 18
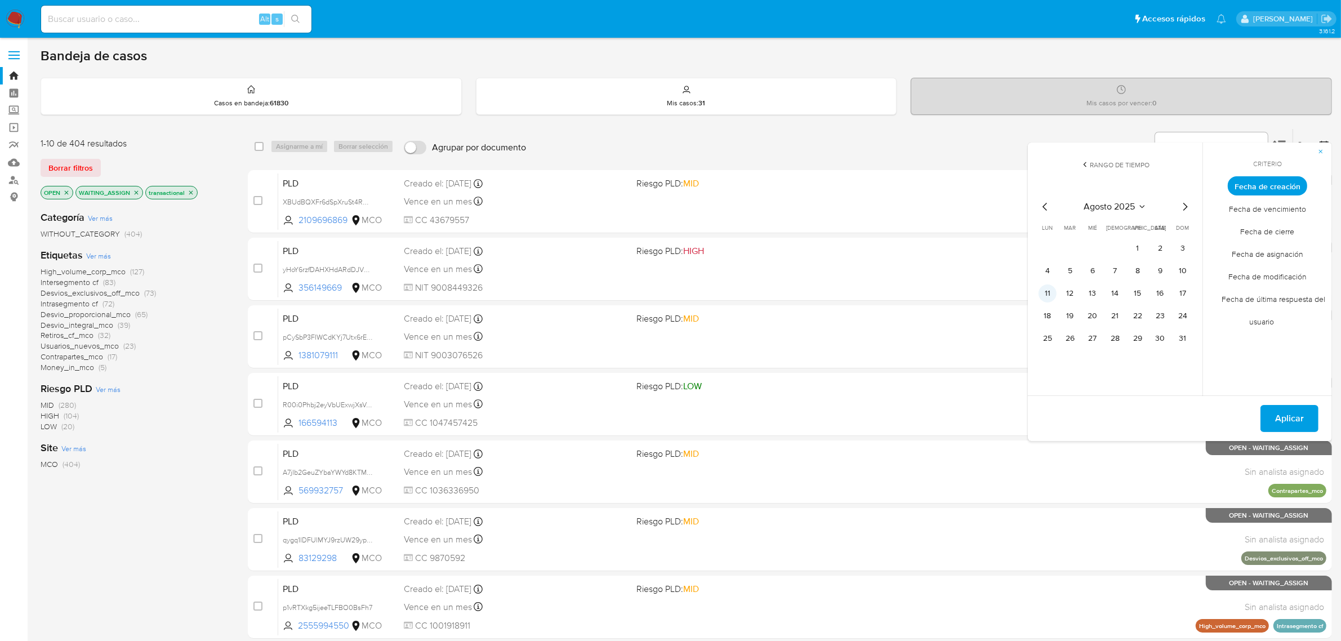
click at [1049, 293] on button "11" at bounding box center [1048, 293] width 18 height 18
click at [1094, 293] on button "13" at bounding box center [1093, 293] width 18 height 18
click at [1293, 417] on span "Aplicar" at bounding box center [1289, 418] width 29 height 25
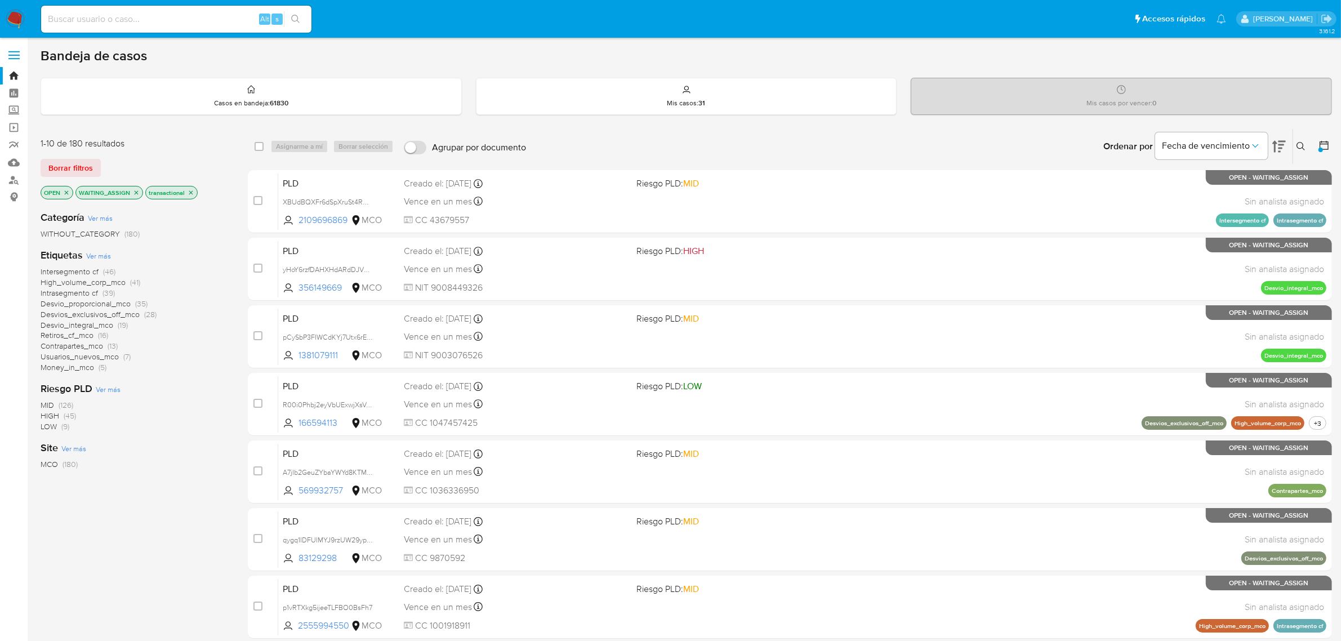
click at [84, 280] on span "High_volume_corp_mco" at bounding box center [83, 282] width 85 height 11
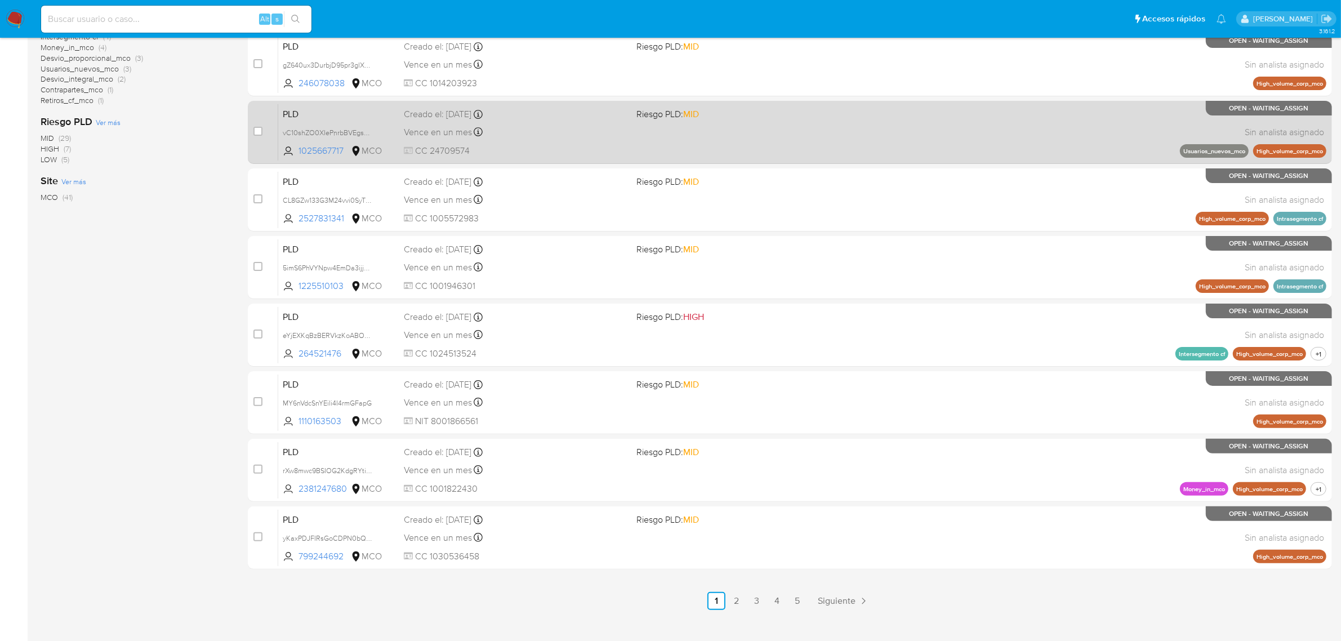
scroll to position [288, 0]
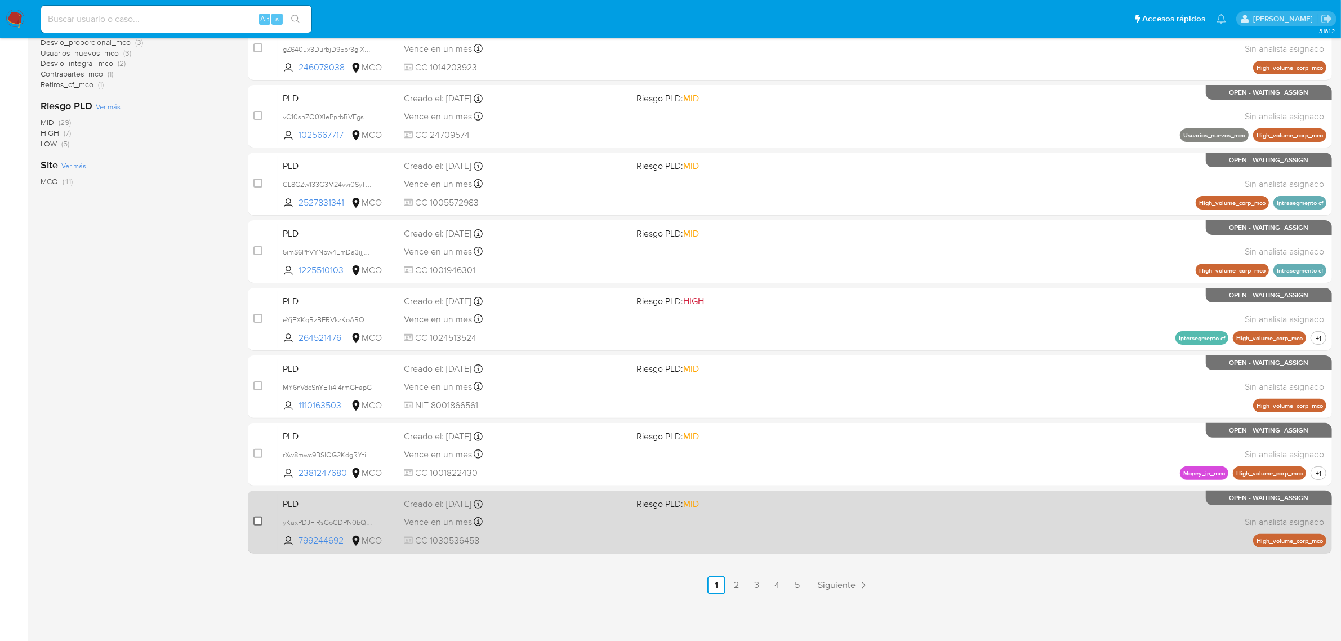
click at [257, 522] on input "checkbox" at bounding box center [257, 520] width 9 height 9
checkbox input "true"
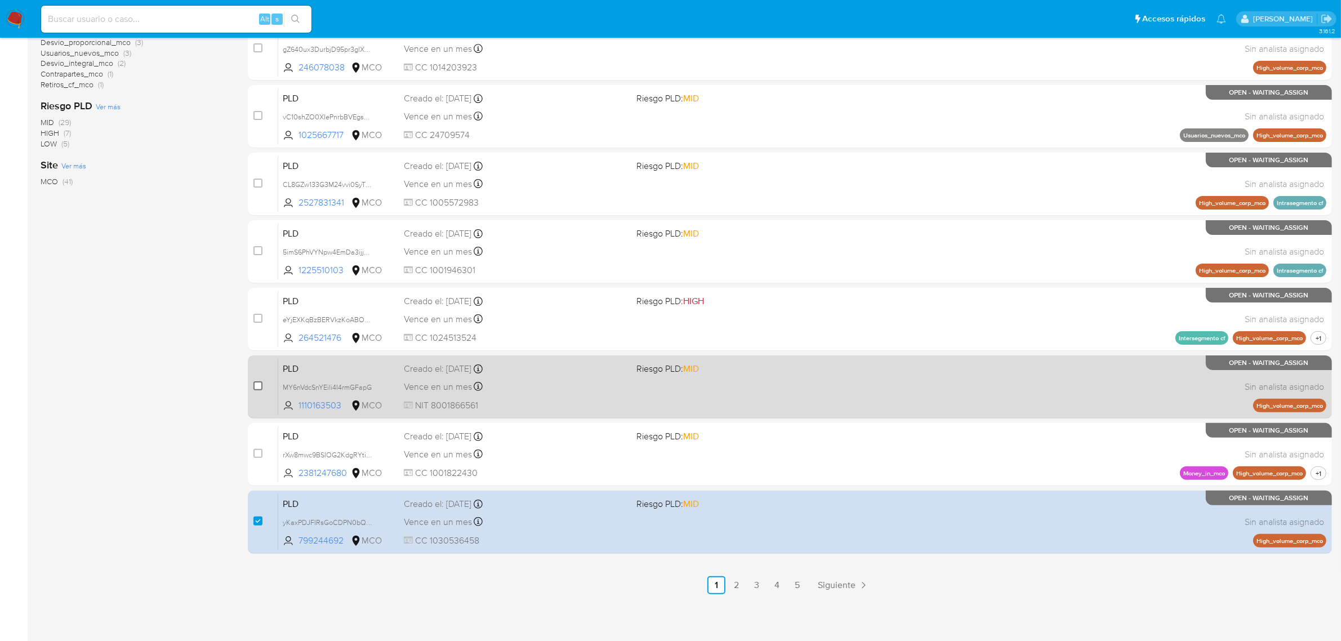
click at [253, 385] on input "checkbox" at bounding box center [257, 385] width 9 height 9
checkbox input "true"
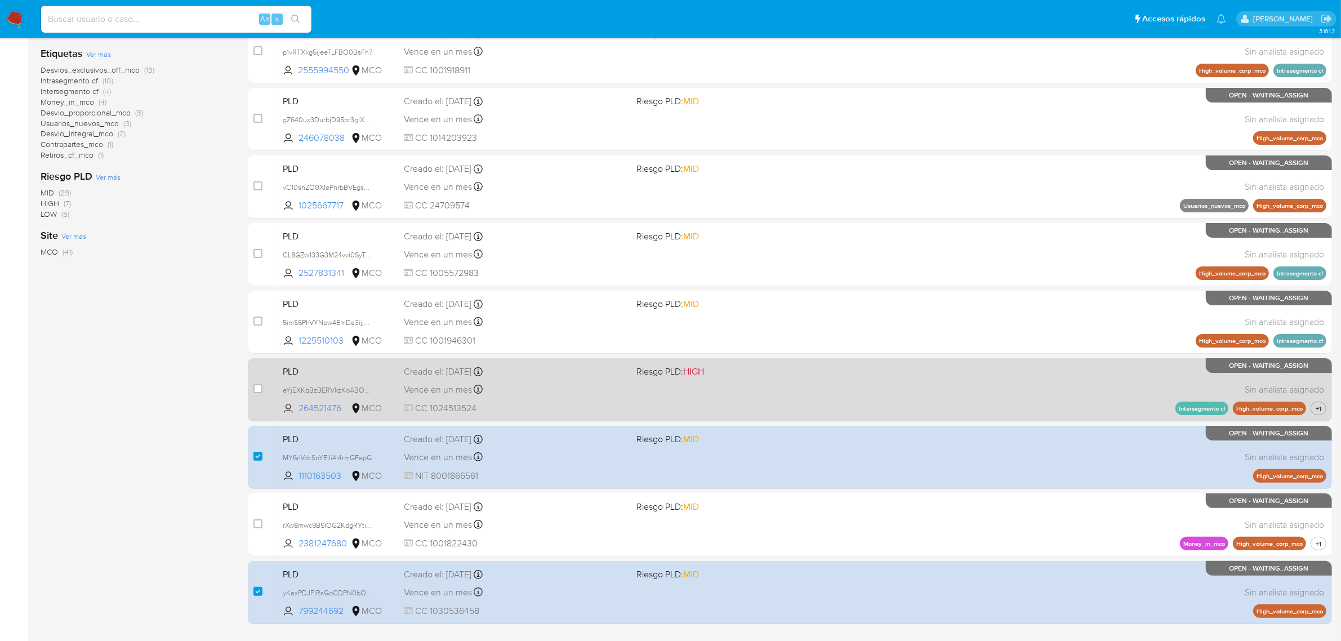
scroll to position [147, 0]
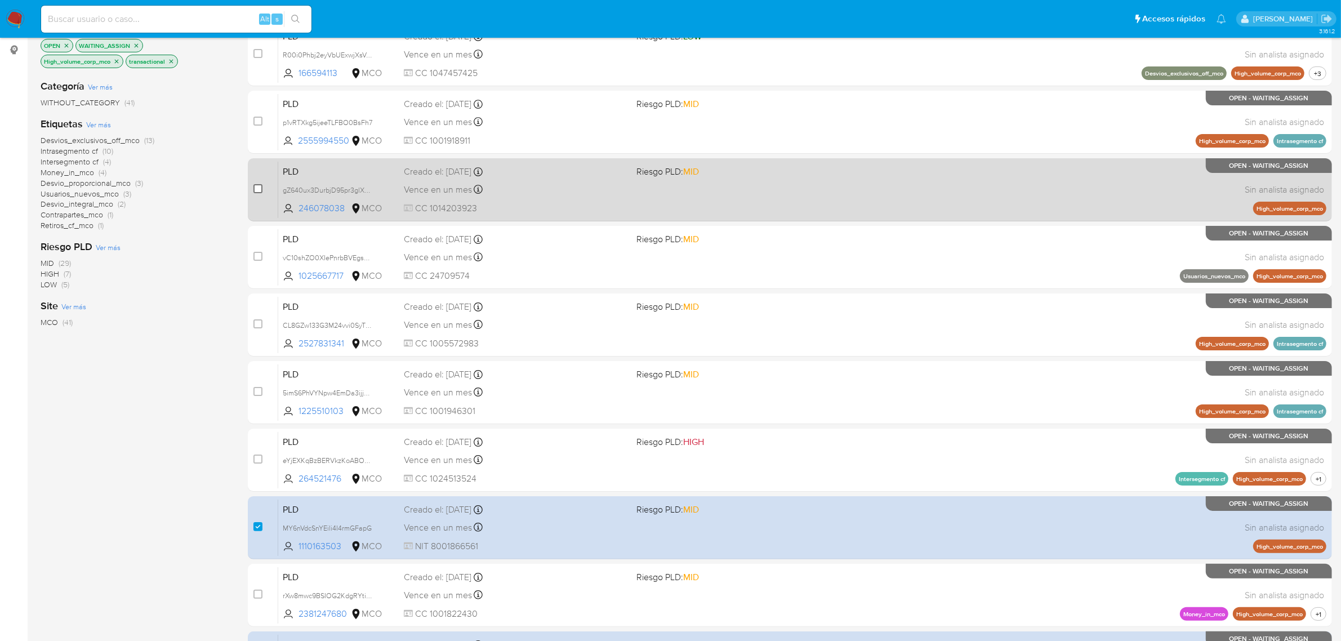
click at [258, 184] on input "checkbox" at bounding box center [257, 188] width 9 height 9
checkbox input "true"
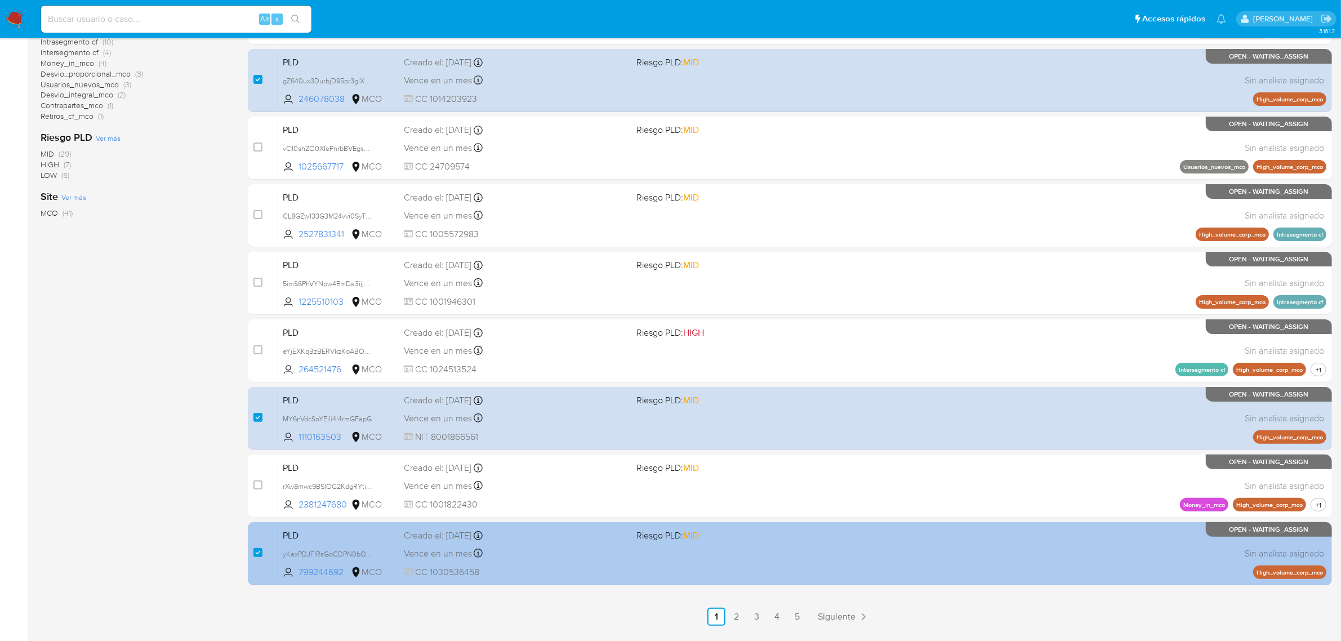
scroll to position [288, 0]
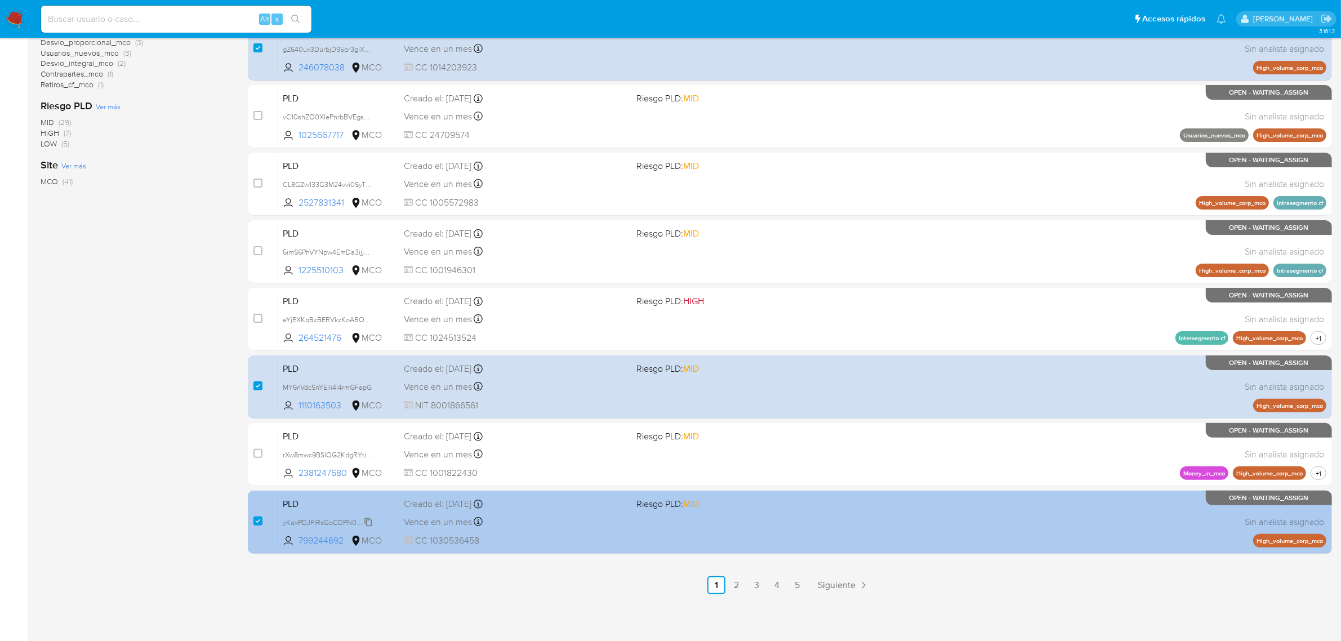
click at [367, 520] on span "yKaxPDJFIRsGoCDPN0bQ5hmZ" at bounding box center [333, 521] width 101 height 12
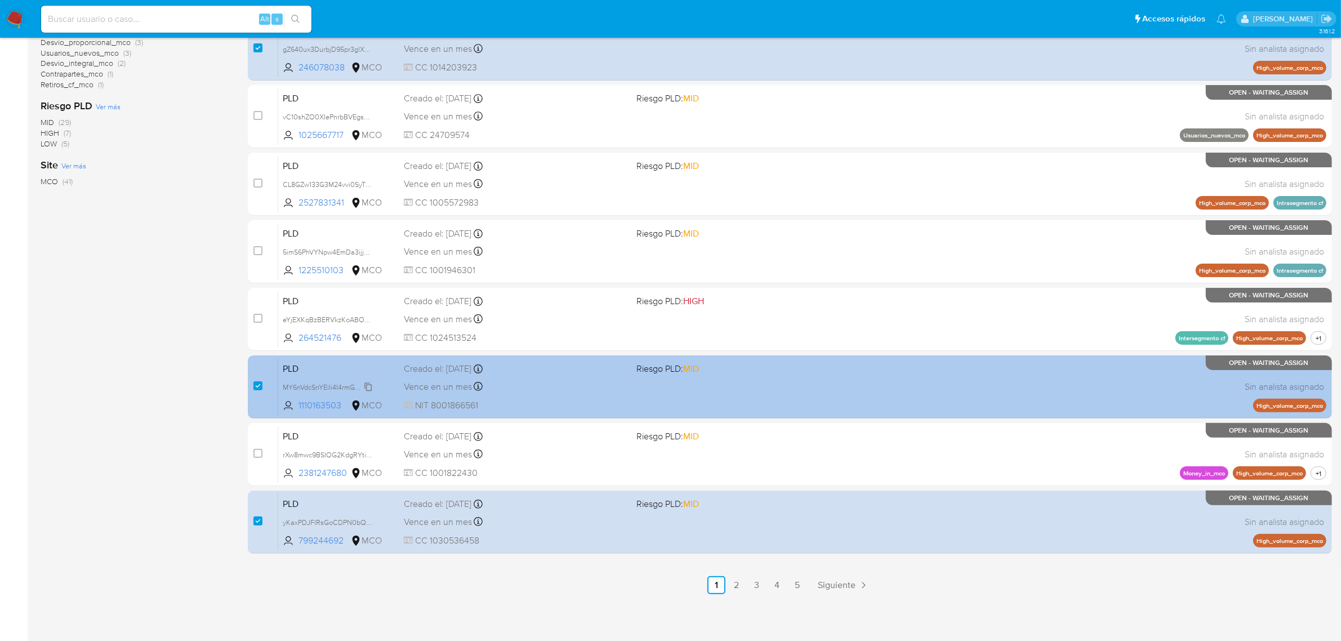
click at [366, 386] on span "MY6nVdcSnYEili4I4rmGFapG" at bounding box center [327, 386] width 89 height 12
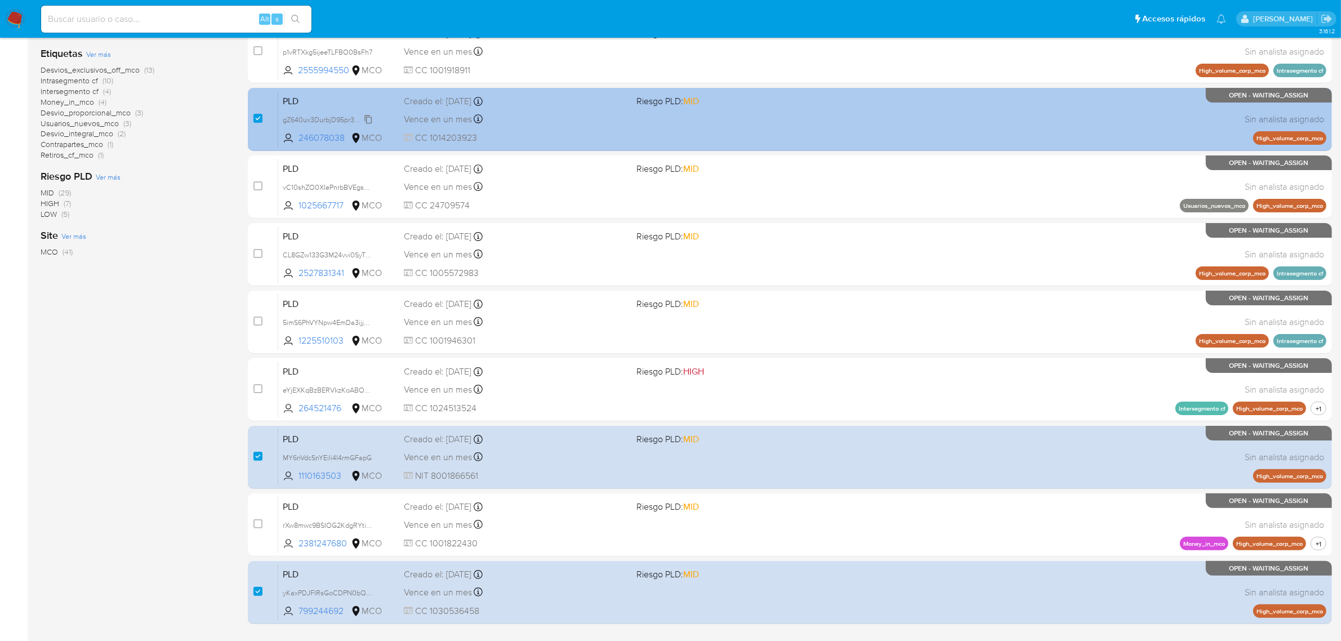
click at [367, 117] on span "gZ640ux3DurbjD95pr3glXDA" at bounding box center [328, 119] width 91 height 12
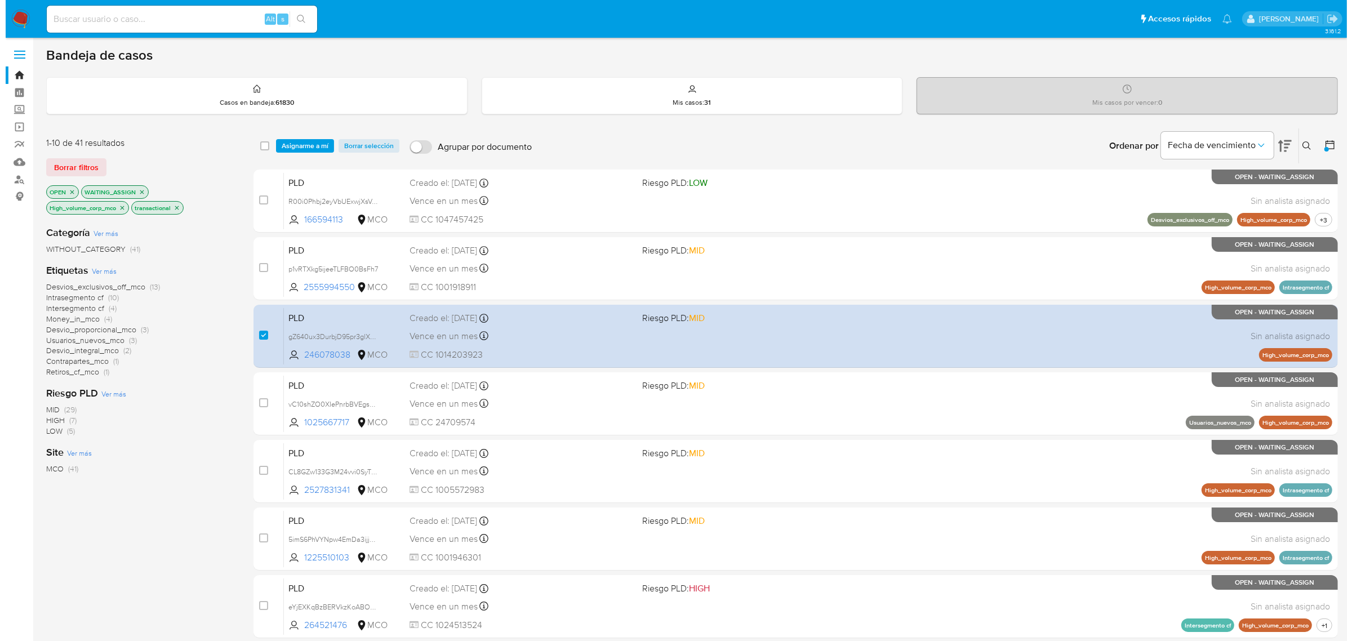
scroll to position [0, 0]
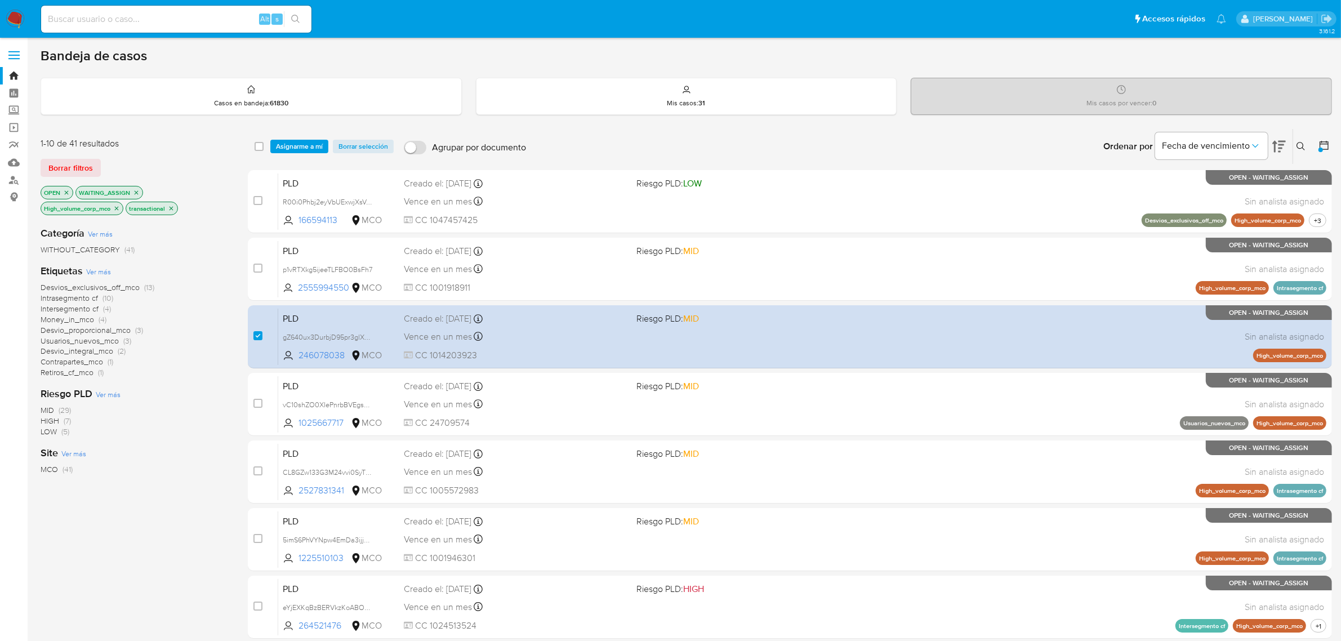
click at [305, 145] on span "Asignarme a mí" at bounding box center [299, 146] width 47 height 11
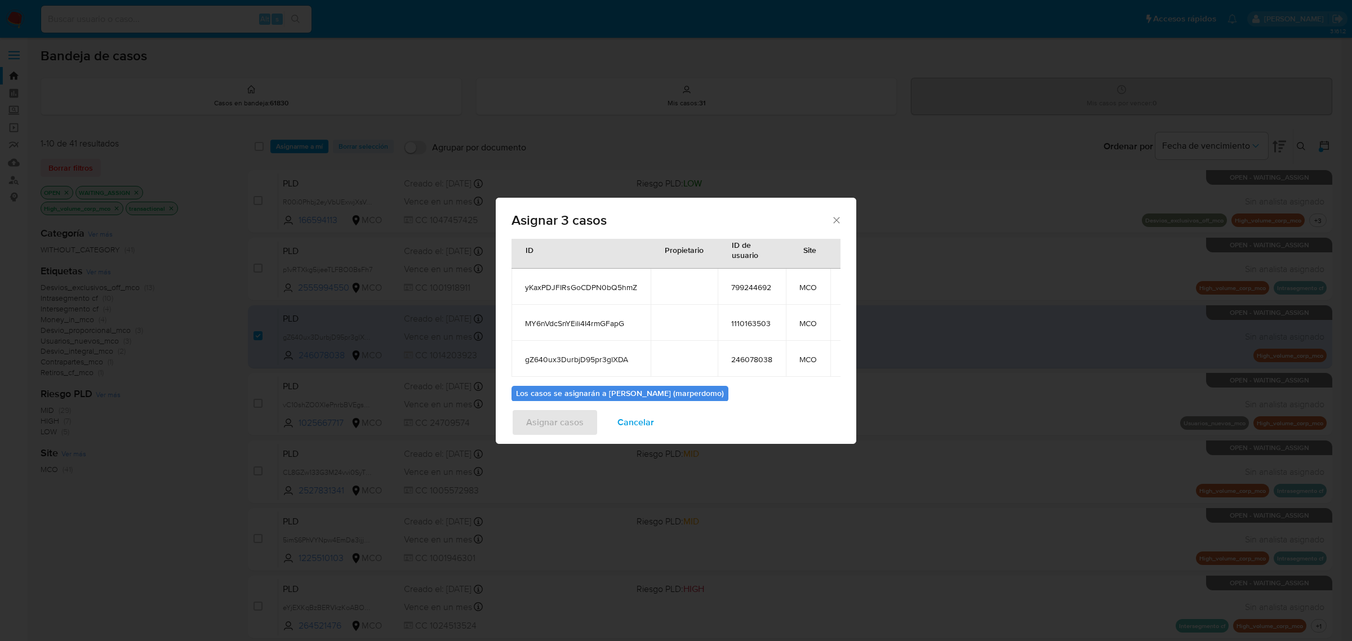
scroll to position [100, 0]
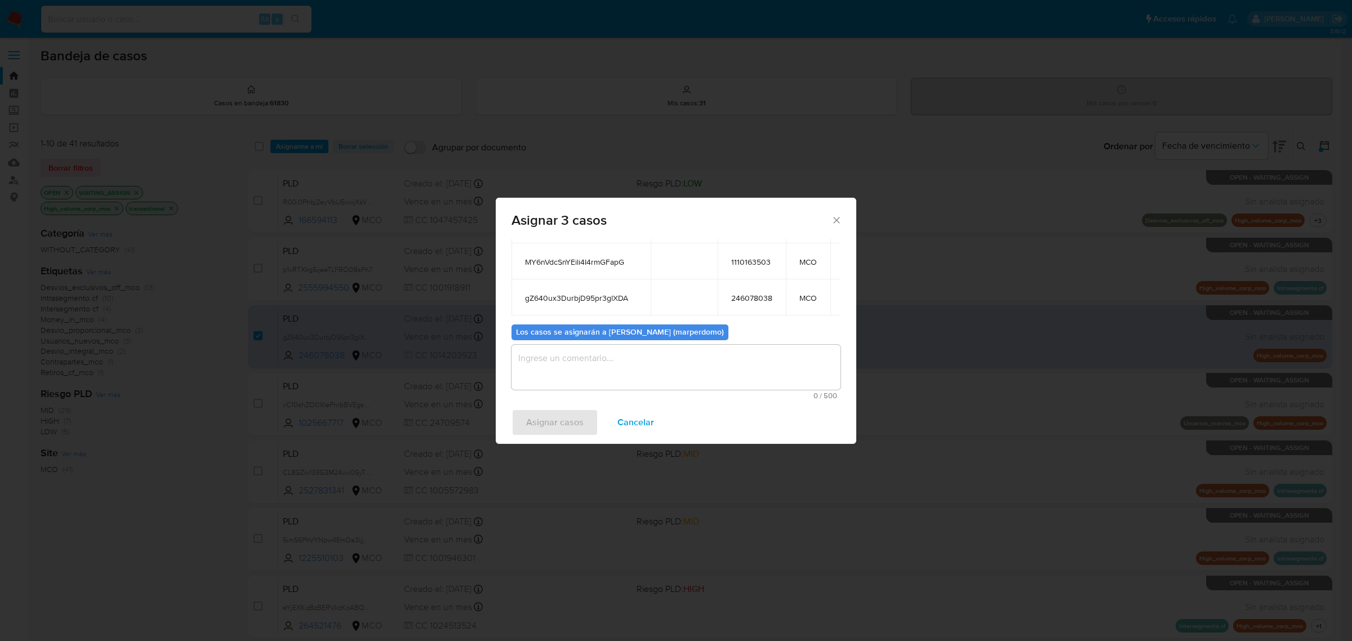
click at [603, 372] on textarea "assign-modal" at bounding box center [675, 367] width 329 height 45
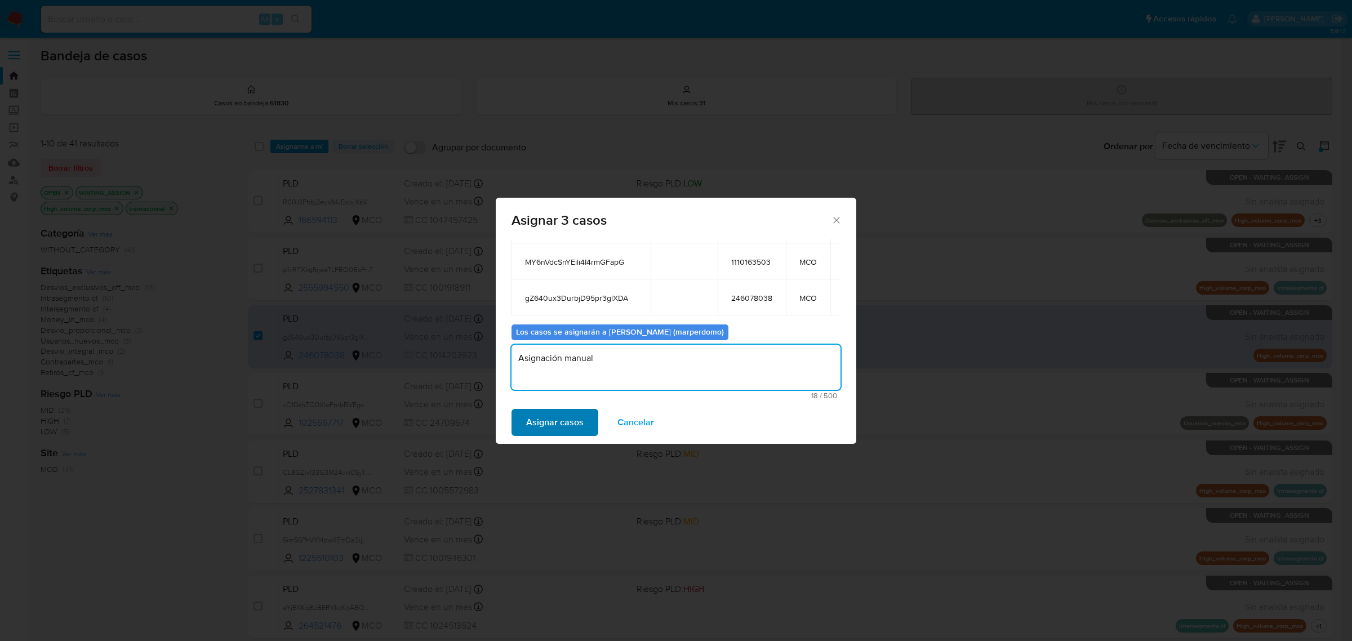
type textarea "Asignación manual"
click at [552, 428] on span "Asignar casos" at bounding box center [554, 422] width 57 height 25
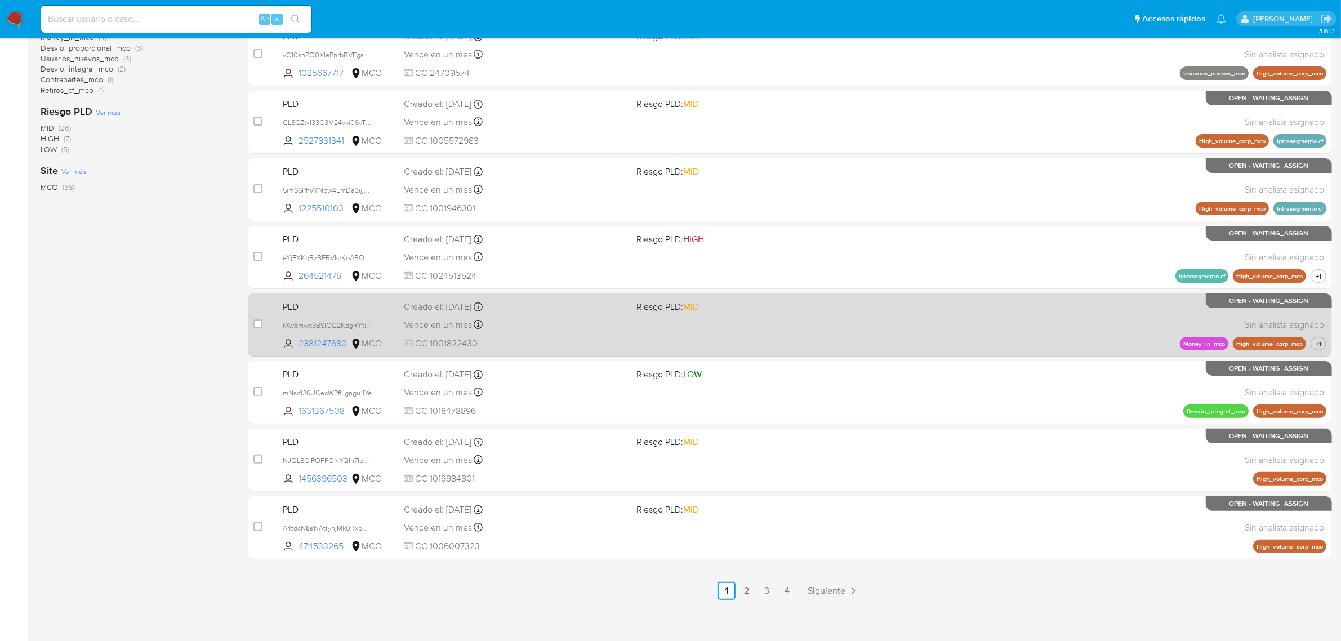
scroll to position [288, 0]
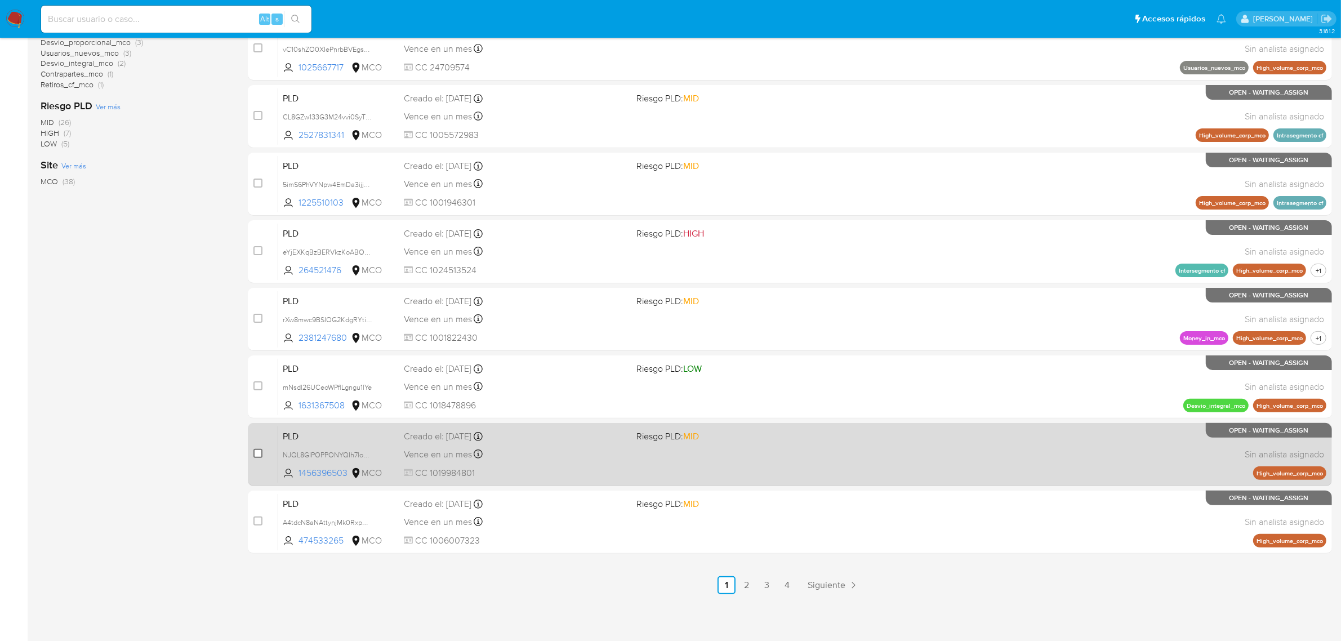
click at [255, 454] on input "checkbox" at bounding box center [257, 453] width 9 height 9
checkbox input "true"
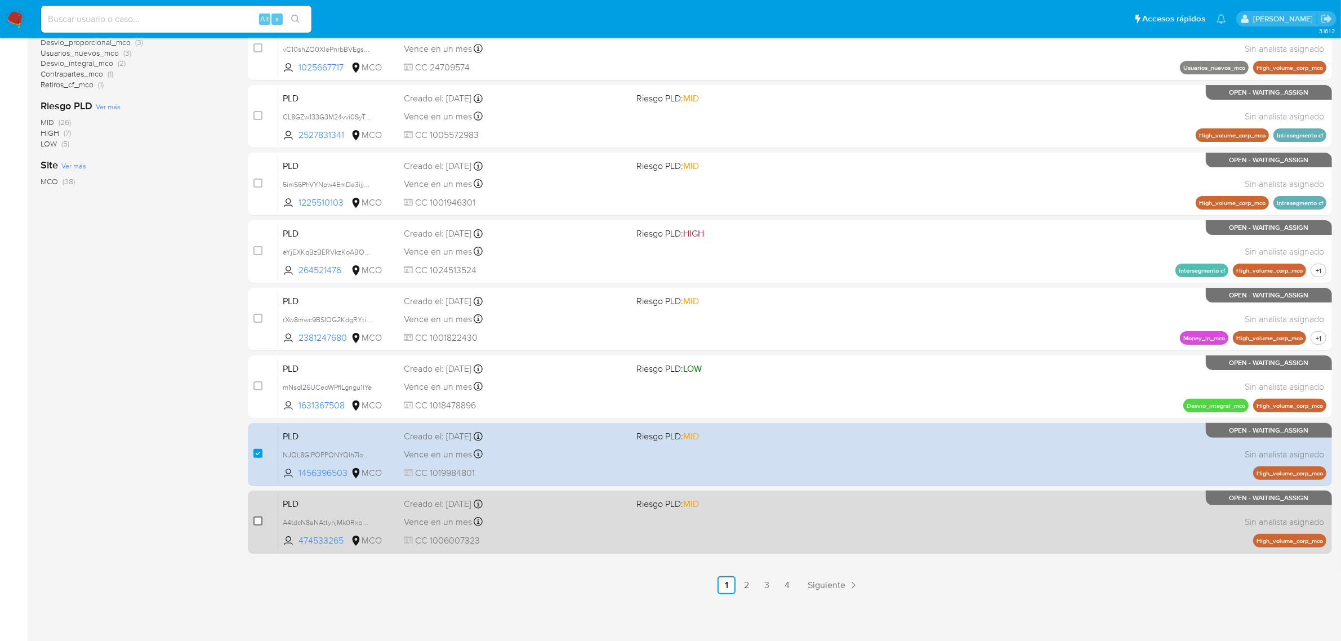
click at [260, 522] on input "checkbox" at bounding box center [257, 520] width 9 height 9
checkbox input "true"
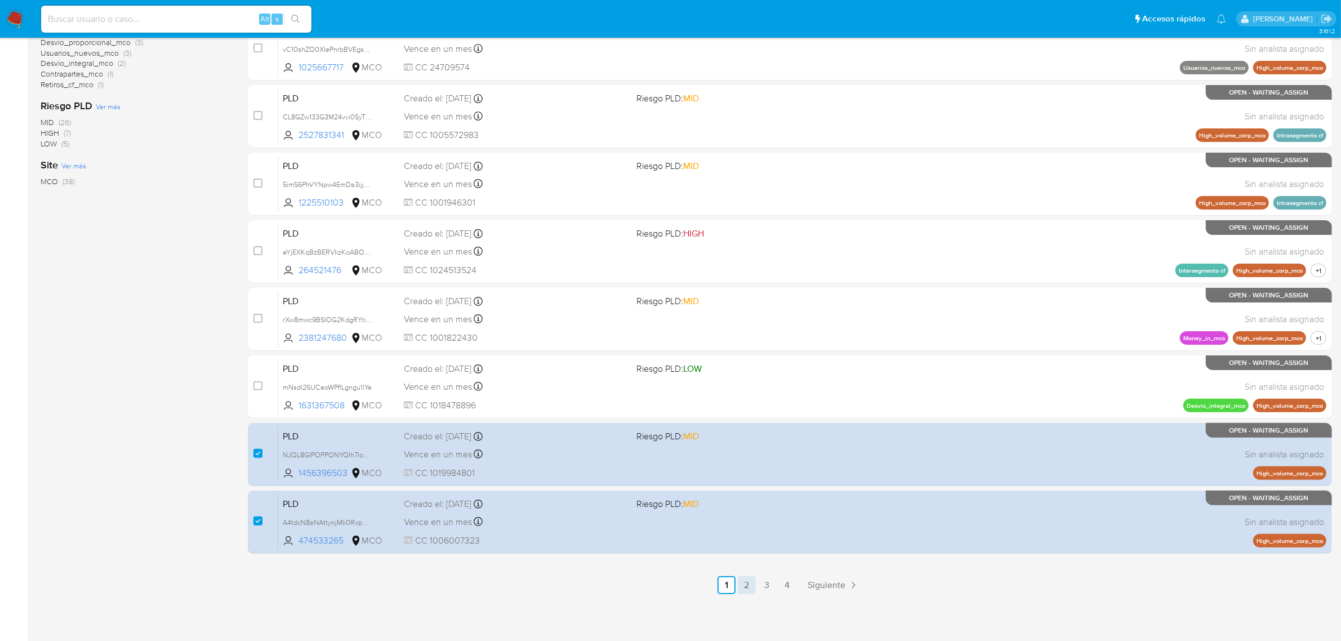
click at [750, 587] on link "2" at bounding box center [747, 585] width 18 height 18
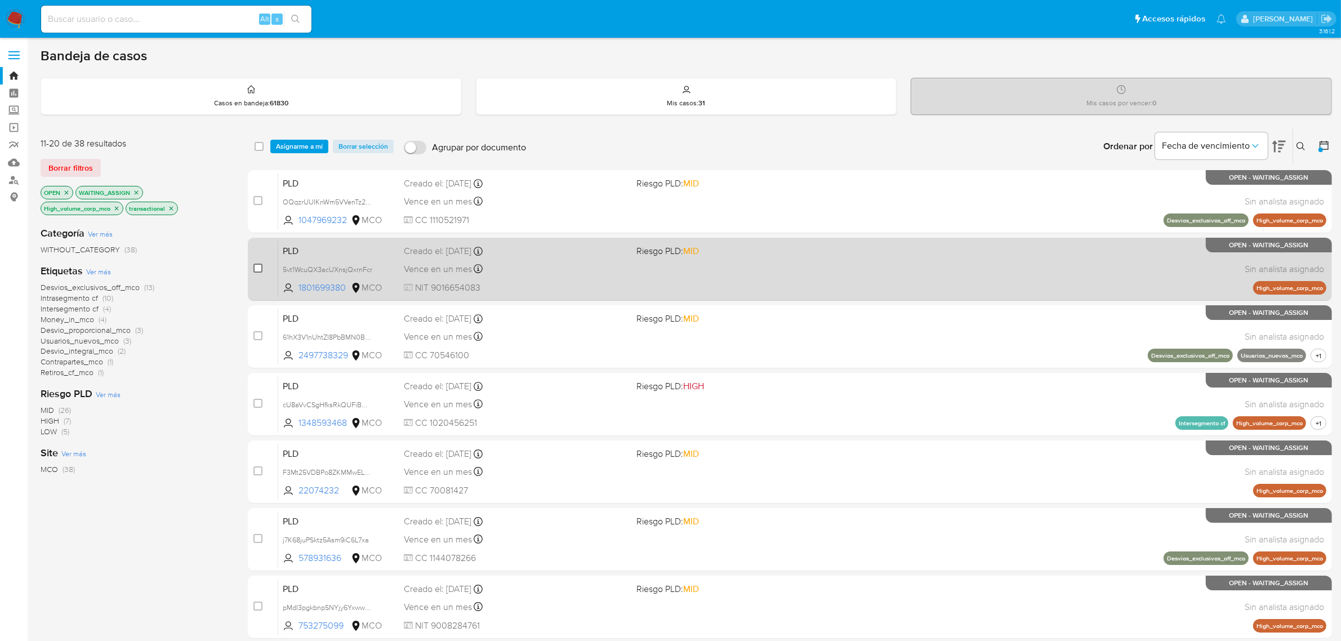
click at [257, 268] on input "checkbox" at bounding box center [257, 268] width 9 height 9
checkbox input "true"
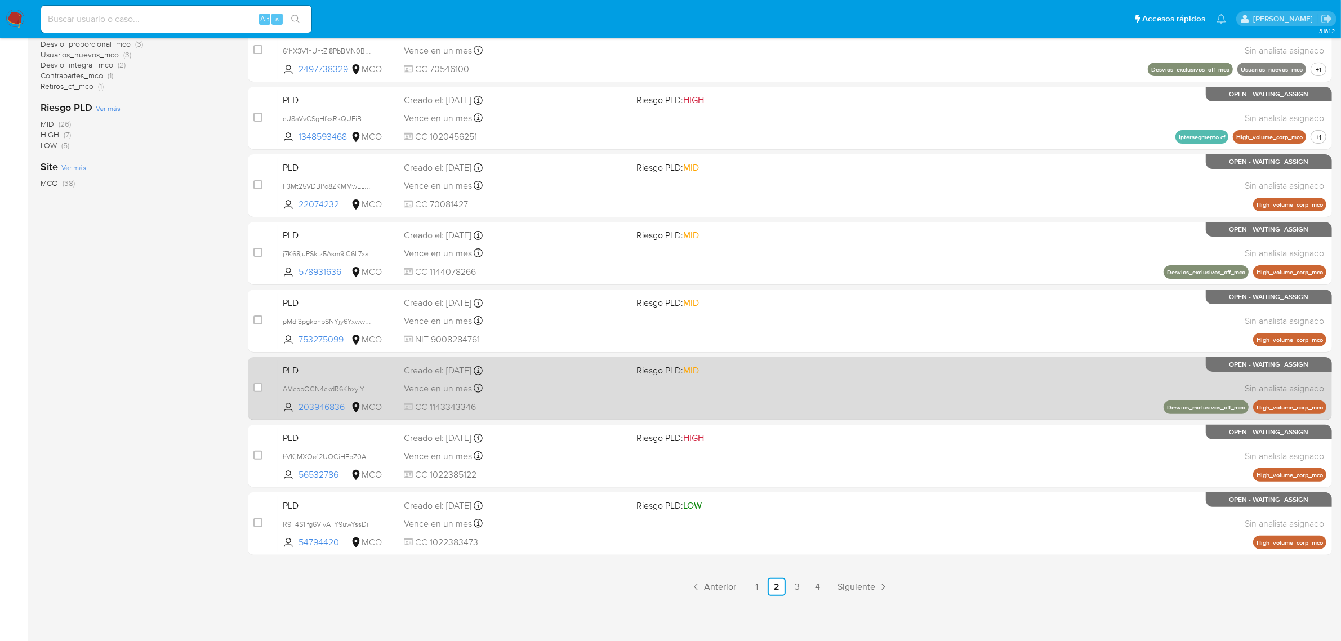
scroll to position [288, 0]
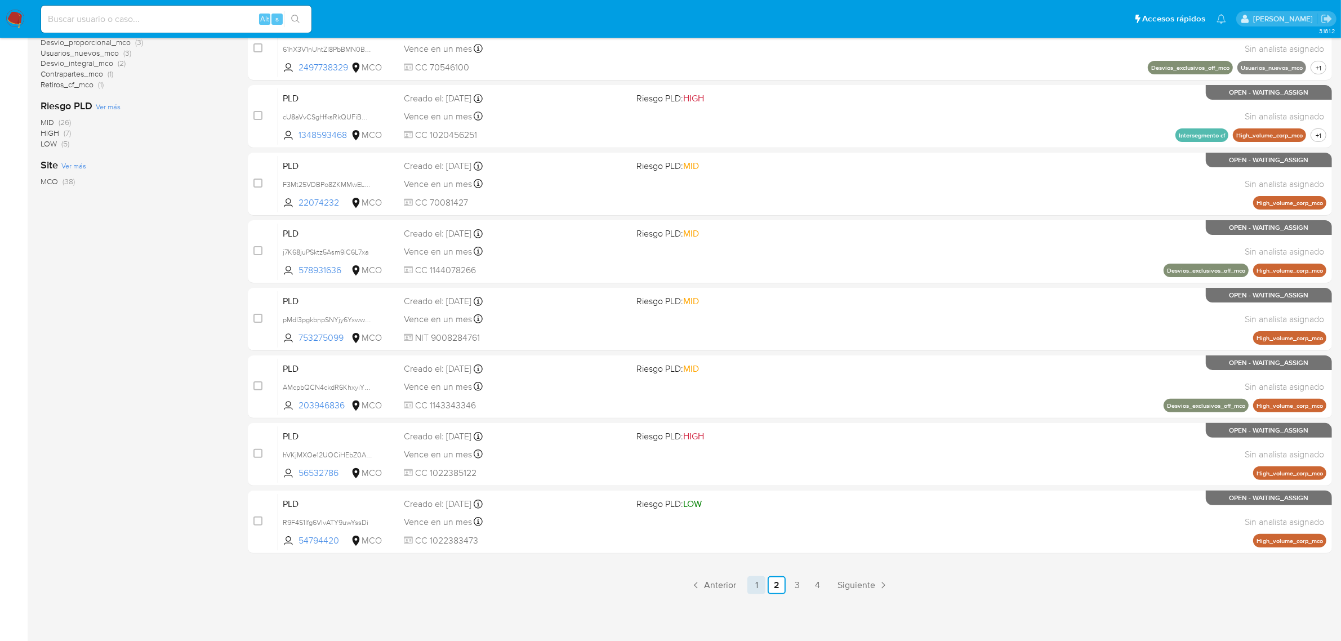
click at [761, 581] on link "1" at bounding box center [756, 585] width 18 height 18
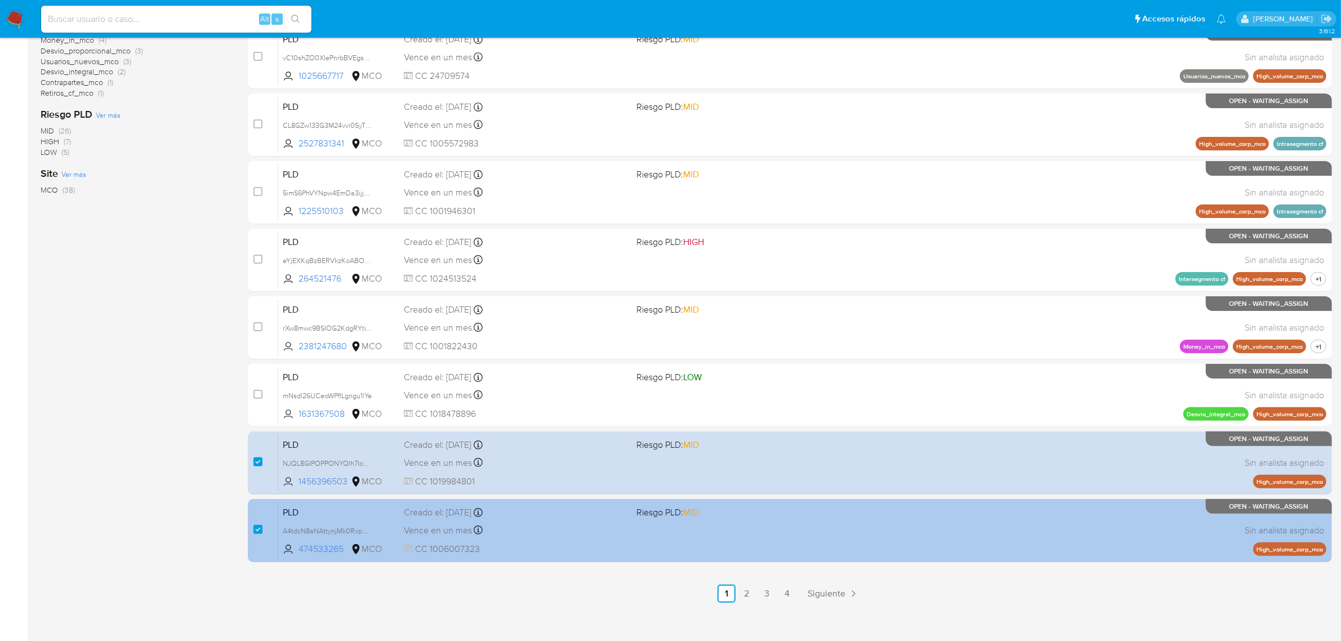
scroll to position [288, 0]
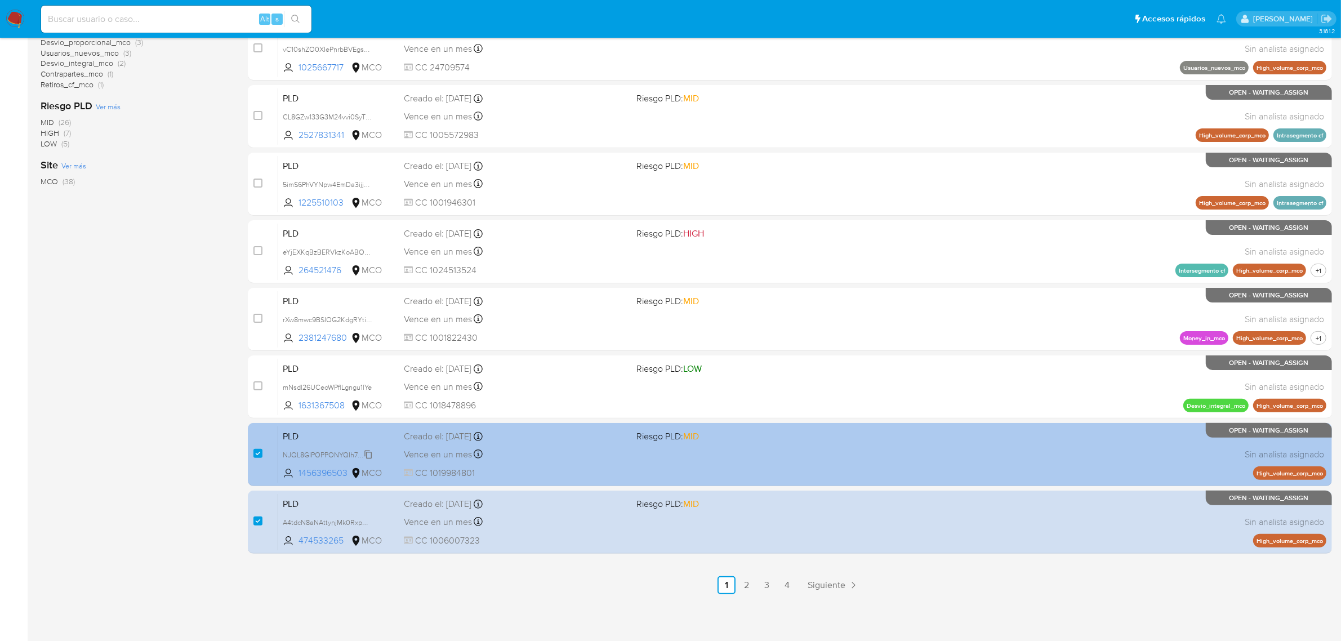
click at [369, 452] on span "NJQL8GIPOPPONYQIh7loCfdb" at bounding box center [330, 454] width 95 height 12
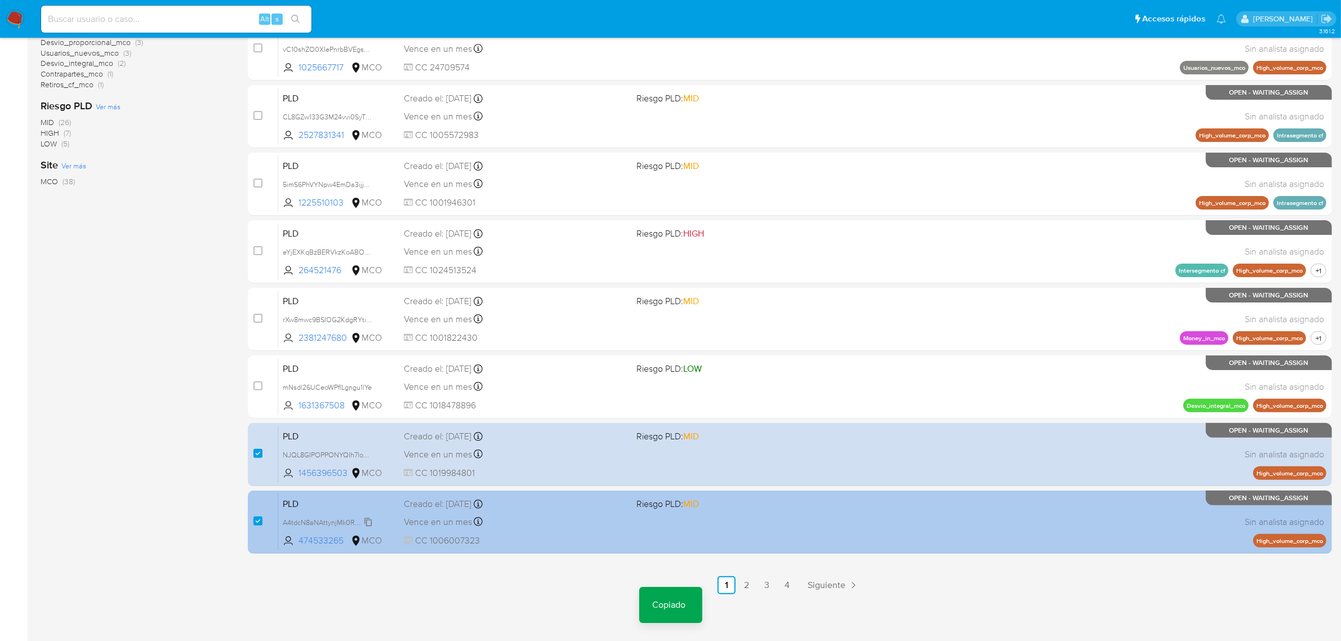
click at [369, 517] on span "A4tdcN8aNAttynjMk0RxpHX6" at bounding box center [329, 521] width 93 height 12
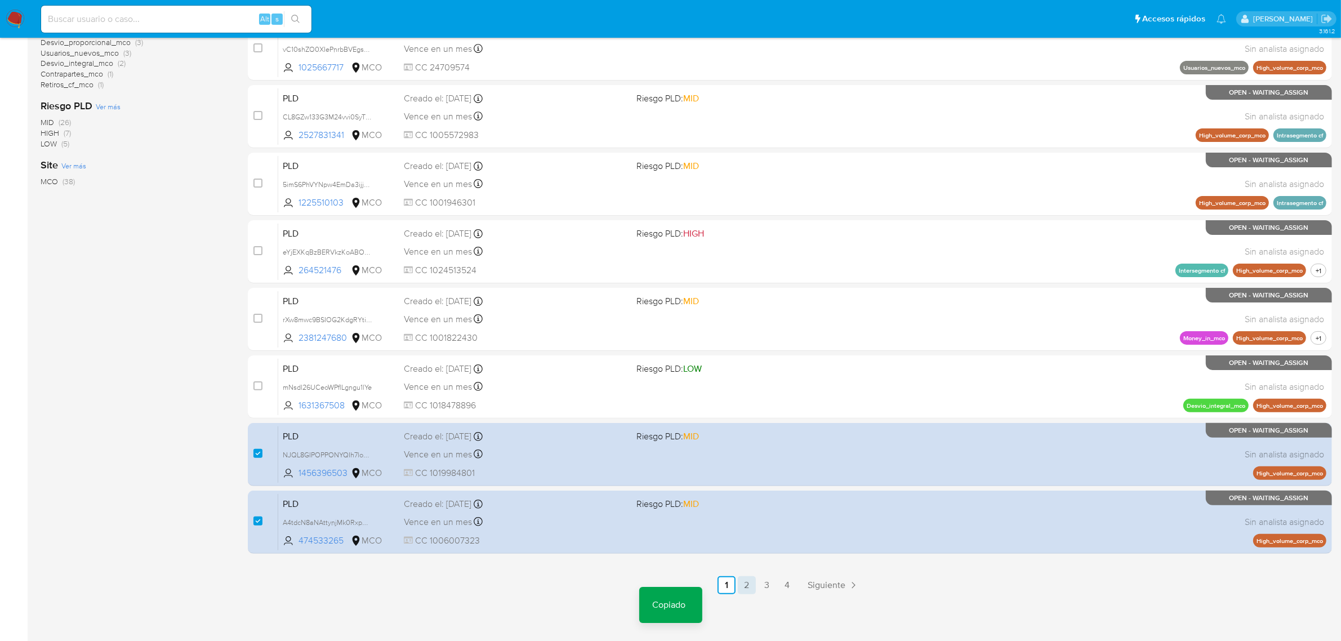
click at [747, 589] on link "2" at bounding box center [747, 585] width 18 height 18
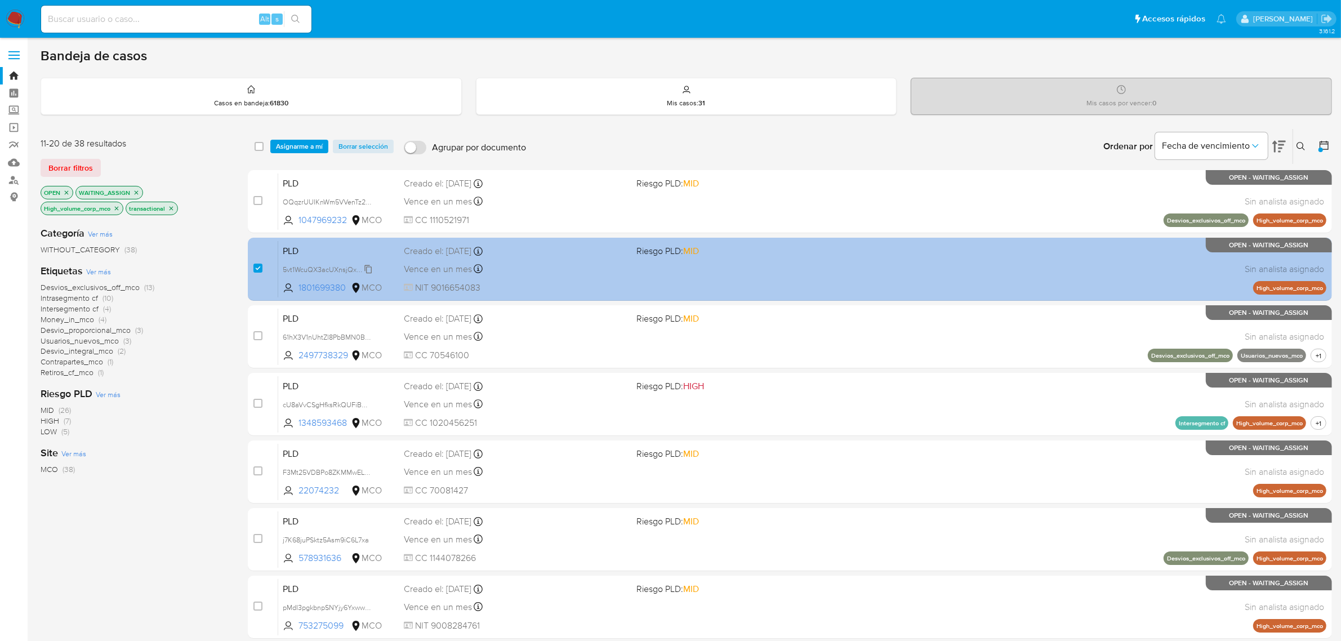
click at [366, 268] on span "5vt1WcuQX3acUXnsjQxrnFcr" at bounding box center [328, 268] width 90 height 12
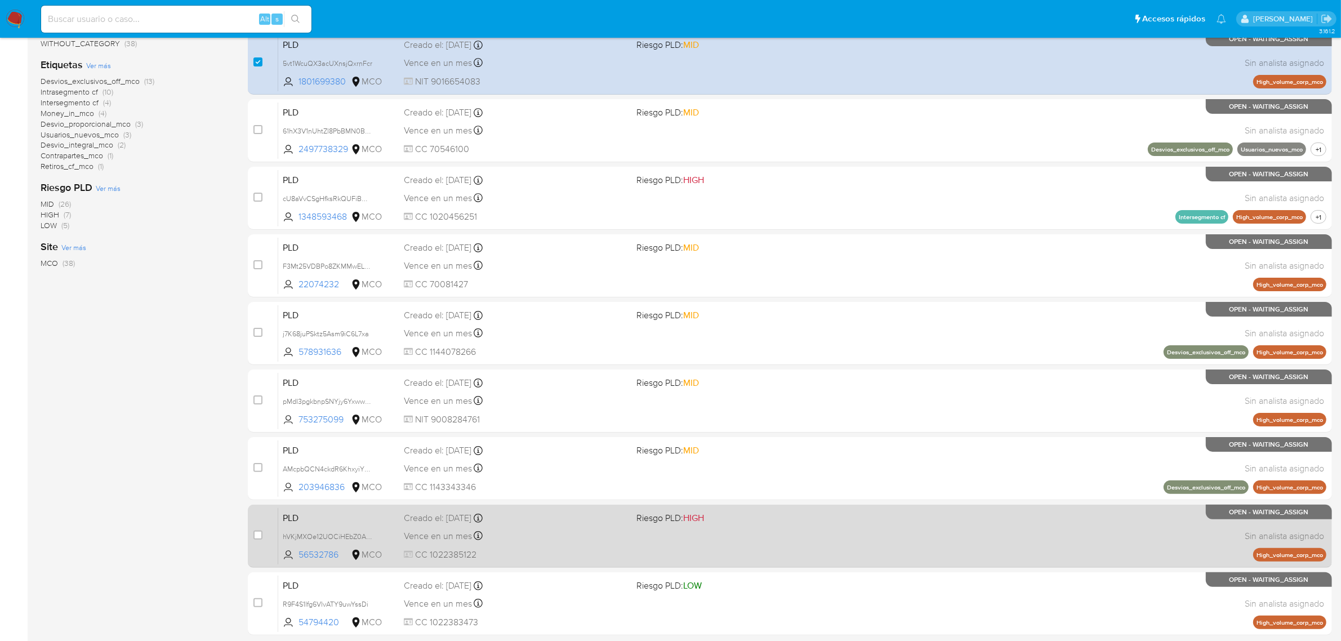
scroll to position [288, 0]
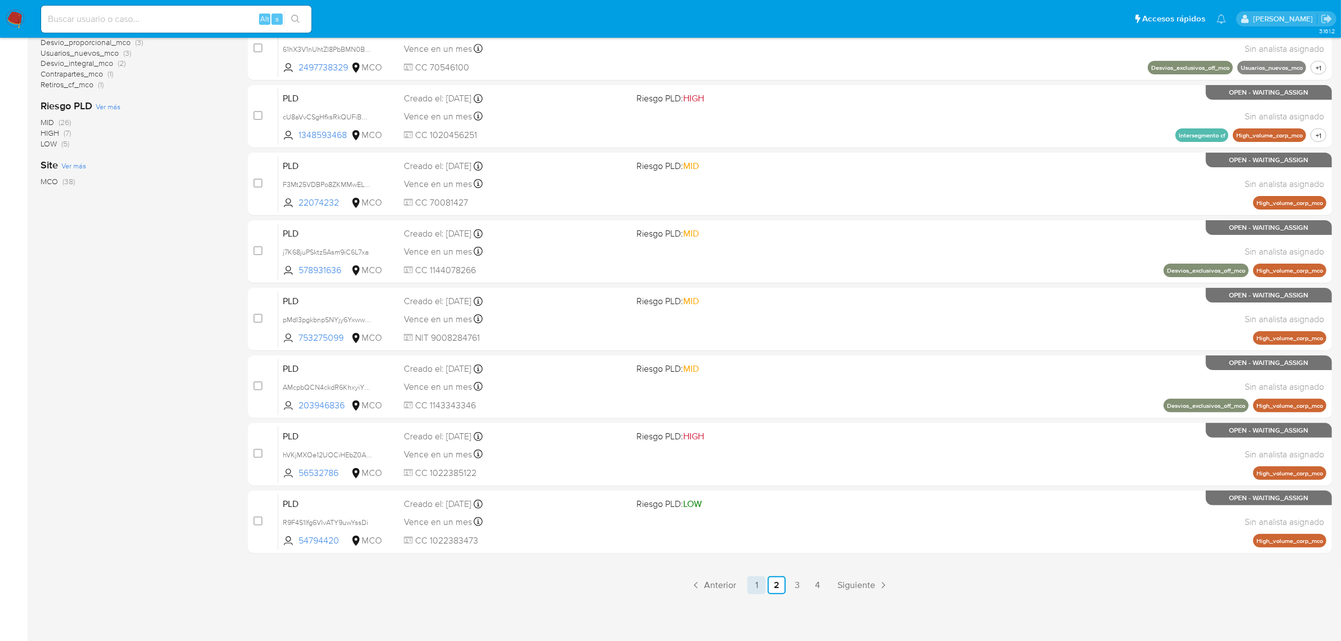
click at [761, 583] on link "1" at bounding box center [756, 585] width 18 height 18
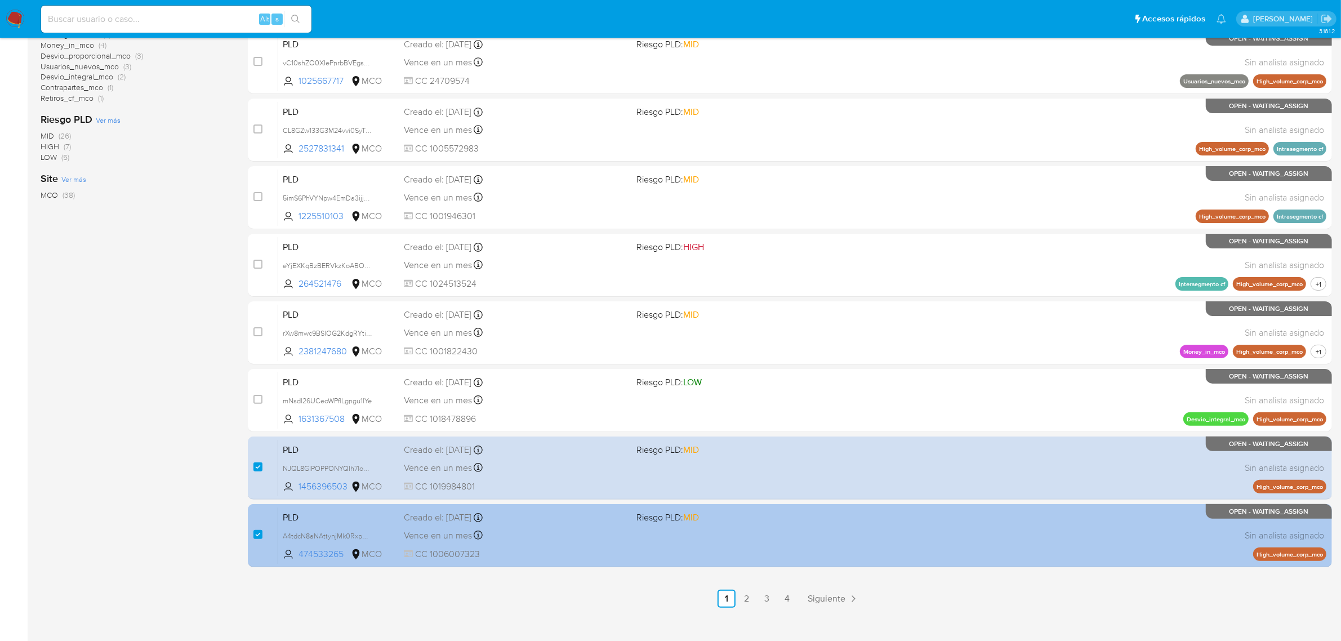
scroll to position [288, 0]
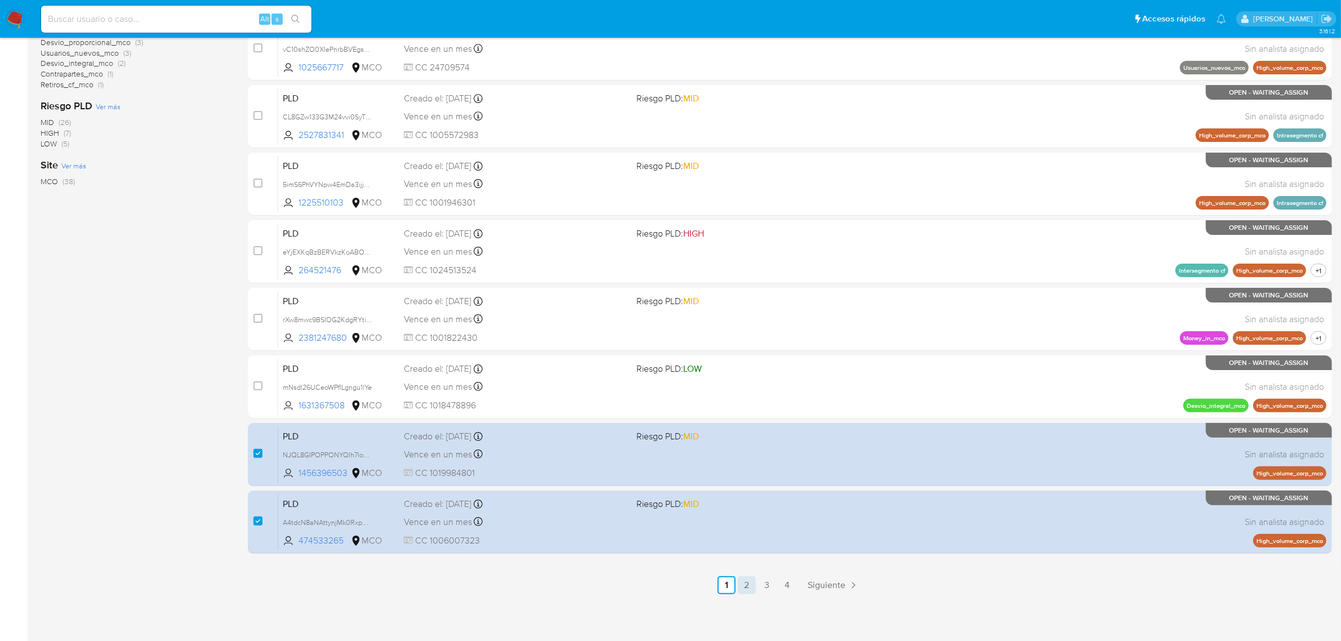
click at [747, 583] on link "2" at bounding box center [747, 585] width 18 height 18
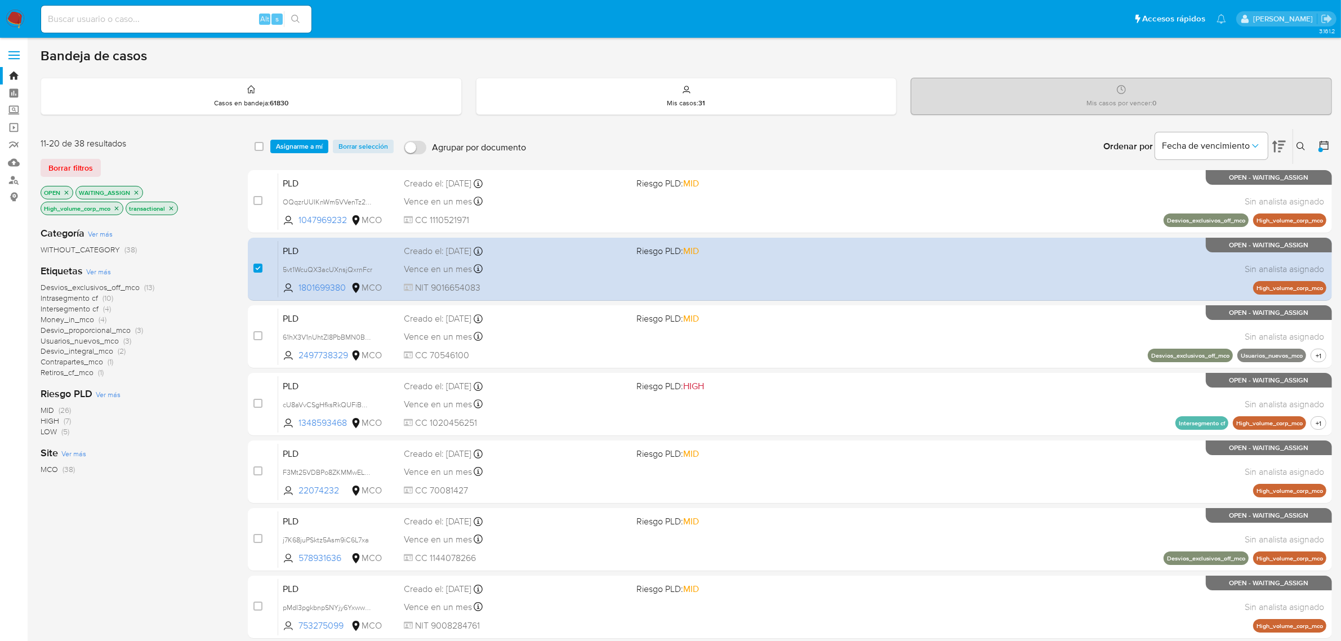
click at [301, 145] on span "Asignarme a mí" at bounding box center [299, 146] width 47 height 11
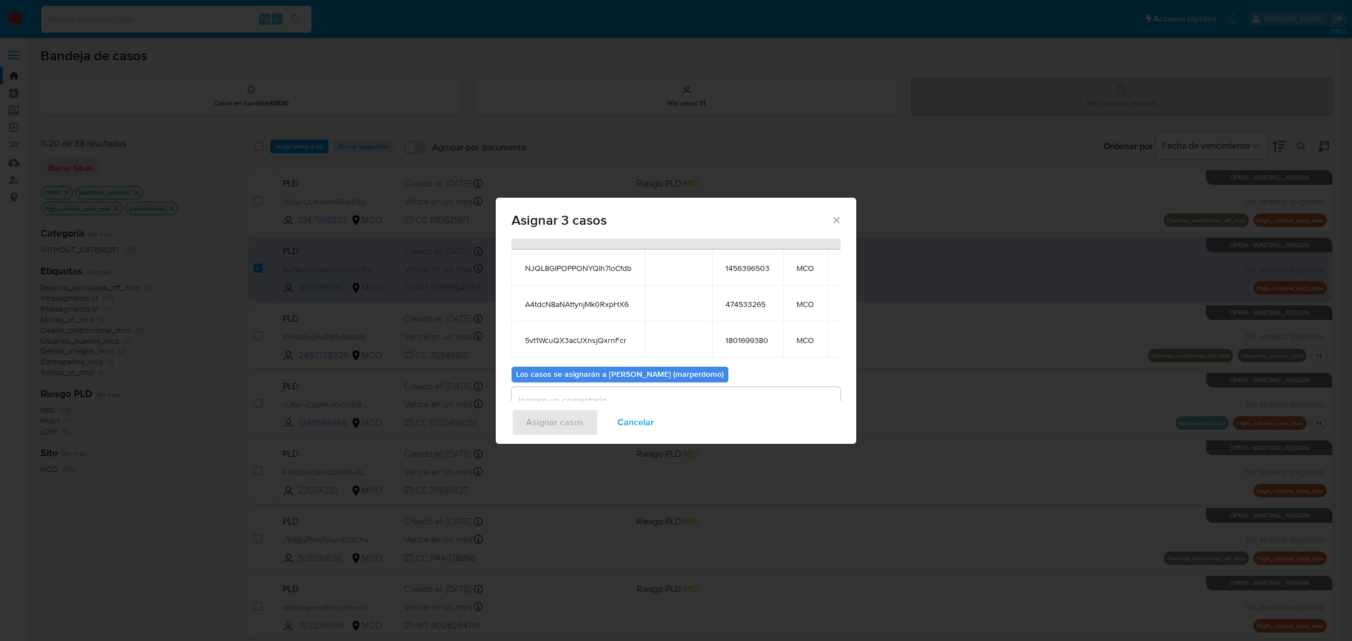
scroll to position [100, 0]
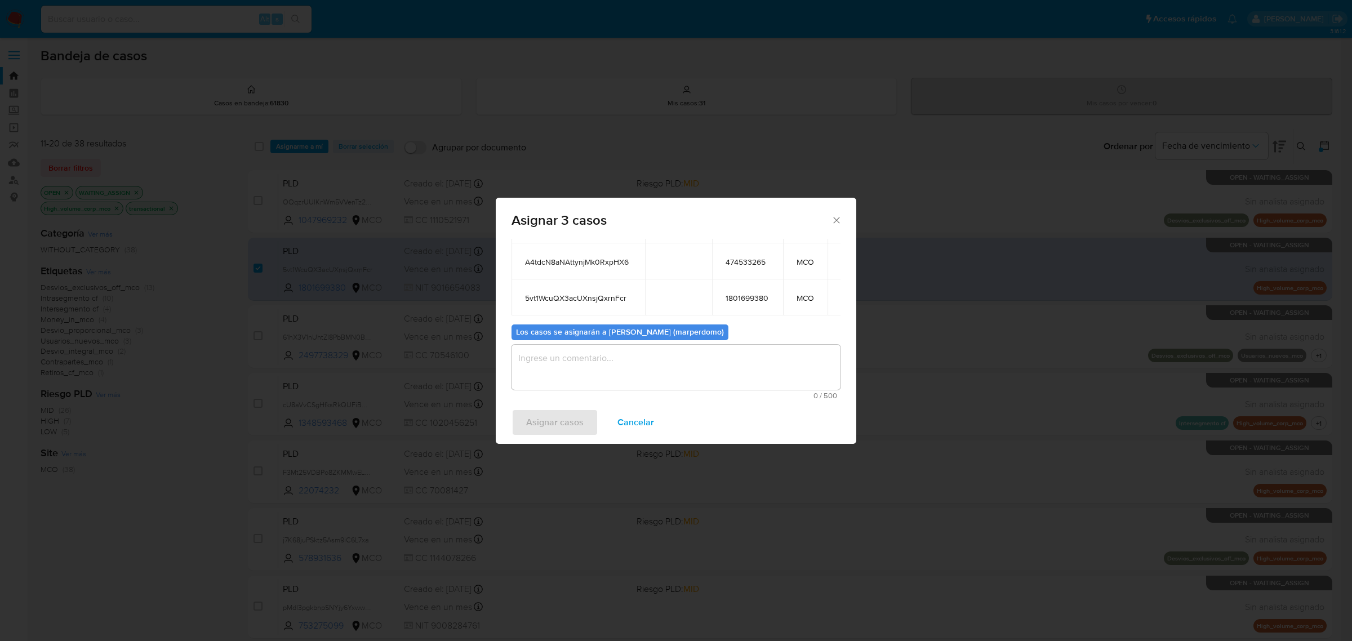
click at [661, 372] on textarea "assign-modal" at bounding box center [675, 367] width 329 height 45
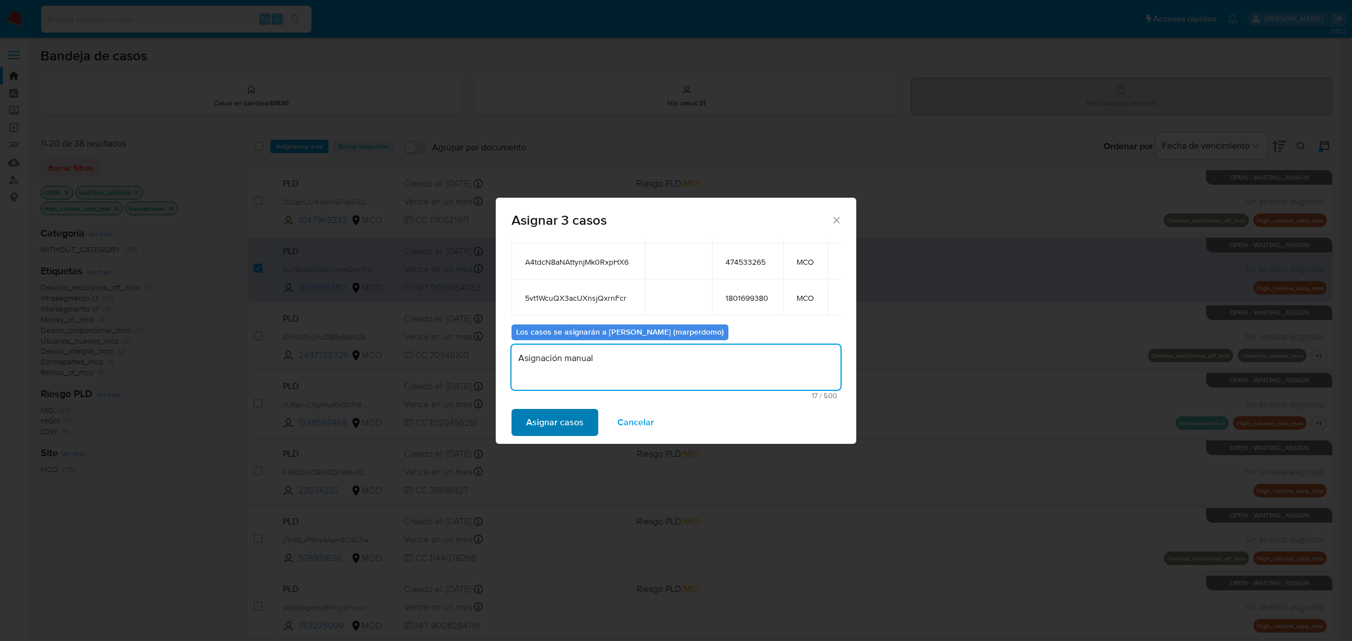
type textarea "Asignación manual"
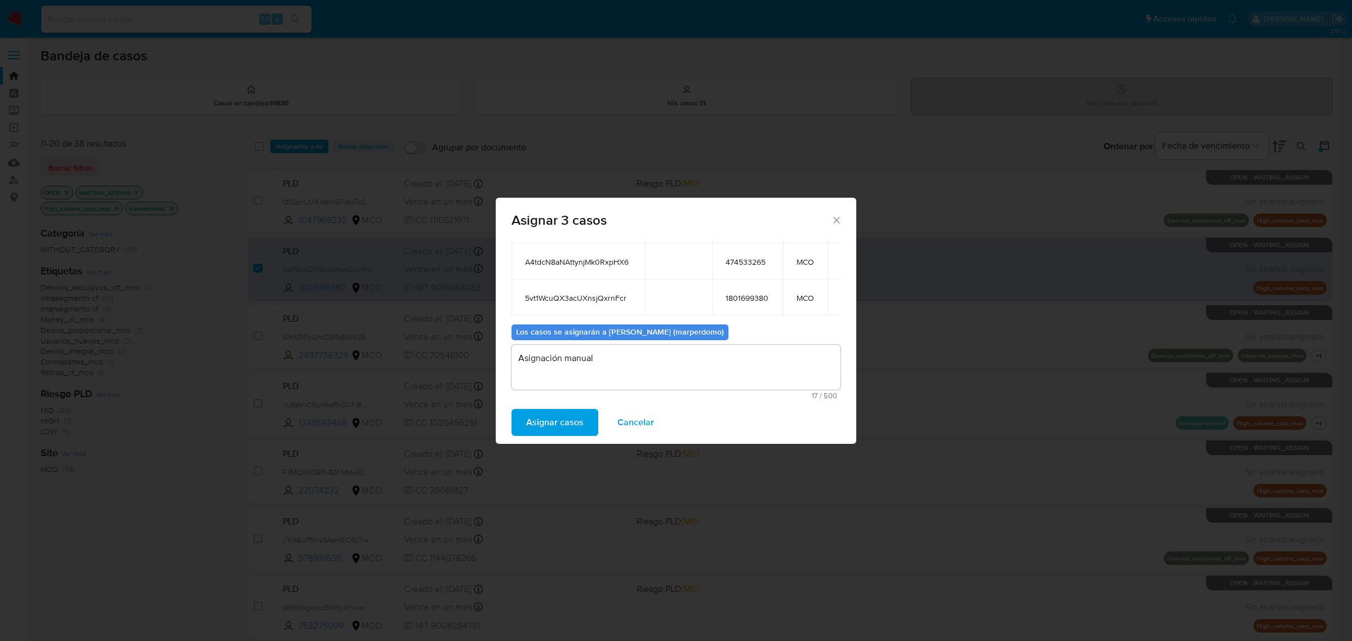
click at [555, 422] on span "Asignar casos" at bounding box center [554, 422] width 57 height 25
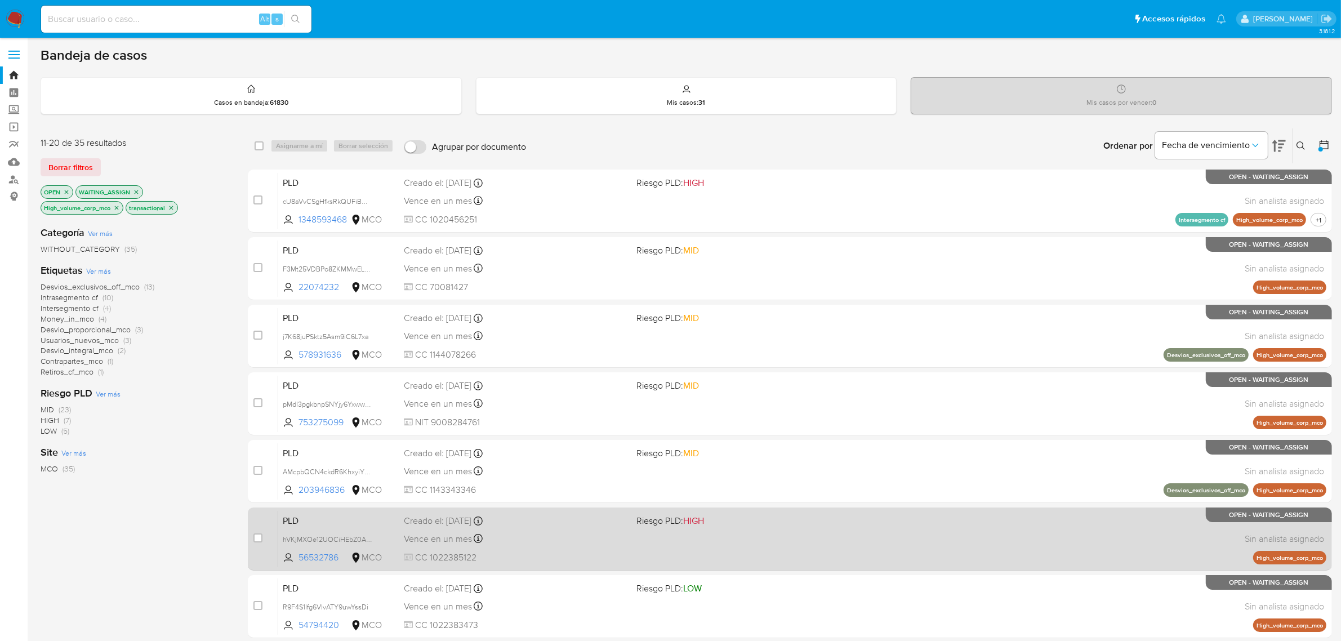
scroll to position [0, 0]
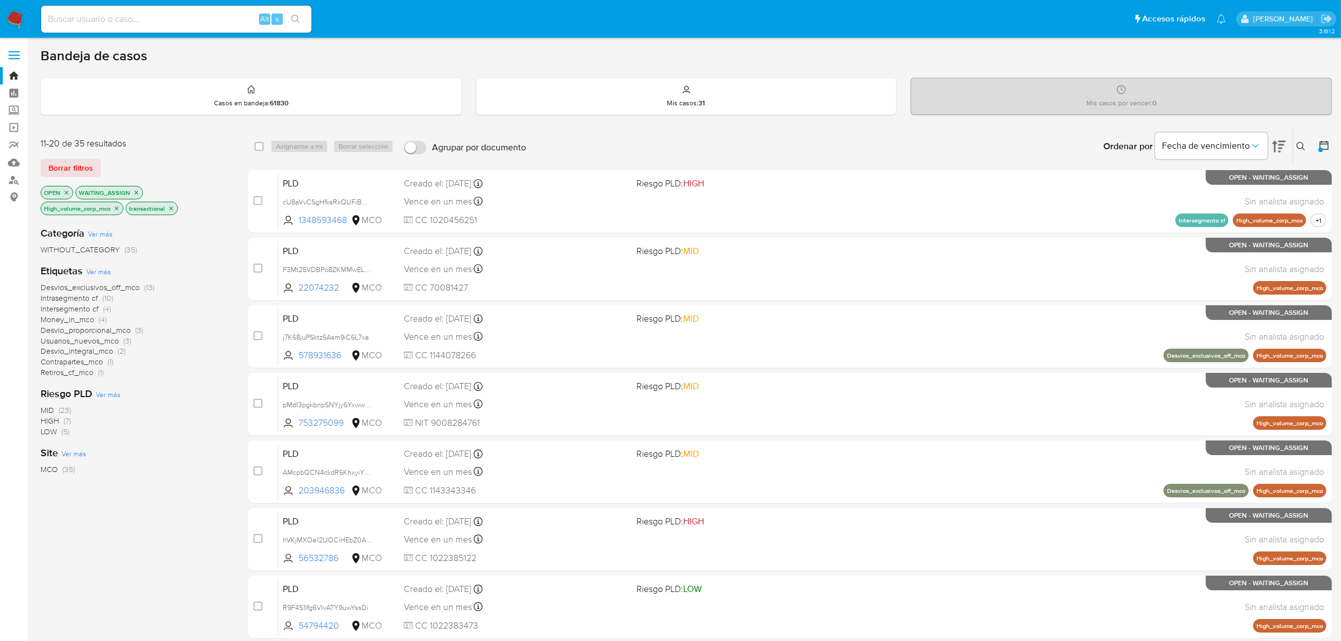
click at [135, 10] on div "Alt s" at bounding box center [176, 19] width 270 height 27
click at [132, 15] on input at bounding box center [176, 19] width 270 height 15
paste input "yKaxPDJFIRsGoCDPN0bQ5hmZ"
type input "yKaxPDJFIRsGoCDPN0bQ5hmZ"
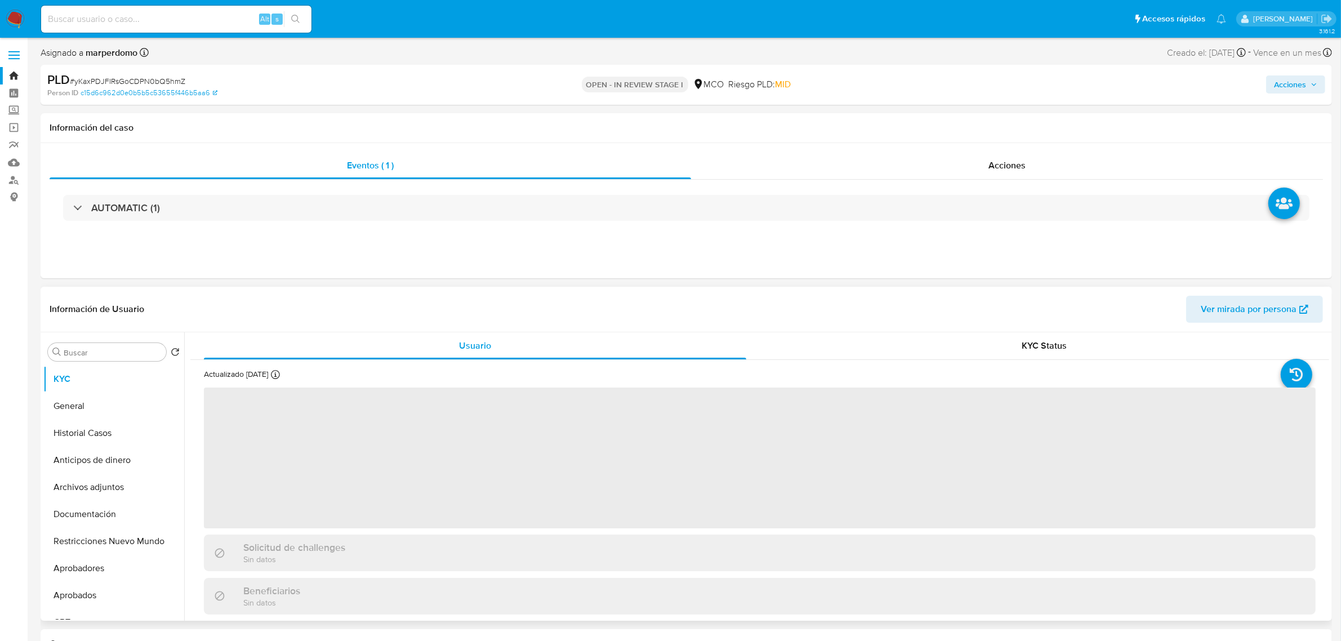
select select "10"
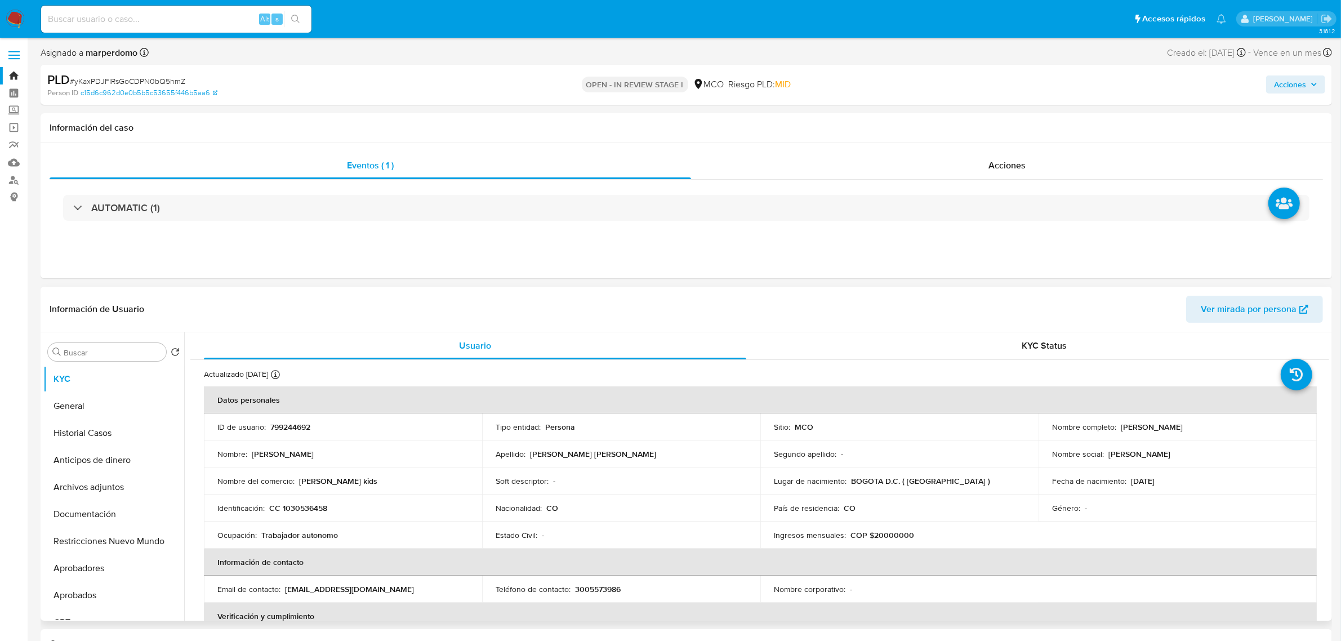
click at [289, 429] on p "799244692" at bounding box center [290, 427] width 40 height 10
copy p "799244692"
click at [207, 16] on input at bounding box center [176, 19] width 270 height 15
paste input "MY6nVdcSnYEili4I4rmGFapG"
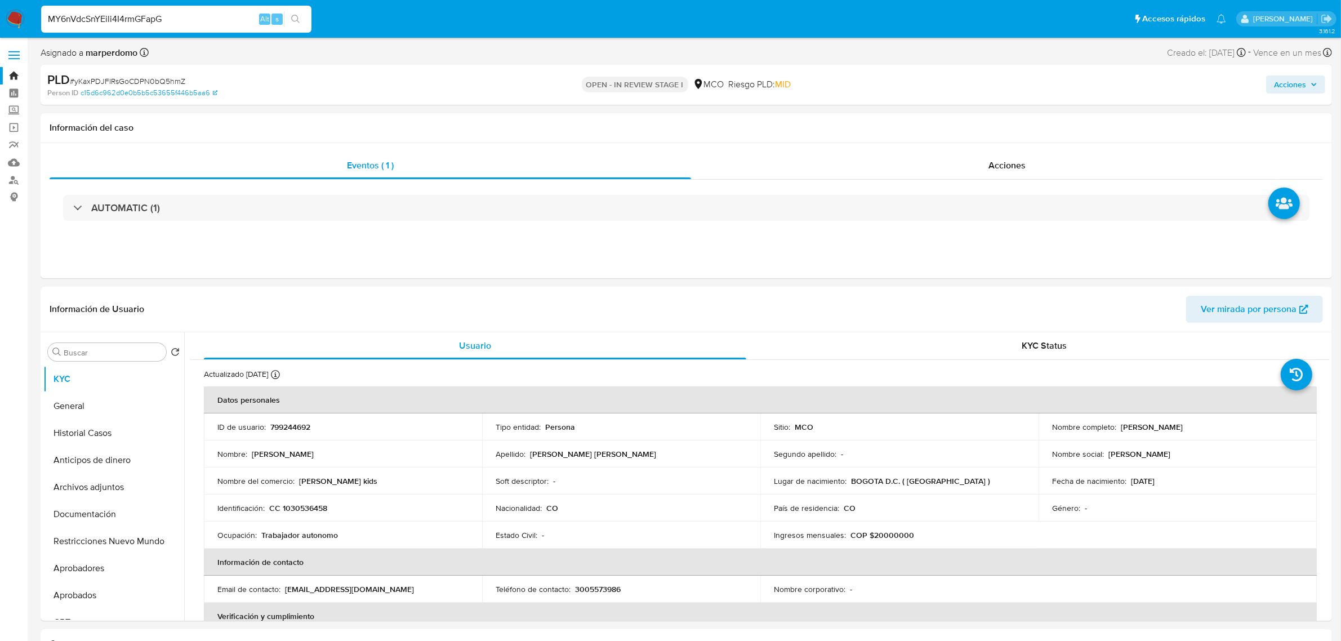
type input "MY6nVdcSnYEili4I4rmGFapG"
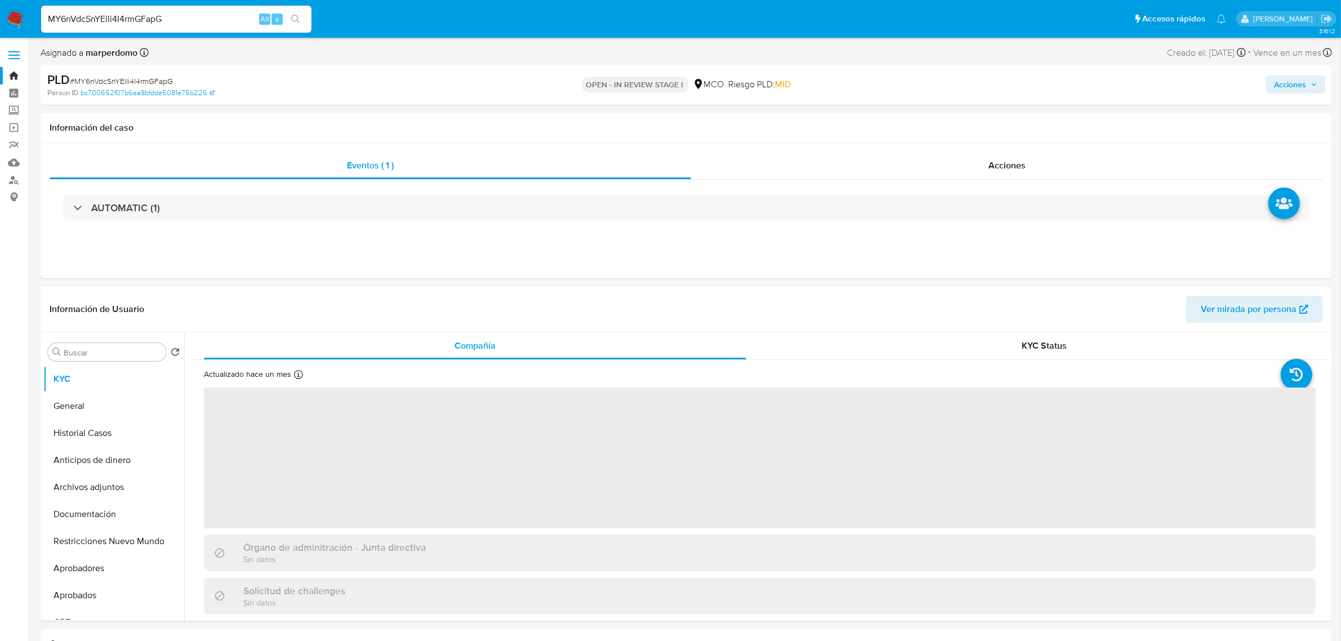
select select "10"
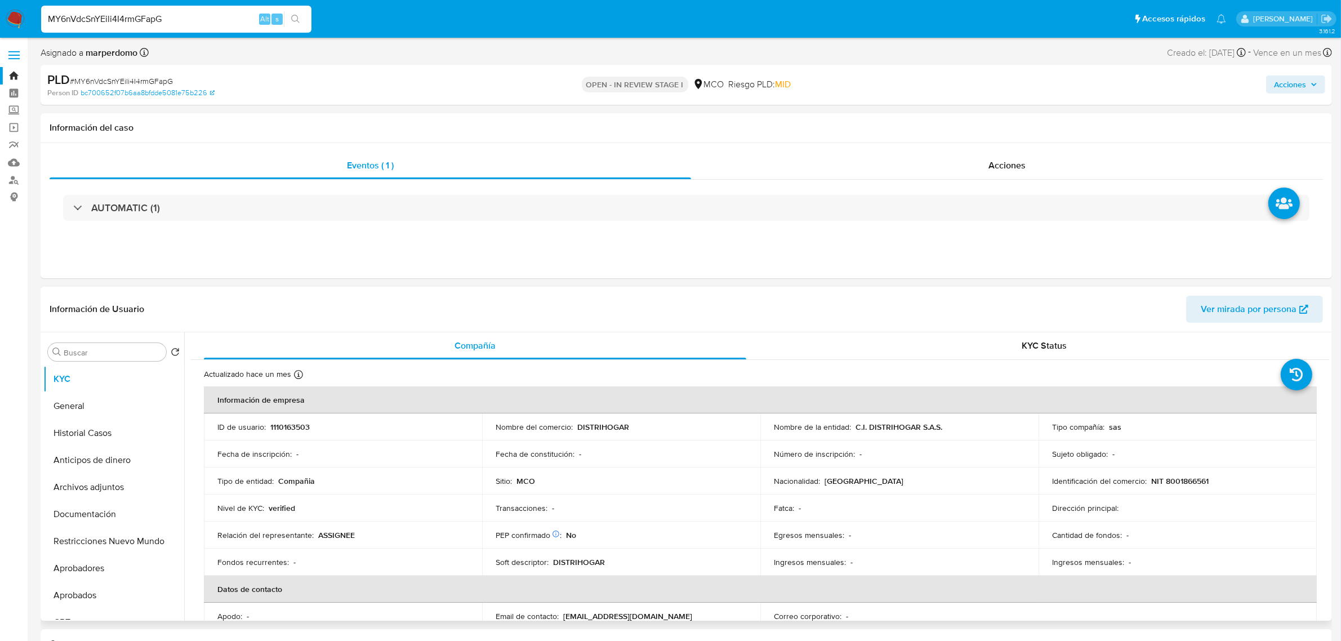
click at [284, 427] on p "1110163503" at bounding box center [289, 427] width 39 height 10
copy p "1110163503"
click at [140, 21] on input "MY6nVdcSnYEili4I4rmGFapG" at bounding box center [176, 19] width 270 height 15
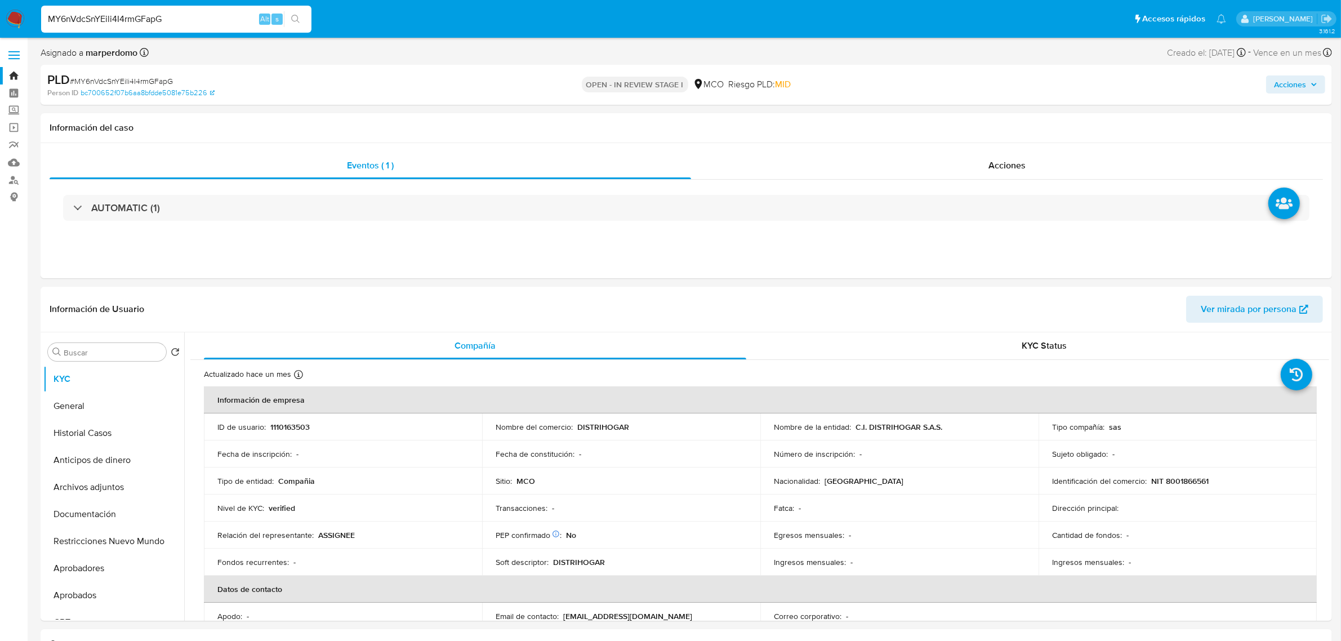
click at [140, 21] on input "MY6nVdcSnYEili4I4rmGFapG" at bounding box center [176, 19] width 270 height 15
paste input "gZ640ux3DurbjD95pr3glXDA"
type input "gZ640ux3DurbjD95pr3glXDA"
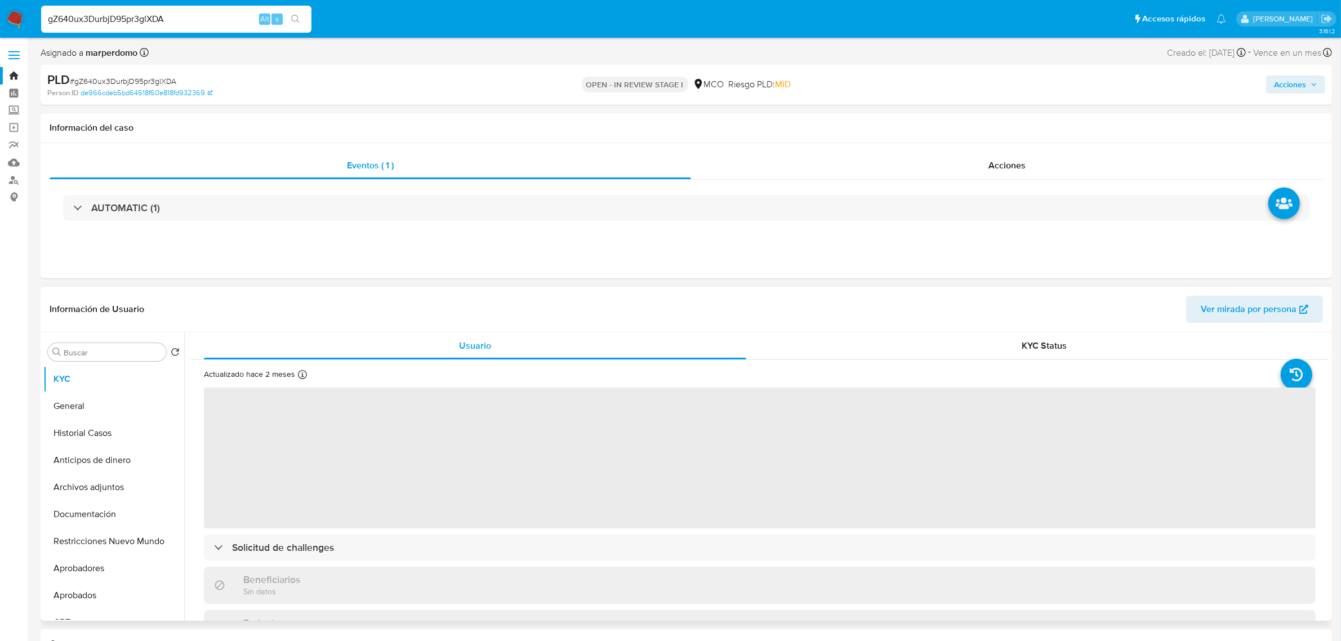
select select "10"
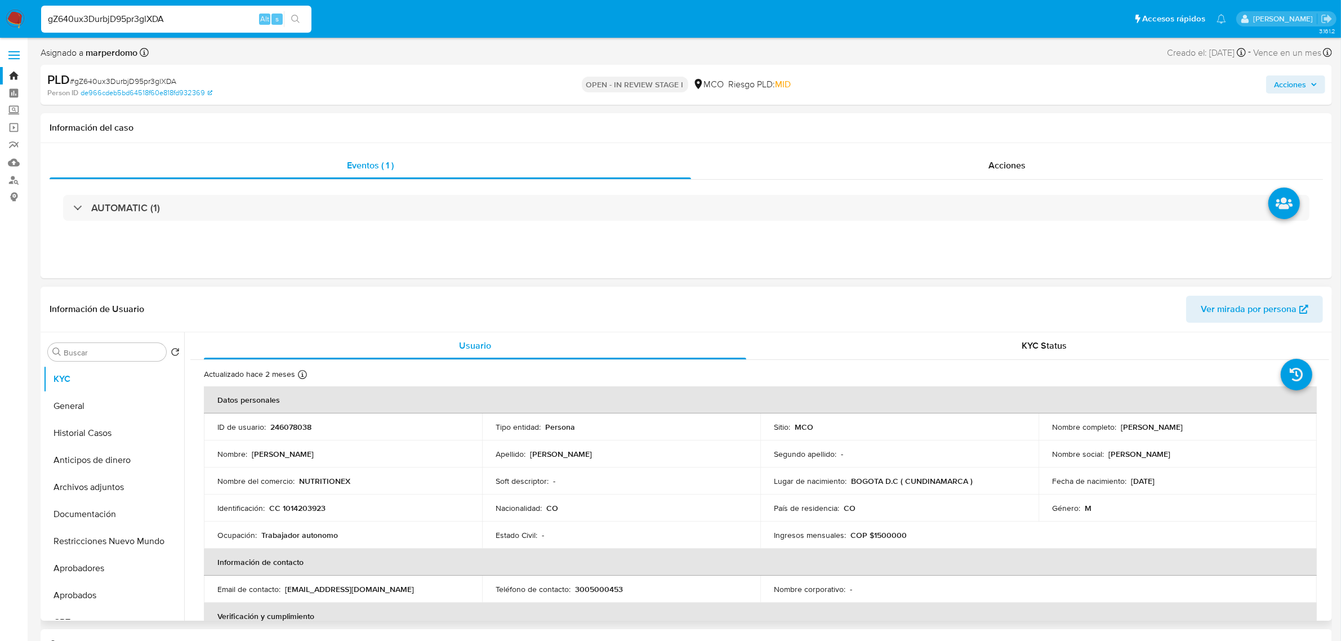
click at [282, 425] on p "246078038" at bounding box center [290, 427] width 41 height 10
click at [282, 426] on p "246078038" at bounding box center [290, 427] width 41 height 10
copy p "246078038"
click at [137, 23] on input "gZ640ux3DurbjD95pr3glXDA" at bounding box center [176, 19] width 270 height 15
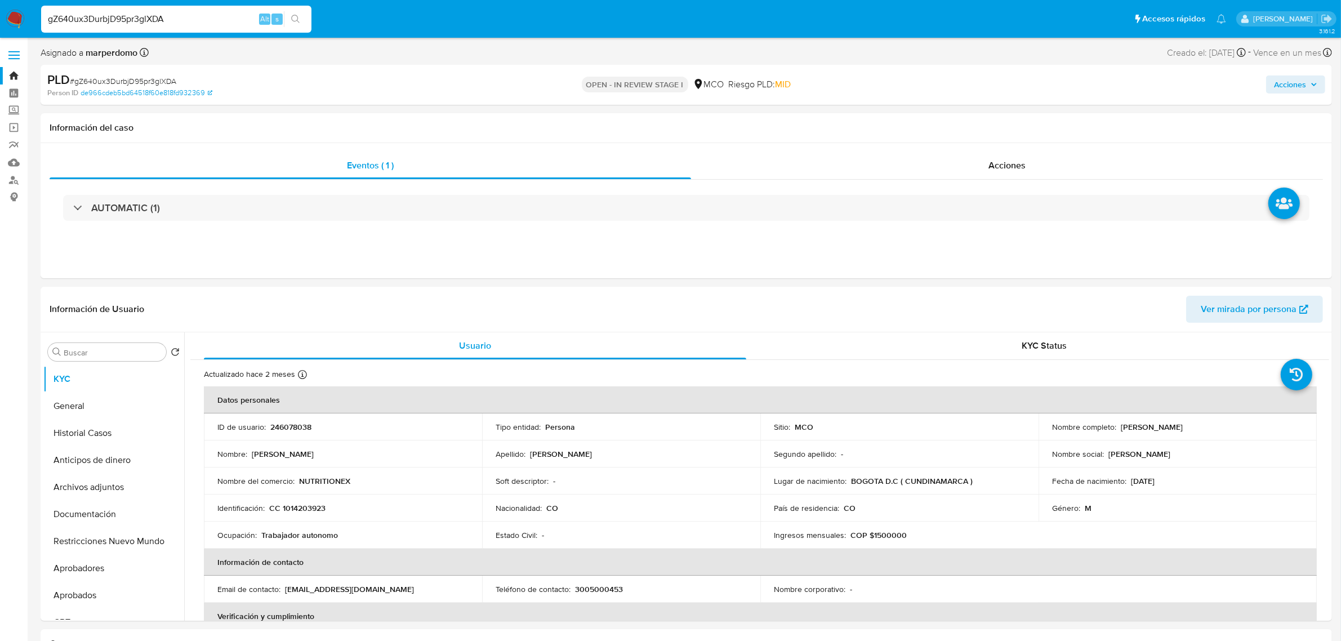
click at [137, 23] on input "gZ640ux3DurbjD95pr3glXDA" at bounding box center [176, 19] width 270 height 15
paste input "NJQL8GIPOPPONYQIh7loCfdb"
type input "NJQL8GIPOPPONYQIh7loCfdb"
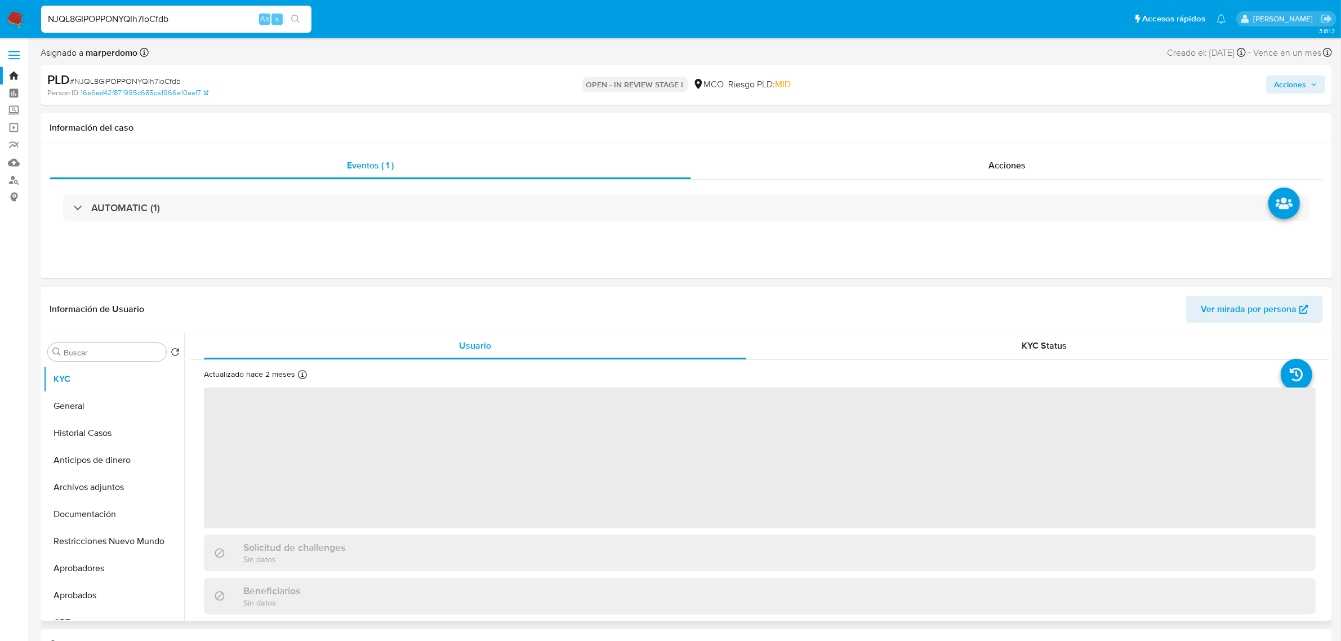
select select "10"
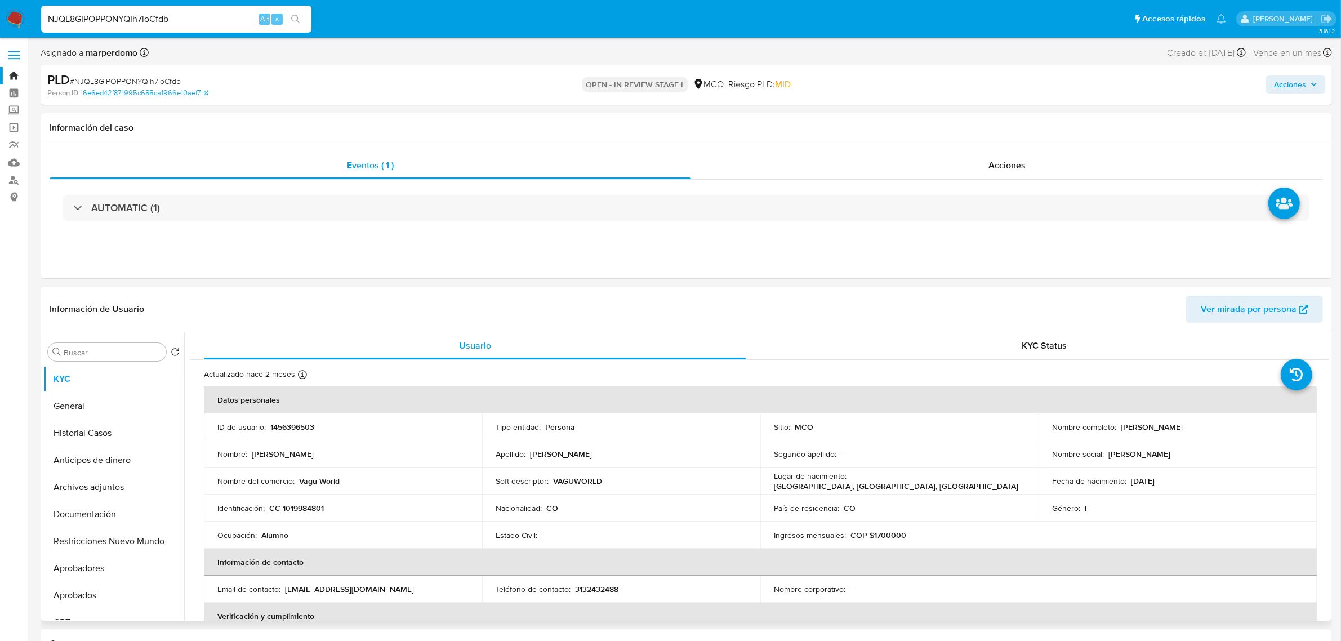
click at [308, 431] on p "1456396503" at bounding box center [292, 427] width 44 height 10
copy p "1456396503"
click at [214, 23] on input "NJQL8GIPOPPONYQIh7loCfdb" at bounding box center [176, 19] width 270 height 15
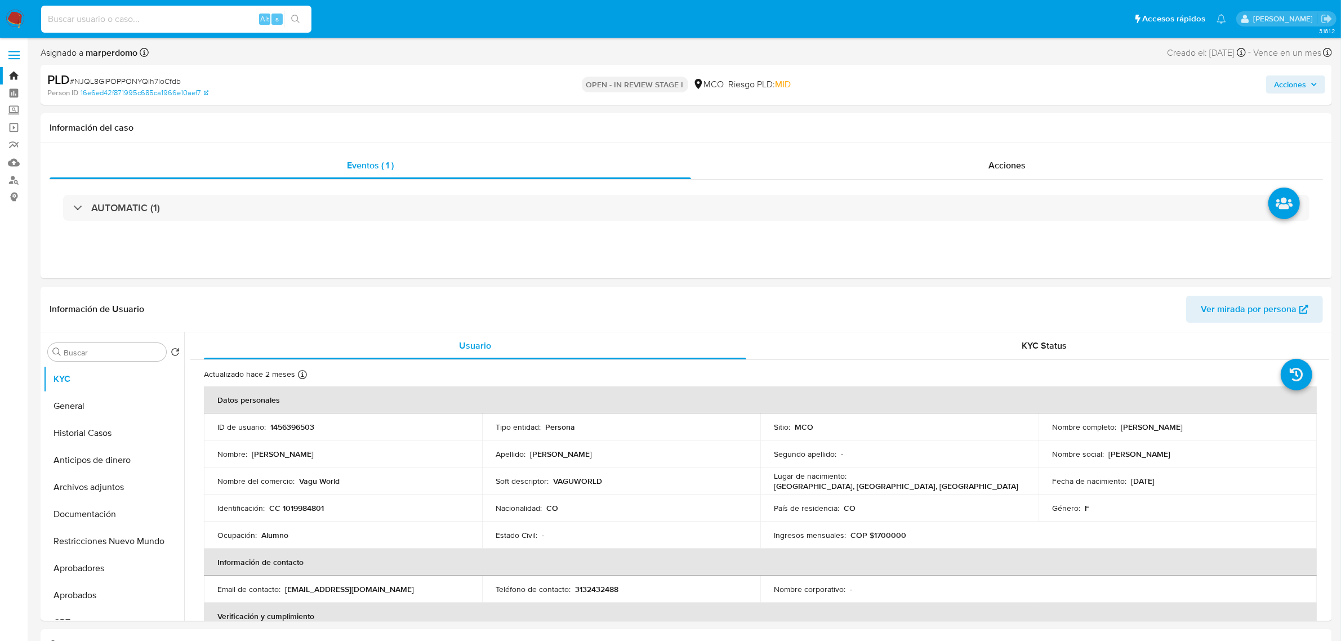
paste input "A4tdcN8aNAttynjMk0RxpHX6"
type input "A4tdcN8aNAttynjMk0RxpHX6"
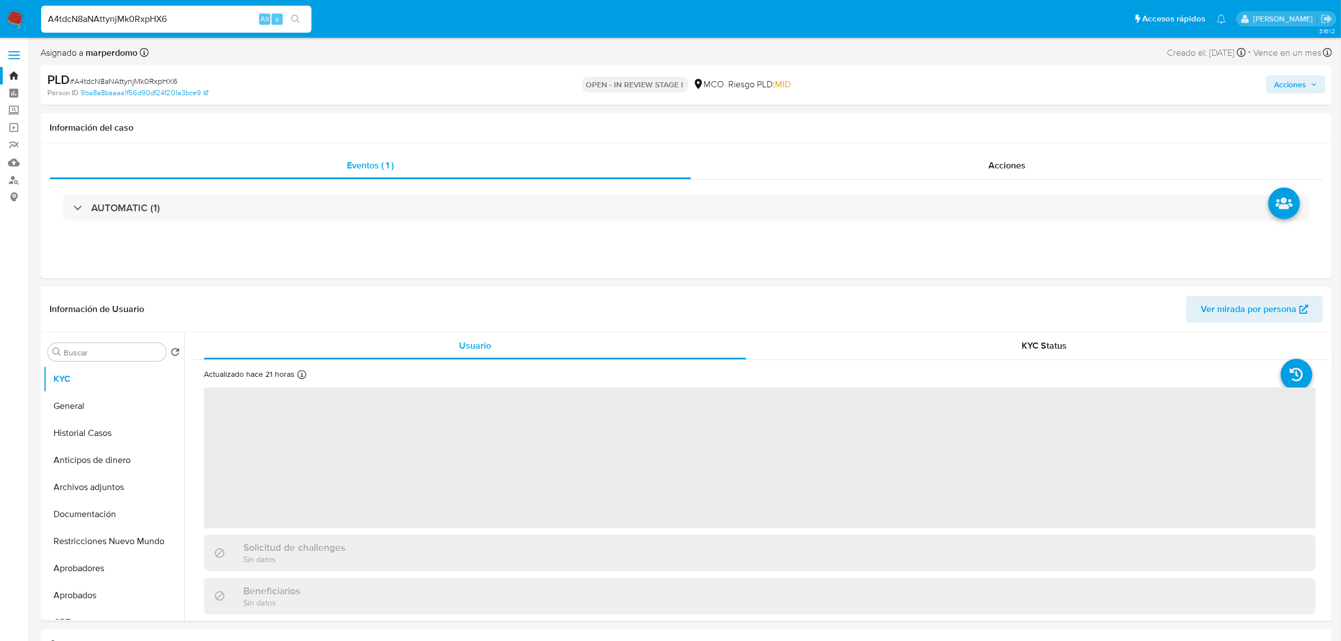
select select "10"
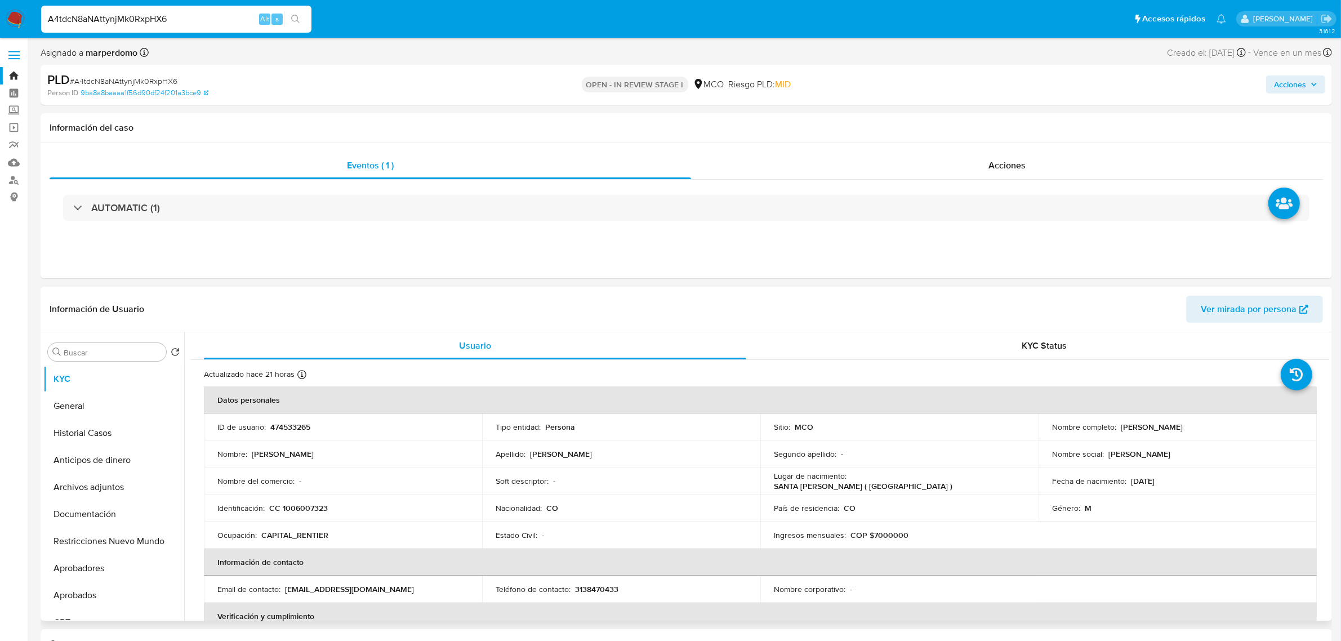
click at [277, 431] on p "474533265" at bounding box center [290, 427] width 40 height 10
copy p "474533265"
drag, startPoint x: 169, startPoint y: 18, endPoint x: 162, endPoint y: 15, distance: 7.3
click at [163, 15] on input "A4tdcN8aNAttynjMk0RxpHX6" at bounding box center [176, 19] width 270 height 15
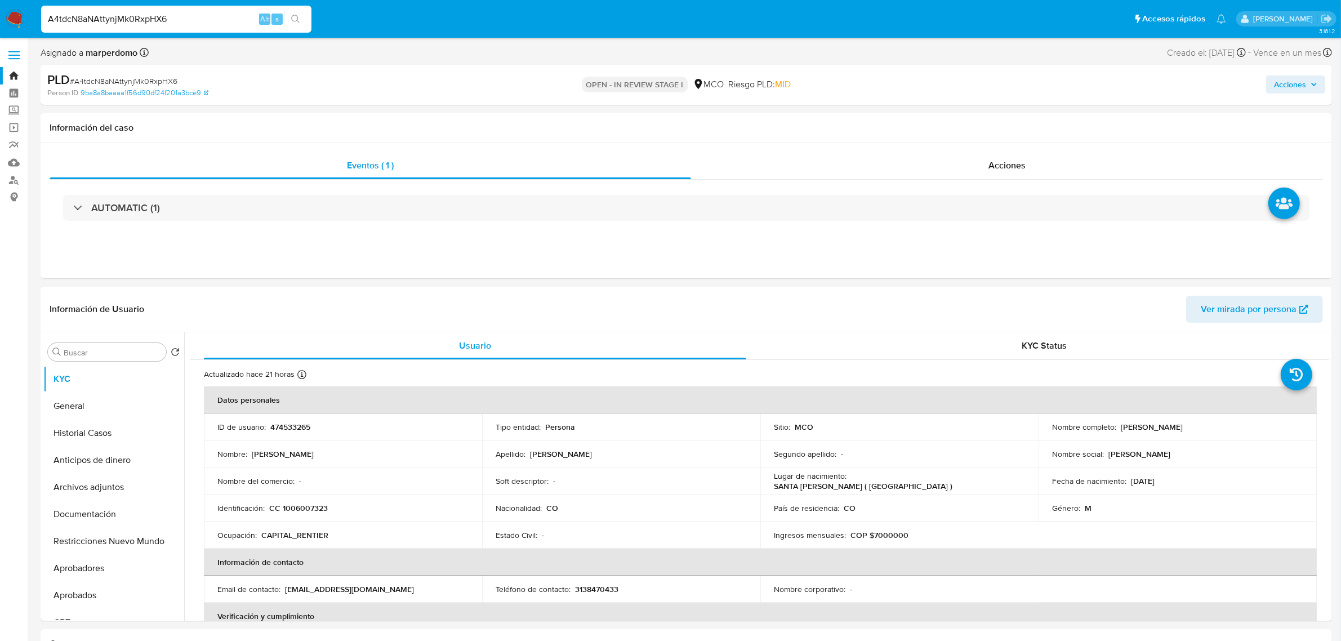
click at [162, 15] on input "A4tdcN8aNAttynjMk0RxpHX6" at bounding box center [176, 19] width 270 height 15
paste input "5vt1WcuQX3acUXnsjQxrnFcr"
type input "5vt1WcuQX3acUXnsjQxrnFcr"
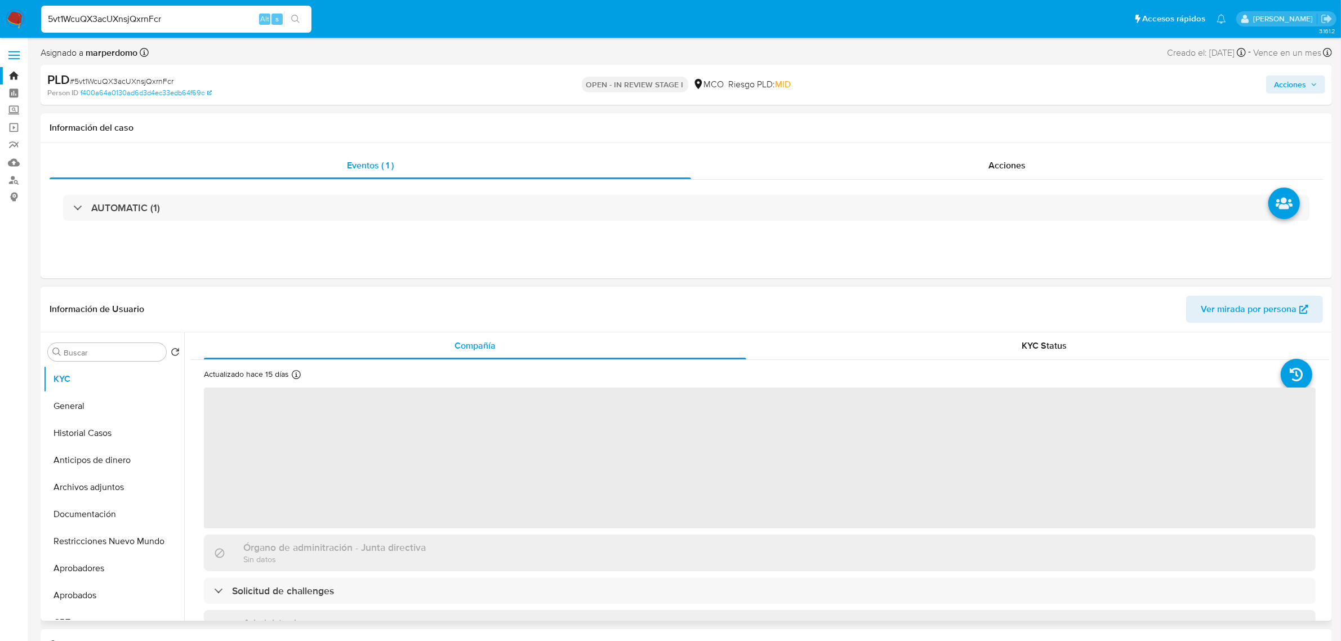
select select "10"
click at [15, 162] on link "Mulan" at bounding box center [67, 162] width 134 height 17
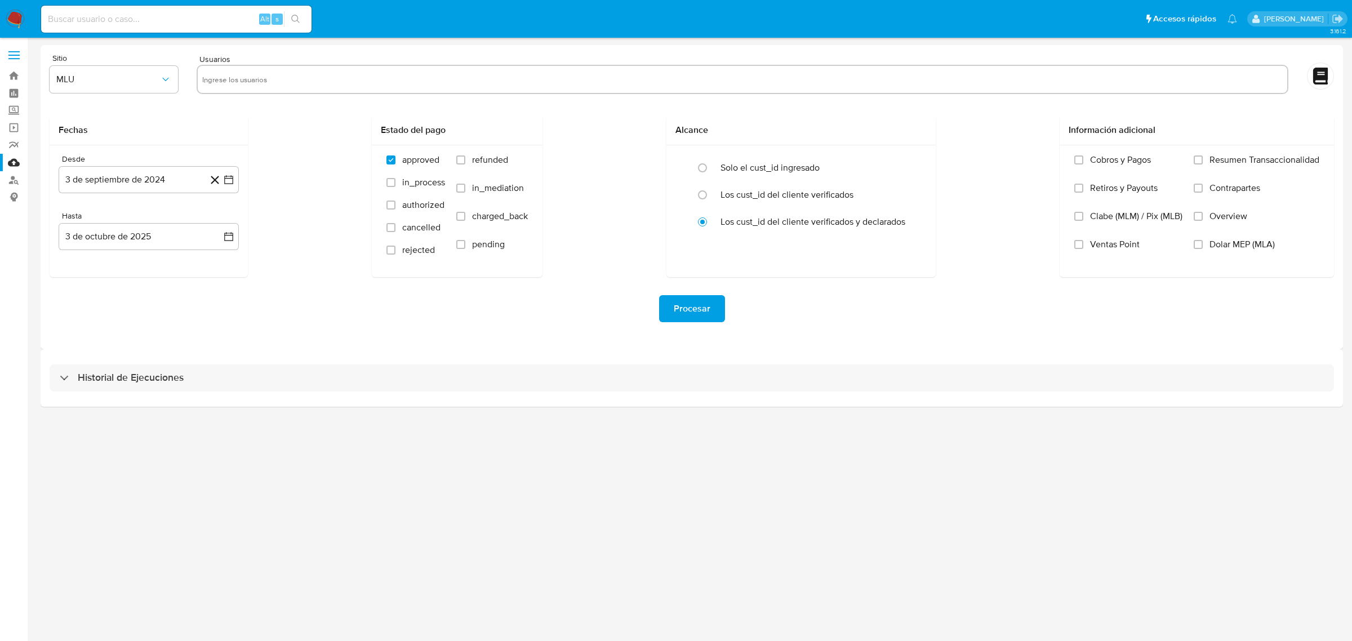
click at [304, 83] on input "text" at bounding box center [742, 79] width 1080 height 18
paste input "MY6nVdcSnYEili4I4rmGFapG"
drag, startPoint x: 310, startPoint y: 77, endPoint x: 156, endPoint y: 79, distance: 153.8
click at [156, 79] on div "Sitio MLU Usuarios MY6nVdcSnYEili4I4rmGFapG" at bounding box center [692, 75] width 1284 height 43
paste input "799244692"
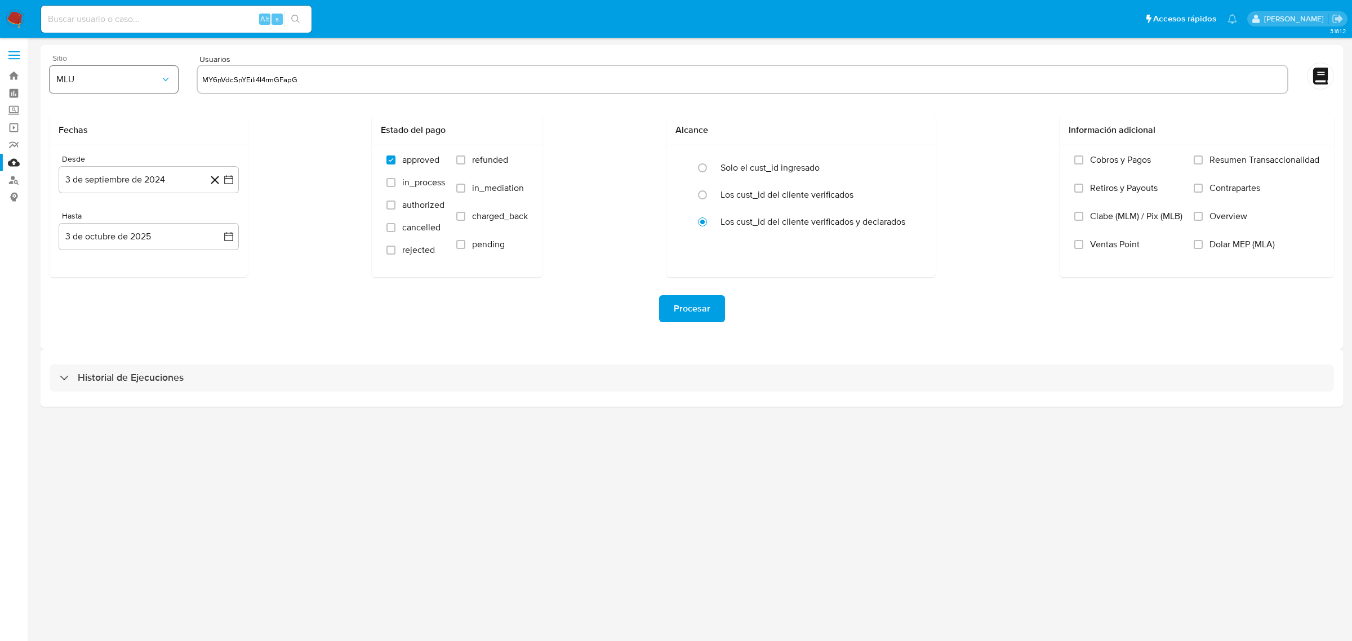
type input "799244692"
paste input "1110163503"
type input "1110163503"
paste input "246078038"
type input "246078038"
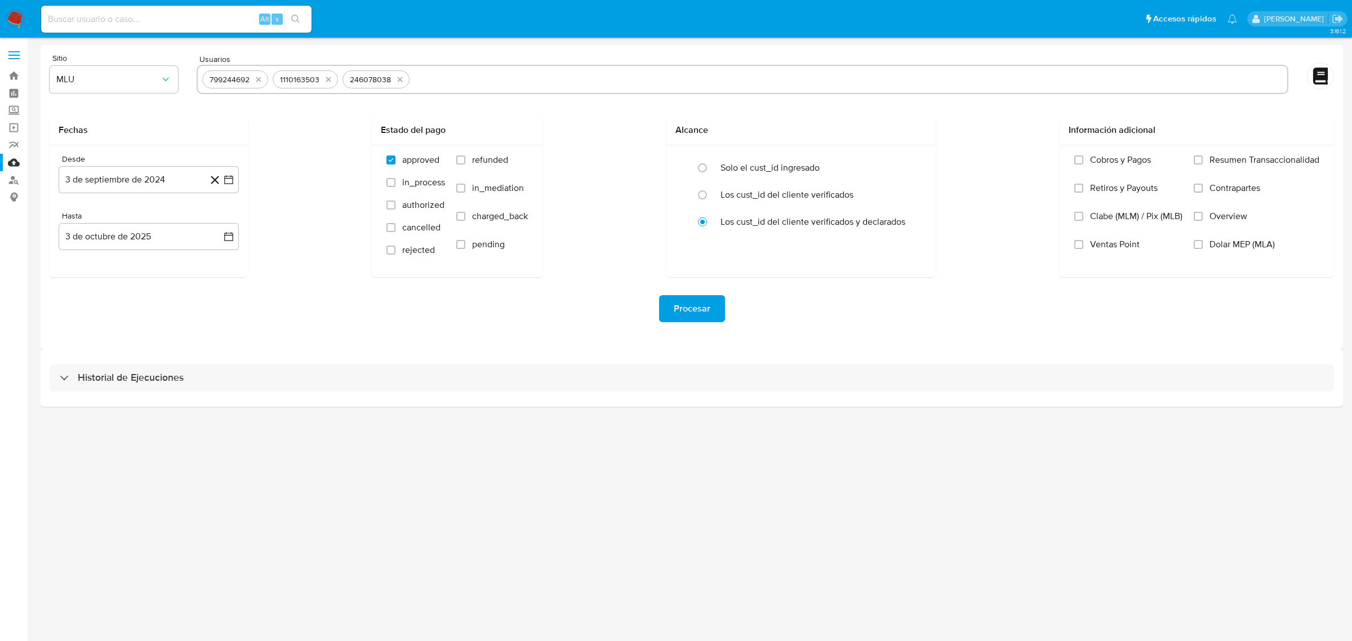
paste input "1456396503"
type input "1456396503"
paste input "474533265"
type input "474533265"
paste input "1801699380"
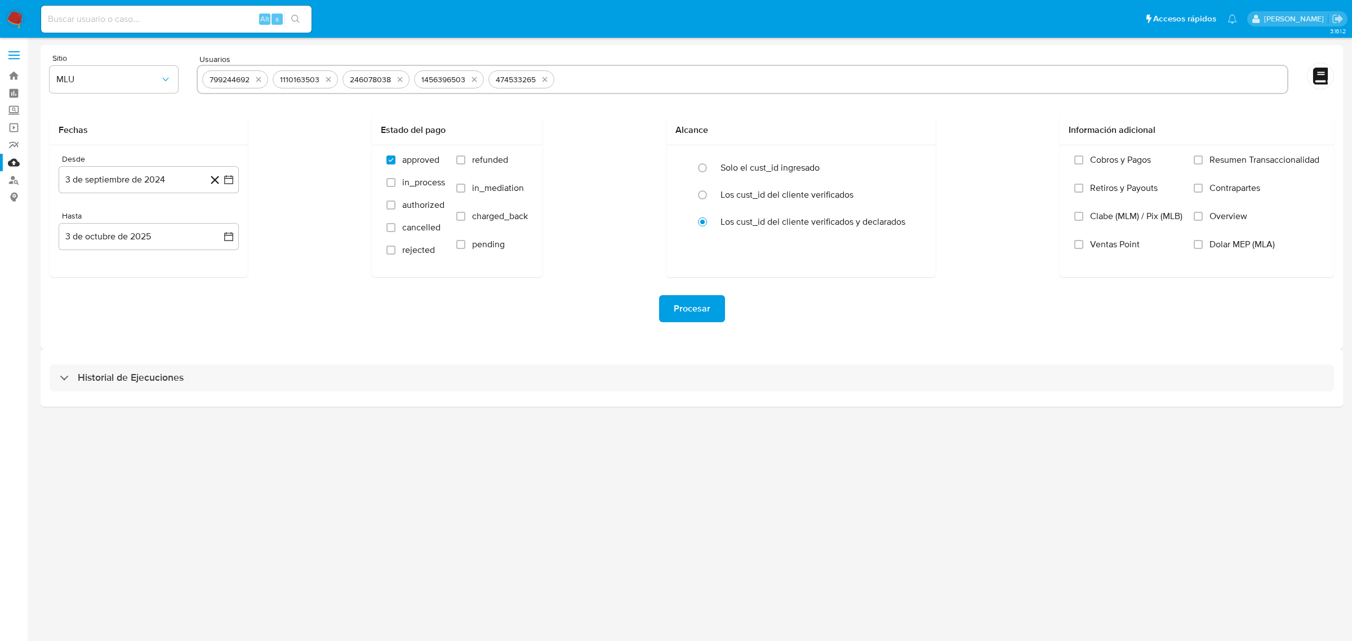
type input "1801699380"
click at [457, 161] on input "refunded" at bounding box center [460, 159] width 9 height 9
checkbox input "true"
click at [466, 213] on label "charged_back" at bounding box center [492, 225] width 72 height 28
click at [465, 213] on input "charged_back" at bounding box center [460, 216] width 9 height 9
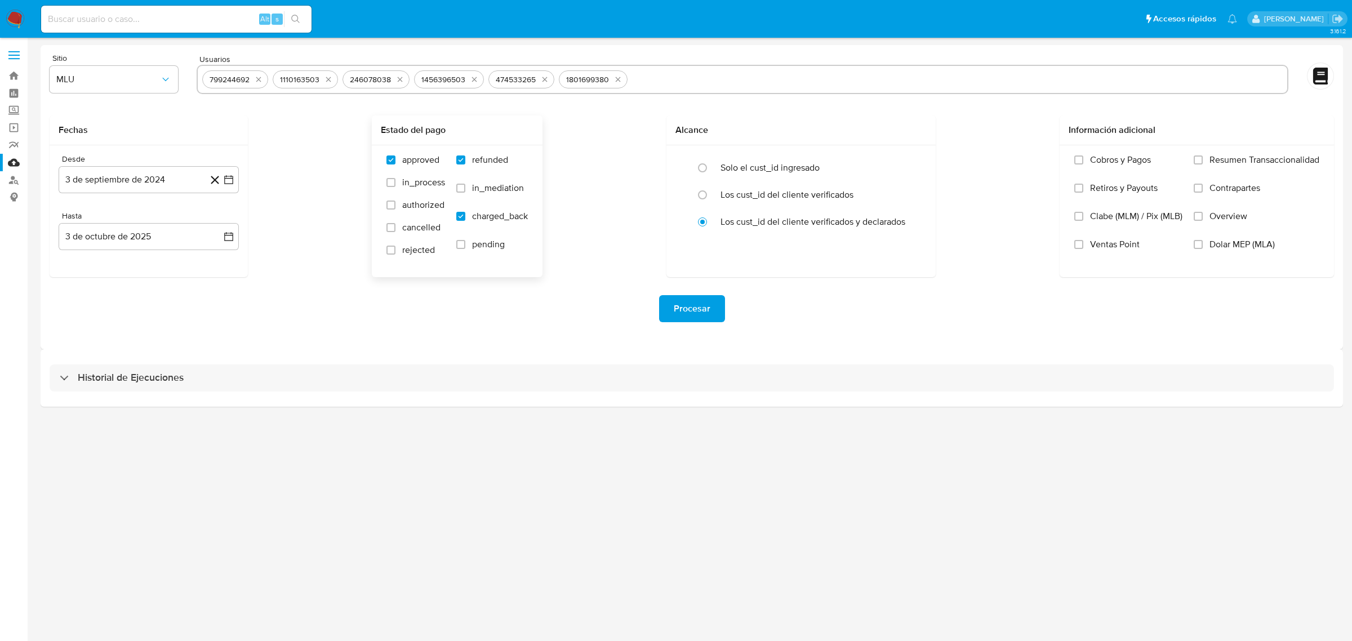
checkbox input "true"
click at [697, 307] on span "Procesar" at bounding box center [692, 308] width 37 height 25
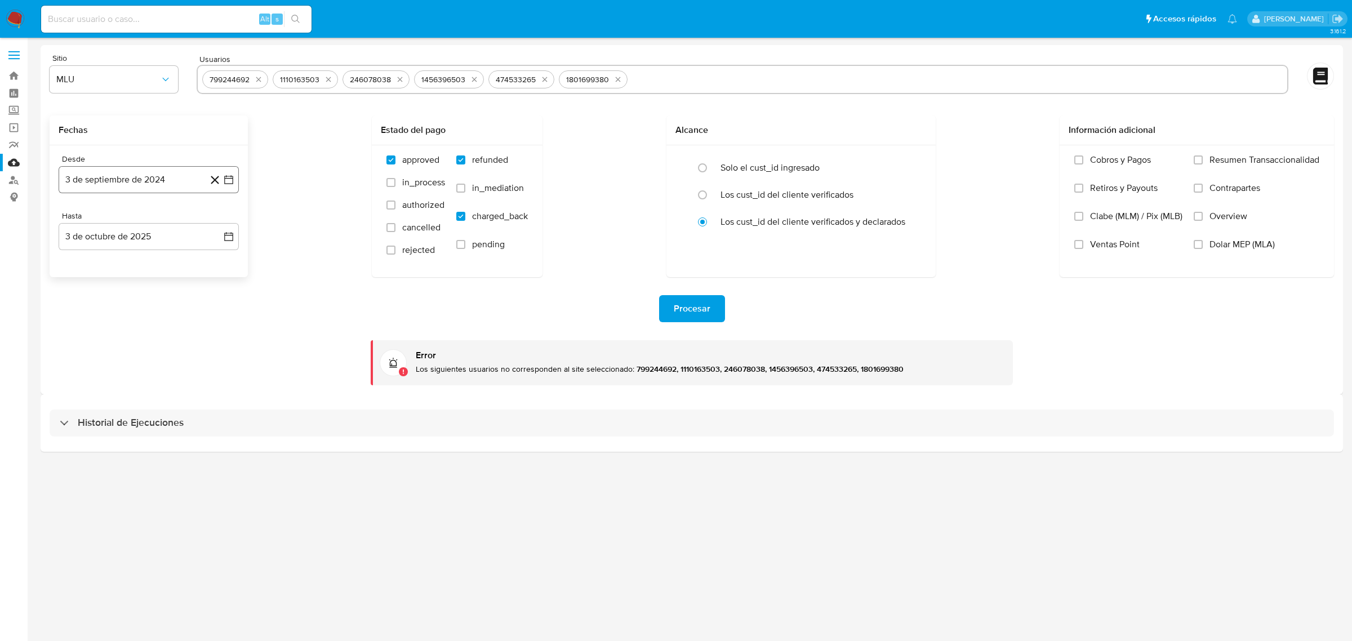
click at [158, 188] on button "3 de septiembre de 2024" at bounding box center [149, 179] width 180 height 27
click at [331, 235] on div "Fechas Desde [DATE] [DATE] Hasta [DATE] [DATE] Estado del pago approved in_proc…" at bounding box center [692, 196] width 1284 height 162
click at [148, 86] on button "MLU" at bounding box center [114, 79] width 128 height 27
click at [85, 162] on div "MCO" at bounding box center [110, 163] width 108 height 27
click at [714, 314] on button "Procesar" at bounding box center [692, 308] width 66 height 27
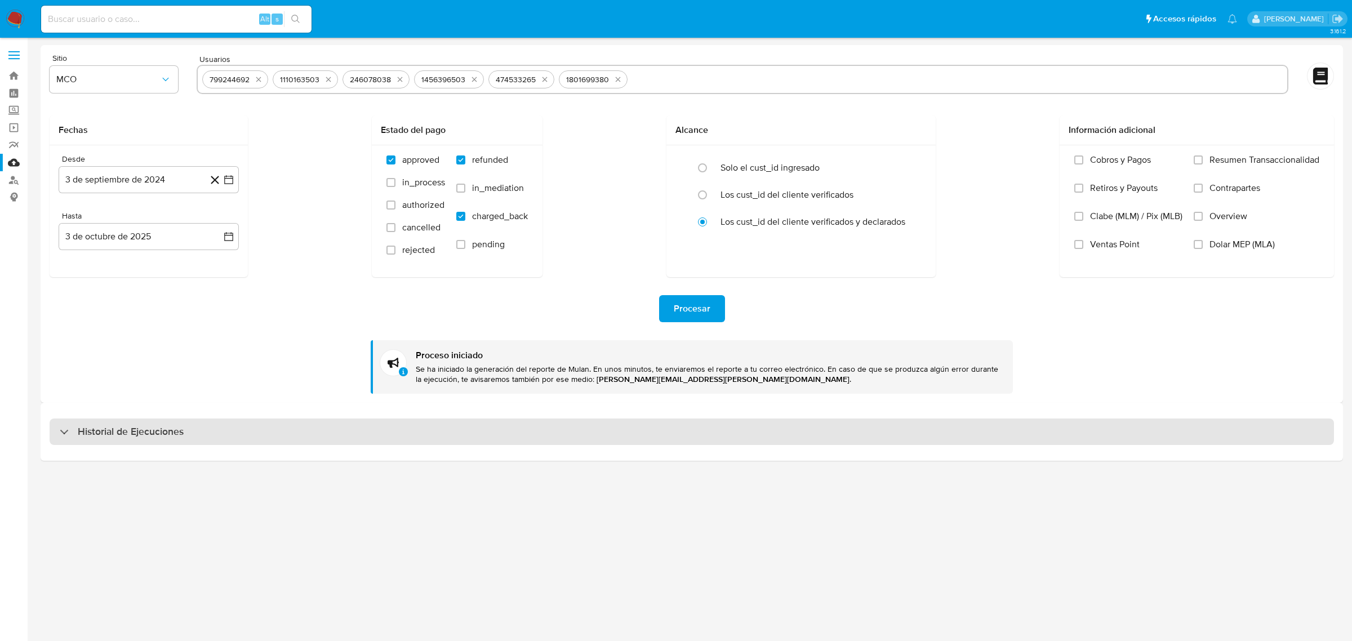
click at [241, 438] on div "Historial de Ejecuciones" at bounding box center [692, 431] width 1284 height 27
select select "10"
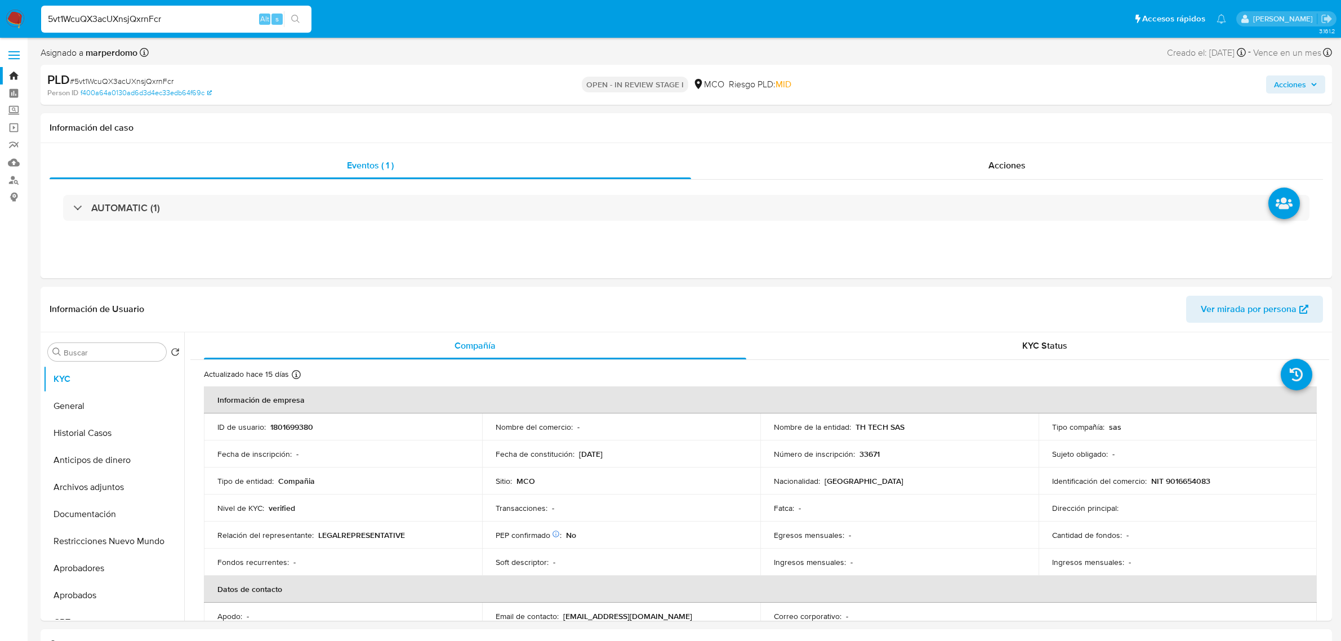
select select "10"
click at [300, 427] on p "1801699380" at bounding box center [291, 427] width 43 height 10
copy p "1801699380"
click at [186, 24] on input "5vt1WcuQX3acUXnsjQxrnFcr" at bounding box center [176, 19] width 270 height 15
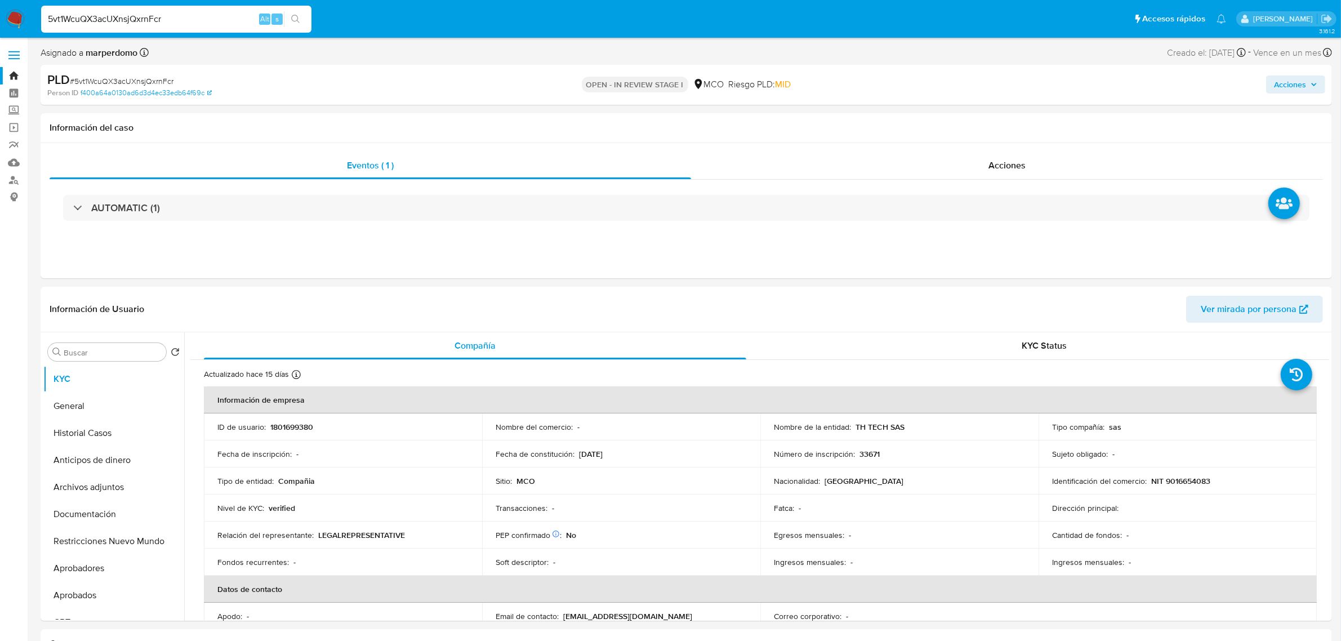
click at [186, 24] on input "5vt1WcuQX3acUXnsjQxrnFcr" at bounding box center [176, 19] width 270 height 15
paste input "799244692"
click at [186, 24] on input "799244692" at bounding box center [176, 19] width 270 height 15
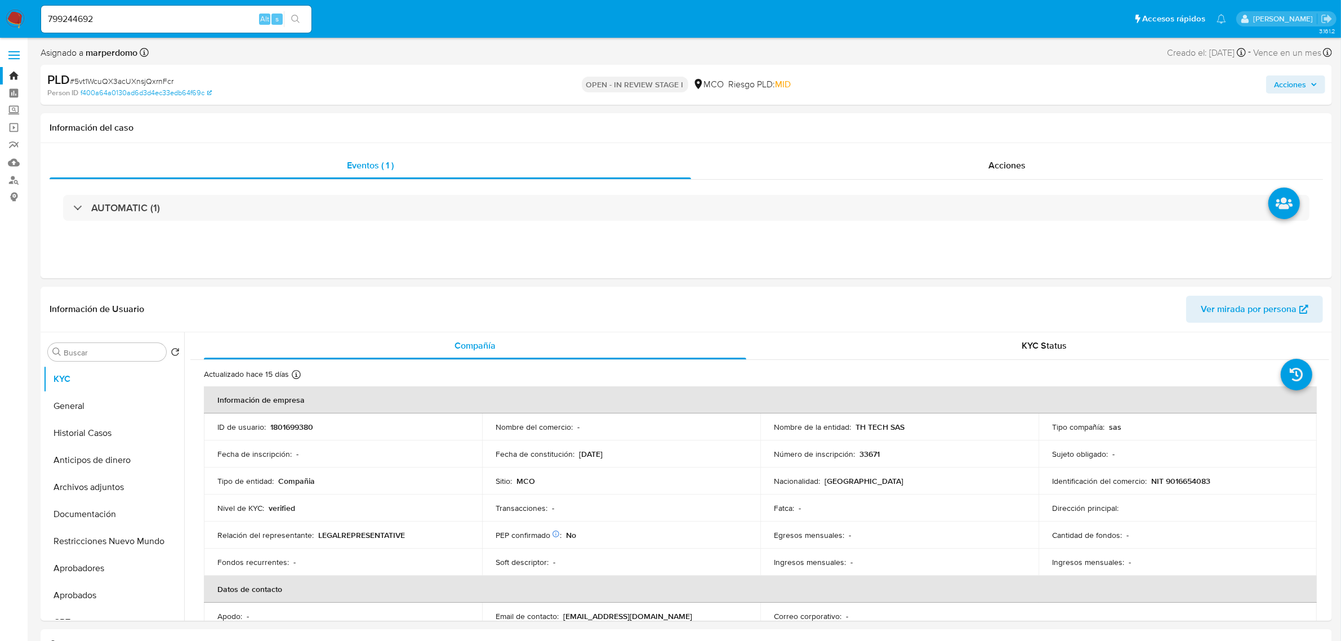
click at [123, 20] on input "799244692" at bounding box center [176, 19] width 270 height 15
paste input "yKaxPDJFIRsGoCDPN0bQ5hmZ"
type input "yKaxPDJFIRsGoCDPN0bQ5hmZ"
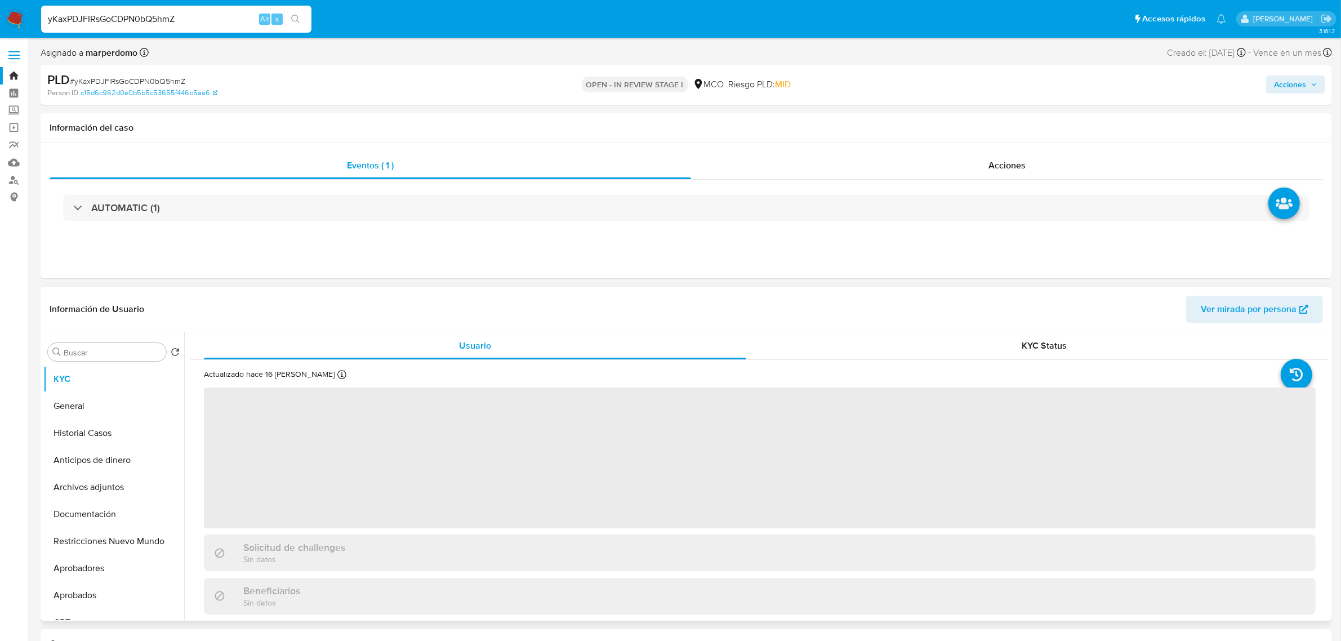
select select "10"
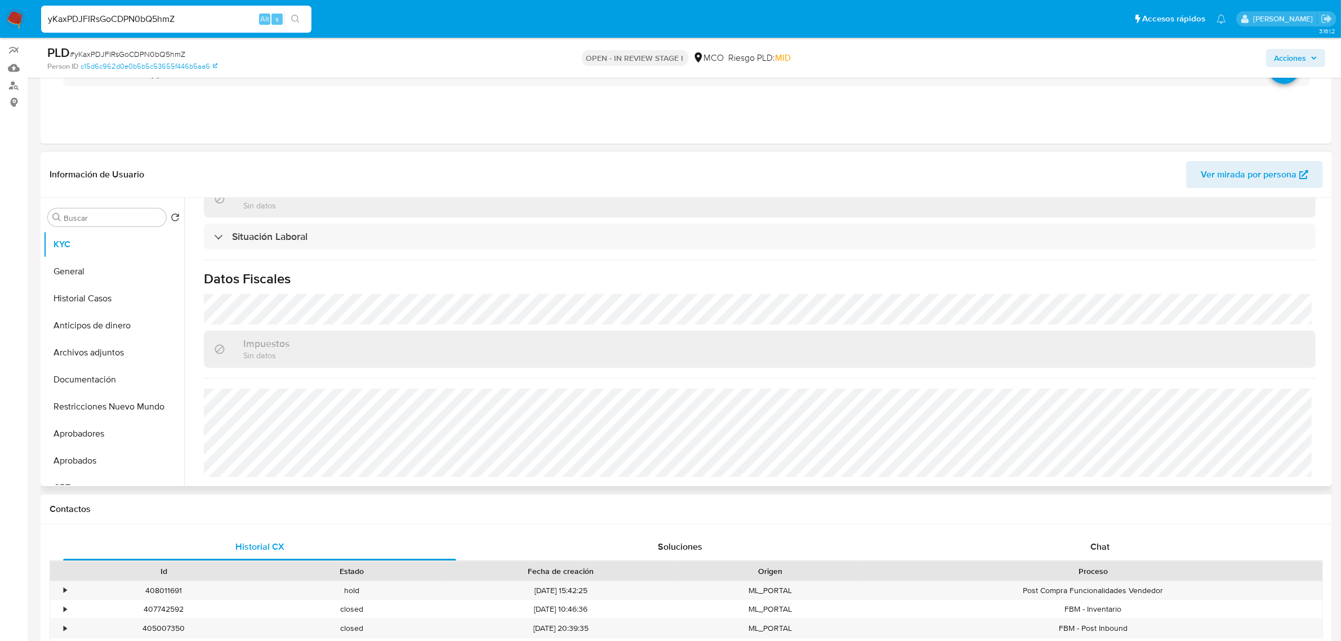
scroll to position [88, 0]
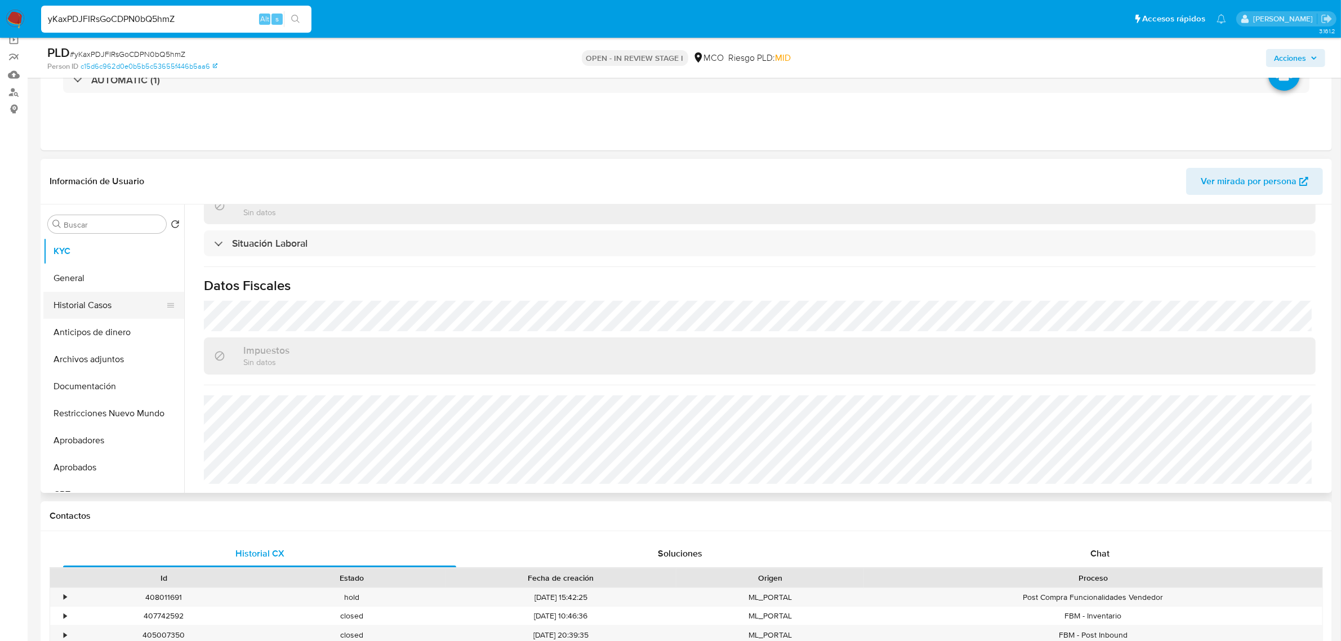
click at [101, 306] on button "Historial Casos" at bounding box center [109, 305] width 132 height 27
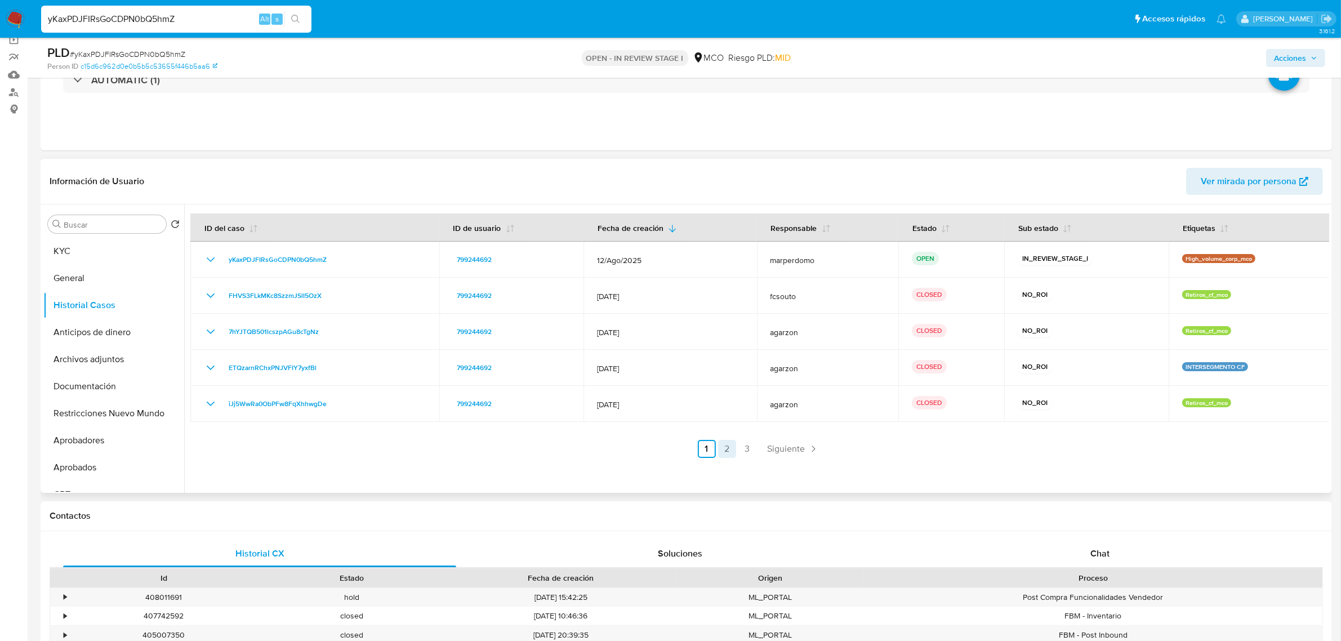
click at [727, 449] on link "2" at bounding box center [727, 449] width 18 height 18
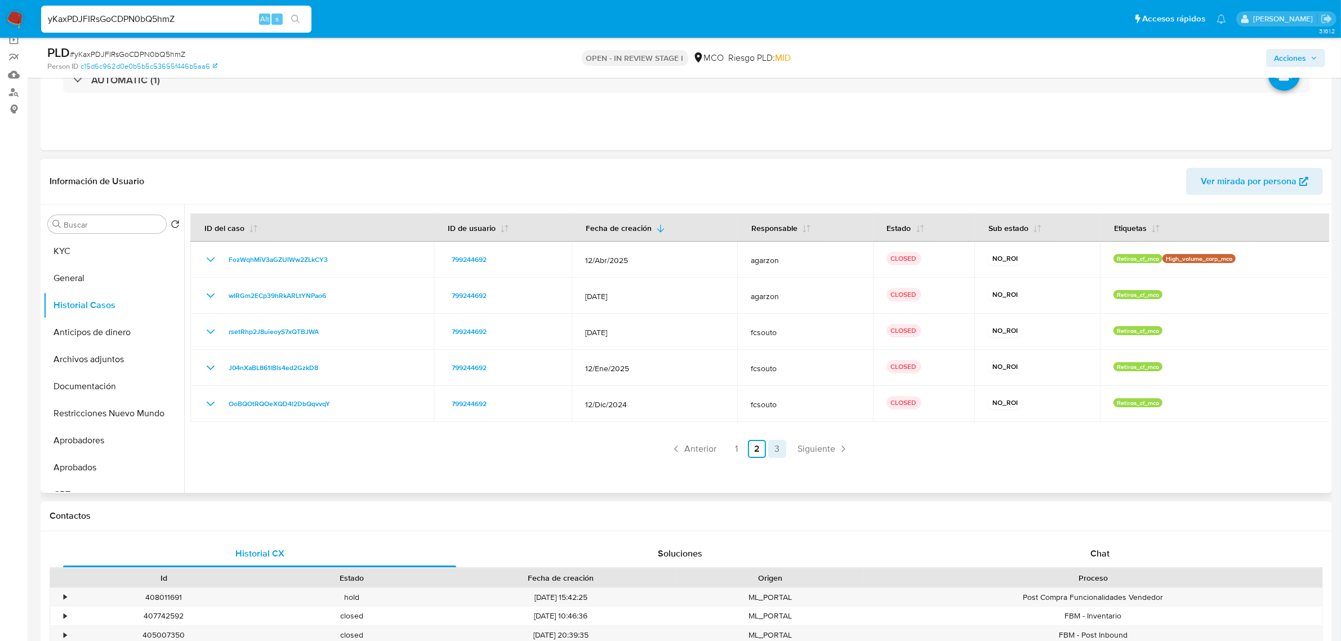
click at [775, 448] on link "3" at bounding box center [777, 449] width 18 height 18
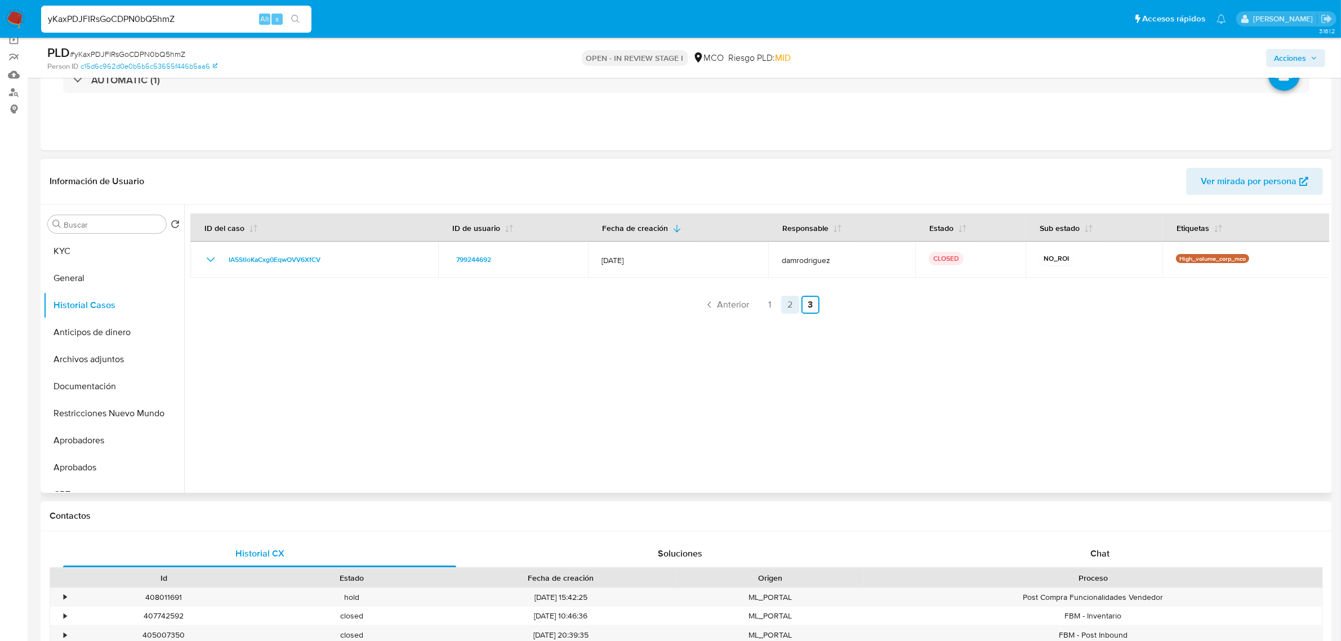
click at [786, 308] on link "2" at bounding box center [790, 305] width 18 height 18
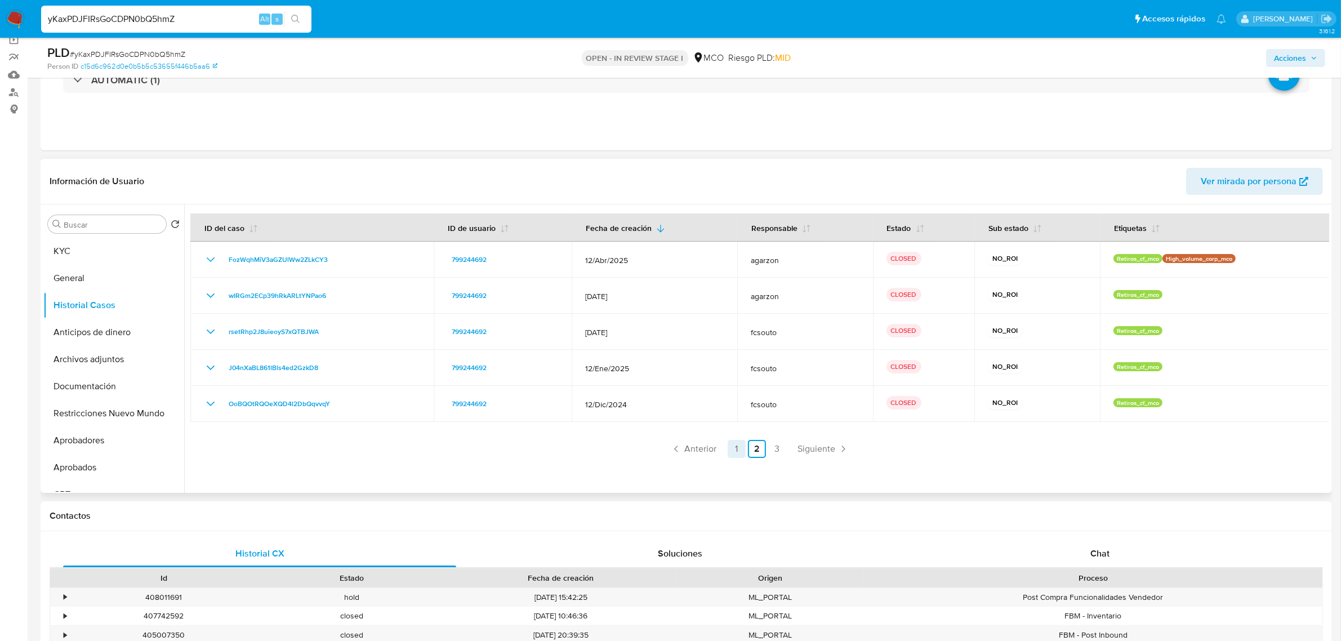
click at [742, 449] on link "1" at bounding box center [737, 449] width 18 height 18
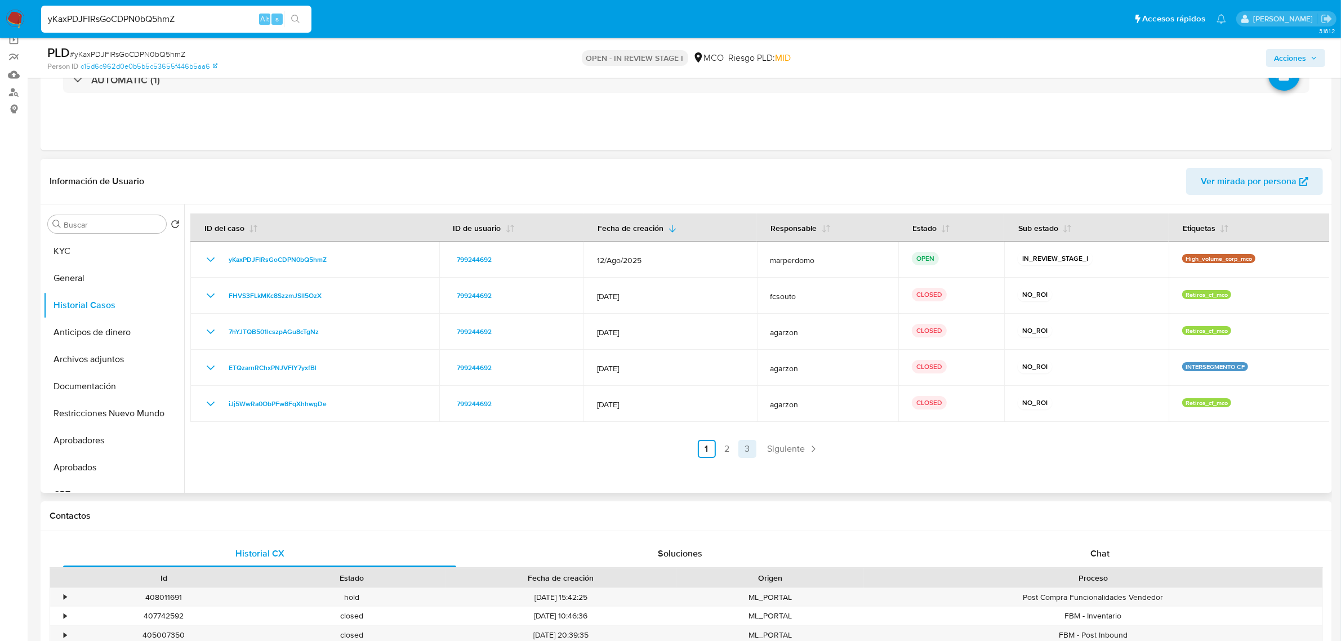
click at [745, 446] on link "3" at bounding box center [747, 449] width 18 height 18
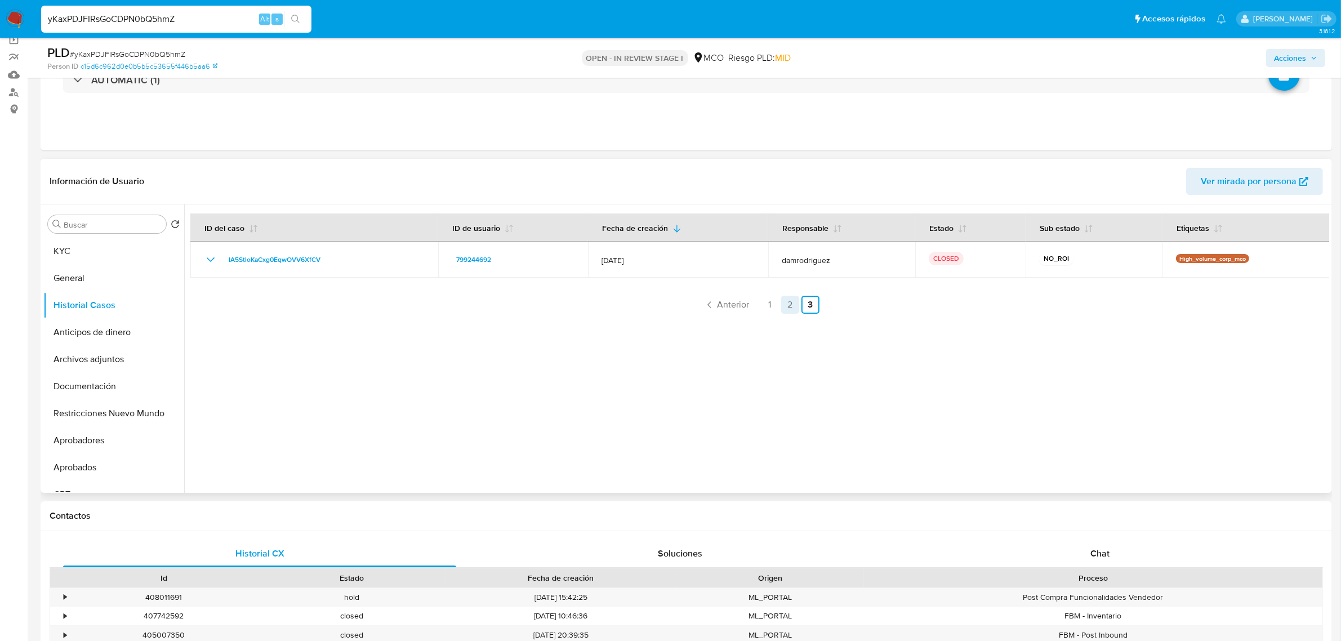
click at [789, 308] on link "2" at bounding box center [790, 305] width 18 height 18
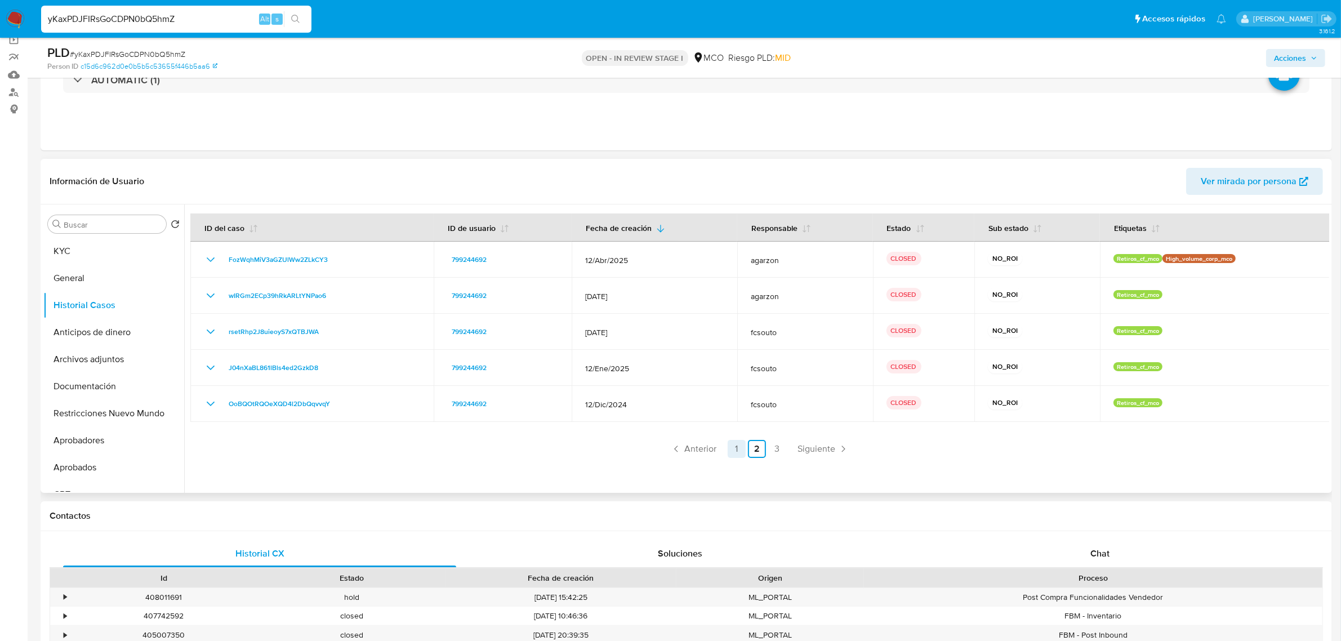
click at [735, 448] on link "1" at bounding box center [737, 449] width 18 height 18
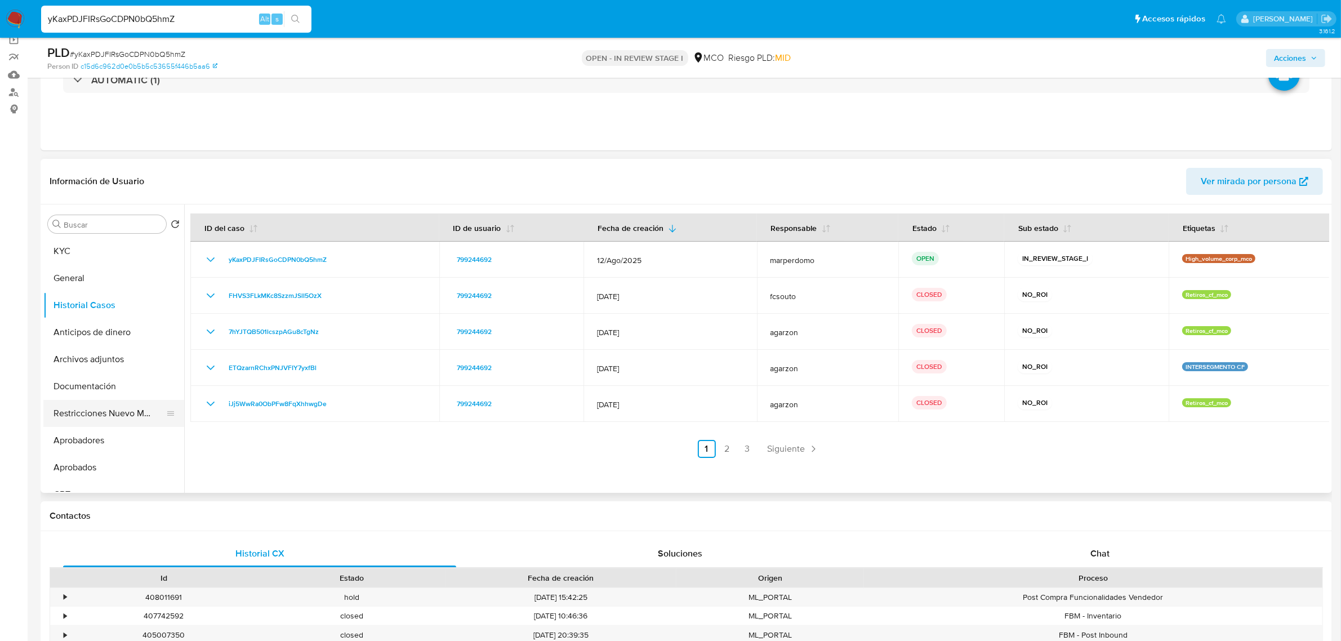
click at [107, 415] on button "Restricciones Nuevo Mundo" at bounding box center [109, 413] width 132 height 27
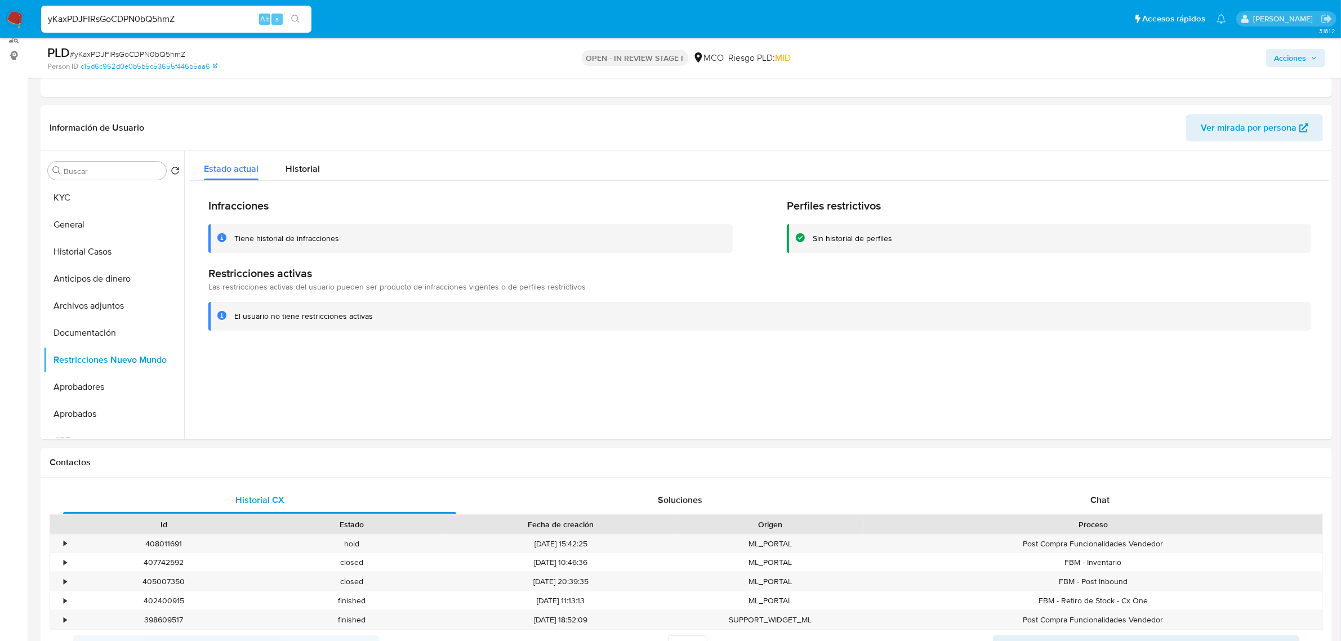
scroll to position [141, 0]
click at [72, 198] on button "KYC" at bounding box center [109, 198] width 132 height 27
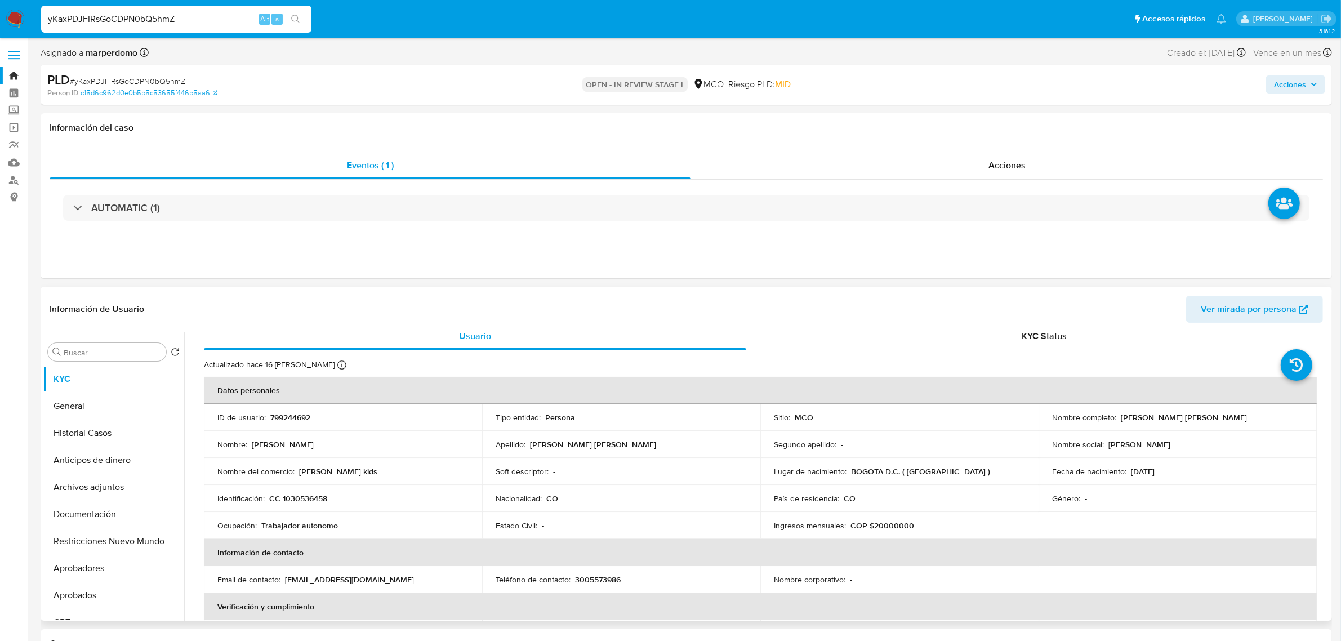
scroll to position [8, 0]
drag, startPoint x: 299, startPoint y: 474, endPoint x: 355, endPoint y: 473, distance: 56.3
click at [355, 473] on div "Nombre del comercio : [PERSON_NAME] kids" at bounding box center [342, 472] width 251 height 10
copy p "[PERSON_NAME] kids"
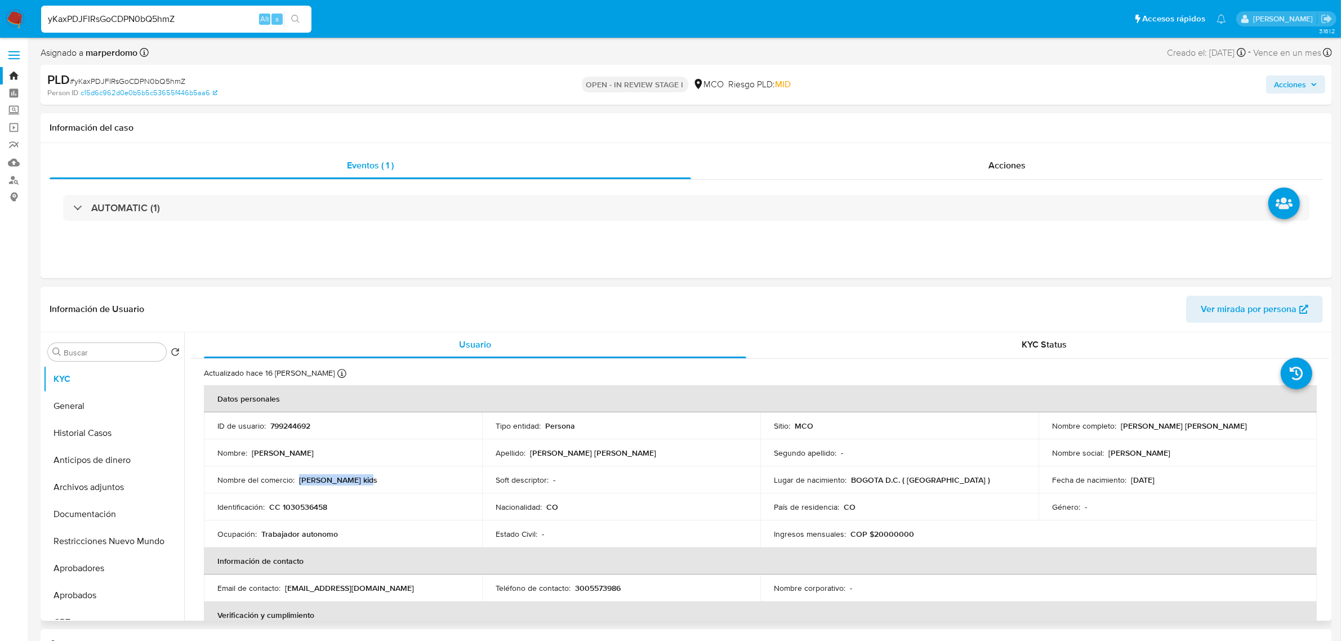
scroll to position [0, 0]
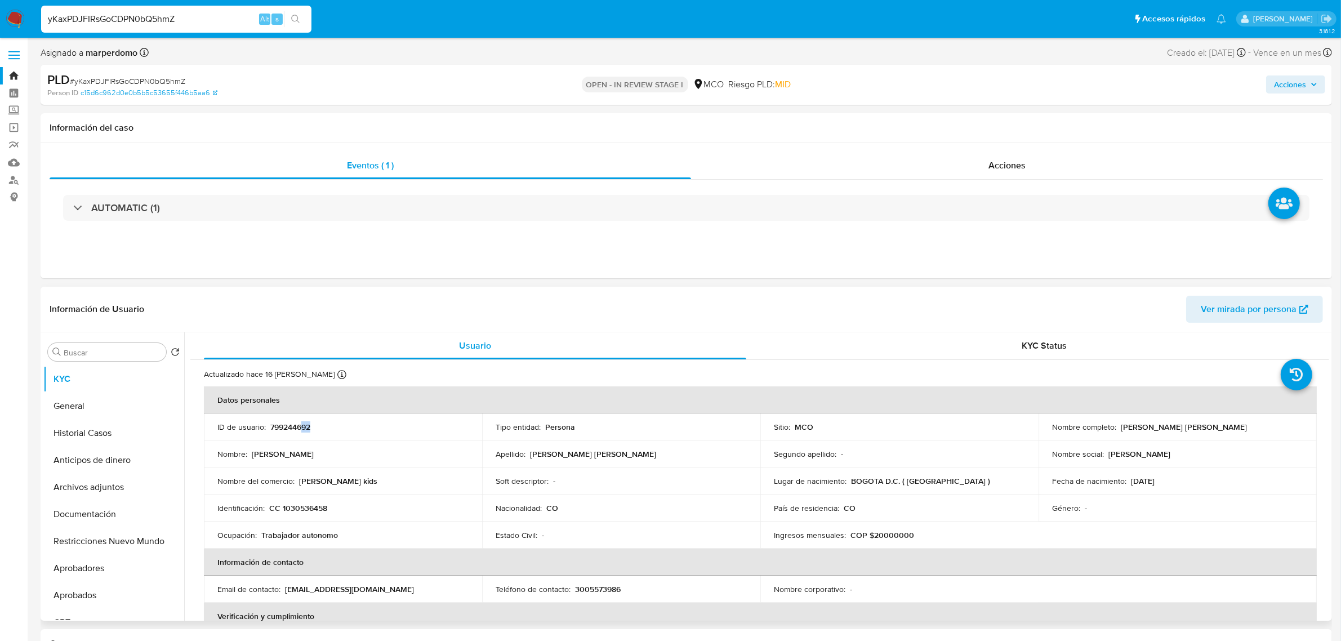
click at [300, 432] on td "ID de usuario : 799244692" at bounding box center [343, 426] width 278 height 27
click at [299, 431] on p "799244692" at bounding box center [290, 427] width 40 height 10
click at [300, 424] on p "799244692" at bounding box center [290, 427] width 40 height 10
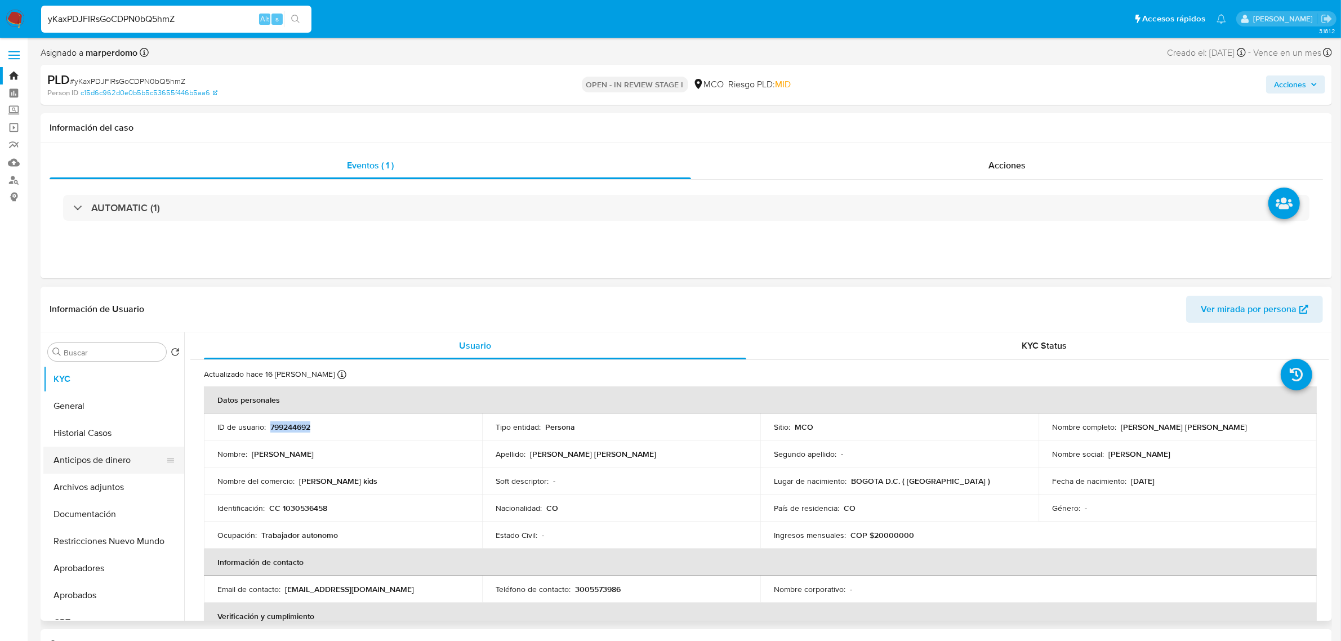
drag, startPoint x: 112, startPoint y: 455, endPoint x: 117, endPoint y: 464, distance: 9.9
click at [111, 460] on button "Anticipos de dinero" at bounding box center [109, 460] width 132 height 27
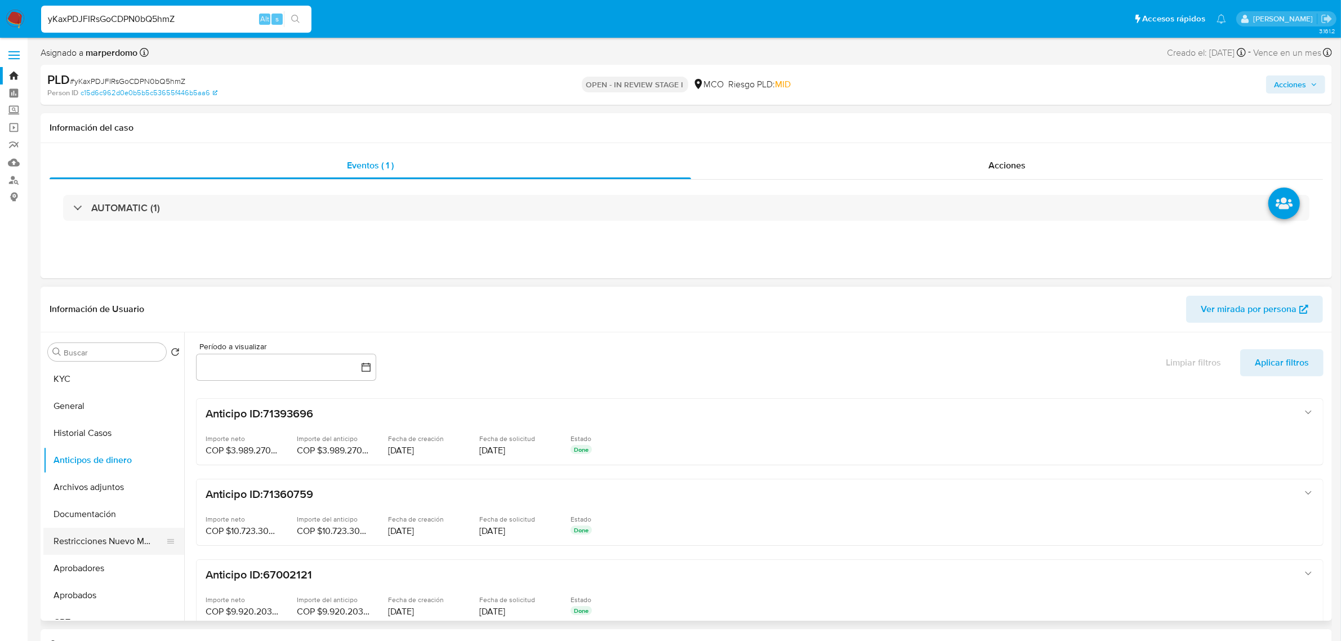
click at [113, 538] on button "Restricciones Nuevo Mundo" at bounding box center [109, 541] width 132 height 27
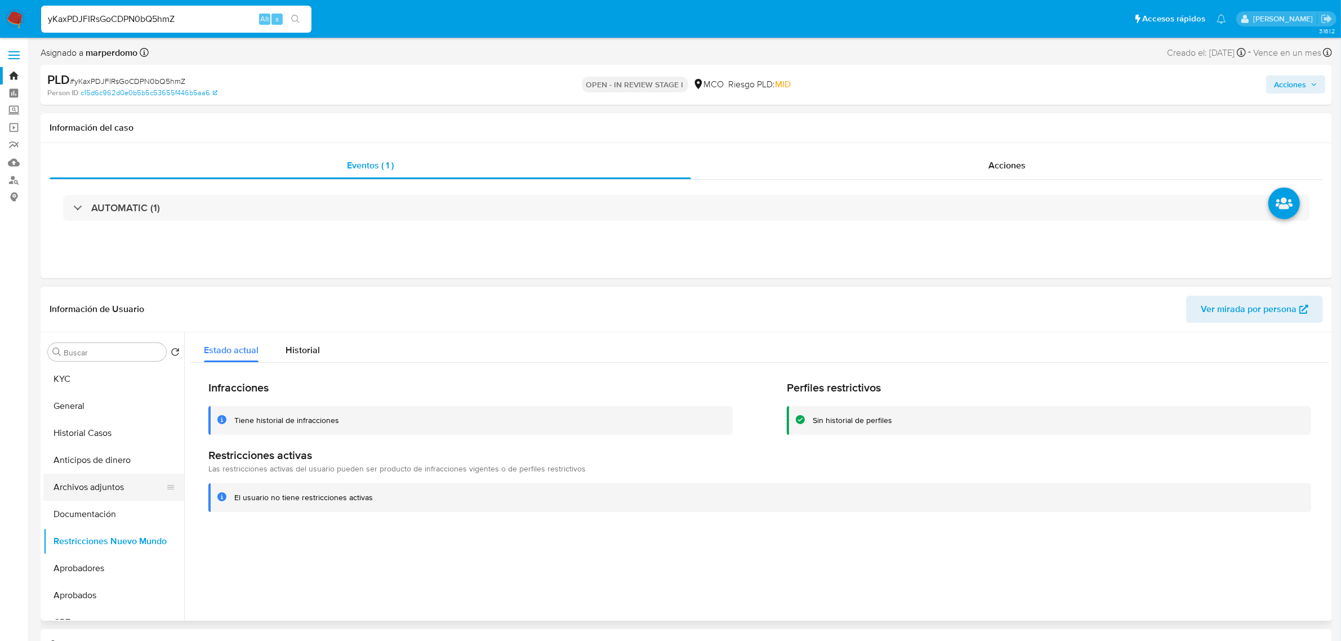
click at [117, 488] on button "Archivos adjuntos" at bounding box center [109, 487] width 132 height 27
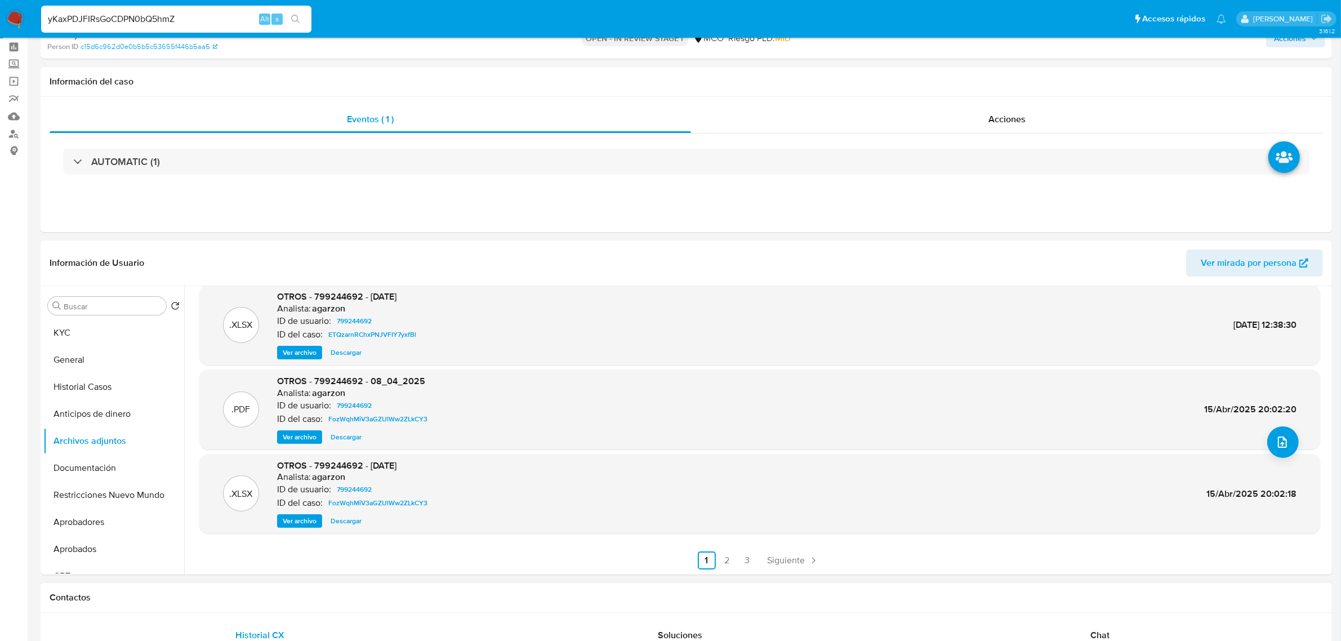
scroll to position [70, 0]
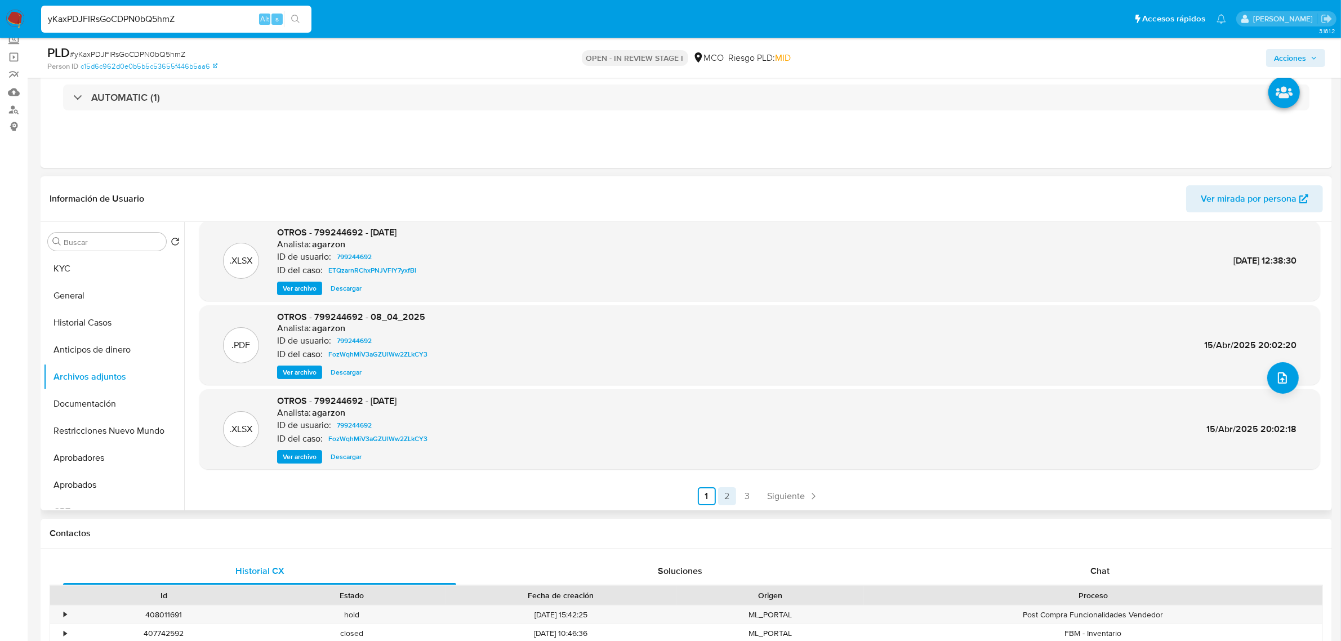
click at [728, 493] on link "2" at bounding box center [727, 496] width 18 height 18
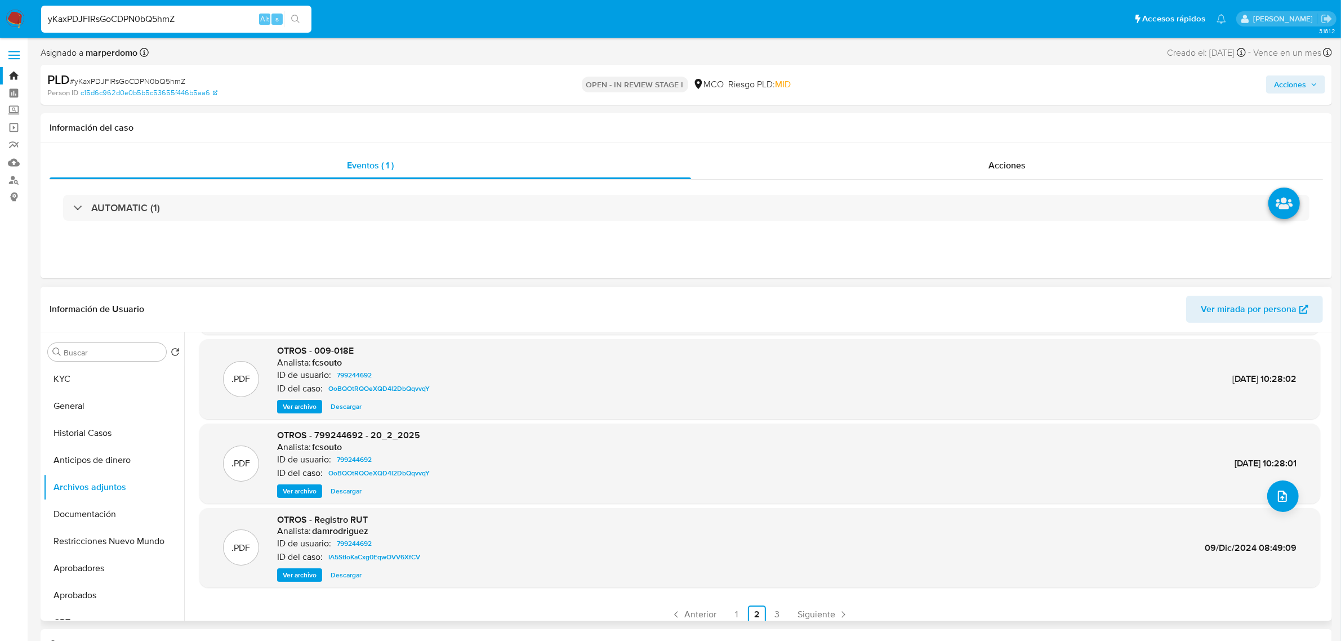
scroll to position [94, 0]
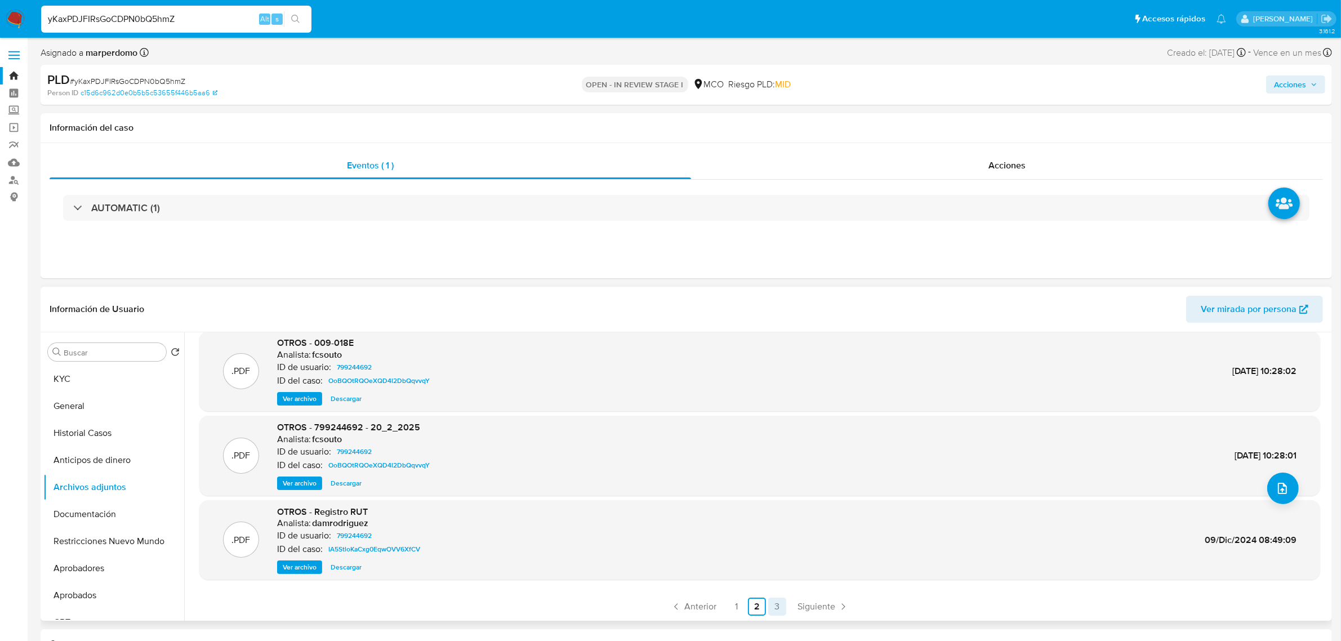
click at [781, 604] on link "3" at bounding box center [777, 607] width 18 height 18
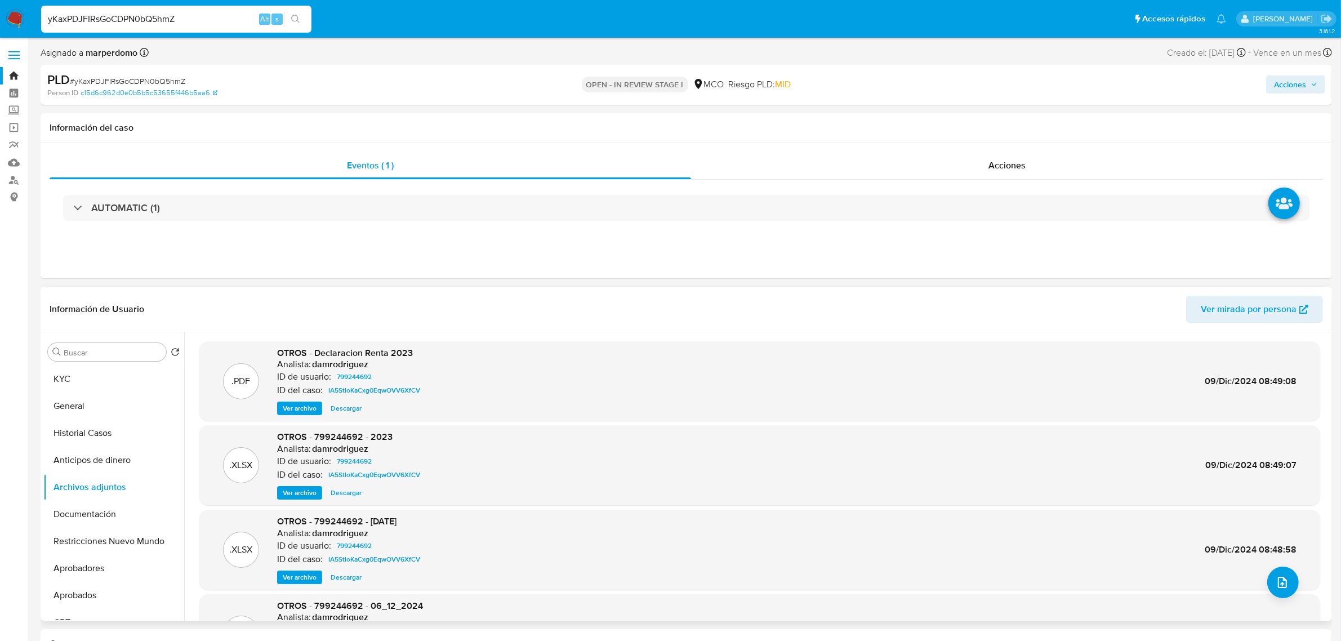
click at [303, 410] on span "Ver archivo" at bounding box center [300, 408] width 34 height 11
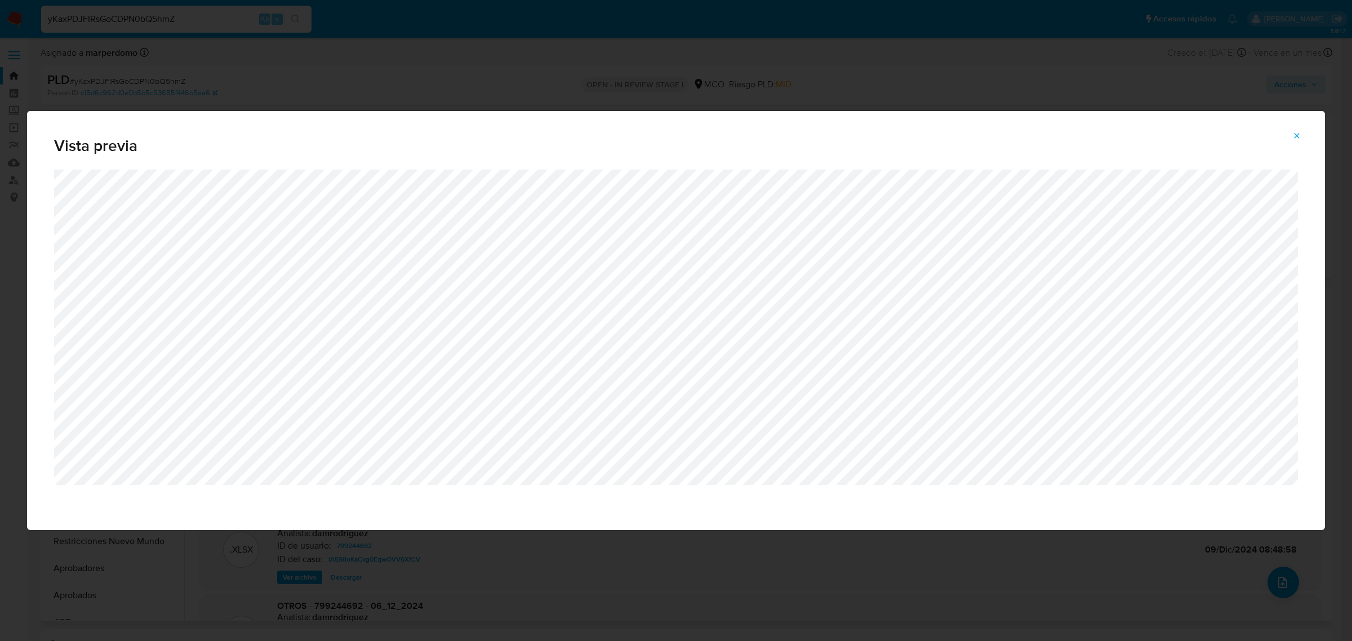
click at [1300, 136] on icon "Attachment preview" at bounding box center [1296, 135] width 9 height 9
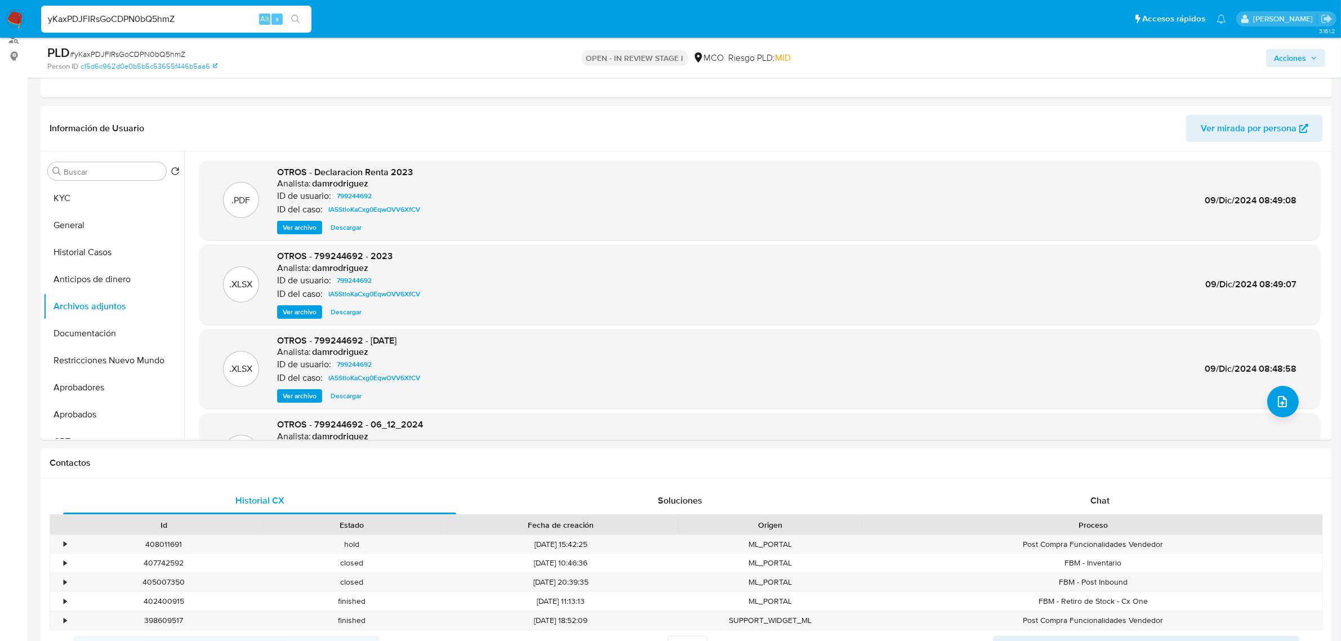
click at [293, 225] on span "Ver archivo" at bounding box center [300, 227] width 34 height 11
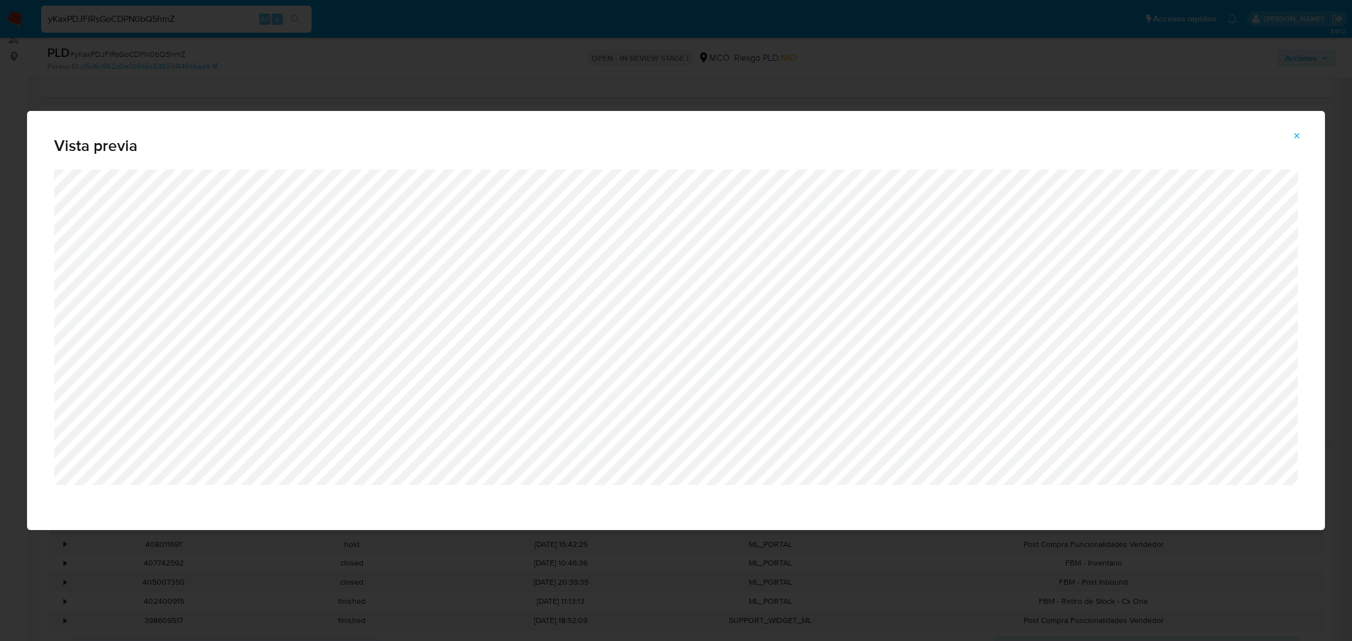
click at [1302, 133] on button "Attachment preview" at bounding box center [1296, 136] width 25 height 18
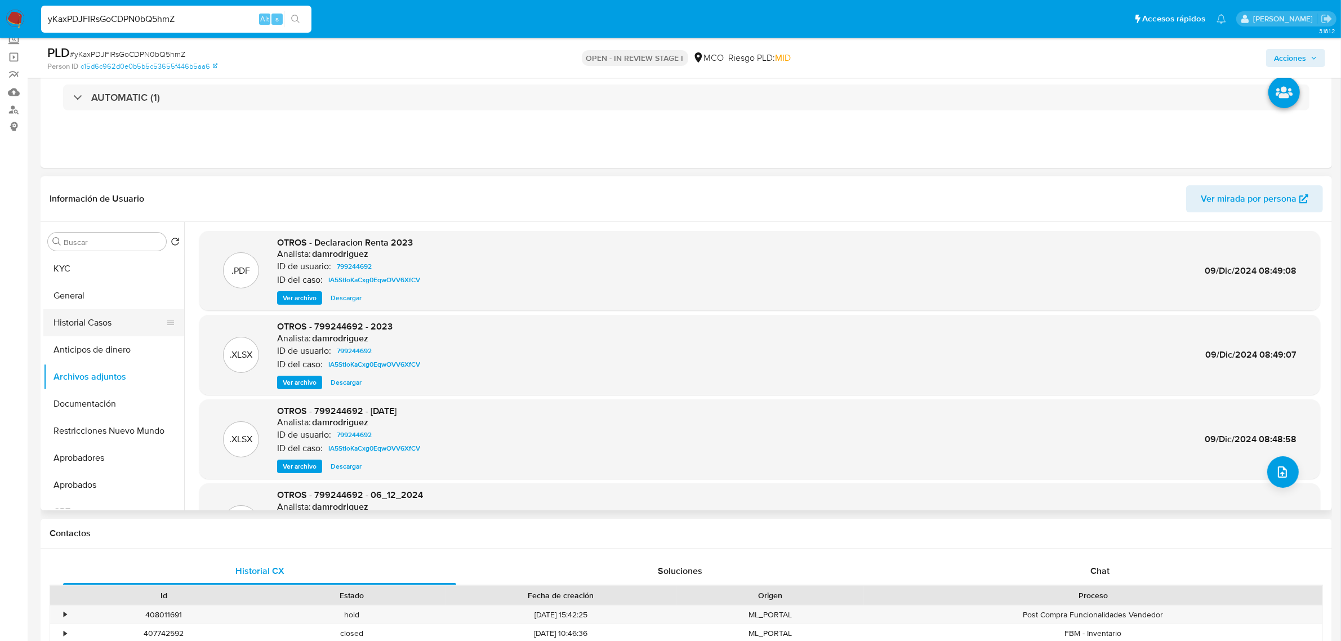
click at [108, 323] on button "Historial Casos" at bounding box center [109, 322] width 132 height 27
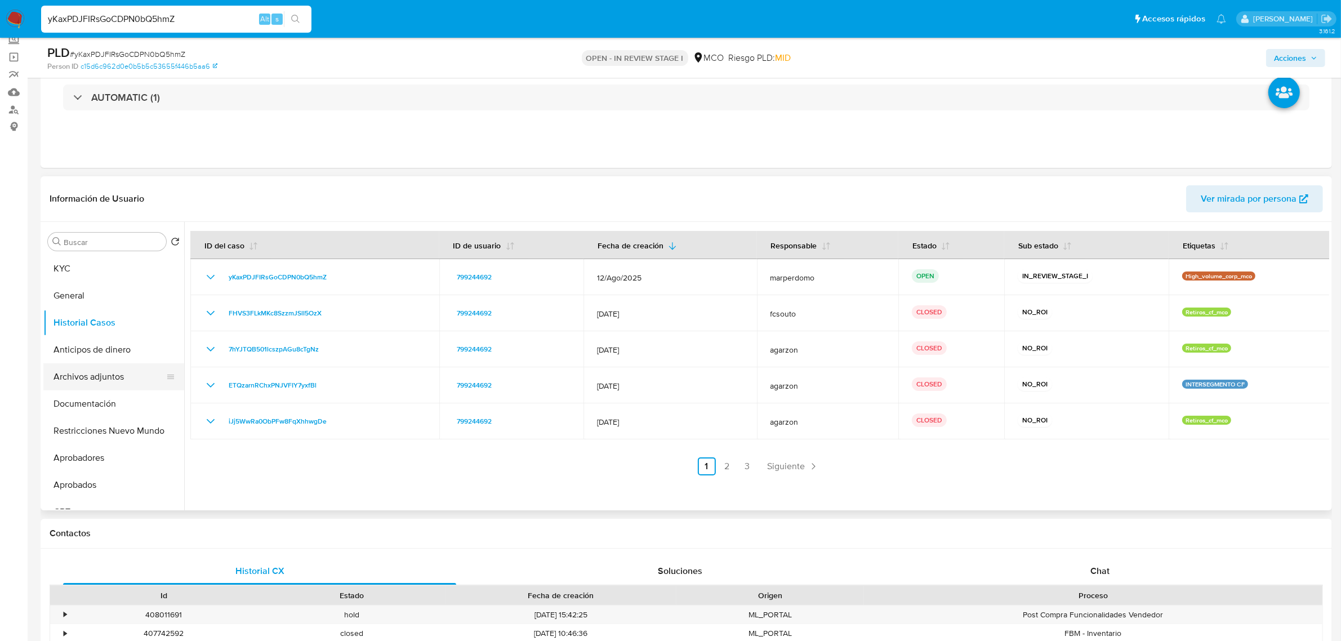
click at [97, 376] on button "Archivos adjuntos" at bounding box center [109, 376] width 132 height 27
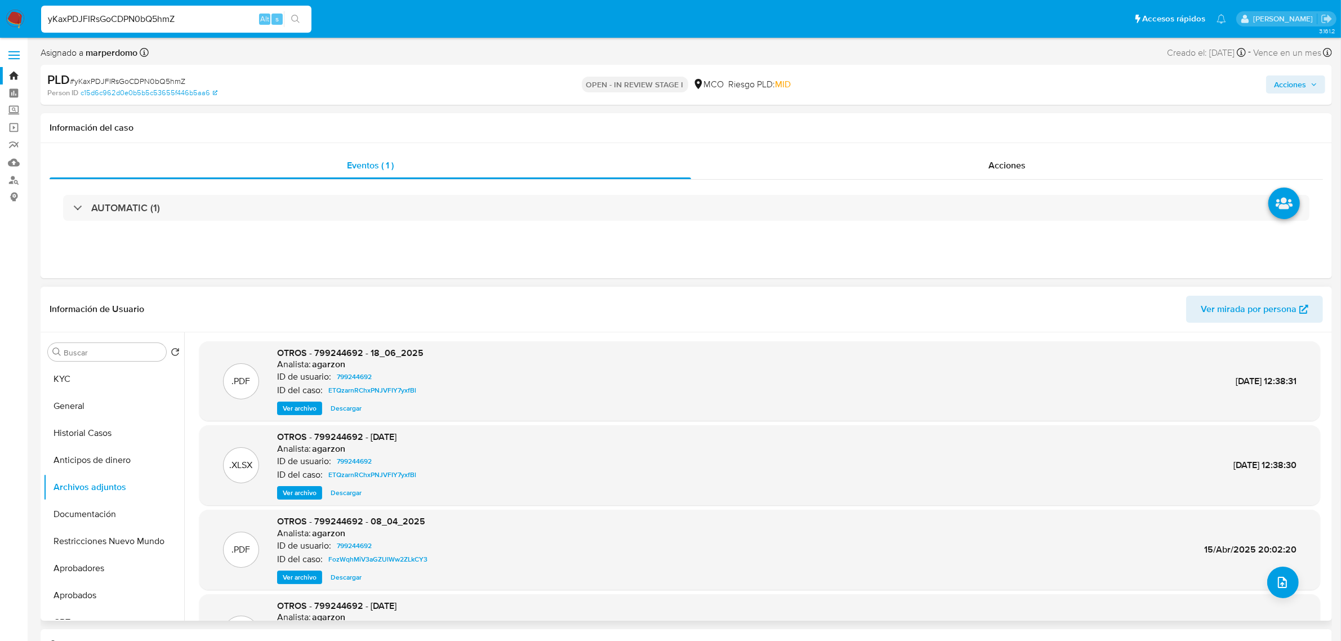
click at [304, 410] on span "Ver archivo" at bounding box center [300, 408] width 34 height 11
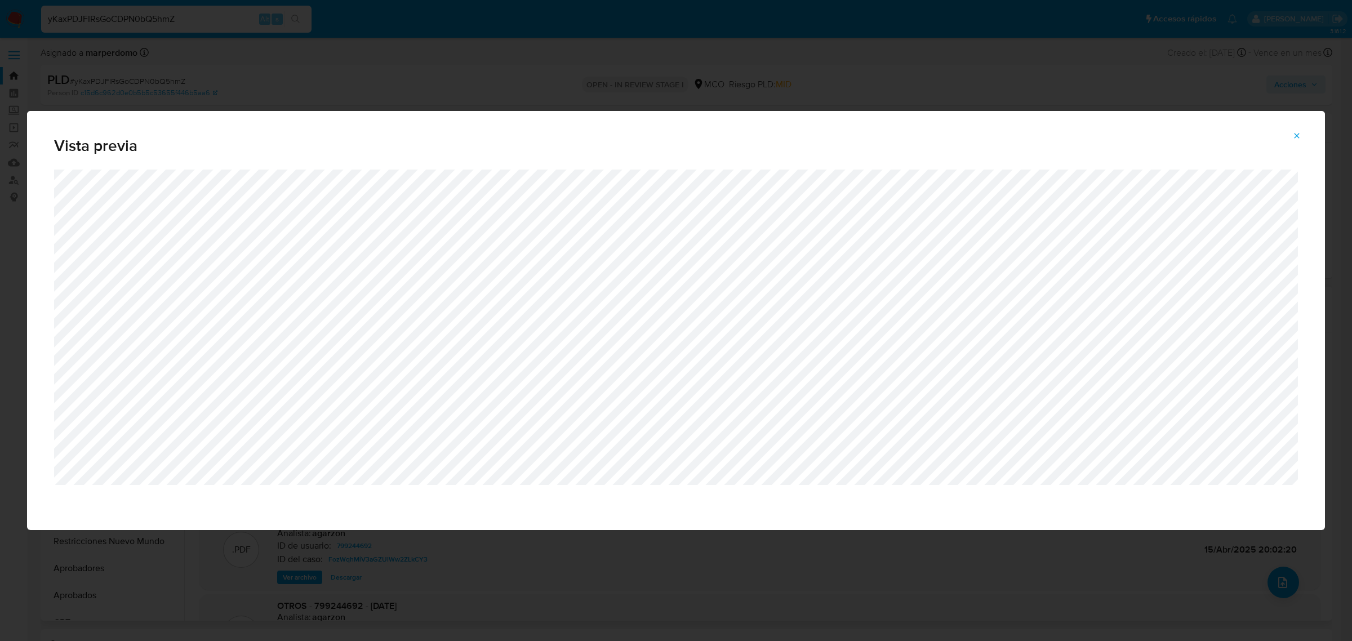
click at [1288, 130] on button "Attachment preview" at bounding box center [1296, 136] width 25 height 18
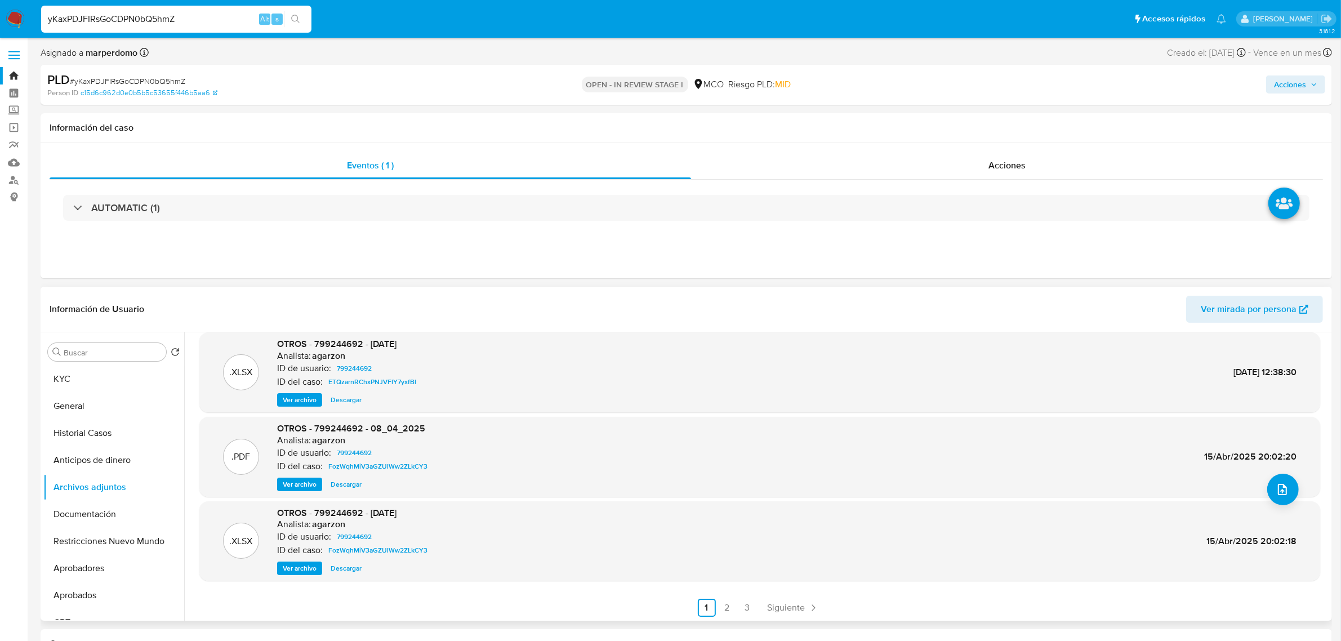
scroll to position [94, 0]
click at [730, 604] on link "2" at bounding box center [727, 607] width 18 height 18
click at [769, 607] on link "3" at bounding box center [777, 607] width 18 height 18
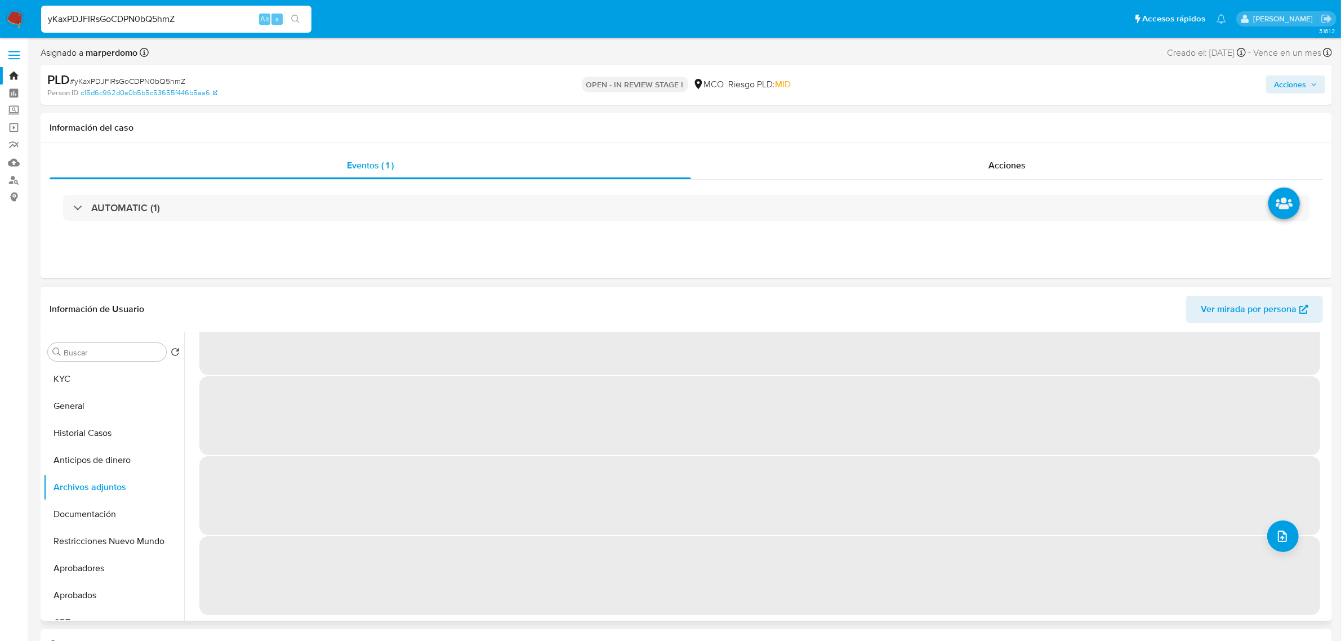
scroll to position [0, 0]
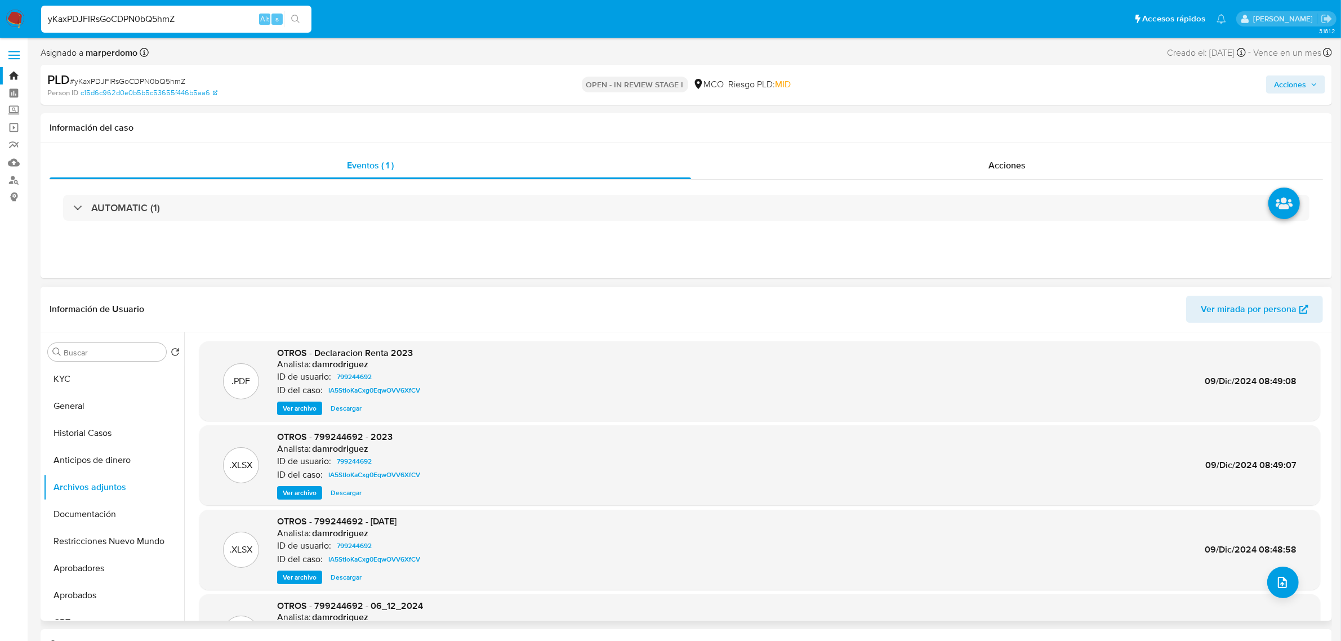
click at [287, 414] on span "Ver archivo" at bounding box center [300, 408] width 34 height 11
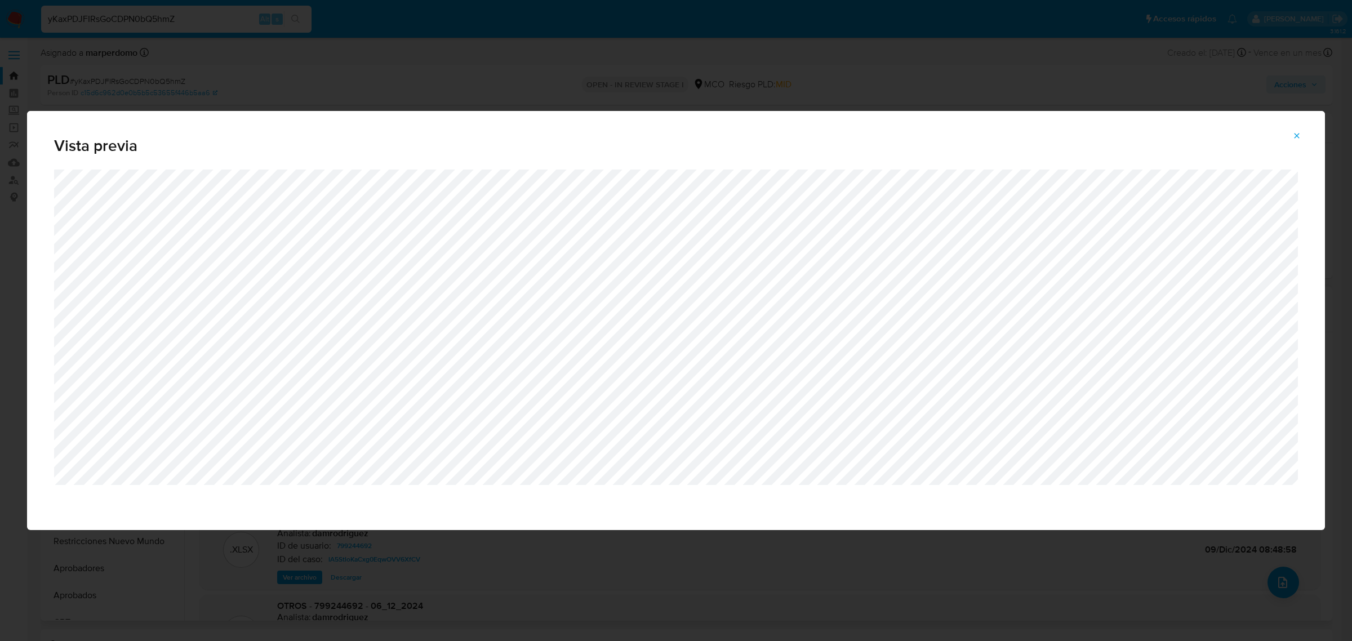
click at [1300, 138] on icon "Attachment preview" at bounding box center [1296, 135] width 9 height 9
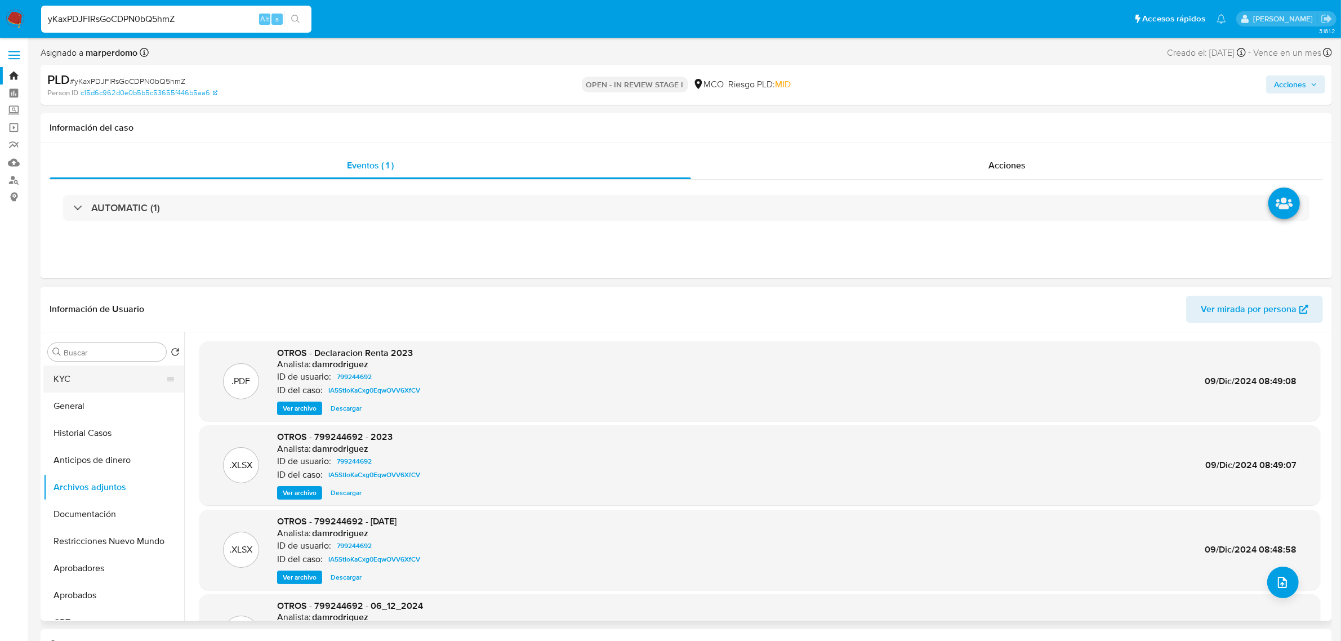
click at [88, 381] on button "KYC" at bounding box center [109, 379] width 132 height 27
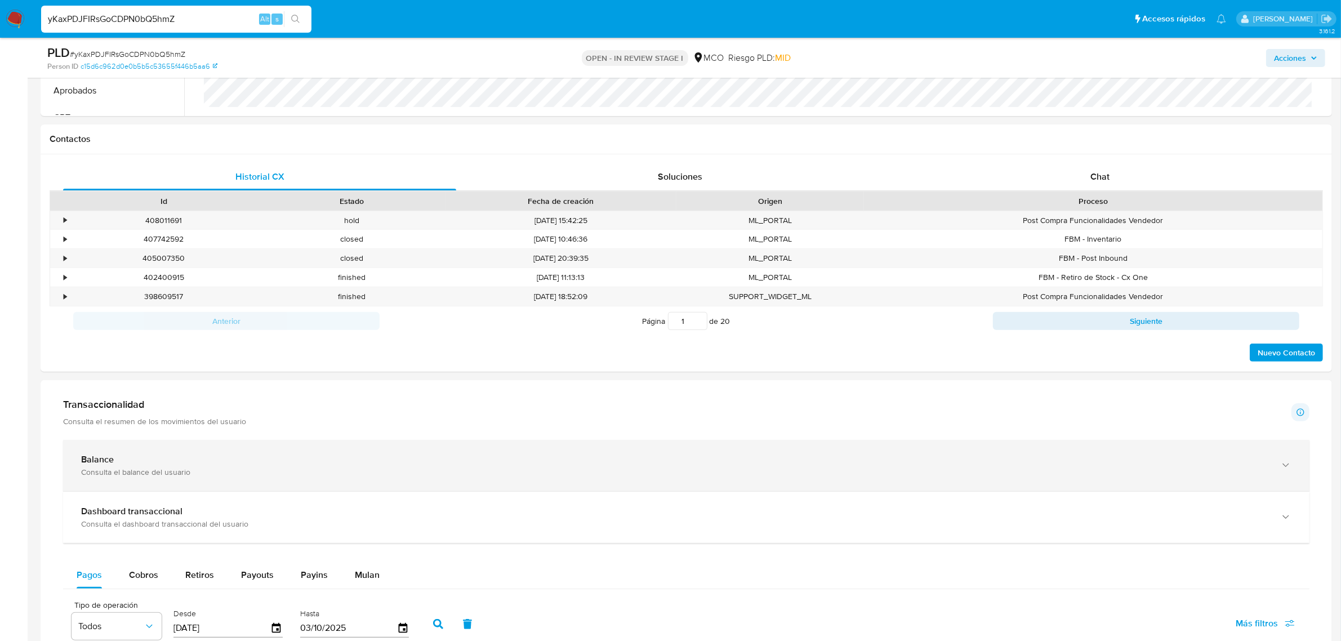
scroll to position [422, 0]
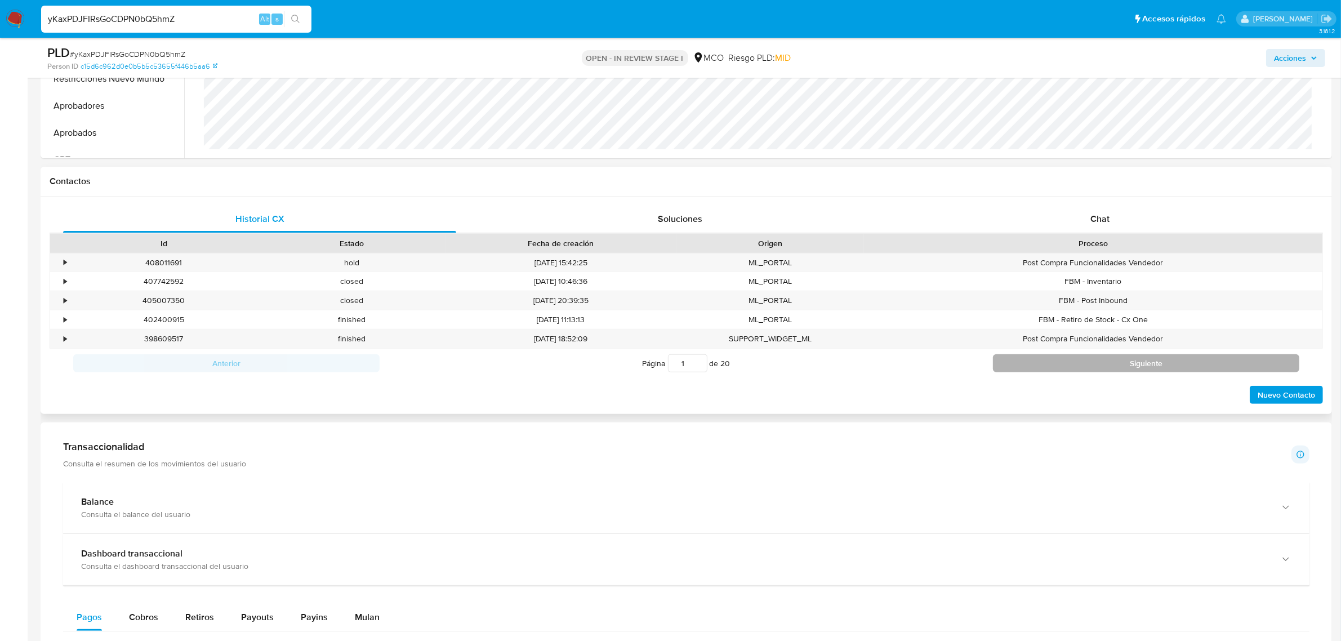
click at [1124, 365] on button "Siguiente" at bounding box center [1146, 363] width 306 height 18
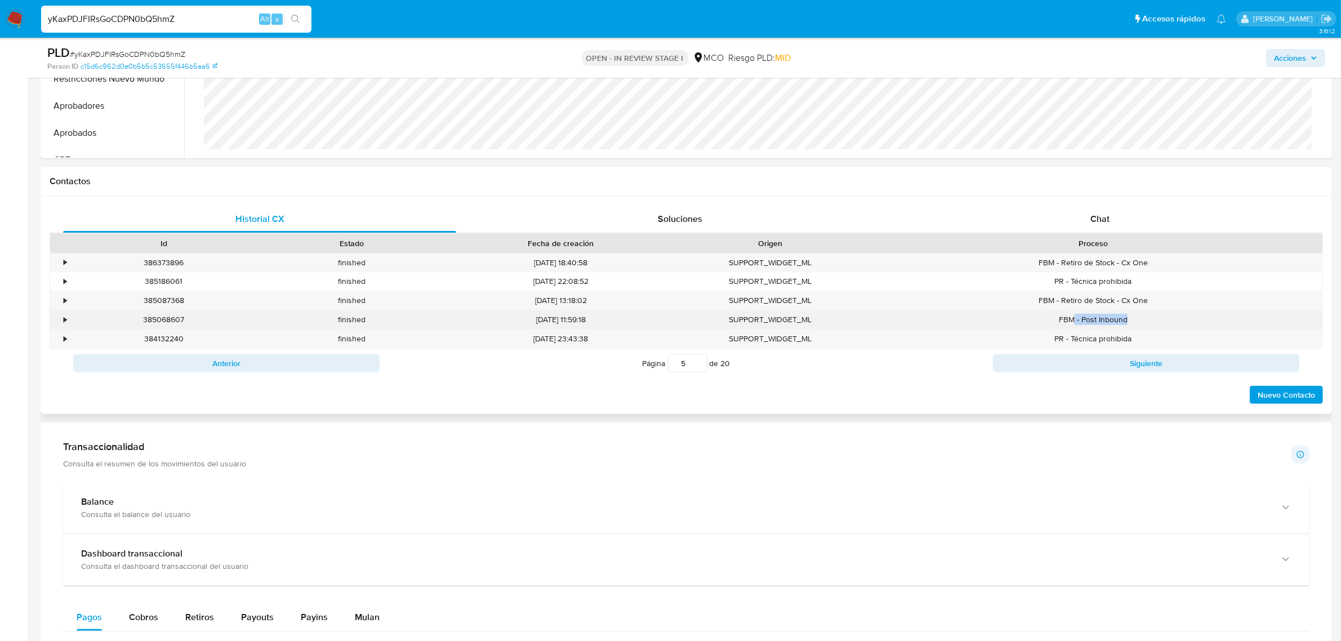
drag, startPoint x: 1135, startPoint y: 322, endPoint x: 1075, endPoint y: 317, distance: 61.0
click at [1075, 317] on div "FBM - Post Inbound" at bounding box center [1093, 319] width 458 height 19
copy div "- Post Inbound"
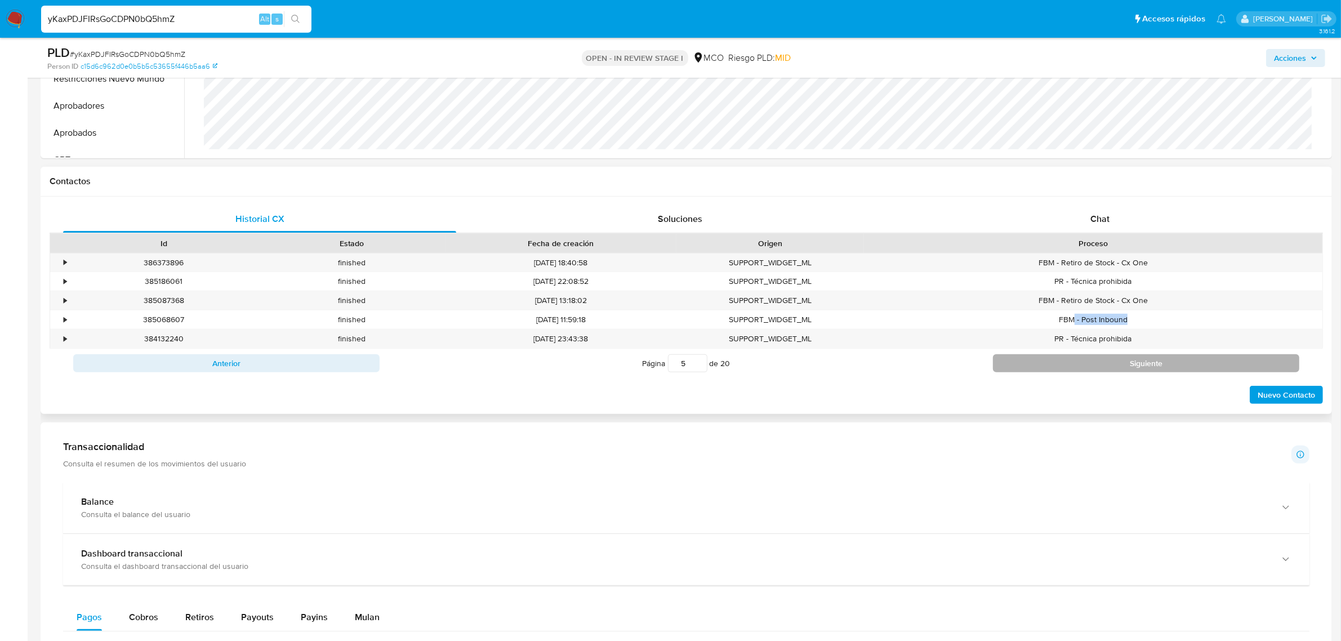
click at [1107, 361] on button "Siguiente" at bounding box center [1146, 363] width 306 height 18
type input "9"
